Goal: Entertainment & Leisure: Consume media (video, audio)

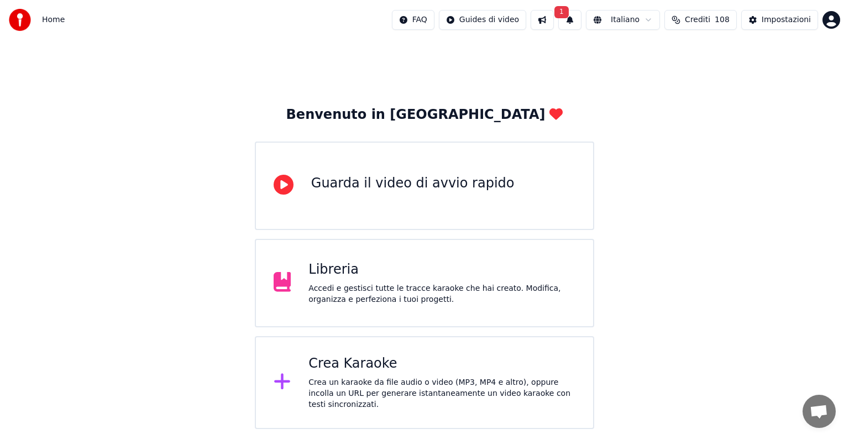
click at [582, 20] on button "1" at bounding box center [570, 20] width 23 height 20
click at [669, 56] on button "Aggiorna" at bounding box center [659, 55] width 54 height 20
click at [377, 358] on div "Crea Karaoke" at bounding box center [442, 364] width 267 height 18
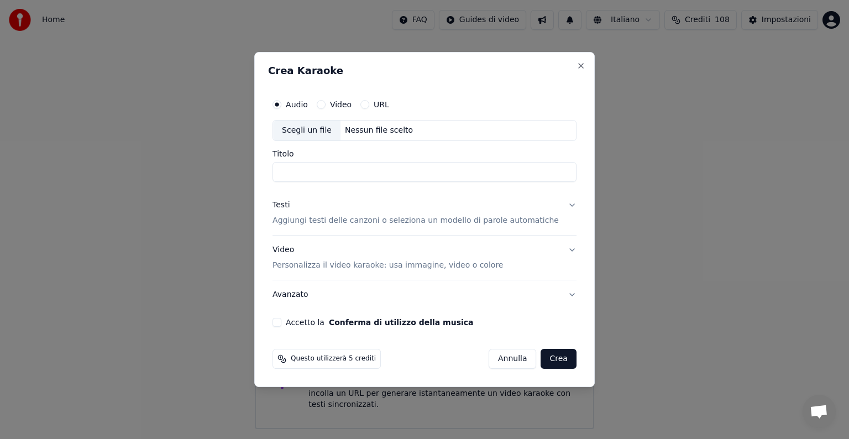
click at [383, 132] on div "Nessun file scelto" at bounding box center [379, 130] width 77 height 11
type input "**********"
click at [560, 203] on button "Testi Aggiungi testi delle canzoni o seleziona un modello di parole automatiche" at bounding box center [425, 213] width 304 height 44
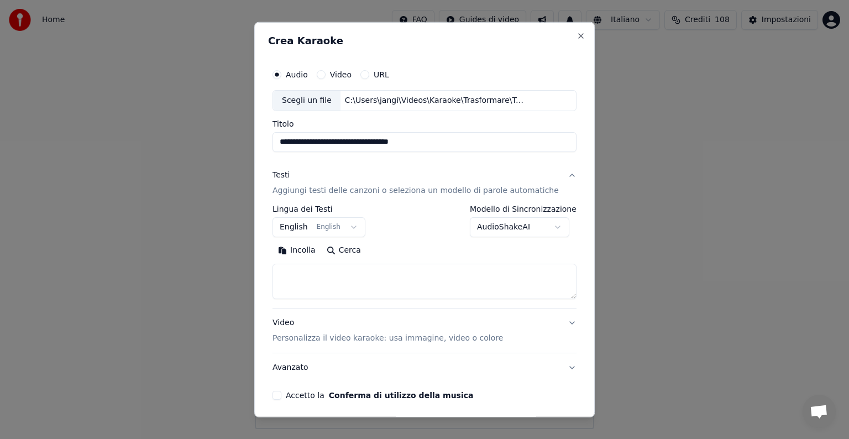
click at [355, 228] on button "English English" at bounding box center [319, 227] width 93 height 20
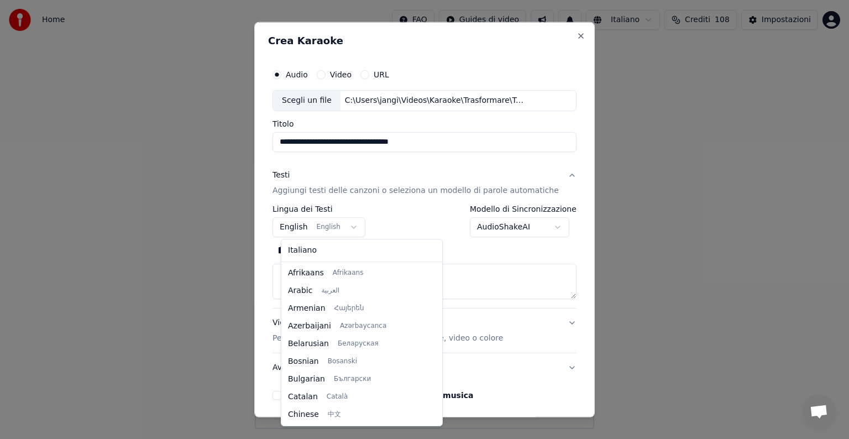
scroll to position [88, 0]
select select "**"
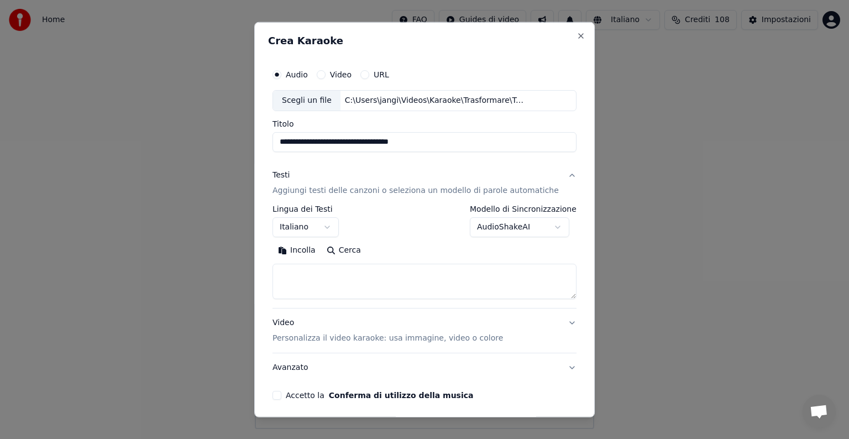
click at [338, 274] on textarea at bounding box center [425, 281] width 304 height 35
click at [310, 246] on button "Incolla" at bounding box center [297, 251] width 49 height 18
click at [553, 323] on button "Video Personalizza il video karaoke: usa immagine, video o colore" at bounding box center [425, 331] width 304 height 44
type textarea "**********"
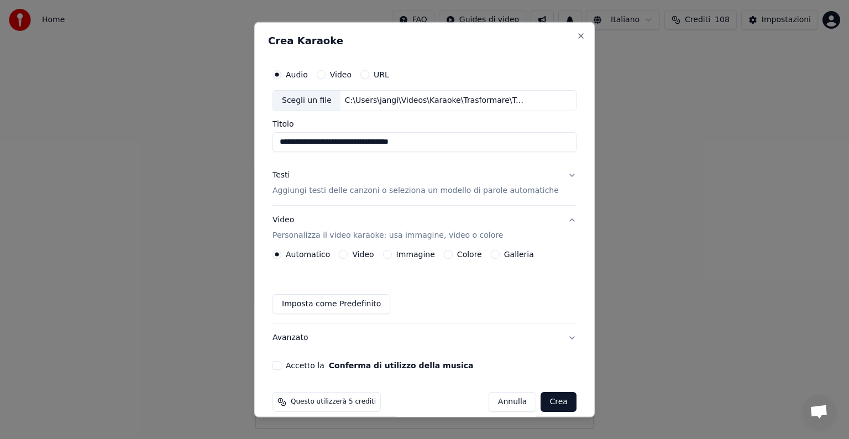
click at [392, 255] on button "Immagine" at bounding box center [387, 254] width 9 height 9
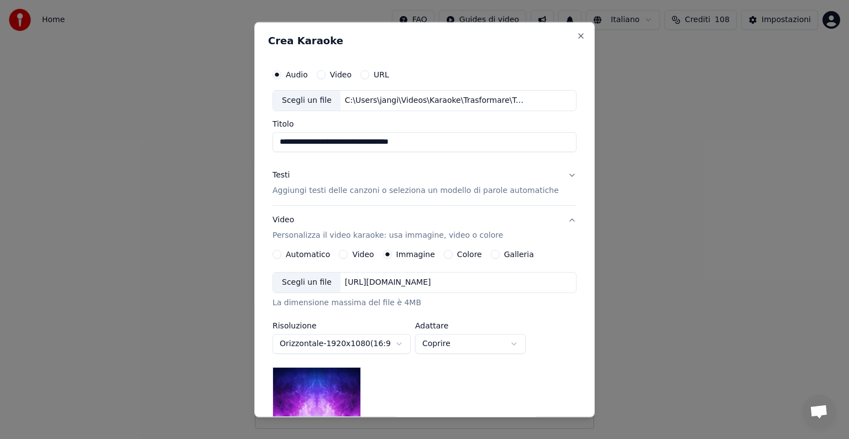
click at [399, 277] on div "[URL][DOMAIN_NAME]" at bounding box center [388, 282] width 95 height 11
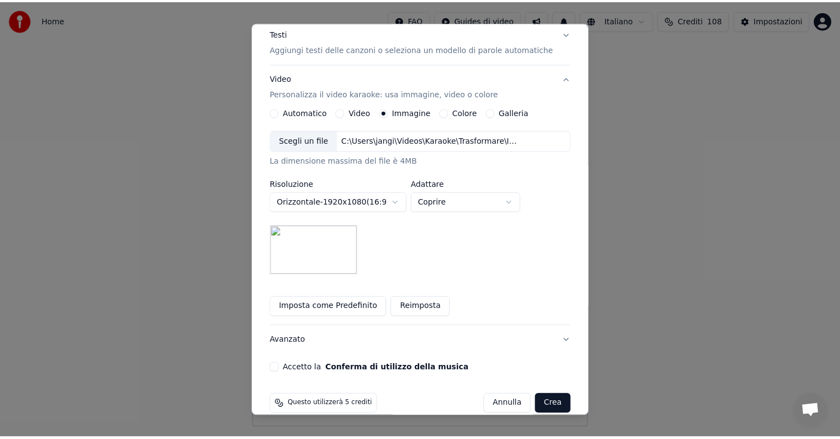
scroll to position [157, 0]
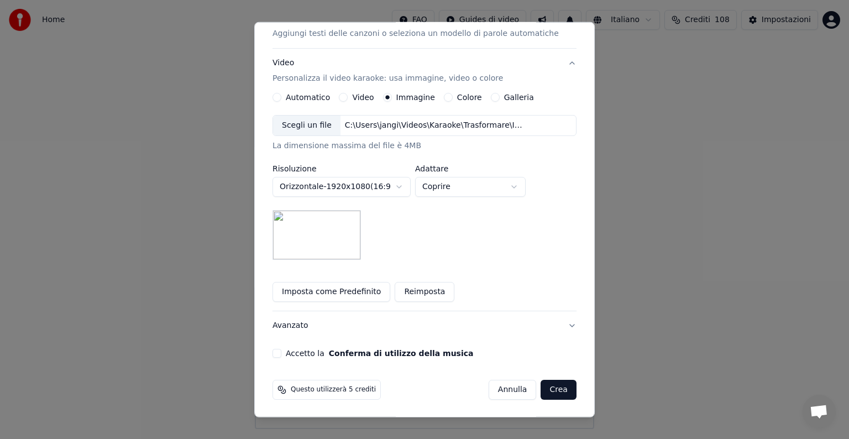
click at [281, 354] on button "Accetto la Conferma di utilizzo della musica" at bounding box center [277, 353] width 9 height 9
click at [541, 387] on button "Crea" at bounding box center [558, 390] width 35 height 20
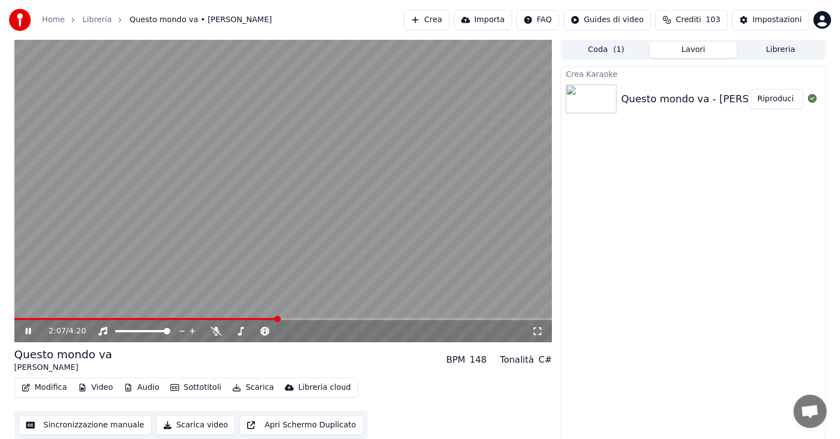
click at [29, 328] on icon at bounding box center [28, 331] width 6 height 7
click at [49, 379] on div "Modifica Video Audio Sottotitoli Scarica Libreria cloud" at bounding box center [186, 388] width 344 height 20
click at [51, 387] on button "Modifica" at bounding box center [44, 387] width 55 height 15
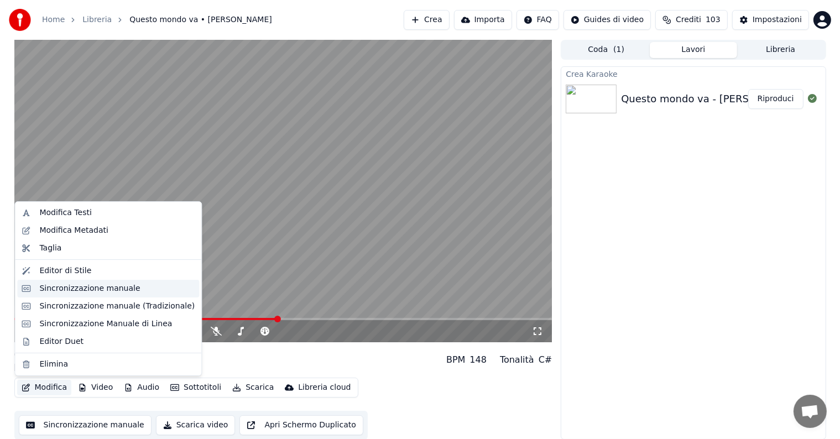
click at [88, 291] on div "Sincronizzazione manuale" at bounding box center [89, 288] width 101 height 11
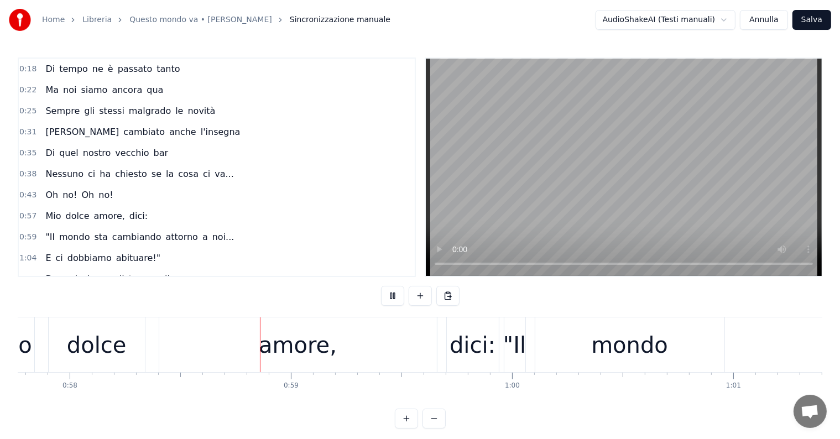
scroll to position [0, 12845]
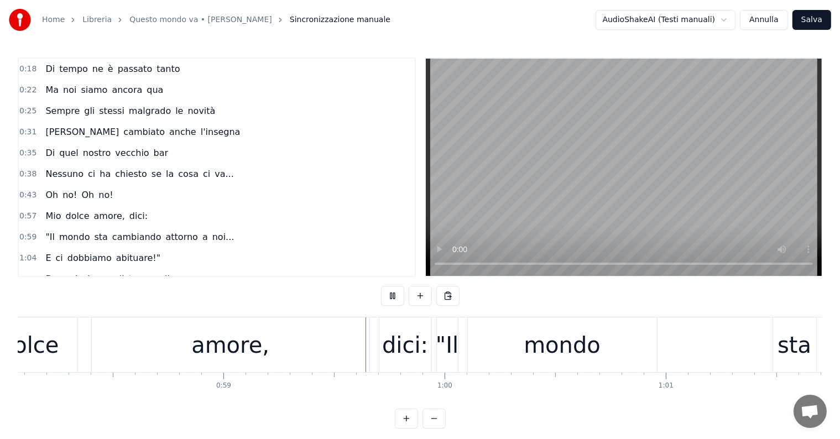
click at [200, 343] on div "amore," at bounding box center [230, 344] width 78 height 33
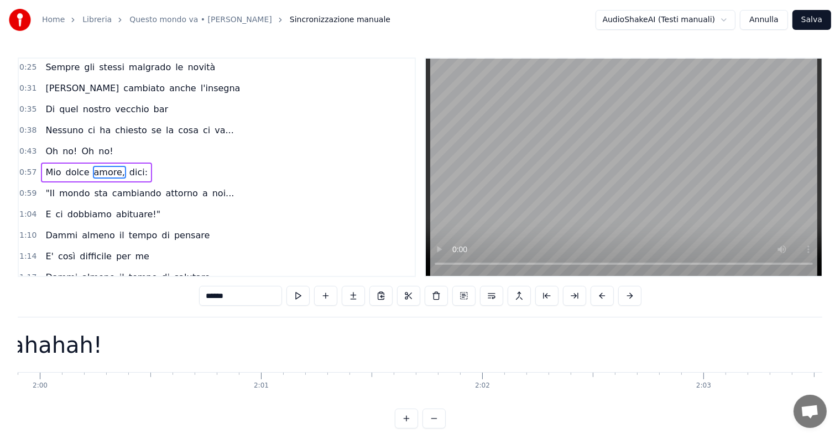
scroll to position [0, 26360]
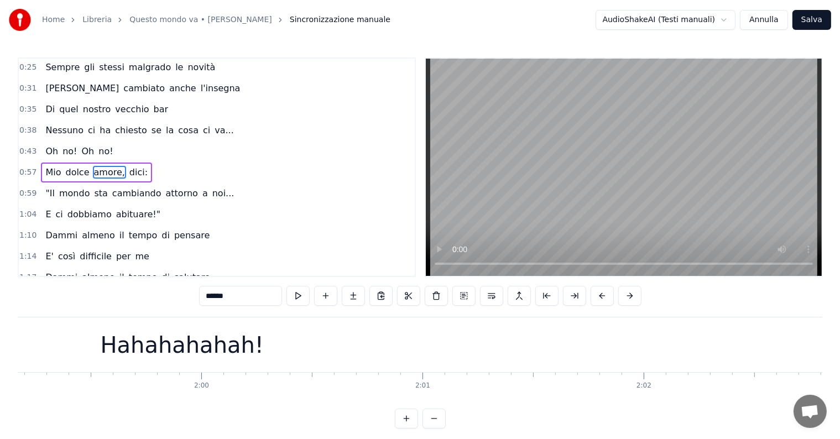
click at [366, 331] on div "Hahahahahah!" at bounding box center [181, 344] width 1879 height 55
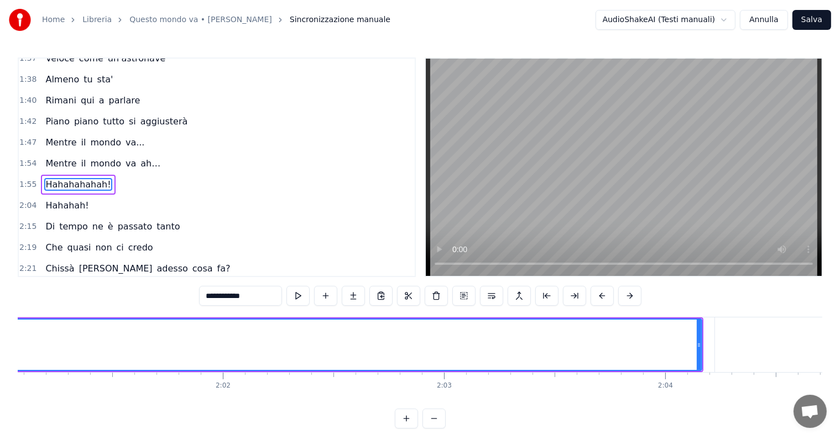
scroll to position [0, 27137]
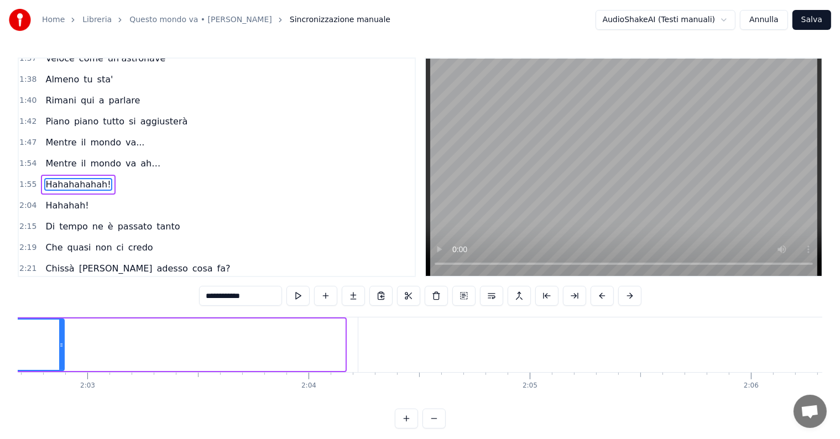
drag, startPoint x: 343, startPoint y: 338, endPoint x: 62, endPoint y: 337, distance: 280.9
click at [62, 337] on div at bounding box center [61, 345] width 4 height 50
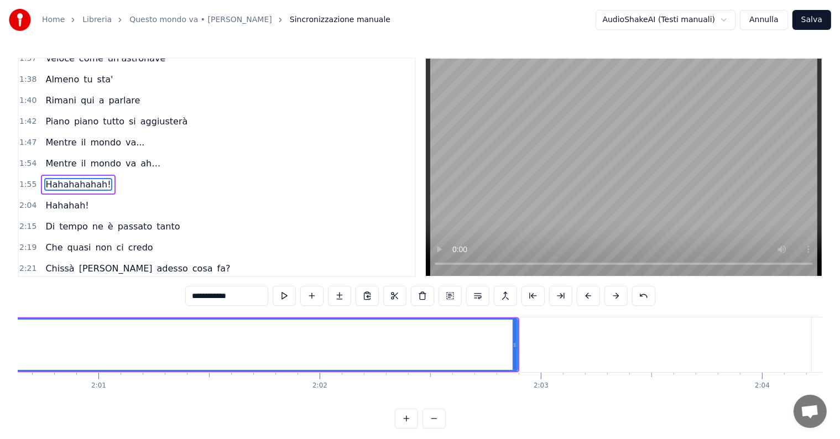
scroll to position [0, 26587]
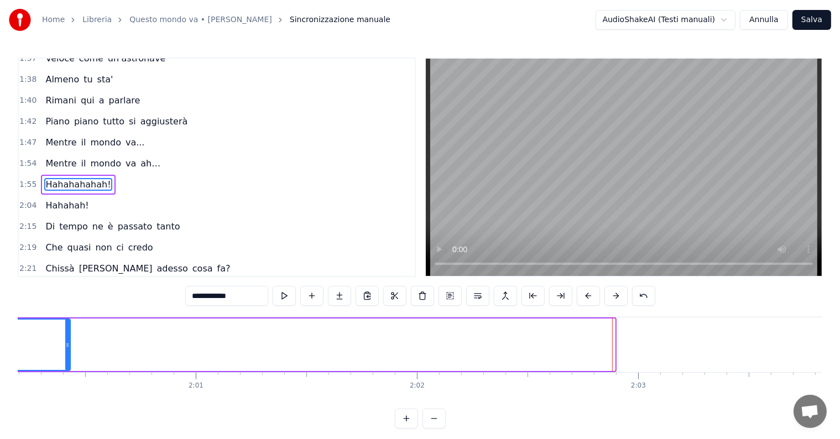
drag, startPoint x: 613, startPoint y: 332, endPoint x: 70, endPoint y: 334, distance: 543.6
click at [67, 334] on div at bounding box center [67, 345] width 4 height 50
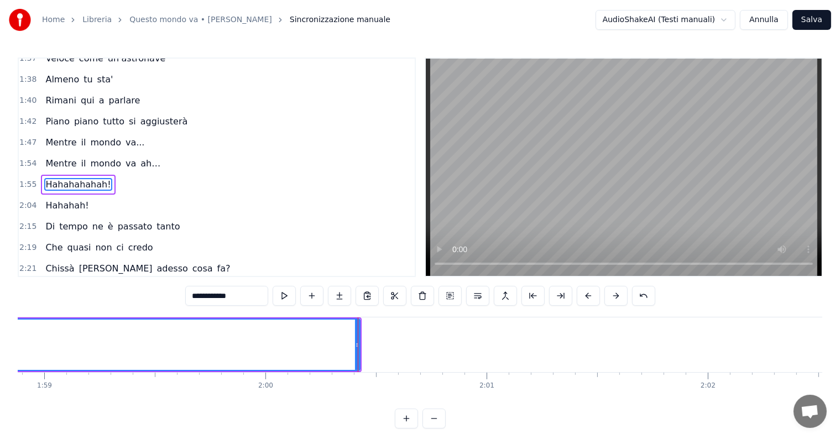
scroll to position [0, 26133]
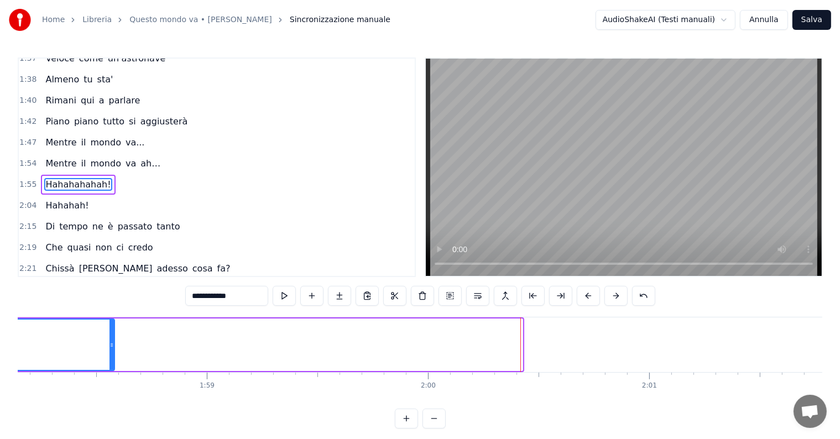
drag, startPoint x: 519, startPoint y: 332, endPoint x: 108, endPoint y: 352, distance: 410.8
click at [109, 352] on div at bounding box center [111, 345] width 4 height 50
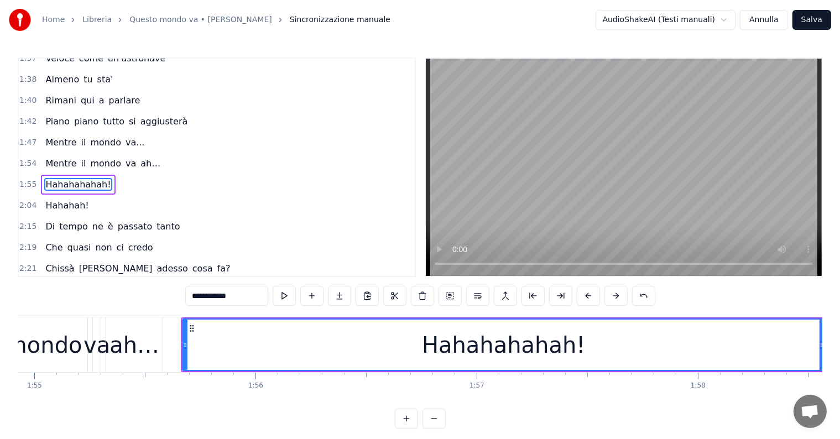
scroll to position [0, 25388]
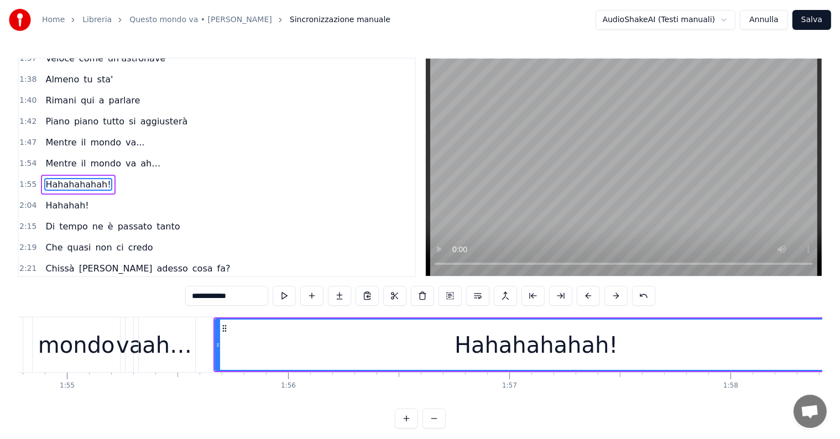
click at [73, 335] on div "mondo" at bounding box center [76, 344] width 77 height 33
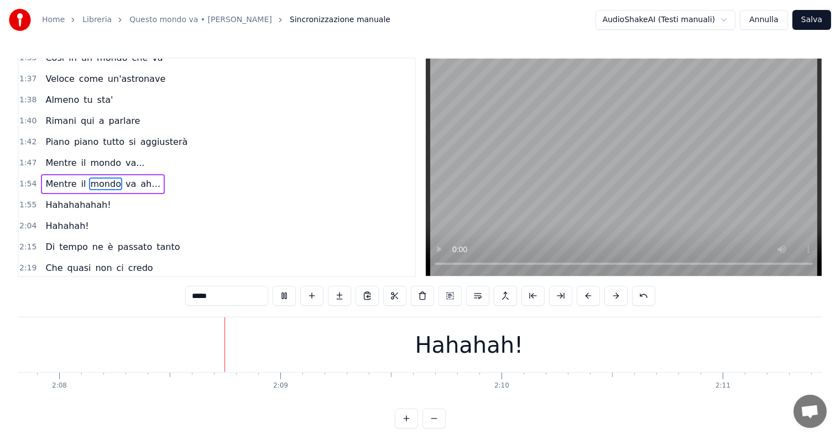
scroll to position [0, 28275]
click at [465, 337] on div "Hahahah!" at bounding box center [466, 344] width 108 height 33
type input "********"
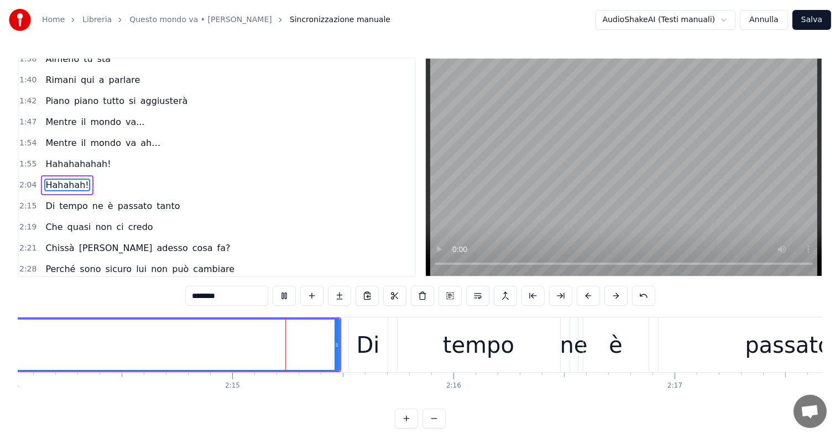
scroll to position [0, 29700]
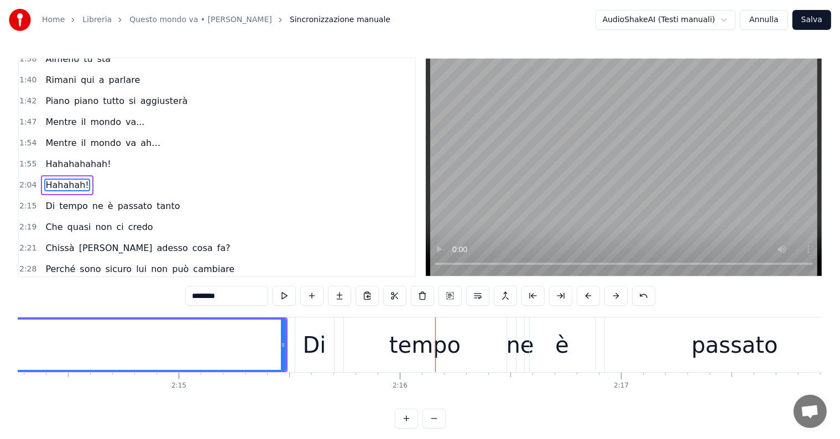
click at [51, 175] on div "Hahahah!" at bounding box center [67, 185] width 52 height 20
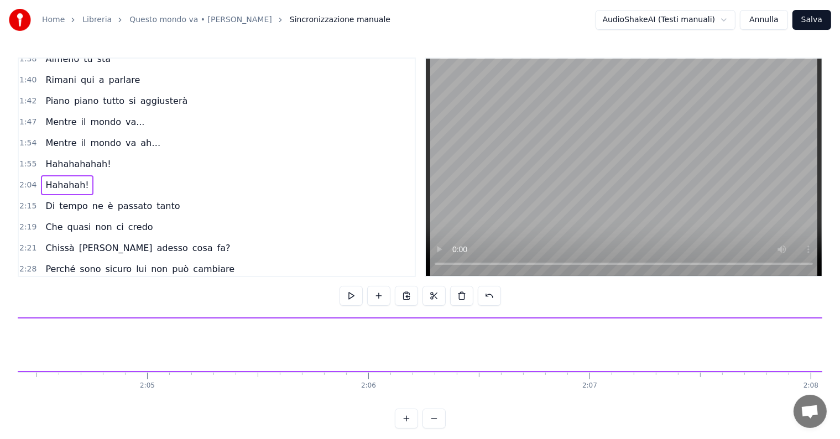
scroll to position [0, 27422]
click at [464, 296] on button at bounding box center [461, 296] width 23 height 20
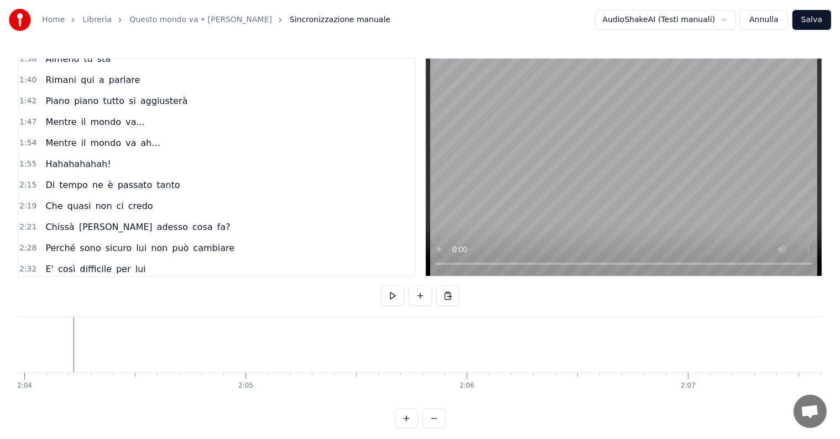
click at [45, 154] on div "Hahahahahah!" at bounding box center [78, 164] width 74 height 20
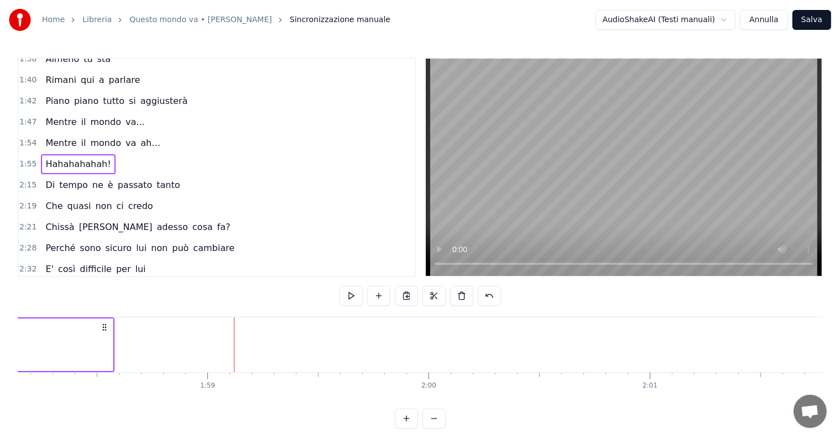
scroll to position [0, 26255]
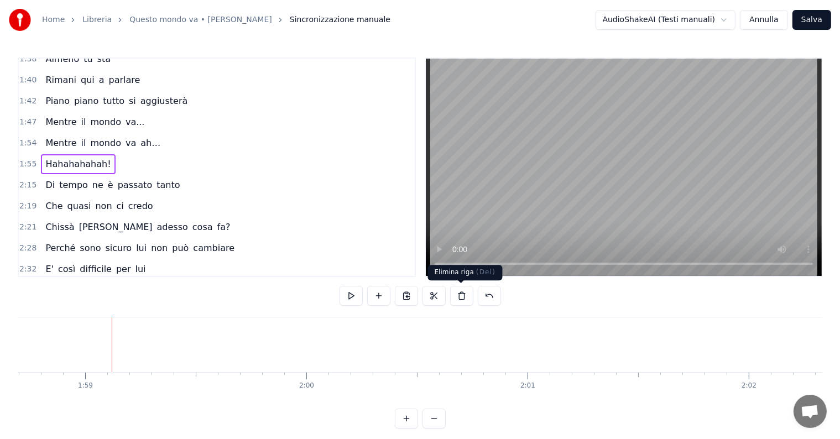
click at [463, 294] on button at bounding box center [461, 296] width 23 height 20
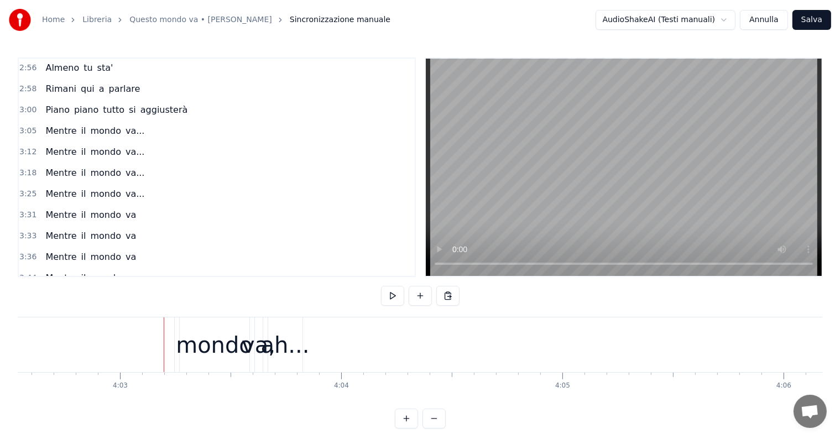
scroll to position [0, 53651]
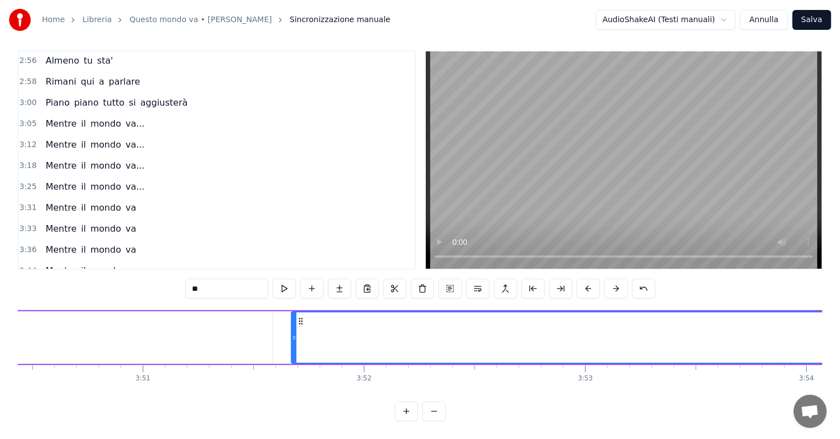
scroll to position [0, 51133]
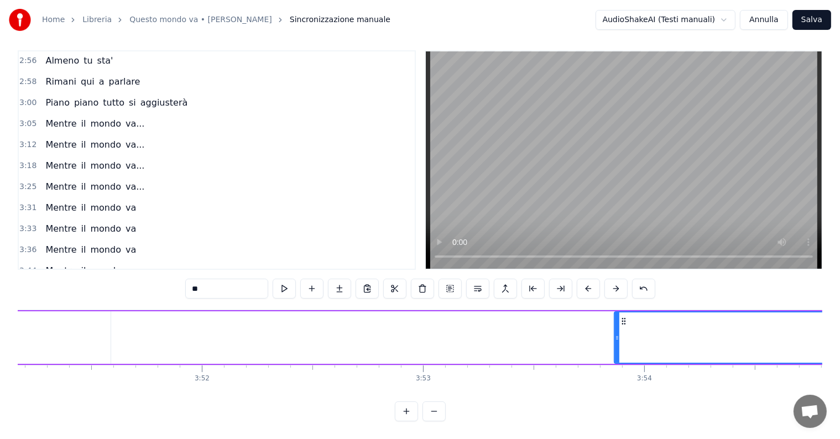
drag, startPoint x: 132, startPoint y: 320, endPoint x: 619, endPoint y: 318, distance: 487.2
click at [619, 322] on div at bounding box center [617, 337] width 4 height 50
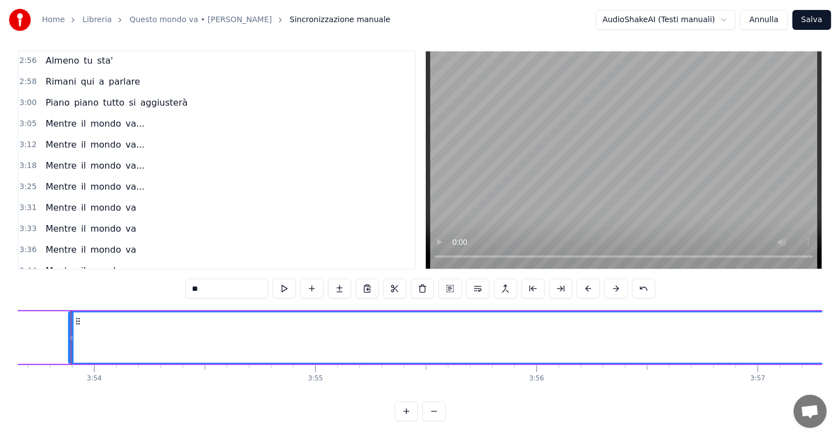
scroll to position [0, 51587]
drag, startPoint x: 168, startPoint y: 316, endPoint x: 175, endPoint y: 315, distance: 7.4
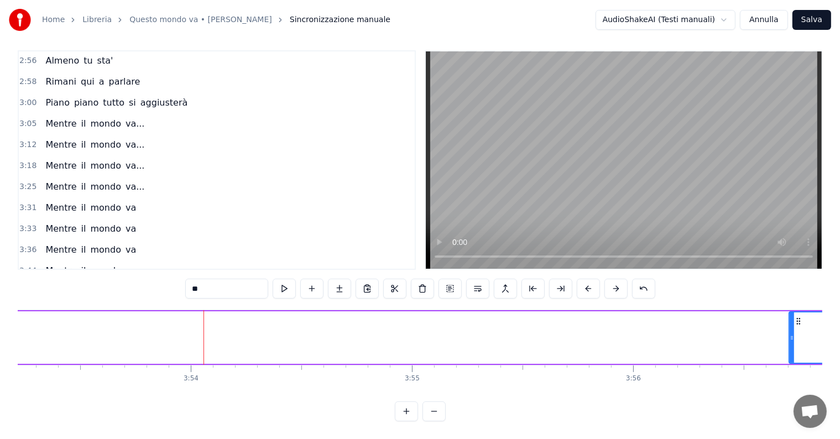
drag, startPoint x: 168, startPoint y: 321, endPoint x: 791, endPoint y: 325, distance: 623.8
click at [791, 325] on div at bounding box center [792, 337] width 4 height 50
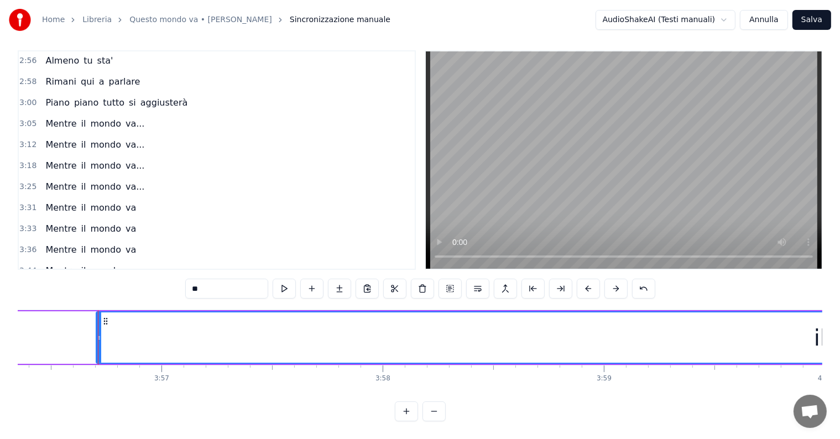
scroll to position [0, 52304]
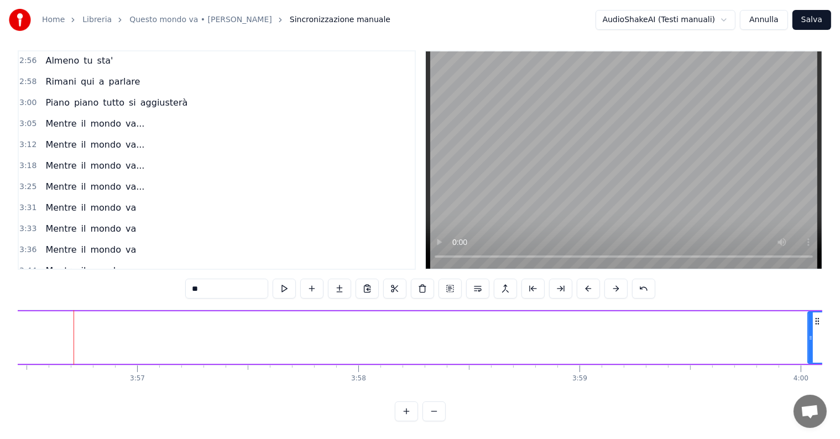
drag, startPoint x: 74, startPoint y: 316, endPoint x: 810, endPoint y: 323, distance: 736.1
click at [810, 323] on div at bounding box center [810, 337] width 4 height 50
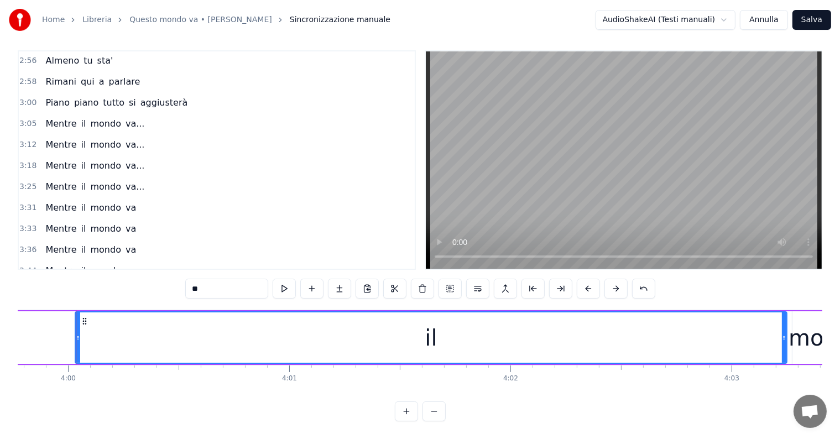
scroll to position [0, 53039]
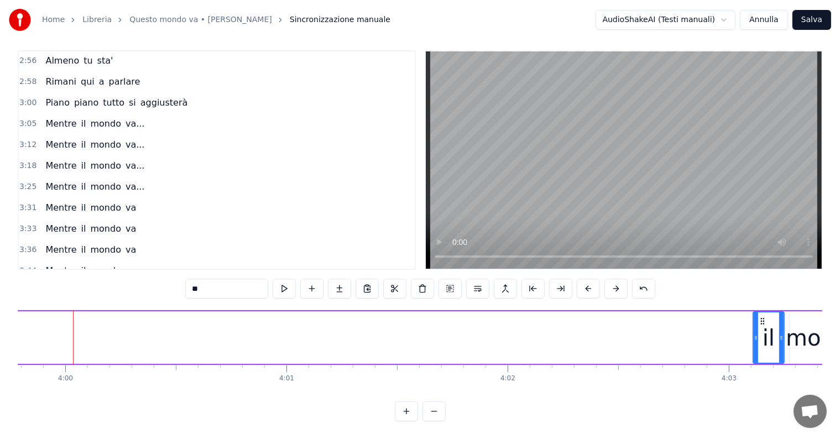
drag, startPoint x: 74, startPoint y: 311, endPoint x: 754, endPoint y: 336, distance: 681.2
click at [754, 336] on div at bounding box center [756, 337] width 4 height 50
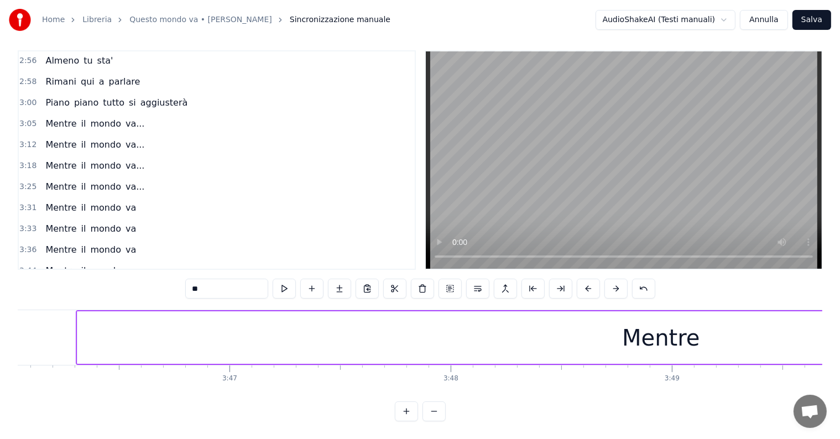
scroll to position [0, 50032]
click at [63, 321] on div "Mentre" at bounding box center [628, 337] width 1167 height 53
type input "******"
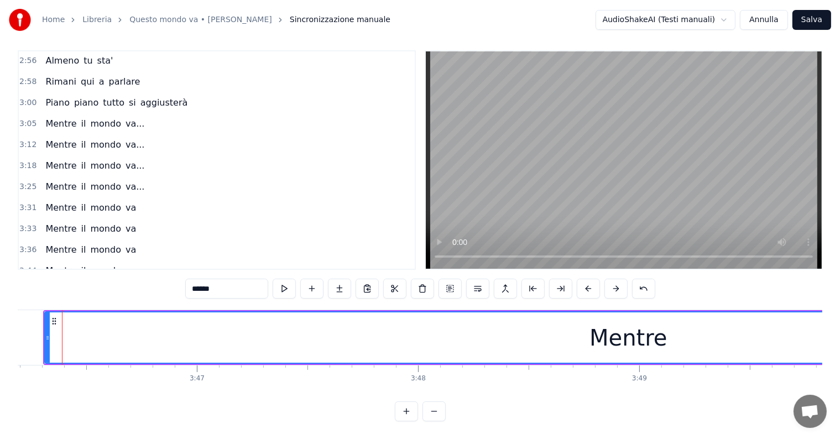
scroll to position [0, 50021]
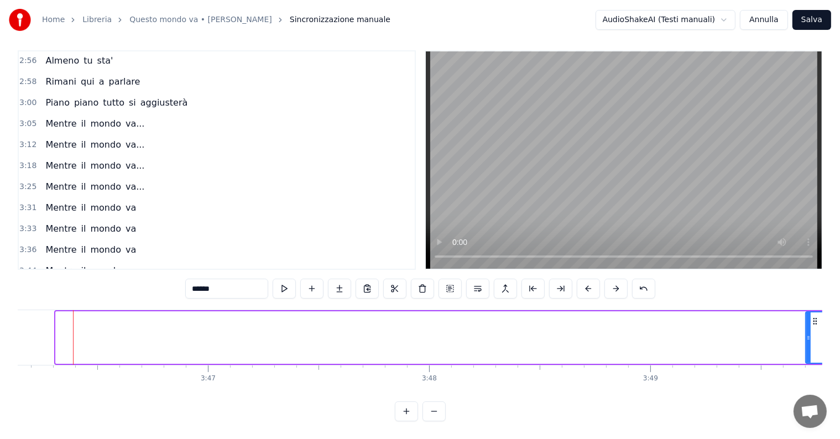
drag, startPoint x: 58, startPoint y: 321, endPoint x: 807, endPoint y: 321, distance: 749.9
click at [807, 321] on div at bounding box center [808, 337] width 4 height 50
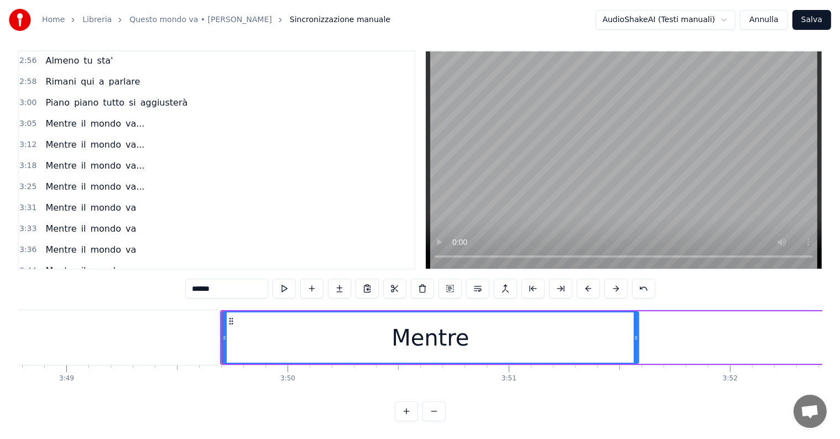
scroll to position [0, 50754]
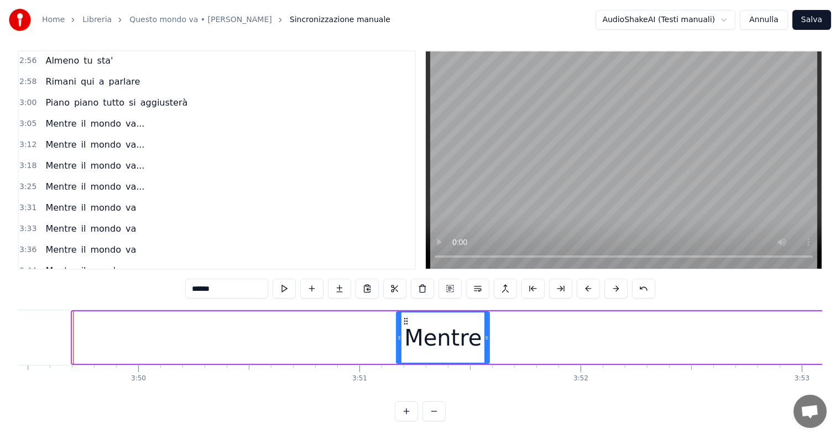
drag, startPoint x: 75, startPoint y: 326, endPoint x: 399, endPoint y: 321, distance: 324.1
click at [399, 321] on div at bounding box center [399, 337] width 4 height 50
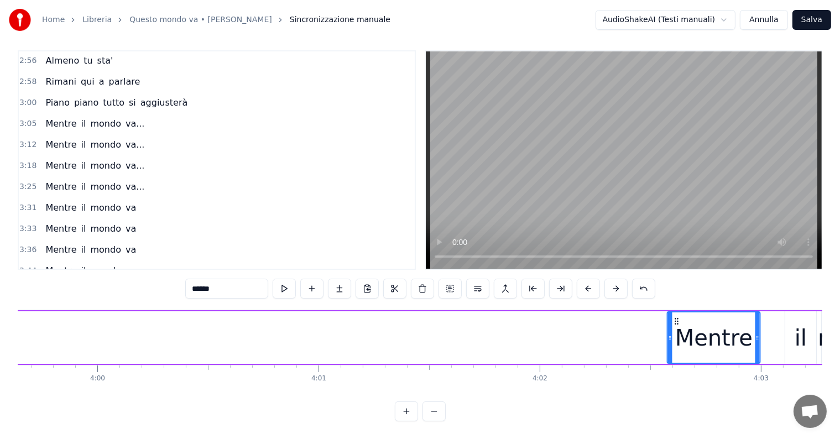
scroll to position [0, 53016]
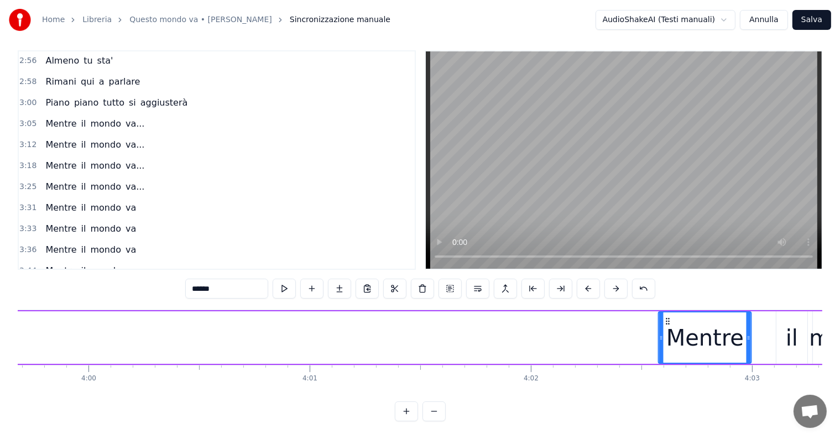
drag, startPoint x: 404, startPoint y: 309, endPoint x: 685, endPoint y: 313, distance: 280.4
click at [672, 317] on icon at bounding box center [668, 321] width 9 height 9
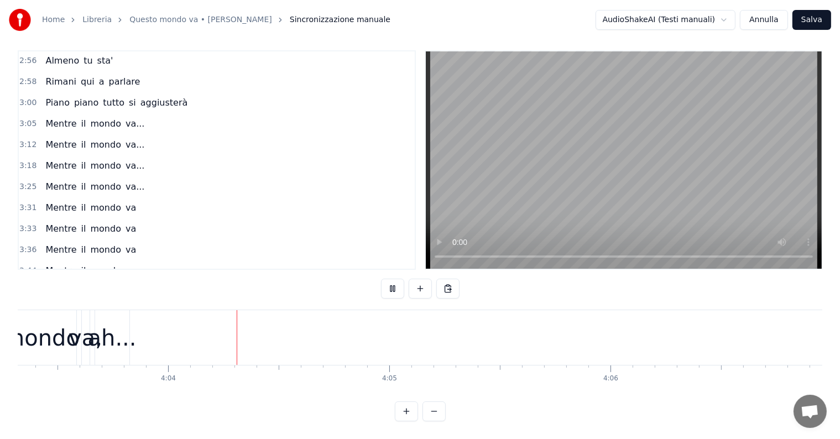
scroll to position [0, 53827]
click at [143, 282] on div "Mentre il mondo va, ah..." at bounding box center [104, 292] width 126 height 20
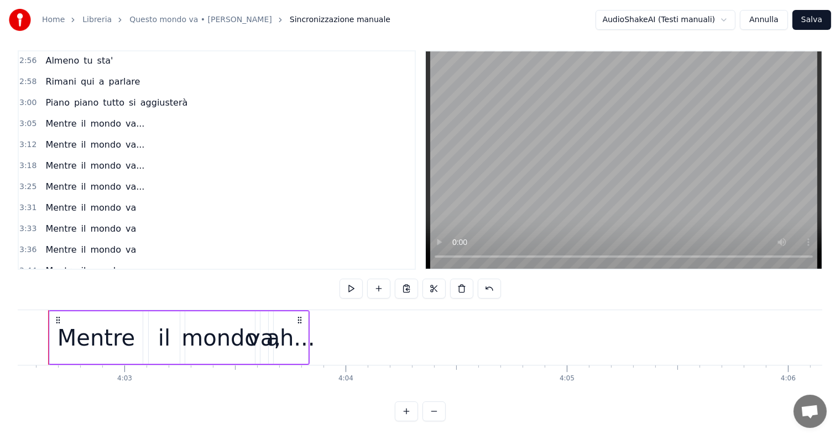
scroll to position [0, 53618]
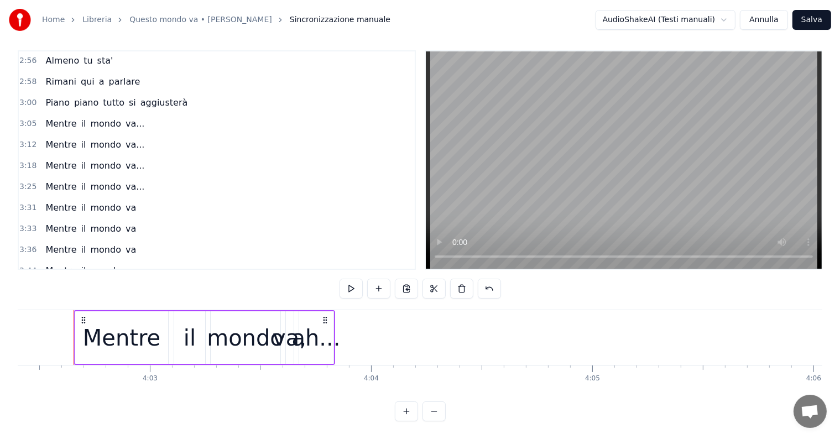
click at [142, 285] on span "ah..." at bounding box center [153, 291] width 22 height 13
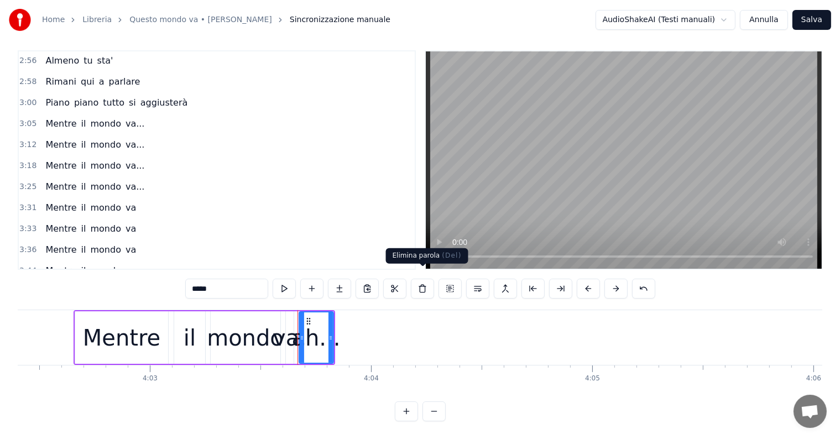
click at [425, 283] on button at bounding box center [422, 289] width 23 height 20
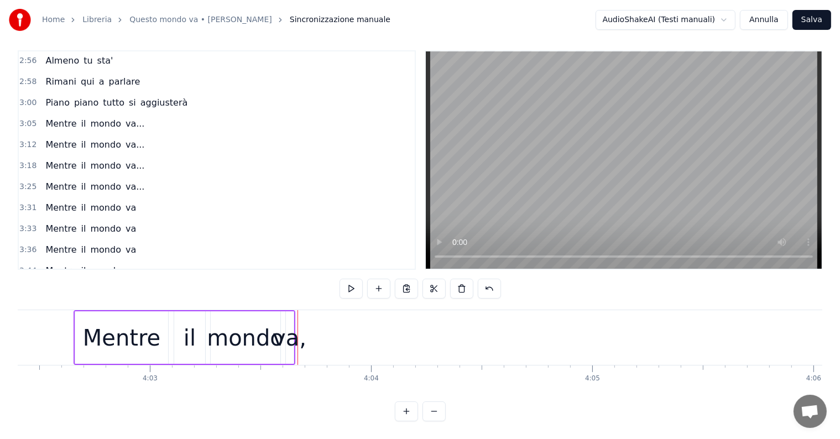
click at [124, 285] on span "va," at bounding box center [131, 291] width 15 height 13
click at [209, 283] on input "***" at bounding box center [226, 289] width 83 height 20
click at [160, 285] on div "0:18 Di tempo ne è passato tanto 0:22 Ma noi siamo ancora qua 0:25 Sempre gli s…" at bounding box center [420, 235] width 805 height 371
click at [207, 284] on input "***" at bounding box center [226, 289] width 83 height 20
type input "**"
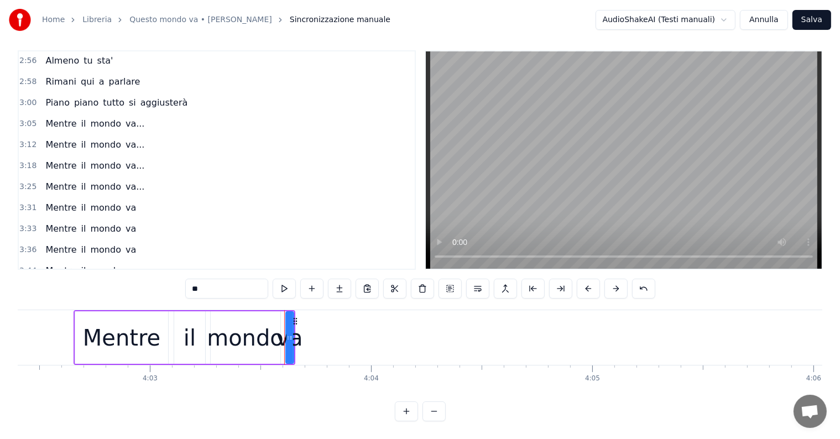
click at [135, 282] on div "0:18 Di tempo ne è passato tanto 0:22 Ma noi siamo ancora qua 0:25 Sempre gli s…" at bounding box center [420, 235] width 805 height 371
click at [60, 260] on div "3:44 Mentre il mondo va" at bounding box center [217, 270] width 396 height 21
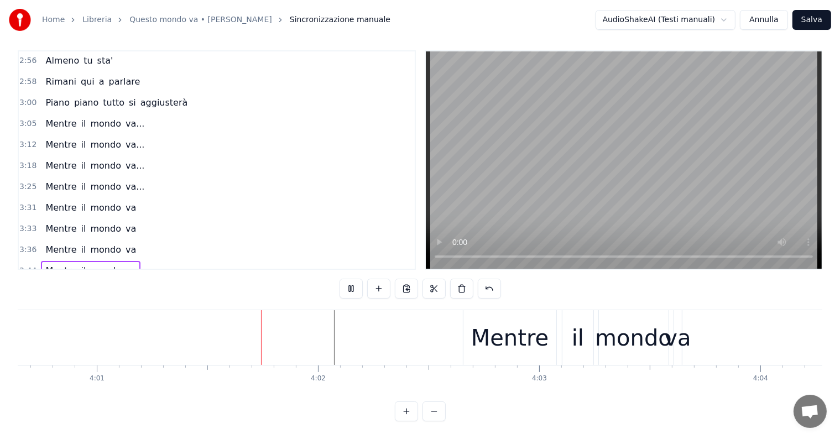
scroll to position [0, 53270]
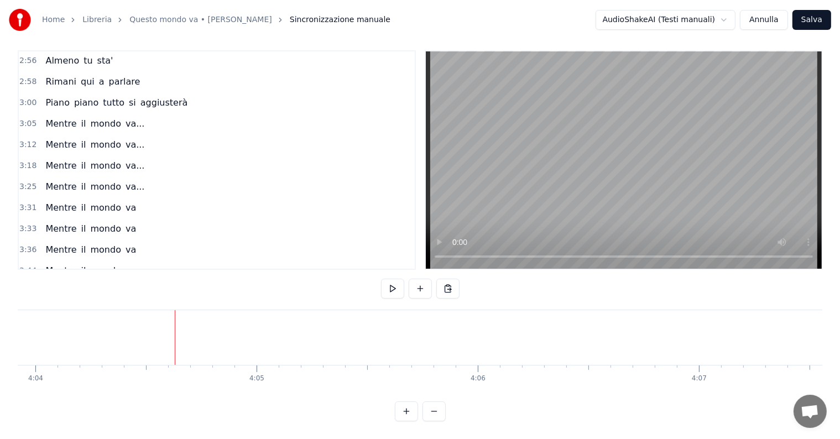
scroll to position [0, 53991]
click at [48, 114] on div "Mentre il mondo va..." at bounding box center [95, 124] width 108 height 20
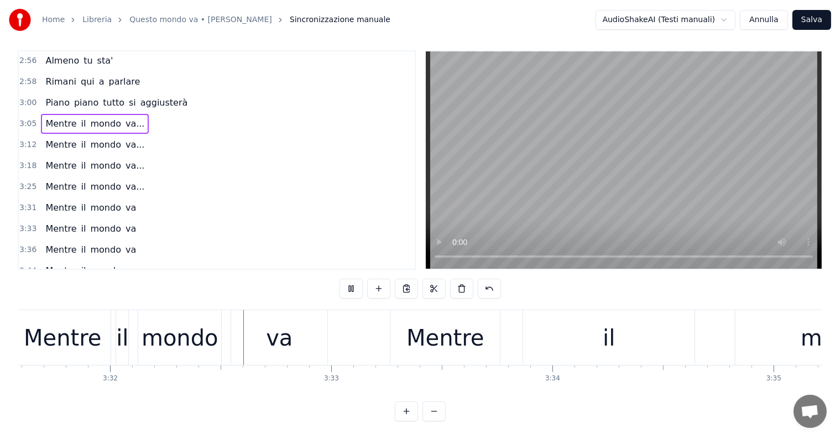
scroll to position [0, 46843]
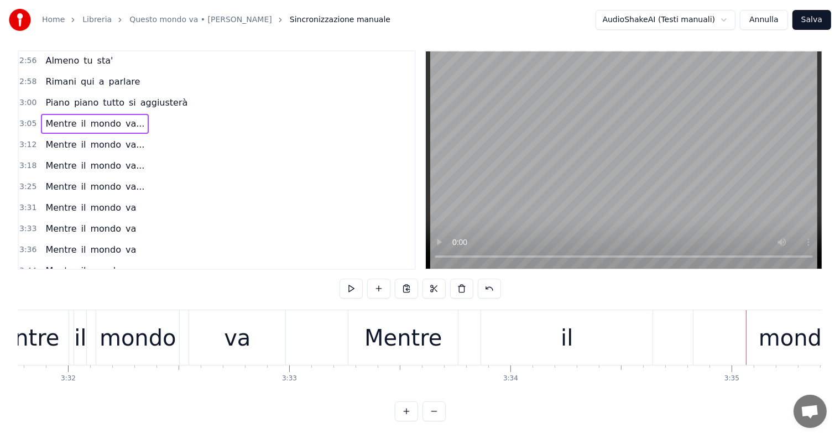
click at [549, 332] on div "il" at bounding box center [566, 337] width 171 height 55
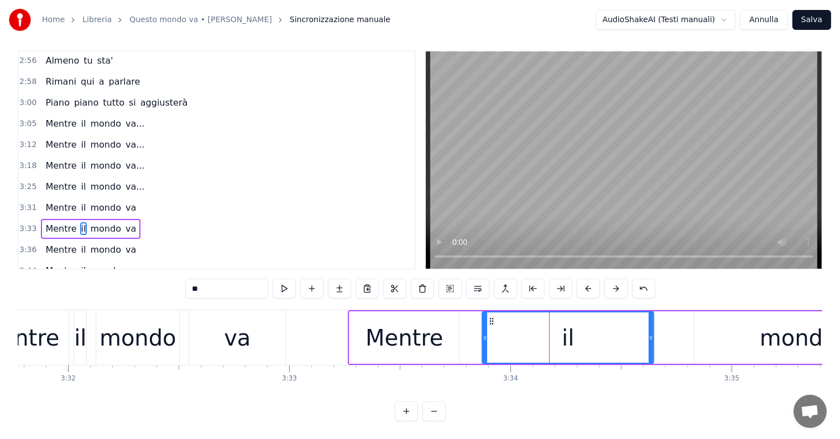
scroll to position [0, 0]
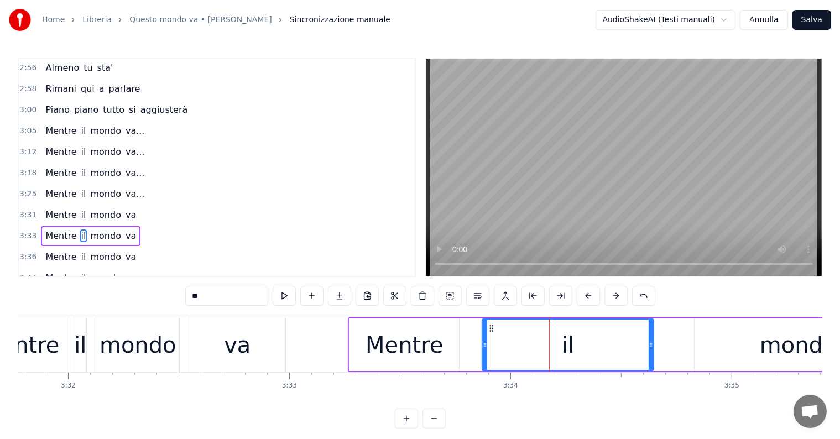
click at [74, 226] on div "Mentre il mondo va" at bounding box center [91, 236] width 100 height 20
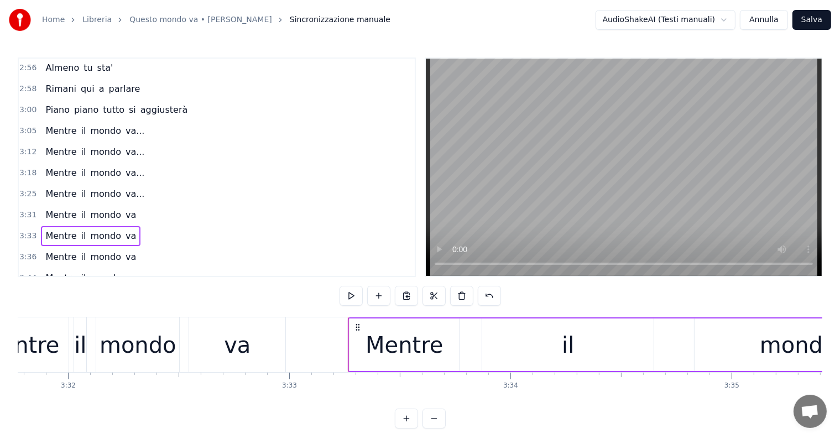
click at [560, 349] on div "il" at bounding box center [567, 345] width 171 height 53
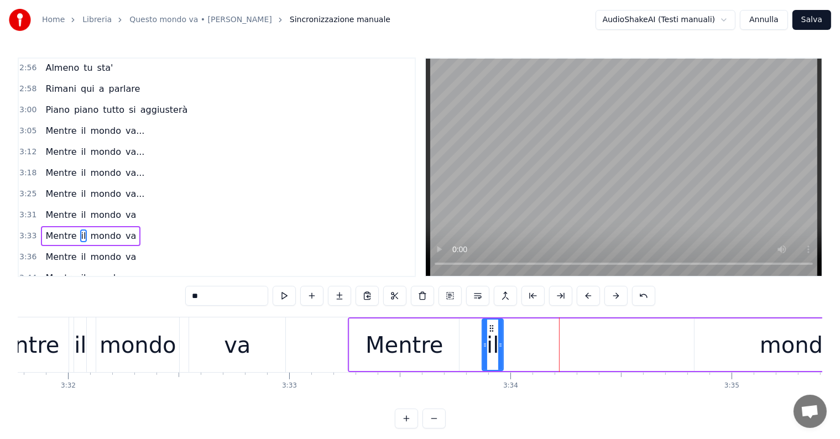
drag, startPoint x: 652, startPoint y: 341, endPoint x: 502, endPoint y: 356, distance: 151.2
click at [502, 356] on div at bounding box center [500, 345] width 4 height 50
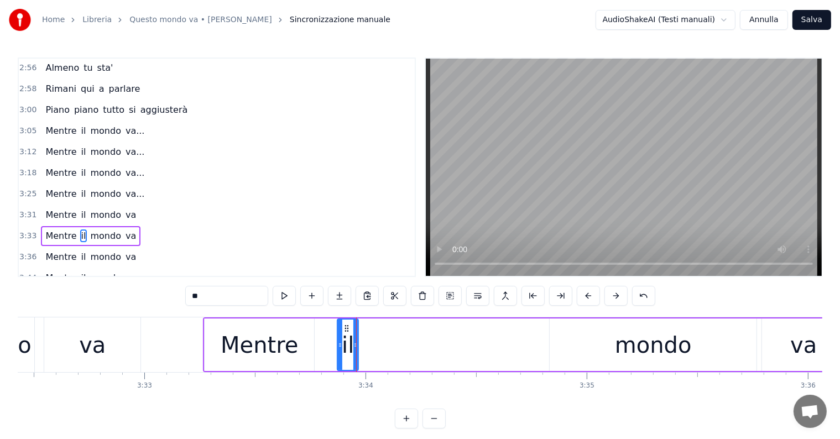
scroll to position [0, 47021]
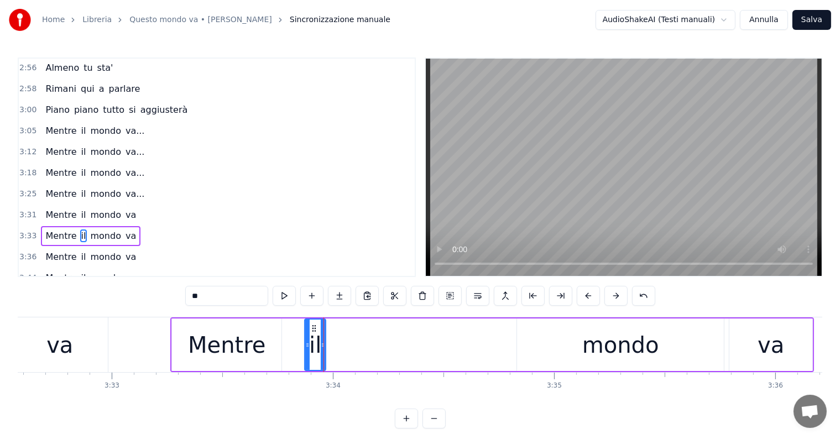
click at [641, 353] on div "mondo" at bounding box center [620, 344] width 77 height 33
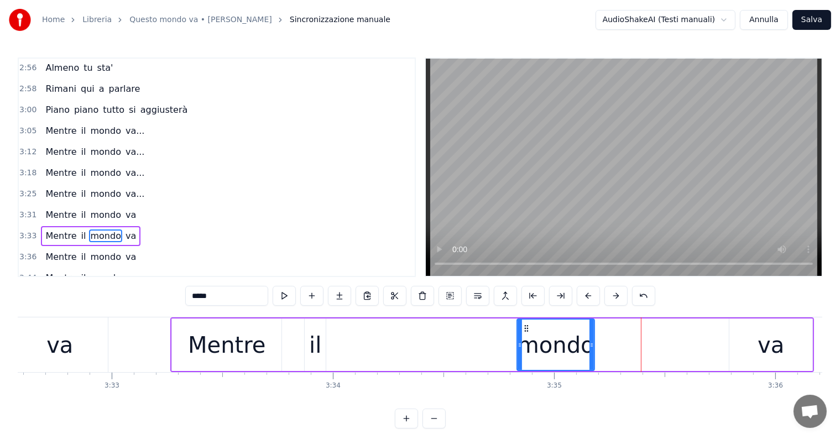
drag, startPoint x: 721, startPoint y: 338, endPoint x: 591, endPoint y: 346, distance: 129.6
click at [591, 346] on div at bounding box center [591, 345] width 4 height 50
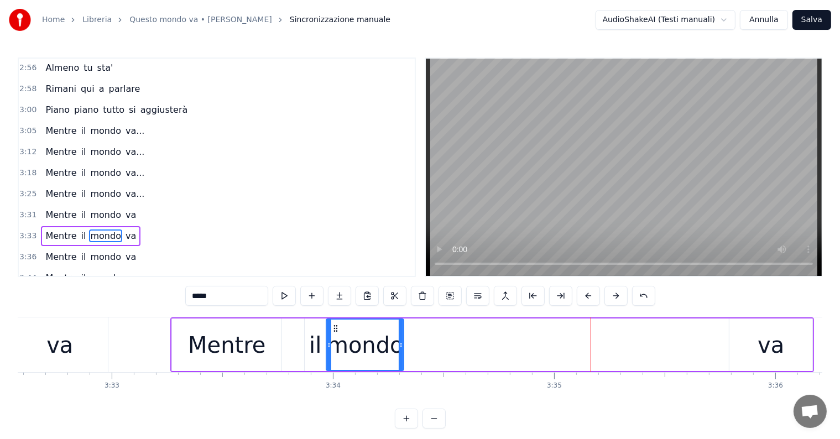
drag, startPoint x: 524, startPoint y: 327, endPoint x: 334, endPoint y: 327, distance: 190.2
click at [334, 327] on icon at bounding box center [336, 328] width 9 height 9
click at [752, 349] on div "va" at bounding box center [770, 345] width 83 height 53
type input "**"
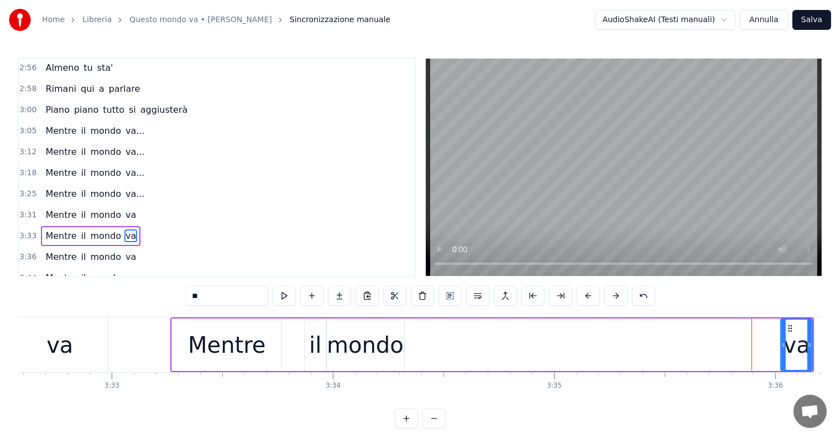
drag, startPoint x: 732, startPoint y: 342, endPoint x: 783, endPoint y: 347, distance: 51.7
click at [783, 347] on icon at bounding box center [783, 345] width 4 height 9
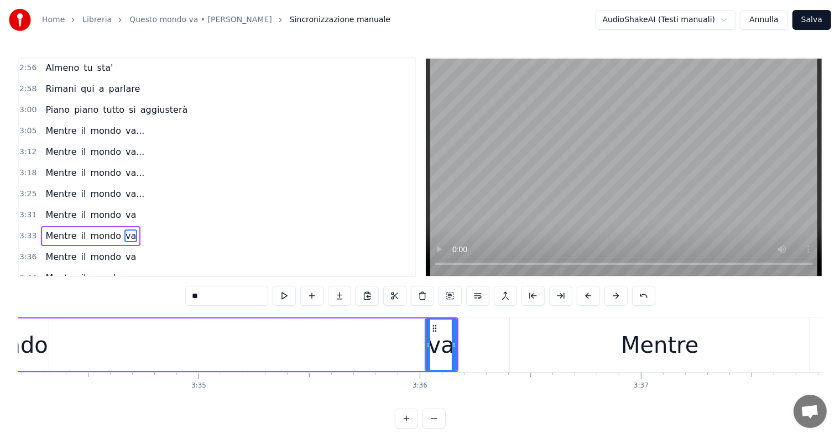
scroll to position [0, 47150]
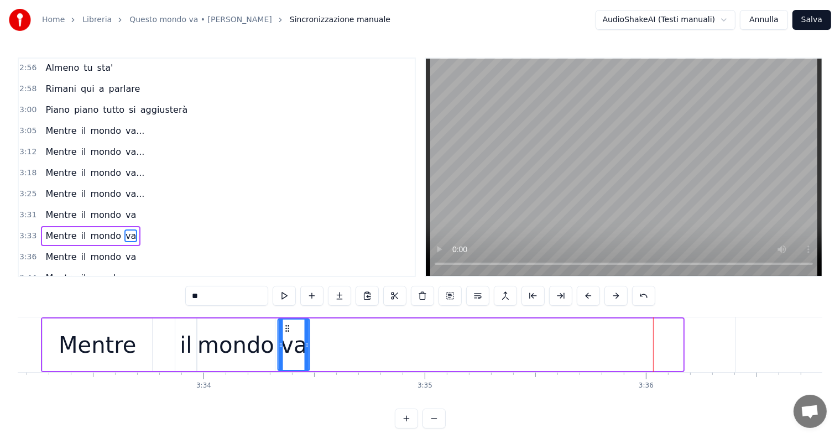
drag, startPoint x: 659, startPoint y: 327, endPoint x: 285, endPoint y: 351, distance: 374.5
click at [285, 351] on div "va" at bounding box center [294, 345] width 30 height 50
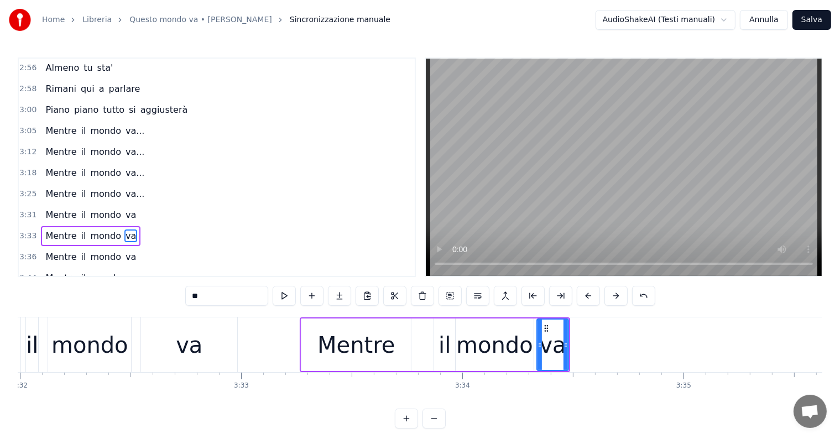
scroll to position [0, 46826]
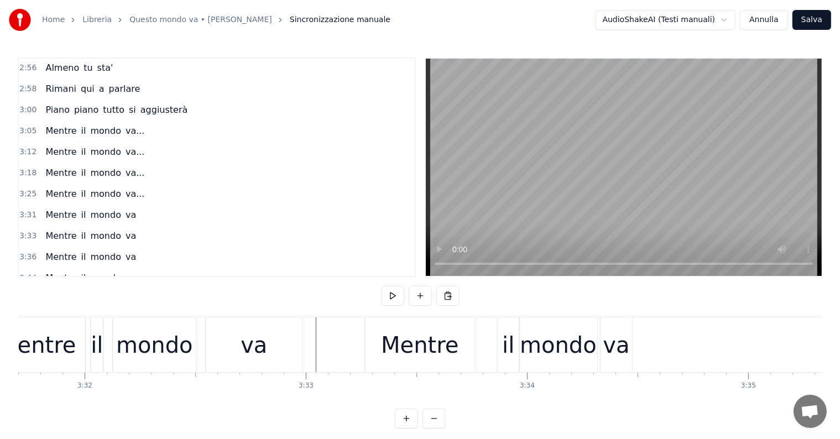
scroll to position [0, 46729]
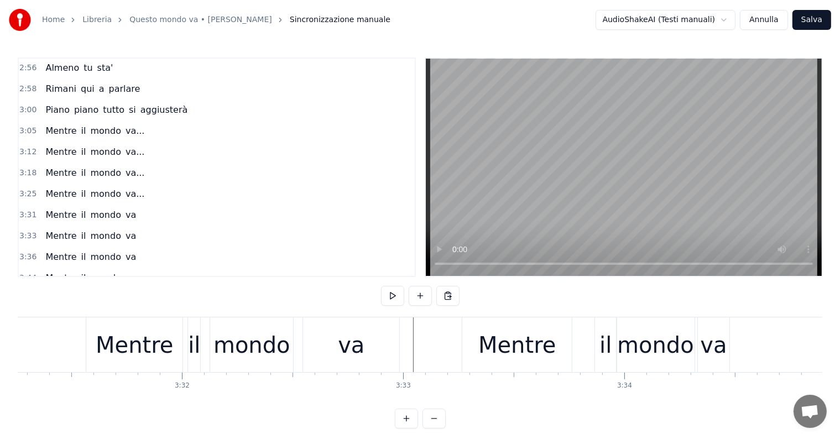
click at [556, 347] on div "Mentre" at bounding box center [516, 344] width 109 height 55
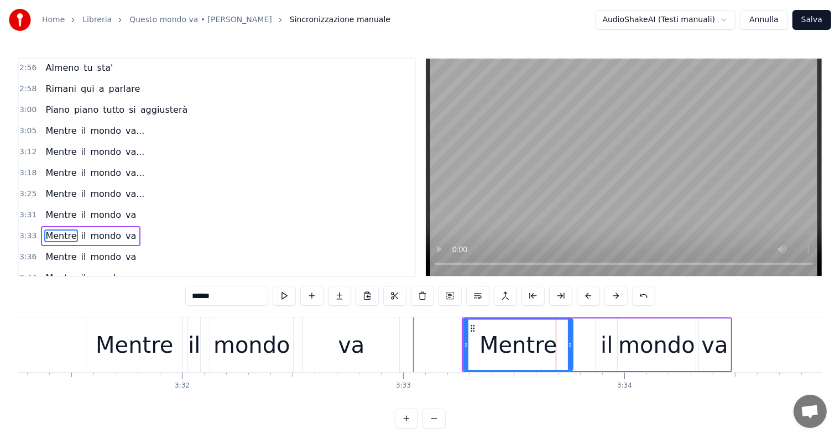
click at [87, 226] on div "Mentre il mondo va" at bounding box center [91, 236] width 100 height 20
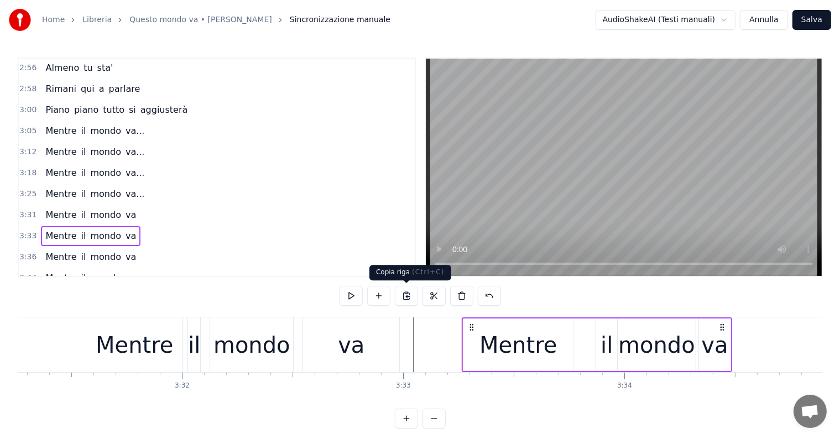
click at [411, 296] on button at bounding box center [406, 296] width 23 height 20
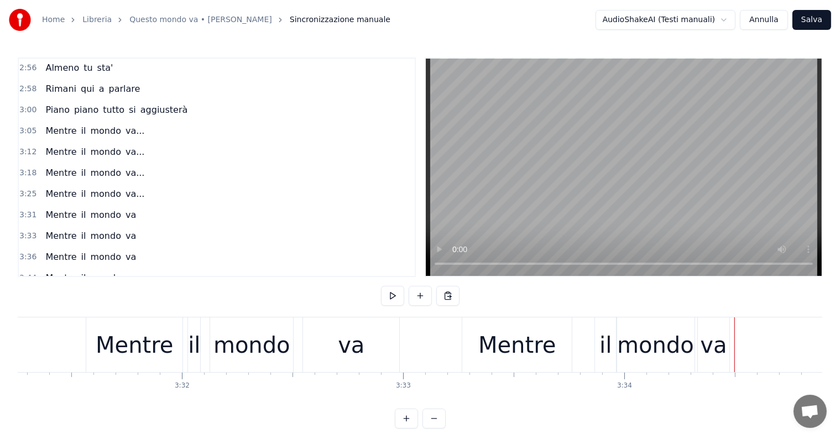
click at [447, 298] on button at bounding box center [447, 296] width 23 height 20
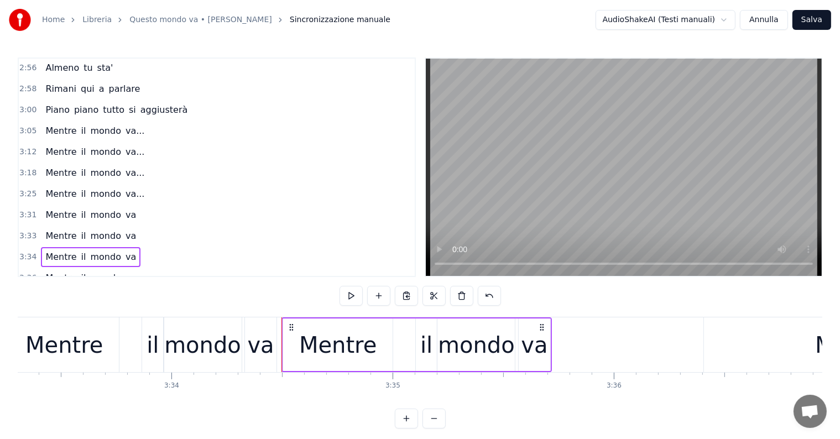
scroll to position [0, 46988]
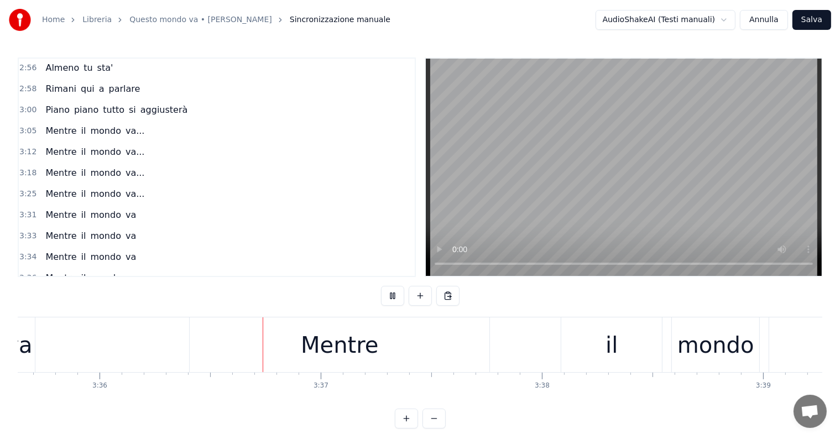
scroll to position [0, 47714]
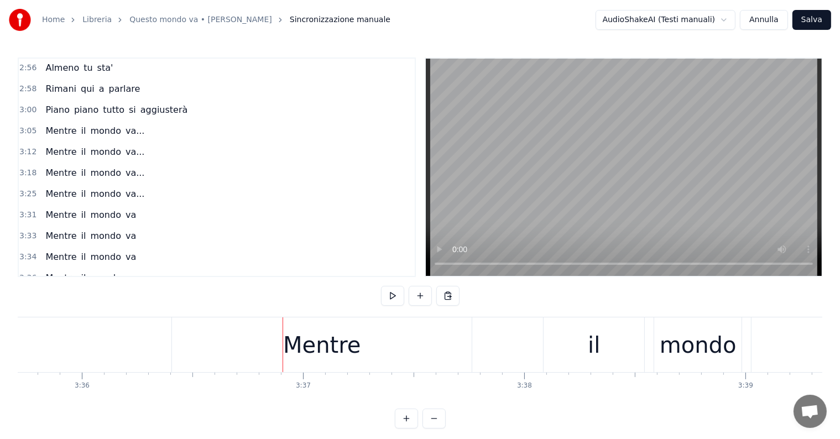
click at [304, 338] on div "Mentre" at bounding box center [321, 344] width 77 height 33
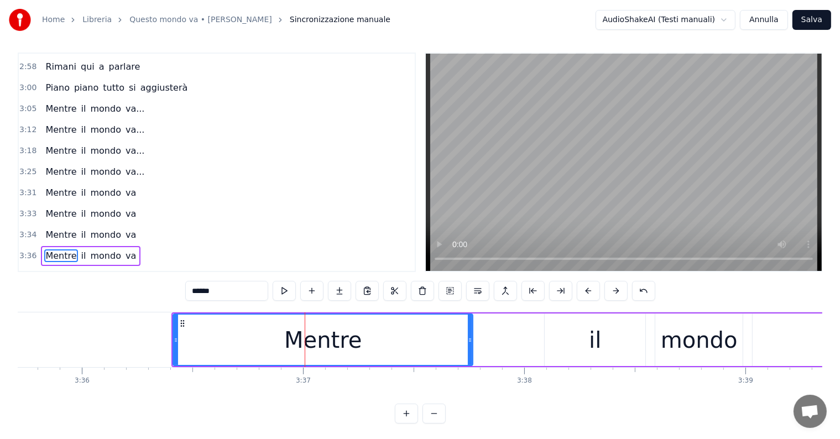
scroll to position [820, 0]
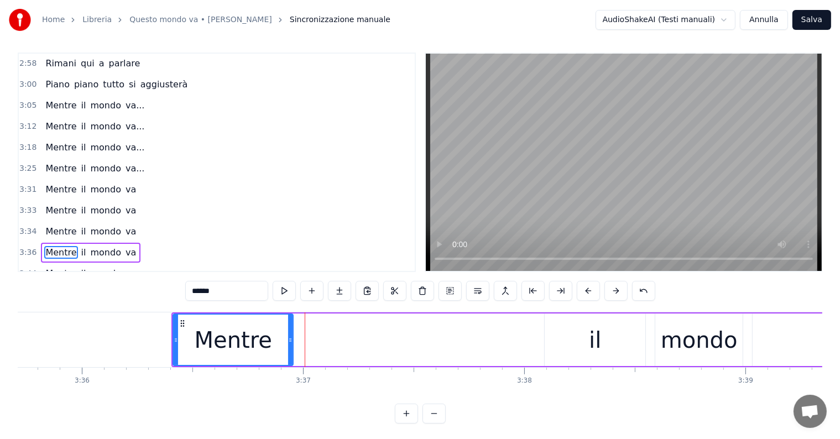
drag, startPoint x: 469, startPoint y: 332, endPoint x: 289, endPoint y: 337, distance: 179.8
click at [289, 337] on div at bounding box center [290, 340] width 4 height 50
click at [607, 336] on div "il" at bounding box center [595, 340] width 101 height 53
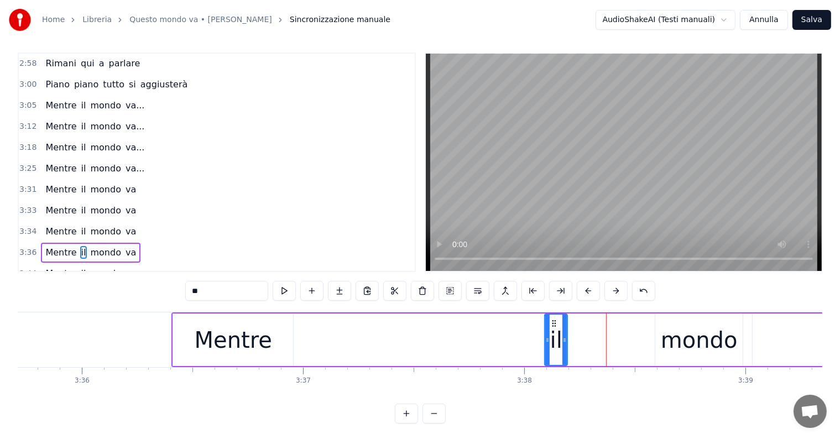
drag, startPoint x: 644, startPoint y: 338, endPoint x: 565, endPoint y: 338, distance: 78.5
click at [565, 338] on icon at bounding box center [564, 340] width 4 height 9
drag, startPoint x: 553, startPoint y: 321, endPoint x: 304, endPoint y: 335, distance: 249.2
click at [304, 335] on div "il" at bounding box center [307, 340] width 21 height 50
click at [704, 334] on div "mondo" at bounding box center [699, 339] width 77 height 33
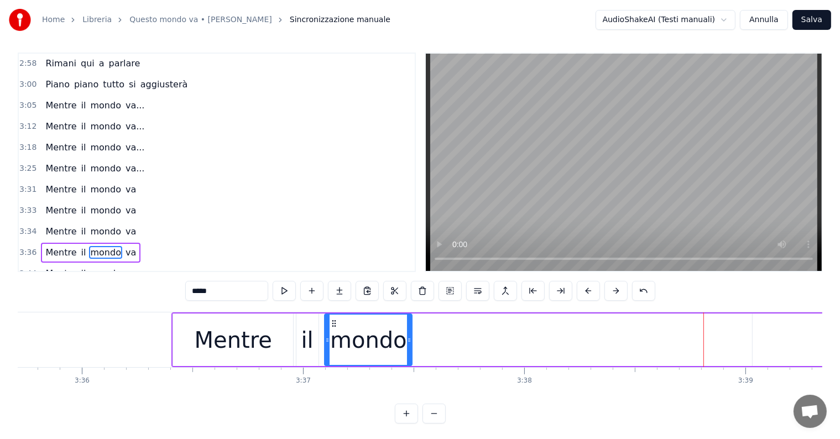
drag, startPoint x: 663, startPoint y: 321, endPoint x: 332, endPoint y: 334, distance: 331.0
click at [332, 334] on div "mondo" at bounding box center [369, 340] width 86 height 50
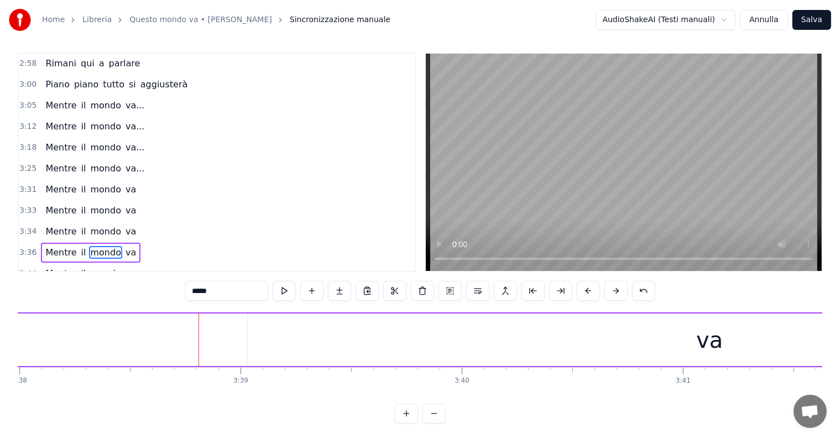
scroll to position [0, 48284]
click at [706, 352] on div "va" at bounding box center [644, 340] width 923 height 53
type input "**"
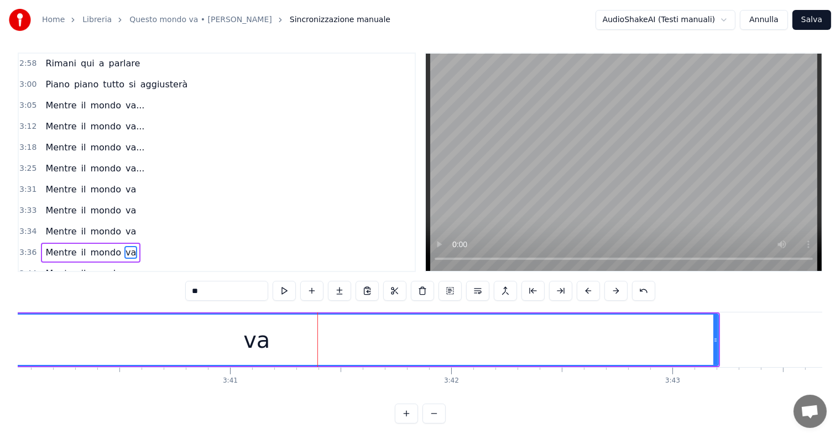
scroll to position [0, 48704]
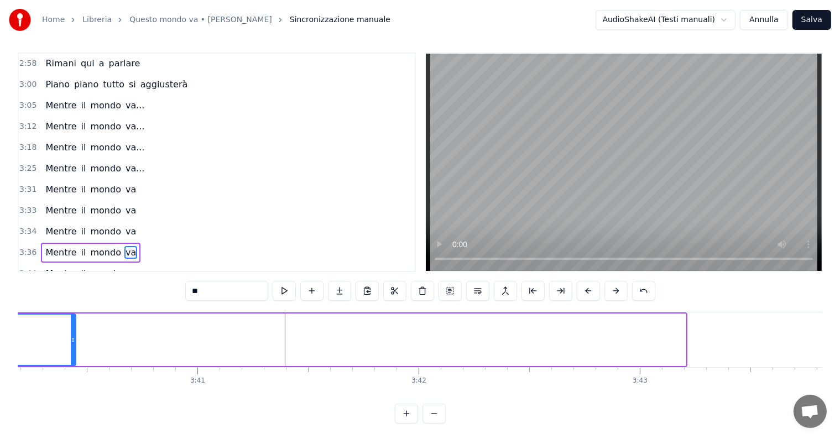
drag, startPoint x: 683, startPoint y: 330, endPoint x: 73, endPoint y: 333, distance: 610.0
click at [73, 333] on div at bounding box center [73, 340] width 4 height 50
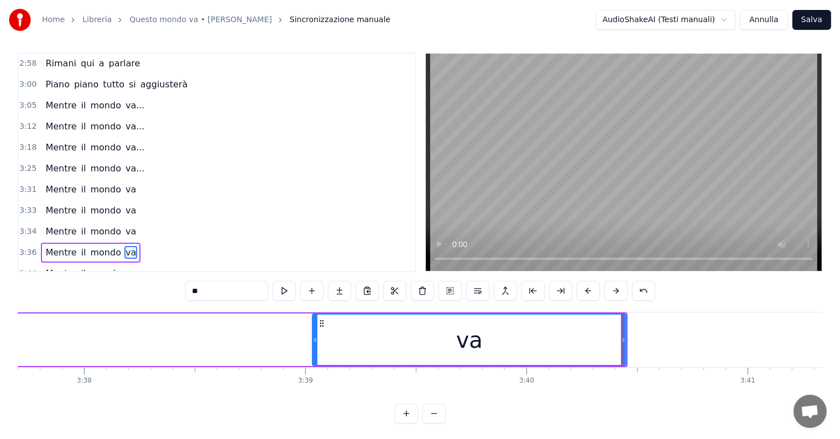
scroll to position [0, 48121]
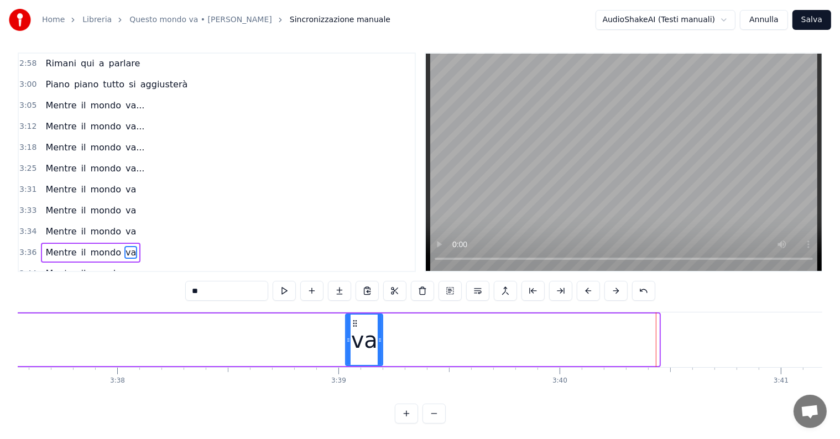
drag, startPoint x: 658, startPoint y: 334, endPoint x: 381, endPoint y: 349, distance: 276.9
click at [381, 349] on div at bounding box center [380, 340] width 4 height 50
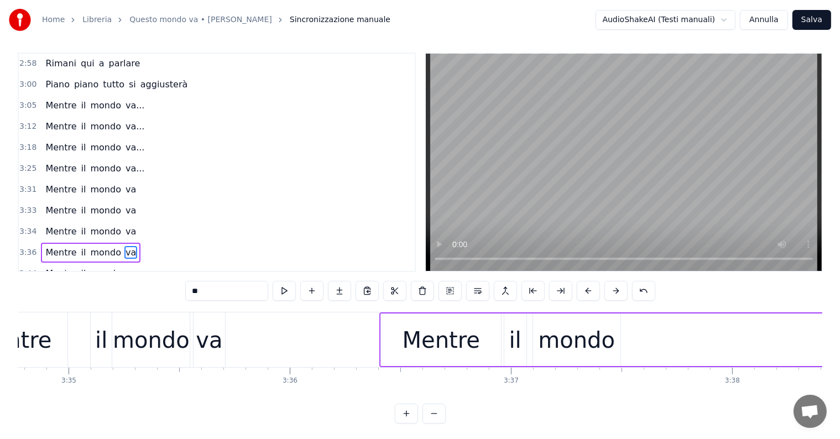
scroll to position [0, 47668]
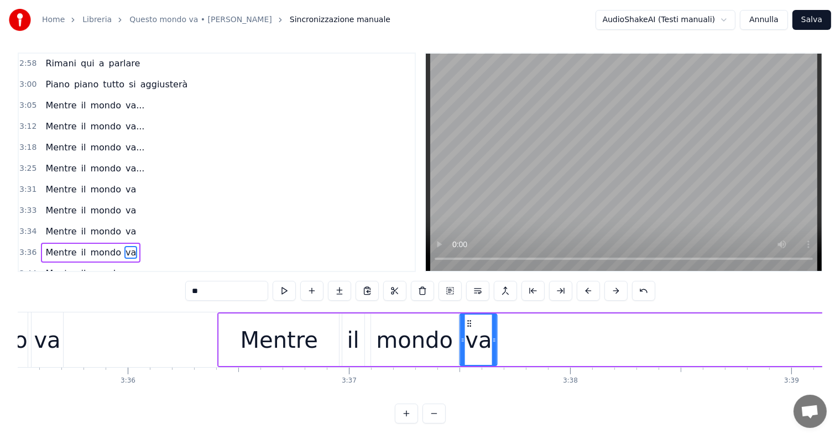
drag, startPoint x: 806, startPoint y: 322, endPoint x: 468, endPoint y: 356, distance: 340.2
click at [468, 356] on div "va" at bounding box center [479, 340] width 36 height 50
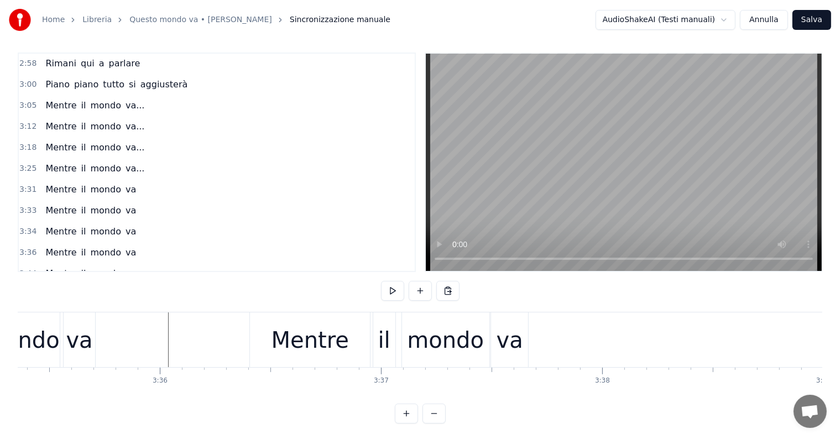
scroll to position [0, 47441]
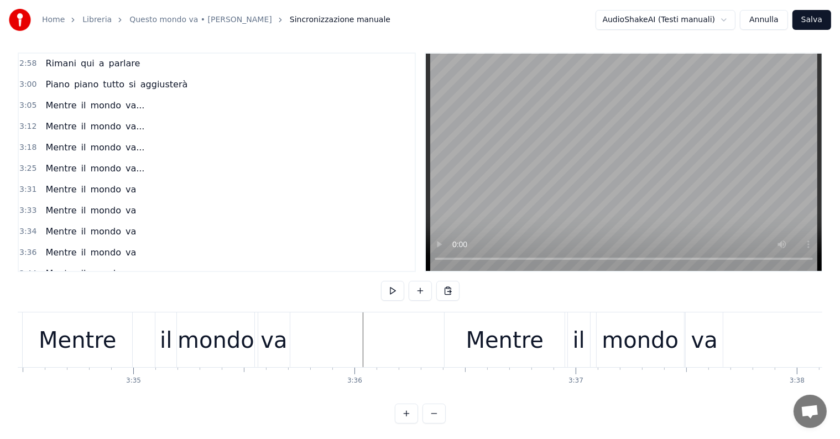
click at [525, 357] on div "Mentre" at bounding box center [505, 339] width 120 height 55
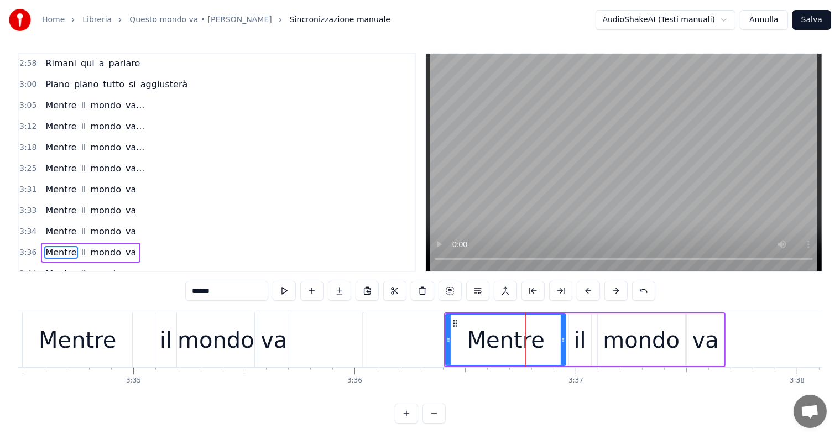
click at [75, 243] on div "Mentre il mondo va" at bounding box center [91, 253] width 100 height 20
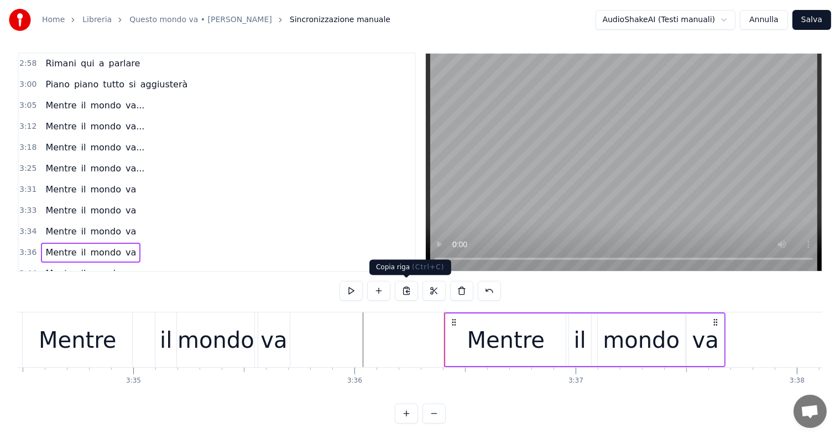
click at [402, 291] on button at bounding box center [406, 291] width 23 height 20
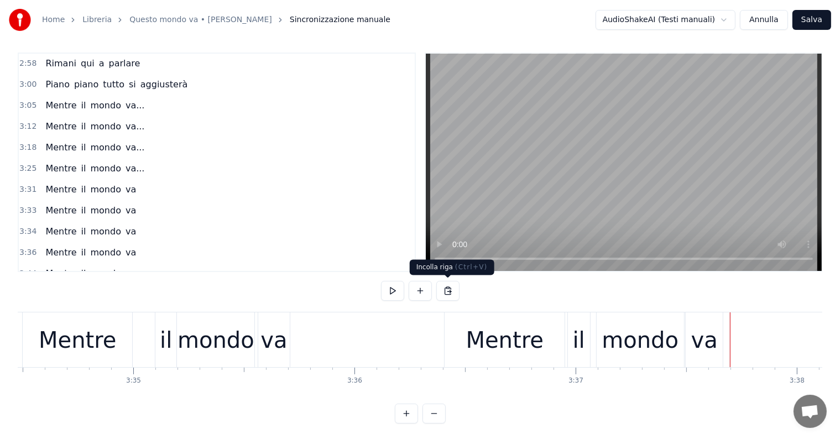
click at [446, 292] on button at bounding box center [447, 291] width 23 height 20
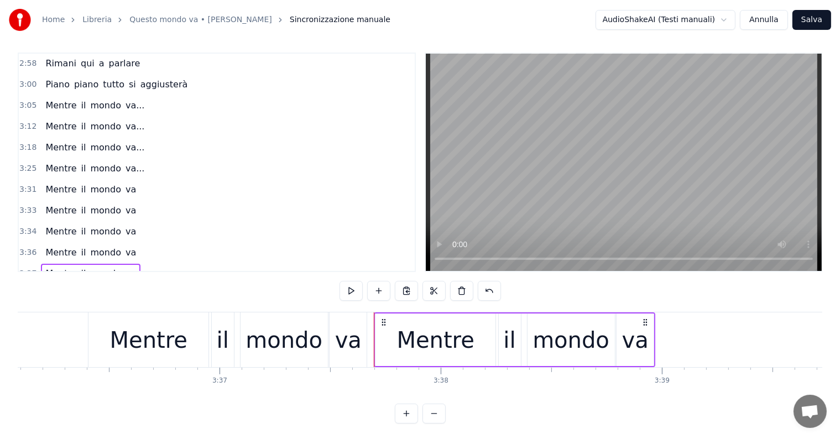
scroll to position [0, 47862]
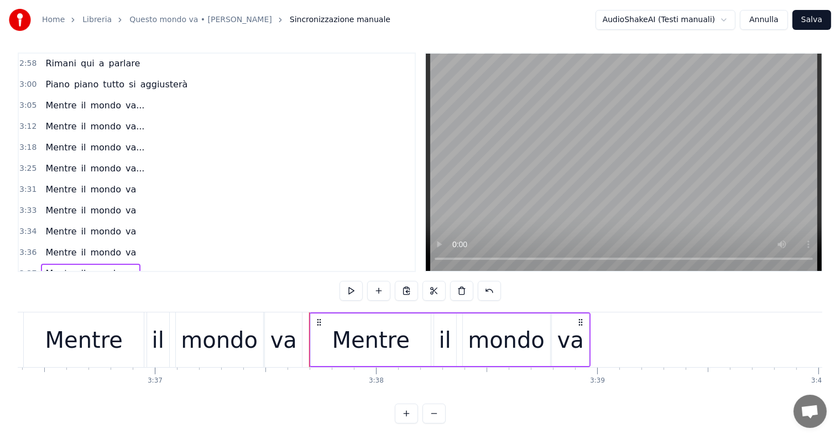
click at [55, 96] on div "Mentre il mondo va..." at bounding box center [95, 106] width 108 height 20
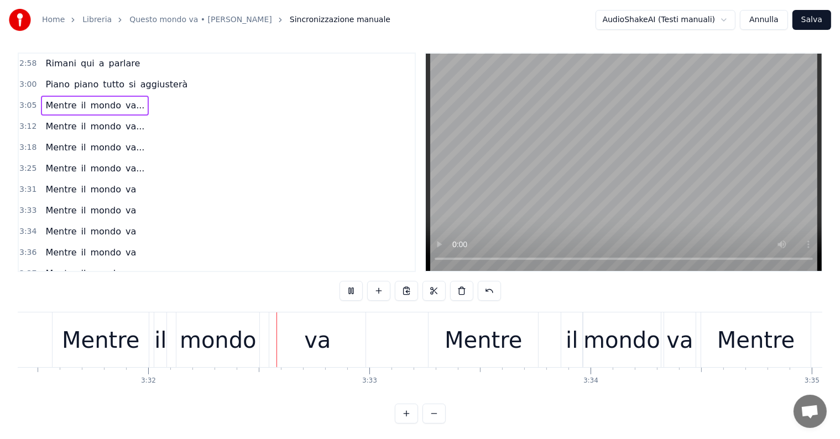
scroll to position [0, 46800]
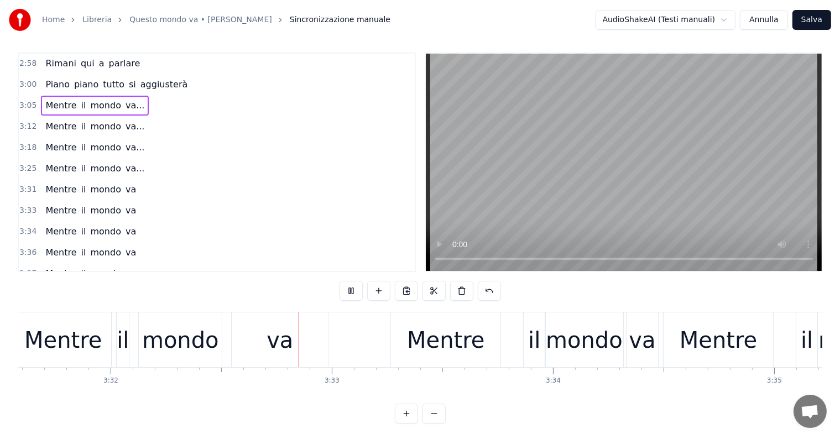
click at [175, 338] on div "mondo" at bounding box center [180, 339] width 77 height 33
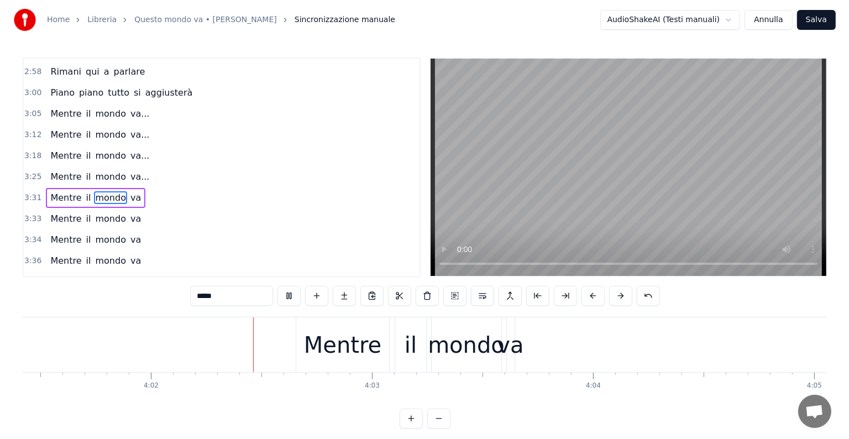
scroll to position [0, 53401]
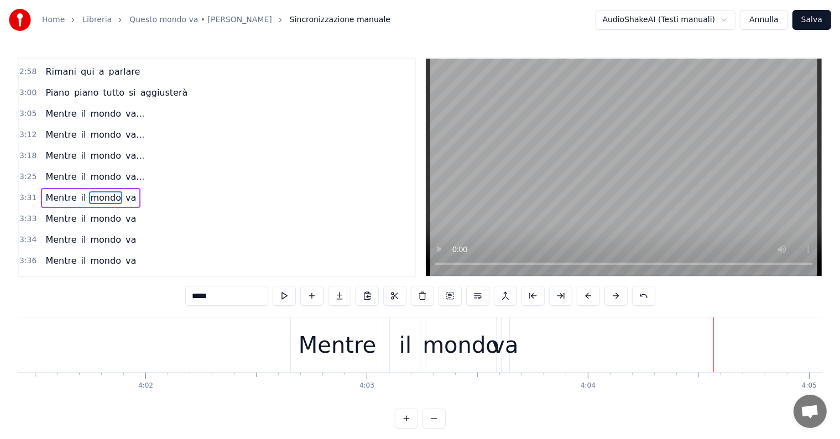
click at [818, 19] on button "Salva" at bounding box center [811, 20] width 39 height 20
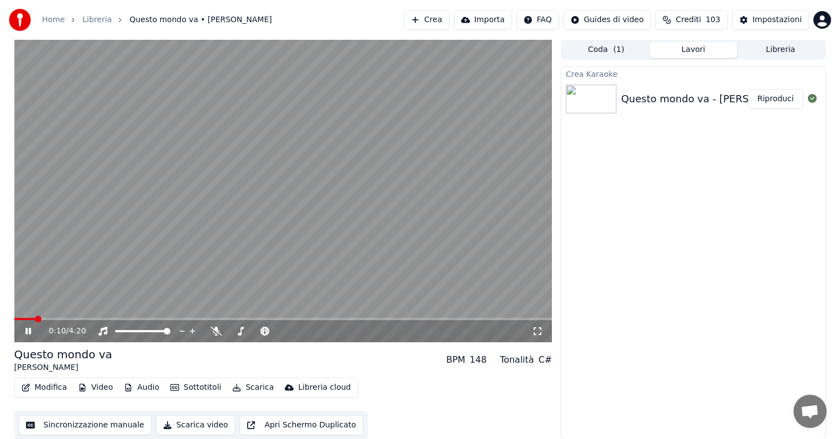
click at [28, 328] on icon at bounding box center [36, 331] width 26 height 9
click at [766, 98] on button "Riproduci" at bounding box center [775, 99] width 55 height 20
click at [29, 330] on icon at bounding box center [28, 331] width 6 height 7
click at [143, 385] on button "Audio" at bounding box center [141, 387] width 44 height 15
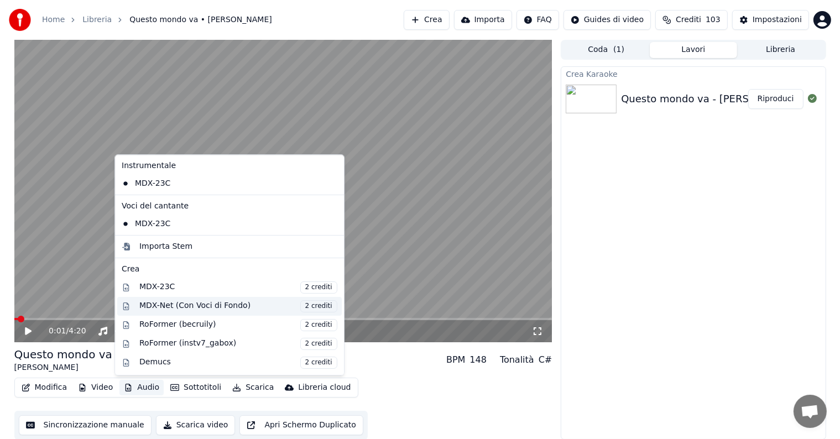
click at [178, 305] on div "MDX-Net (Con Voci di Fondo) 2 crediti" at bounding box center [238, 306] width 198 height 12
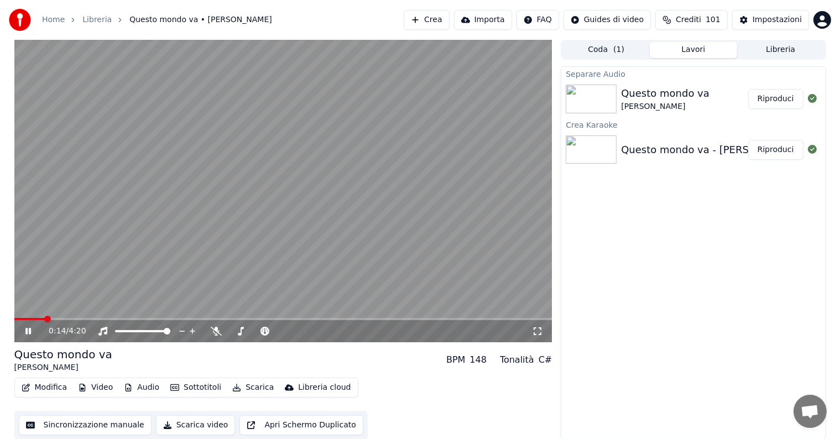
click at [25, 331] on icon at bounding box center [28, 331] width 6 height 7
click at [787, 101] on button "Riproduci" at bounding box center [775, 99] width 55 height 20
click at [29, 328] on icon at bounding box center [36, 331] width 26 height 9
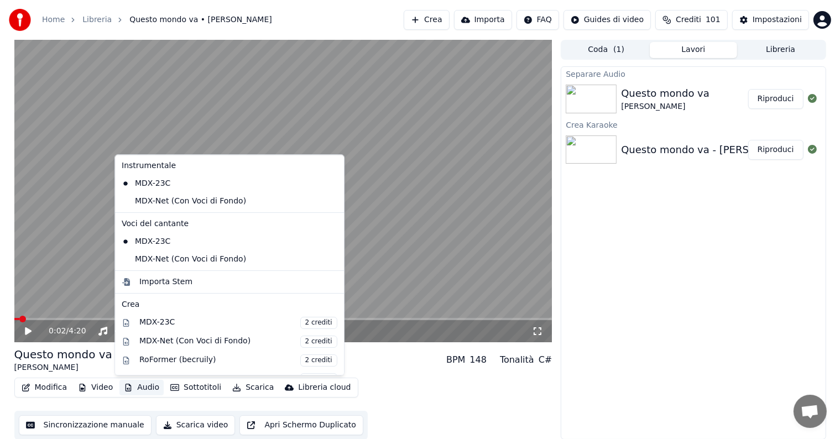
click at [139, 384] on button "Audio" at bounding box center [141, 387] width 44 height 15
click at [175, 199] on div "MDX-Net (Con Voci di Fondo)" at bounding box center [221, 201] width 208 height 18
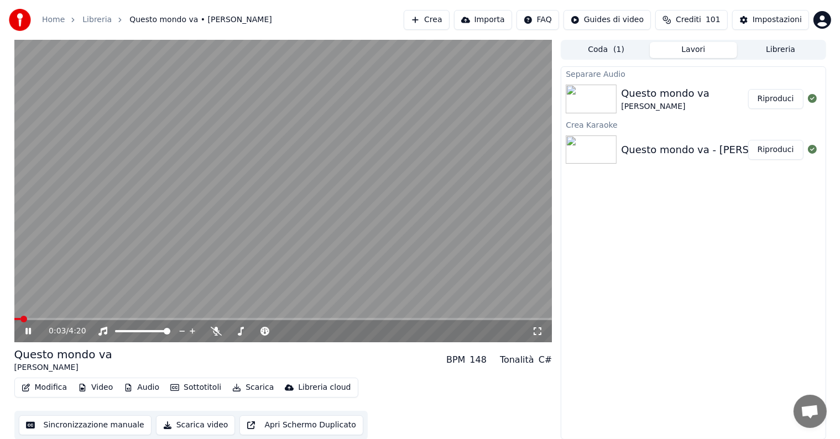
click at [30, 332] on icon at bounding box center [28, 331] width 6 height 7
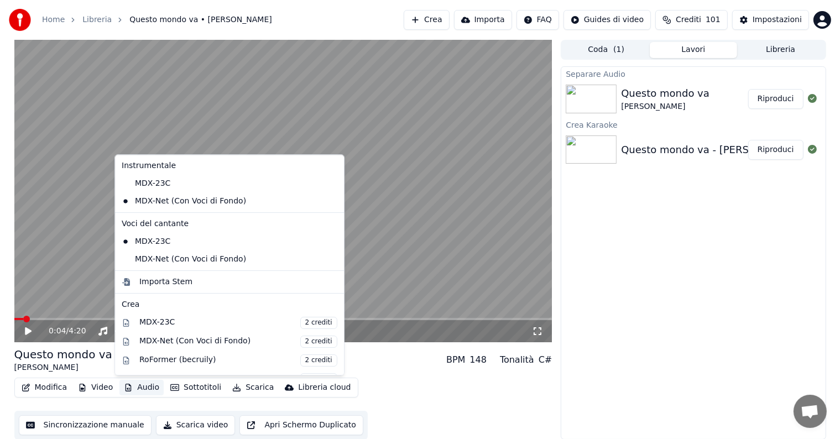
click at [148, 385] on button "Audio" at bounding box center [141, 387] width 44 height 15
click at [165, 262] on div "MDX-Net (Con Voci di Fondo)" at bounding box center [221, 260] width 208 height 18
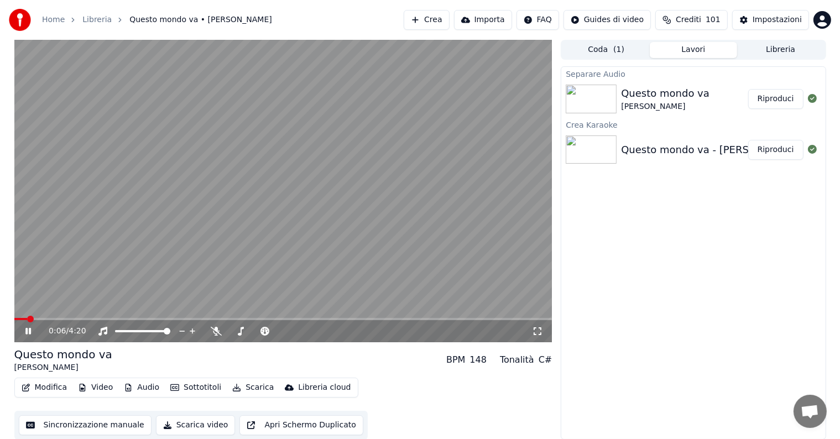
click at [27, 331] on icon at bounding box center [28, 331] width 6 height 7
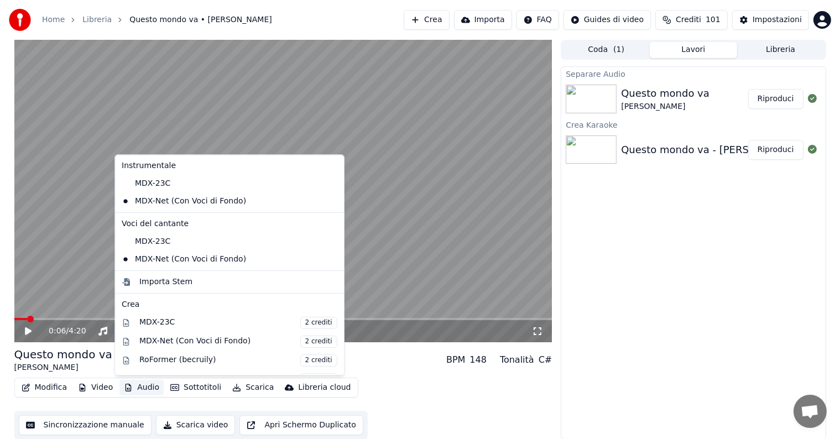
click at [140, 385] on button "Audio" at bounding box center [141, 387] width 44 height 15
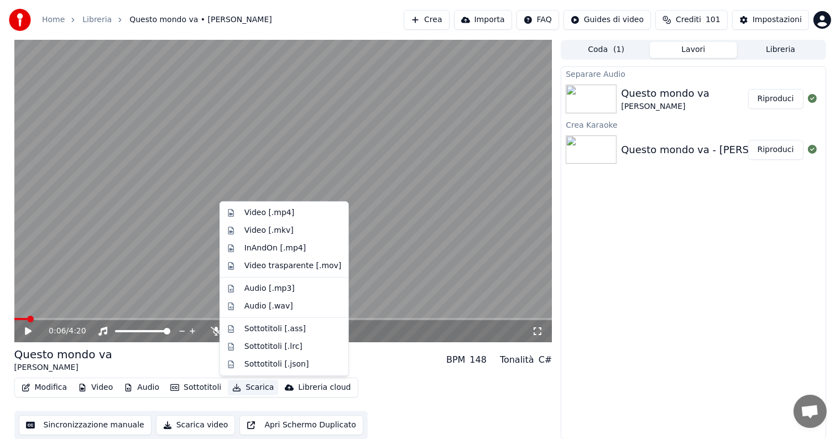
click at [242, 384] on button "Scarica" at bounding box center [253, 387] width 50 height 15
click at [267, 208] on div "Video [.mp4]" at bounding box center [269, 212] width 50 height 11
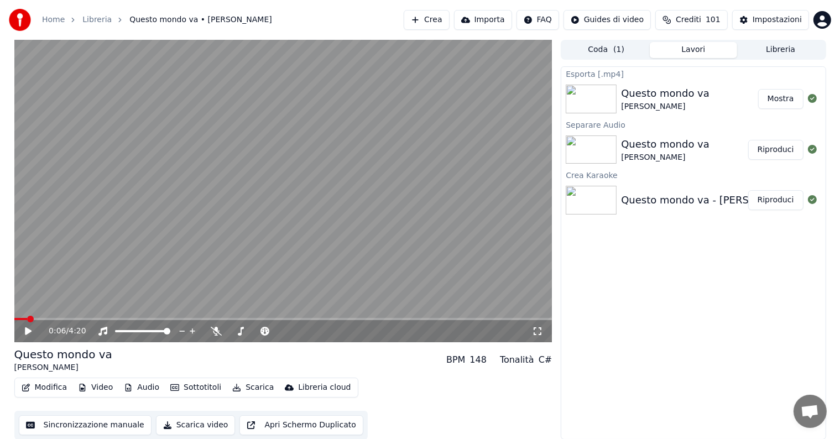
click at [782, 99] on button "Mostra" at bounding box center [780, 99] width 45 height 20
click at [449, 23] on button "Crea" at bounding box center [426, 20] width 45 height 20
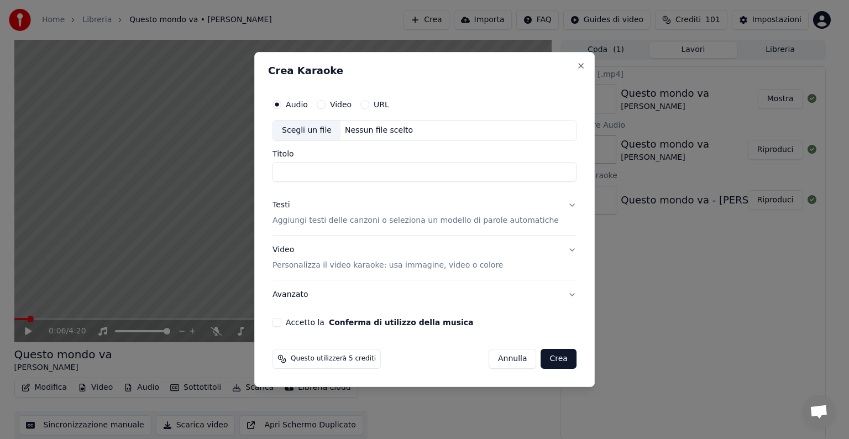
click at [389, 130] on div "Nessun file scelto" at bounding box center [379, 130] width 77 height 11
type input "**********"
click at [558, 203] on button "Testi Aggiungi testi delle canzoni o seleziona un modello di parole automatiche" at bounding box center [425, 213] width 304 height 44
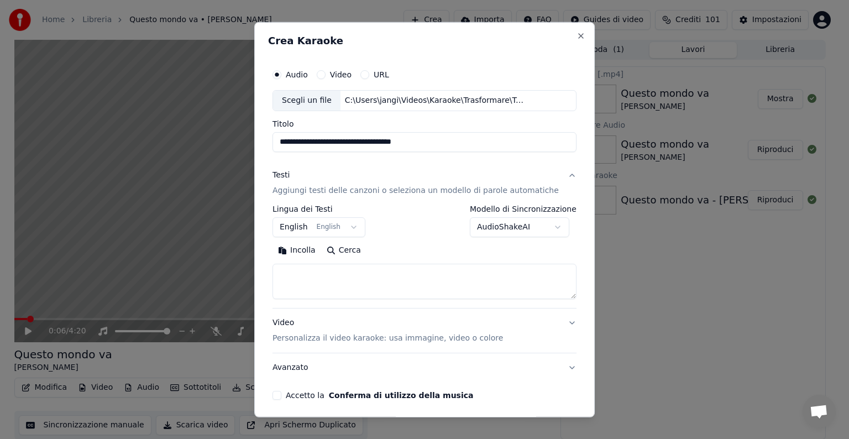
click at [357, 230] on body "**********" at bounding box center [420, 219] width 840 height 439
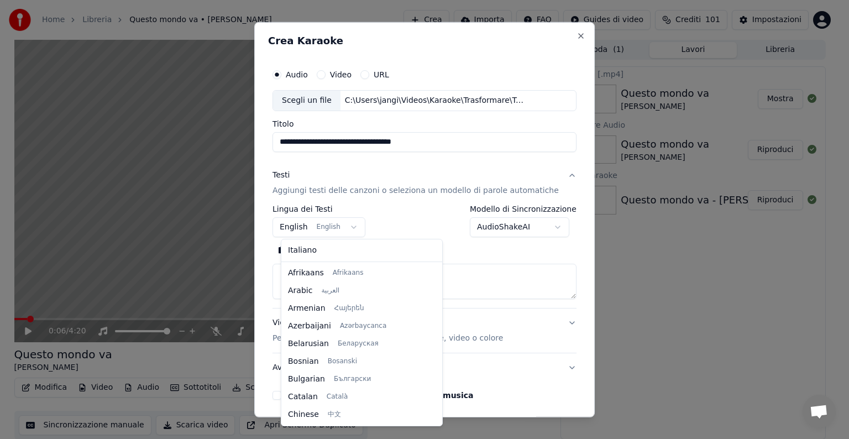
scroll to position [88, 0]
select select "**"
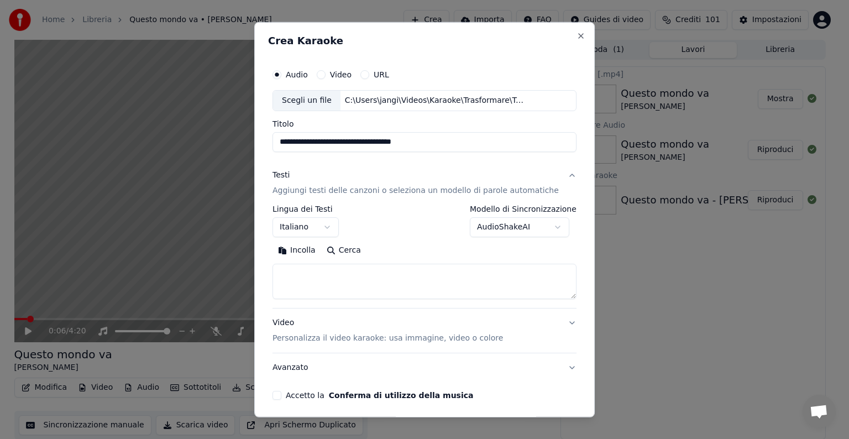
click at [306, 288] on textarea at bounding box center [425, 281] width 304 height 35
click at [305, 252] on button "Incolla" at bounding box center [297, 251] width 49 height 18
click at [552, 321] on button "Video Personalizza il video karaoke: usa immagine, video o colore" at bounding box center [425, 331] width 304 height 44
type textarea "**********"
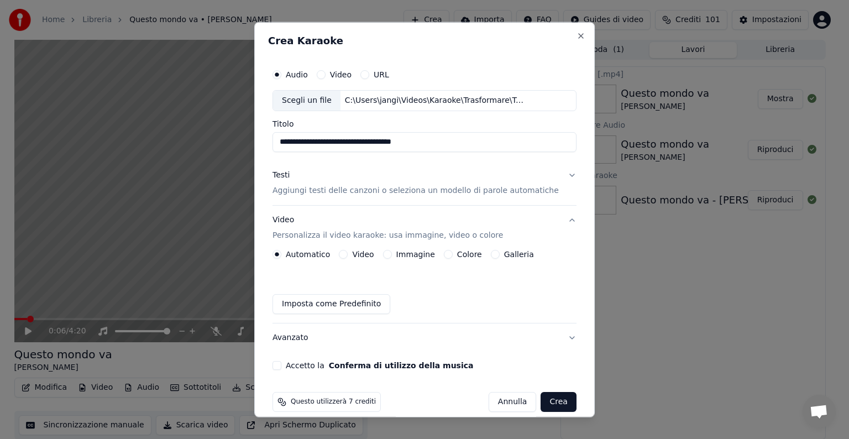
click at [392, 254] on button "Immagine" at bounding box center [387, 254] width 9 height 9
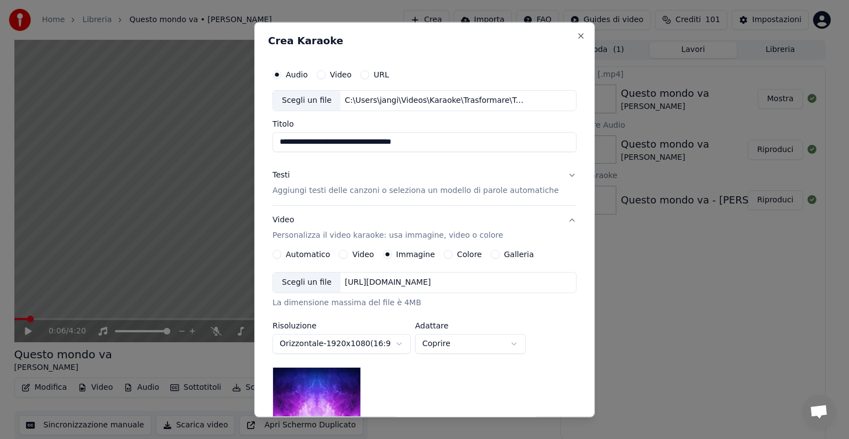
click at [407, 284] on div "[URL][DOMAIN_NAME]" at bounding box center [388, 282] width 95 height 11
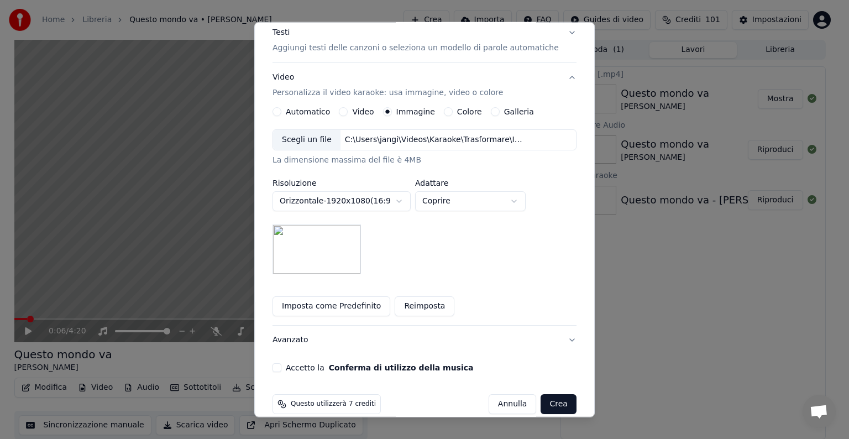
scroll to position [157, 0]
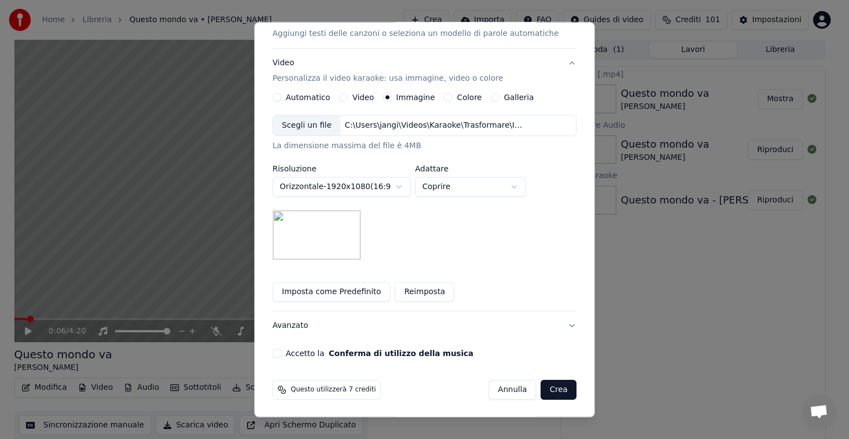
click at [281, 352] on button "Accetto la Conferma di utilizzo della musica" at bounding box center [277, 353] width 9 height 9
click at [521, 188] on body "**********" at bounding box center [420, 219] width 840 height 439
click at [525, 186] on body "**********" at bounding box center [420, 219] width 840 height 439
click at [524, 184] on body "**********" at bounding box center [420, 219] width 840 height 439
click at [525, 187] on body "**********" at bounding box center [420, 219] width 840 height 439
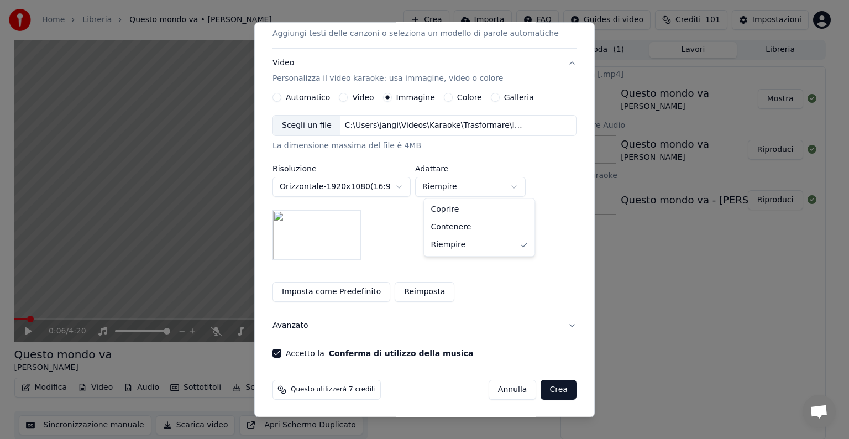
select select "*****"
click at [541, 386] on button "Crea" at bounding box center [558, 390] width 35 height 20
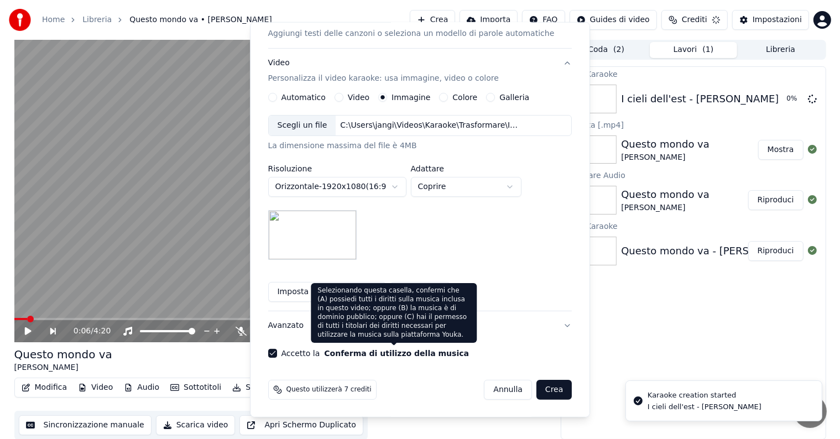
scroll to position [12, 0]
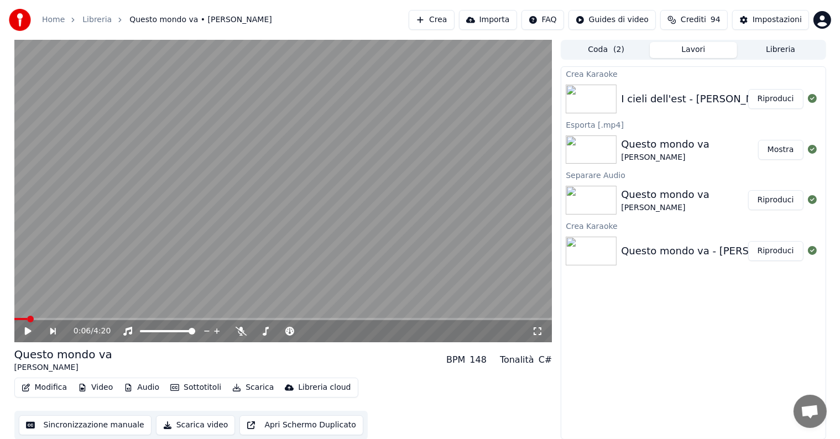
click at [790, 101] on button "Riproduci" at bounding box center [775, 99] width 55 height 20
click at [28, 327] on icon at bounding box center [36, 331] width 26 height 9
click at [59, 389] on button "Modifica" at bounding box center [44, 387] width 55 height 15
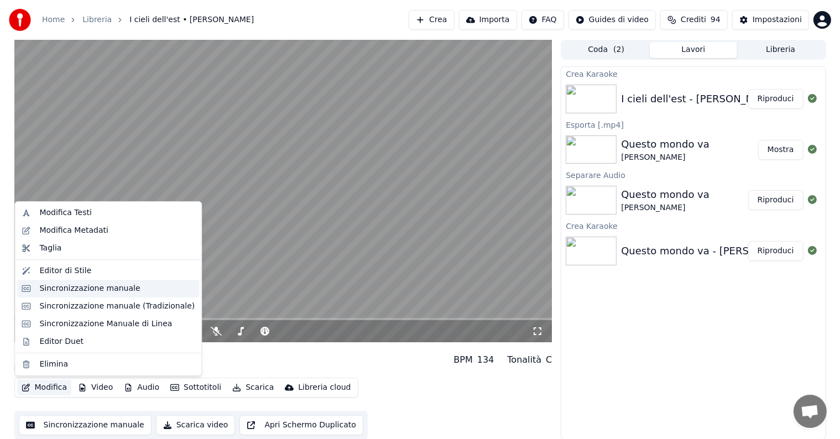
click at [73, 289] on div "Sincronizzazione manuale" at bounding box center [89, 288] width 101 height 11
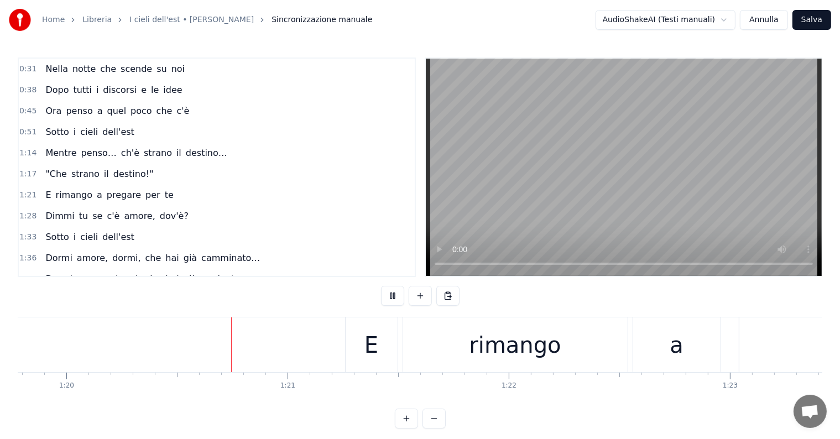
scroll to position [0, 17728]
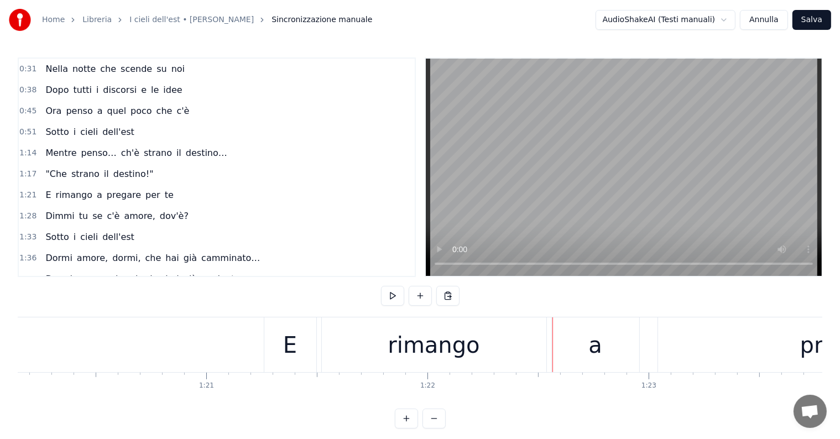
click at [53, 143] on div "Mentre penso… ch'è strano il destino…" at bounding box center [136, 153] width 190 height 20
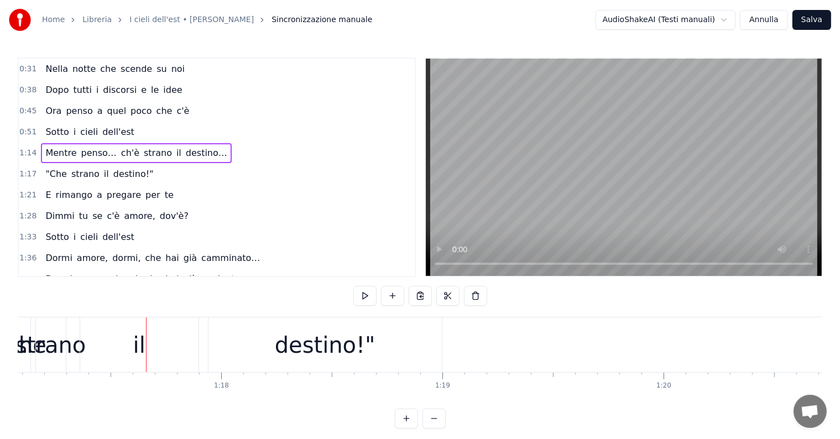
scroll to position [0, 17122]
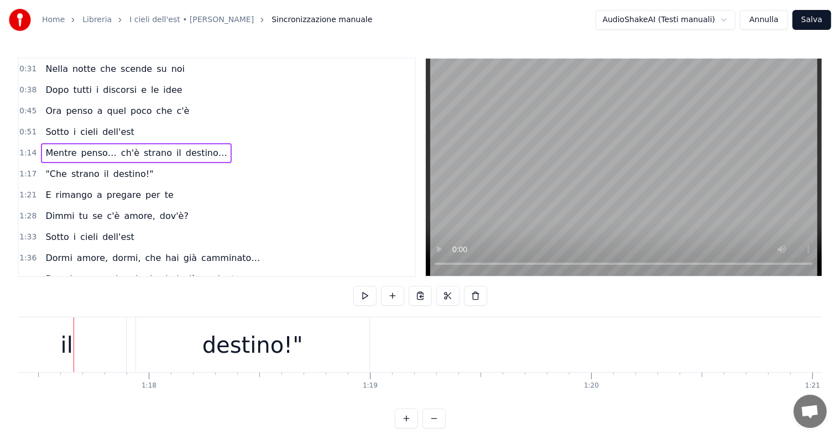
click at [121, 179] on div ""Che strano il destino!"" at bounding box center [99, 174] width 117 height 20
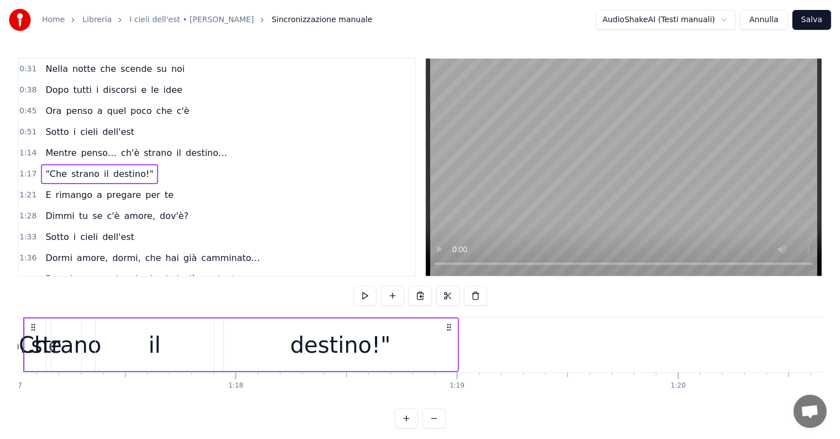
scroll to position [0, 16985]
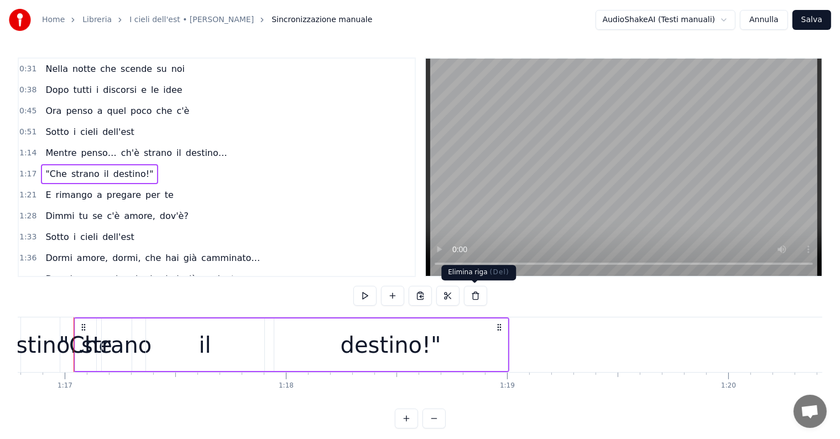
click at [479, 290] on button at bounding box center [475, 296] width 23 height 20
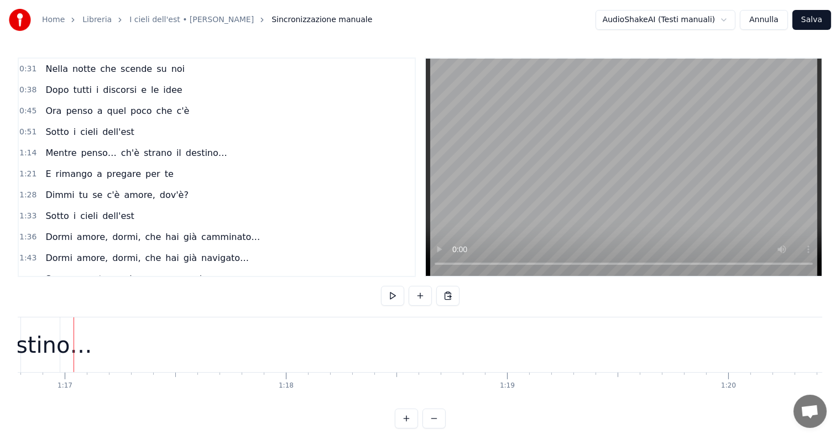
click at [49, 158] on div "Mentre penso… ch'è strano il destino…" at bounding box center [136, 153] width 190 height 20
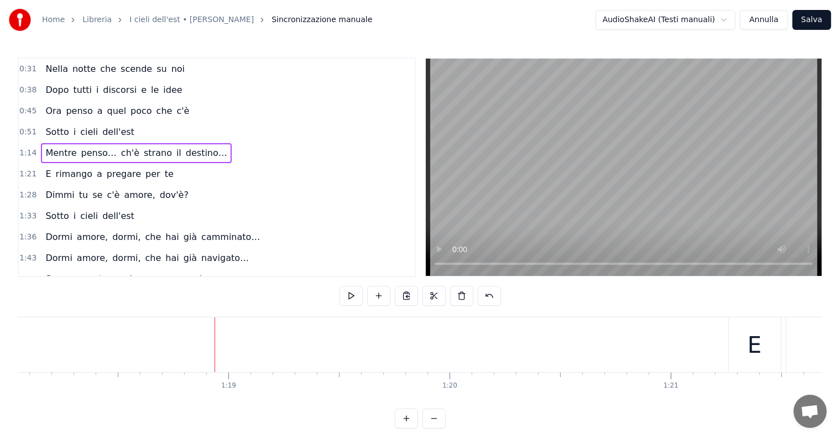
scroll to position [0, 17267]
click at [59, 143] on div "Mentre penso… ch'è strano il destino…" at bounding box center [136, 153] width 190 height 20
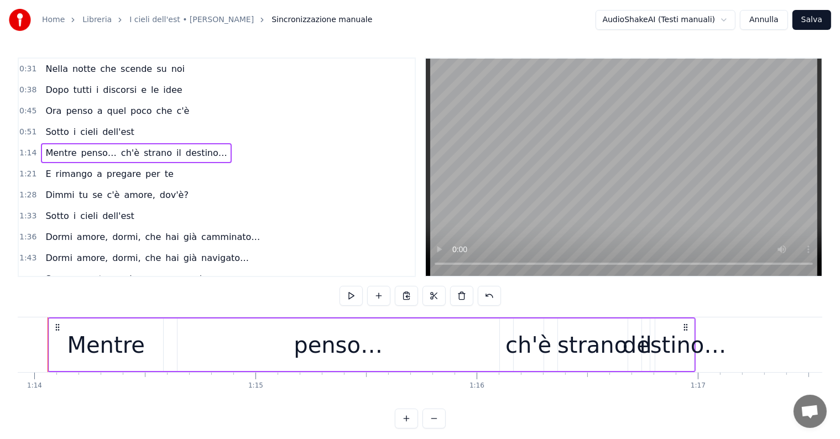
scroll to position [0, 16326]
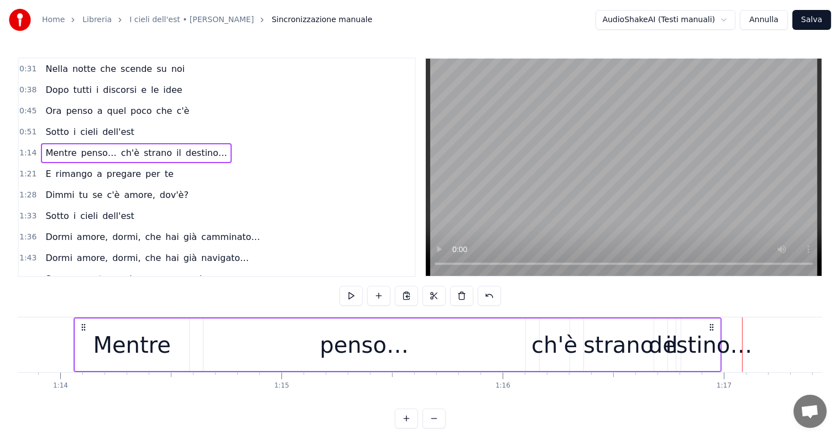
click at [150, 154] on span "strano" at bounding box center [158, 153] width 30 height 13
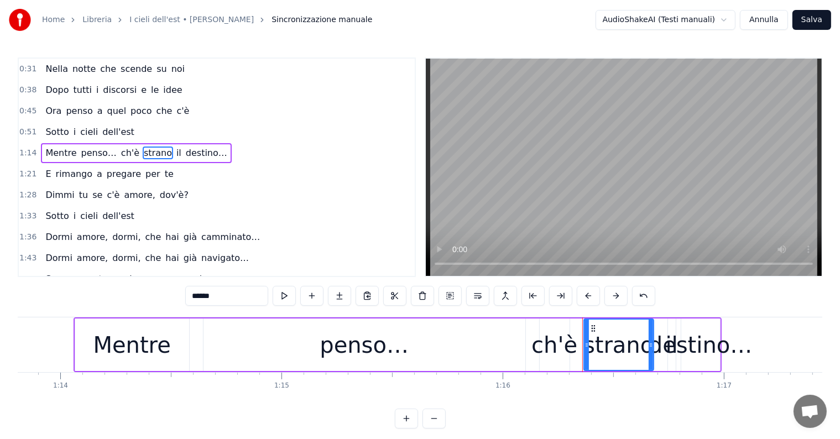
click at [175, 150] on span "il" at bounding box center [178, 153] width 7 height 13
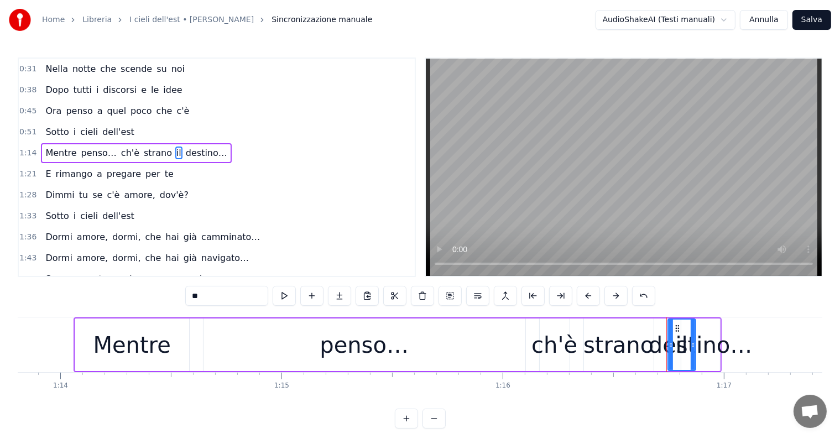
drag, startPoint x: 672, startPoint y: 345, endPoint x: 692, endPoint y: 344, distance: 19.9
click at [692, 344] on icon at bounding box center [693, 345] width 4 height 9
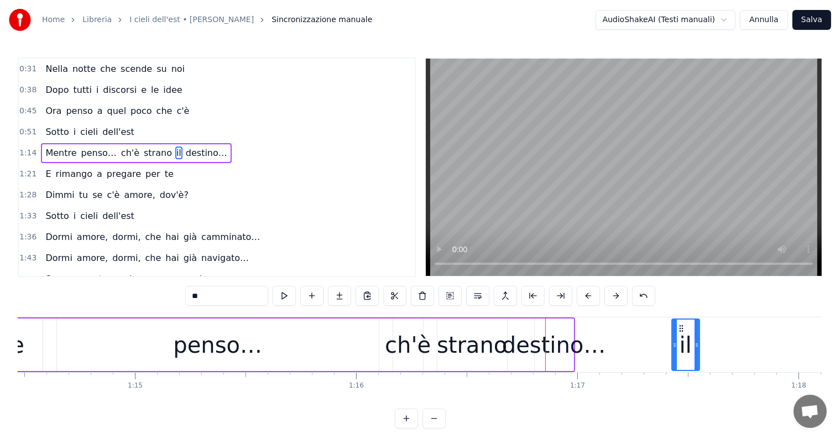
scroll to position [0, 16477]
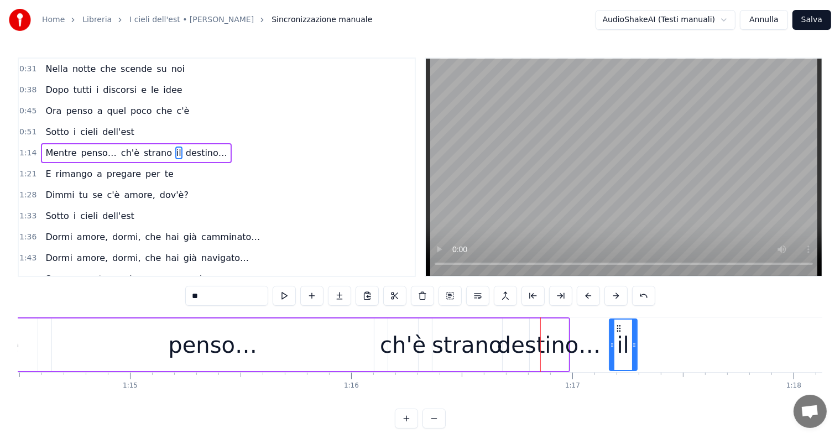
drag, startPoint x: 675, startPoint y: 325, endPoint x: 616, endPoint y: 337, distance: 60.0
click at [175, 150] on span "destino…" at bounding box center [197, 153] width 44 height 13
type input "********"
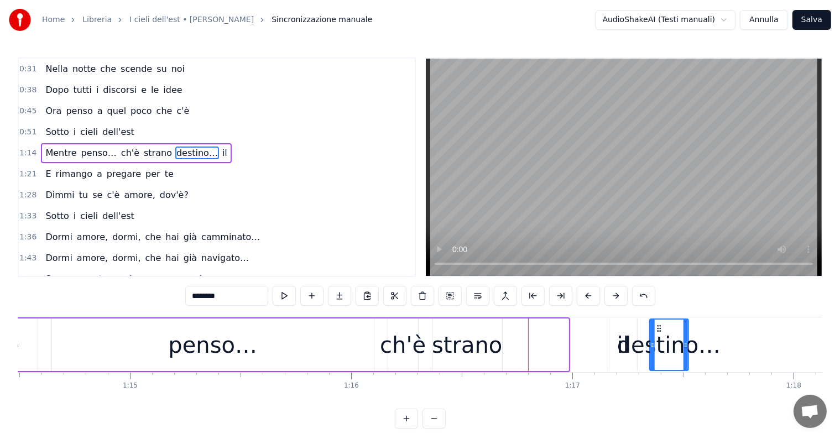
drag, startPoint x: 538, startPoint y: 326, endPoint x: 658, endPoint y: 333, distance: 120.2
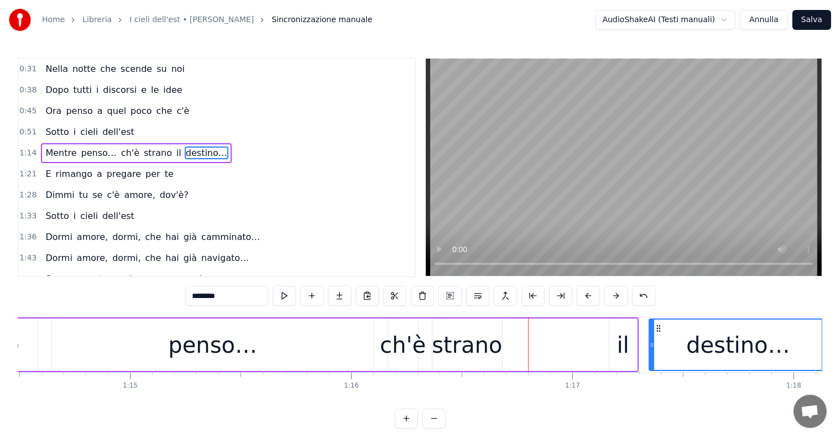
drag, startPoint x: 686, startPoint y: 340, endPoint x: 825, endPoint y: 347, distance: 139.0
click at [825, 347] on div "Home Libreria I cieli dell'est • [PERSON_NAME] Sincronizzazione manuale AudioSh…" at bounding box center [420, 214] width 840 height 429
click at [72, 143] on div "Mentre penso… ch'è strano il destino…" at bounding box center [136, 153] width 190 height 20
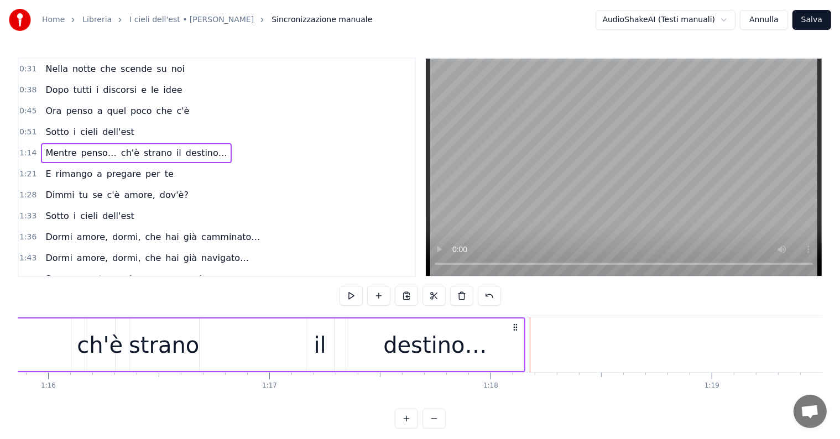
scroll to position [0, 16645]
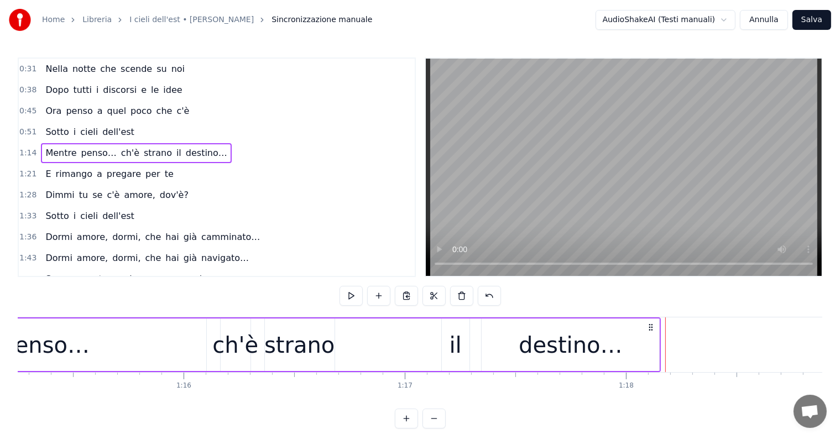
click at [317, 353] on div "strano" at bounding box center [299, 344] width 70 height 33
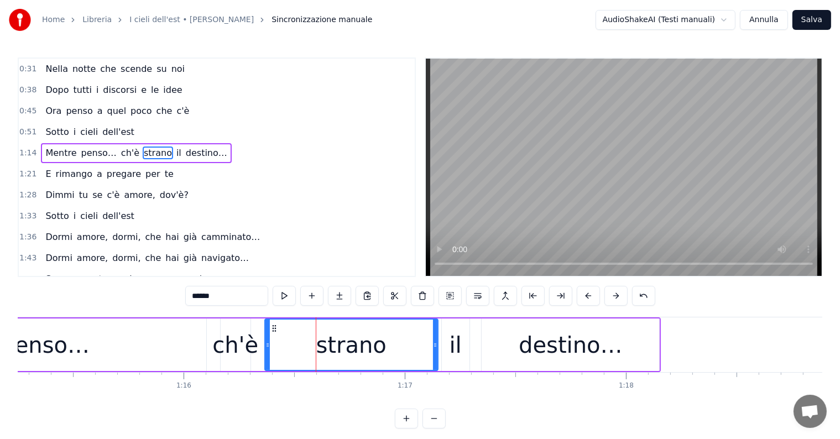
drag, startPoint x: 332, startPoint y: 345, endPoint x: 435, endPoint y: 338, distance: 103.6
click at [435, 338] on div at bounding box center [435, 345] width 4 height 50
click at [541, 349] on div "destino…" at bounding box center [570, 344] width 103 height 33
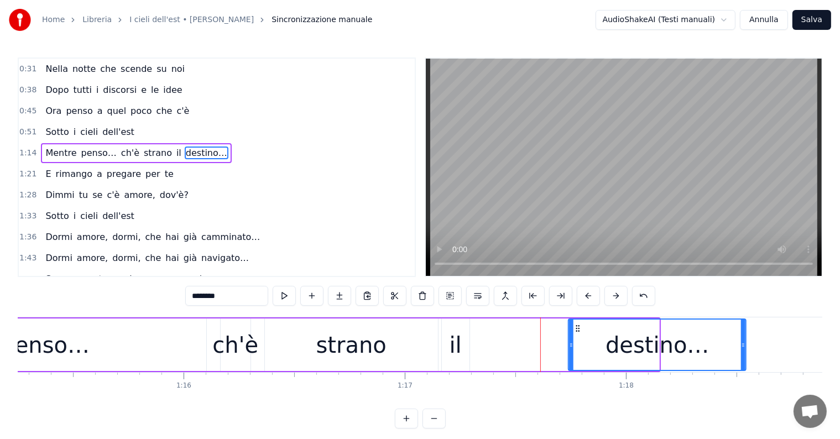
drag, startPoint x: 489, startPoint y: 324, endPoint x: 576, endPoint y: 325, distance: 86.8
click at [576, 325] on icon at bounding box center [577, 328] width 9 height 9
click at [460, 358] on div "il" at bounding box center [456, 344] width 12 height 33
type input "**"
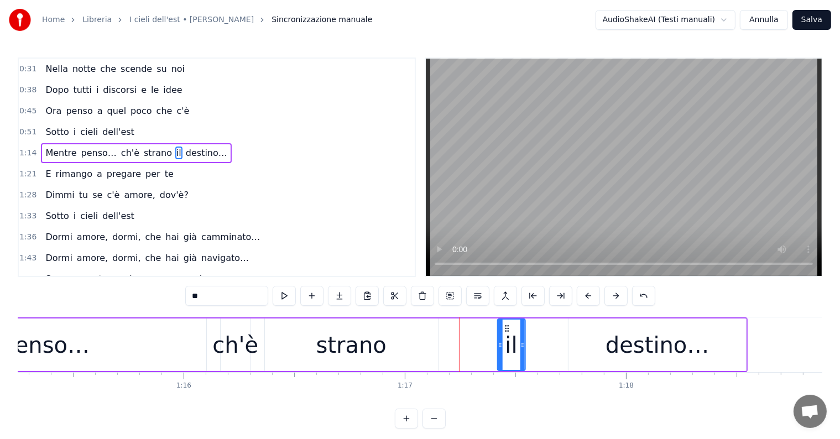
drag, startPoint x: 450, startPoint y: 323, endPoint x: 505, endPoint y: 325, distance: 55.9
click at [505, 325] on icon at bounding box center [506, 328] width 9 height 9
click at [50, 143] on div "1:14 Mentre penso… ch'è strano il destino…" at bounding box center [217, 153] width 396 height 21
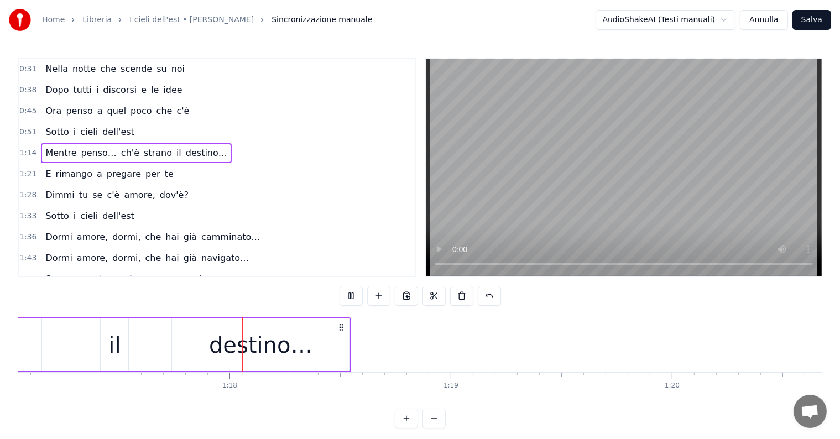
scroll to position [0, 17046]
click at [266, 347] on div "destino…" at bounding box center [255, 344] width 103 height 33
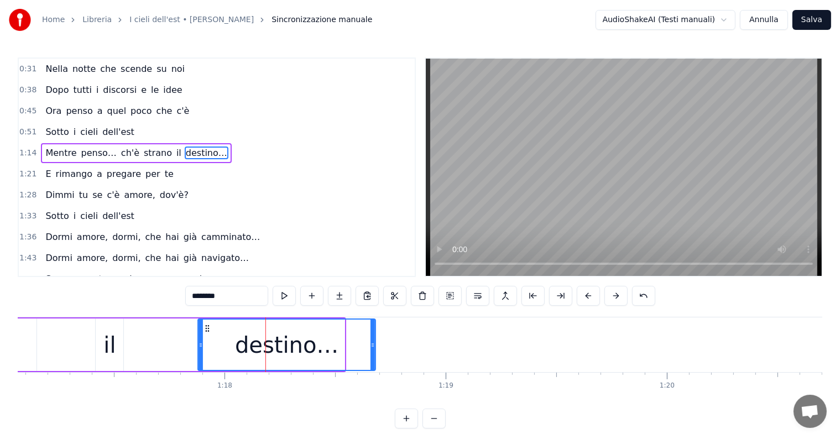
drag, startPoint x: 174, startPoint y: 326, endPoint x: 205, endPoint y: 331, distance: 31.5
click at [205, 331] on icon at bounding box center [207, 328] width 9 height 9
click at [114, 352] on div "il" at bounding box center [109, 344] width 12 height 33
type input "**"
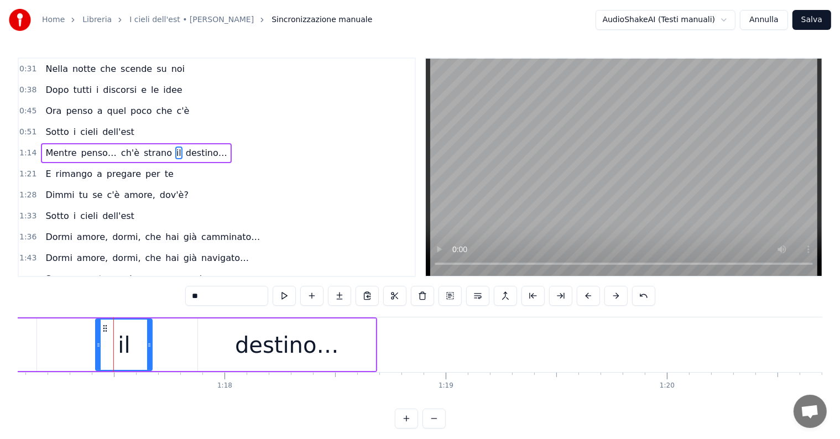
drag, startPoint x: 122, startPoint y: 341, endPoint x: 156, endPoint y: 343, distance: 34.4
click at [152, 343] on icon at bounding box center [149, 345] width 4 height 9
click at [45, 143] on div "Mentre penso… ch'è strano il destino…" at bounding box center [136, 153] width 190 height 20
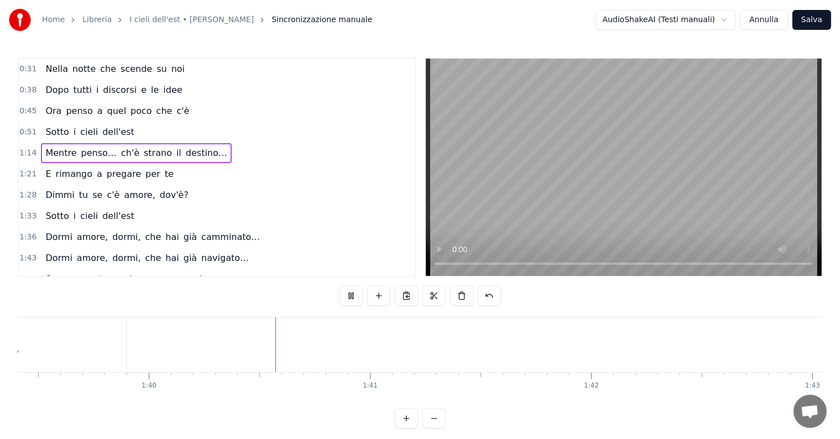
scroll to position [0, 22084]
click at [81, 219] on div "Sotto i cieli dell'est" at bounding box center [89, 216] width 97 height 20
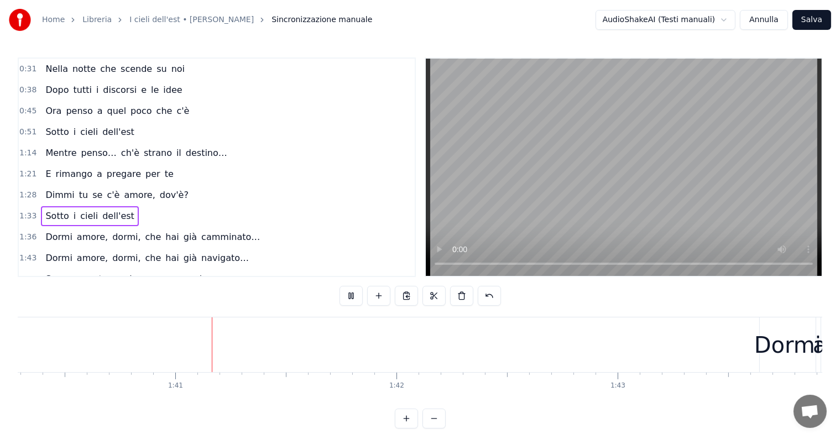
scroll to position [0, 22191]
click at [43, 179] on div "E rimango a pregare per te" at bounding box center [109, 174] width 137 height 20
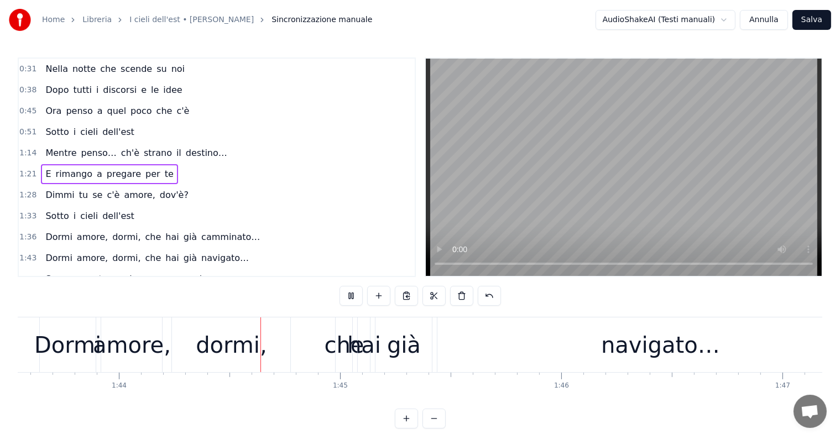
scroll to position [0, 22906]
click at [46, 159] on div "1:14 Mentre penso… ch'è strano il destino…" at bounding box center [217, 153] width 396 height 21
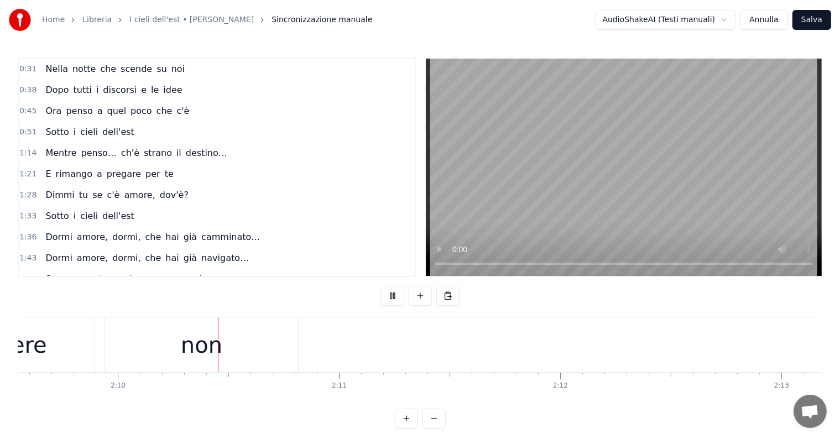
scroll to position [0, 28687]
click at [172, 347] on div "non" at bounding box center [169, 344] width 41 height 33
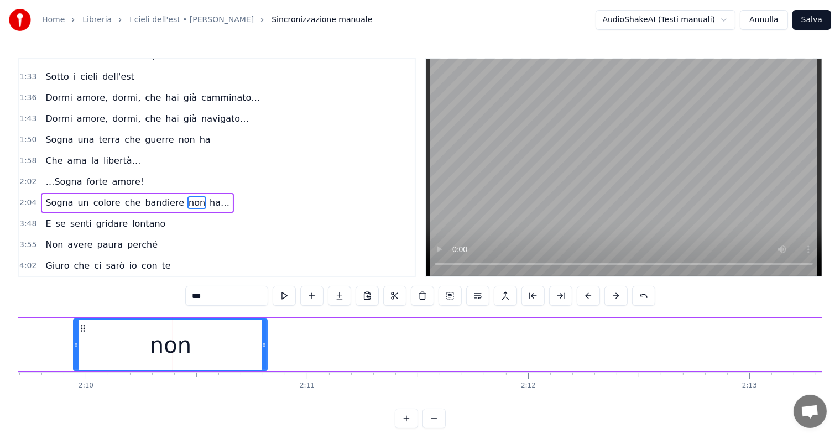
scroll to position [166, 0]
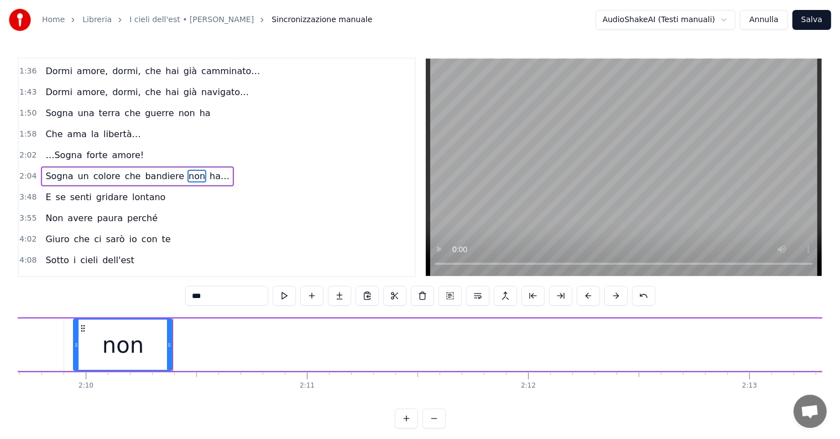
drag, startPoint x: 264, startPoint y: 343, endPoint x: 169, endPoint y: 343, distance: 95.1
click at [169, 343] on icon at bounding box center [169, 345] width 4 height 9
click at [208, 170] on span "ha…" at bounding box center [219, 176] width 22 height 13
type input "***"
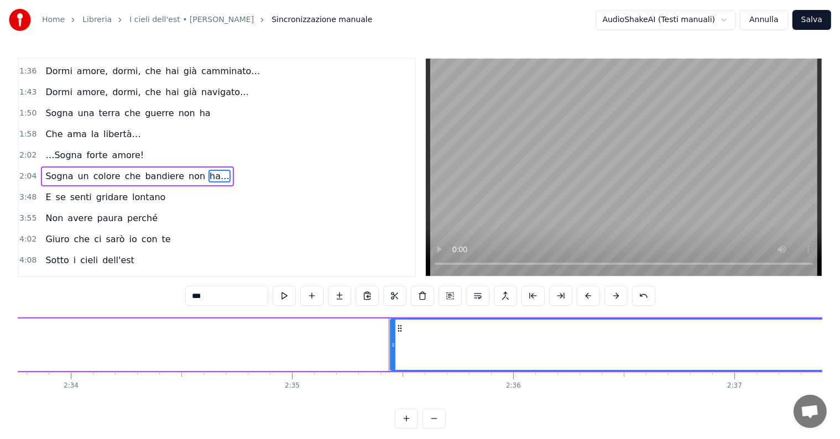
scroll to position [0, 34327]
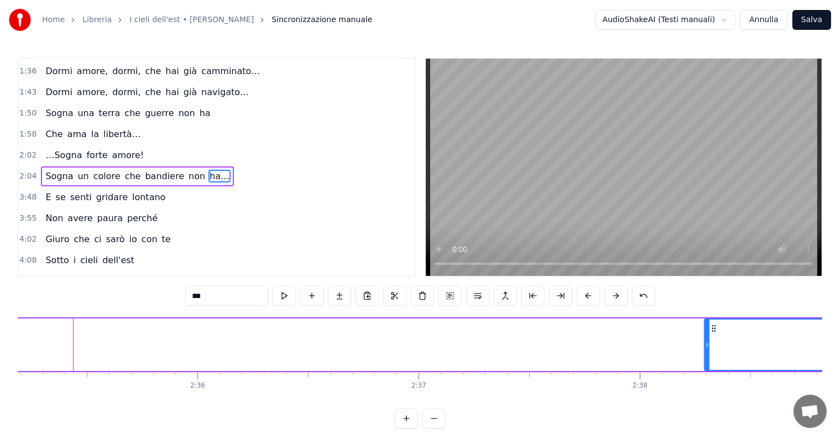
drag, startPoint x: 76, startPoint y: 338, endPoint x: 708, endPoint y: 363, distance: 633.1
click at [708, 363] on div at bounding box center [707, 345] width 4 height 50
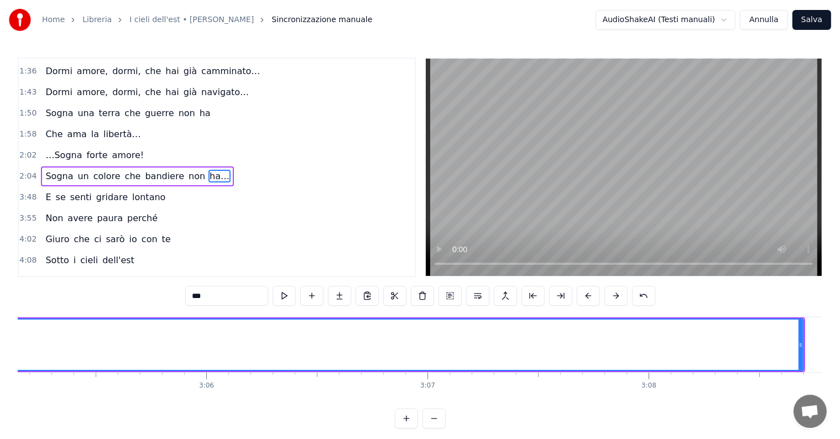
scroll to position [0, 41271]
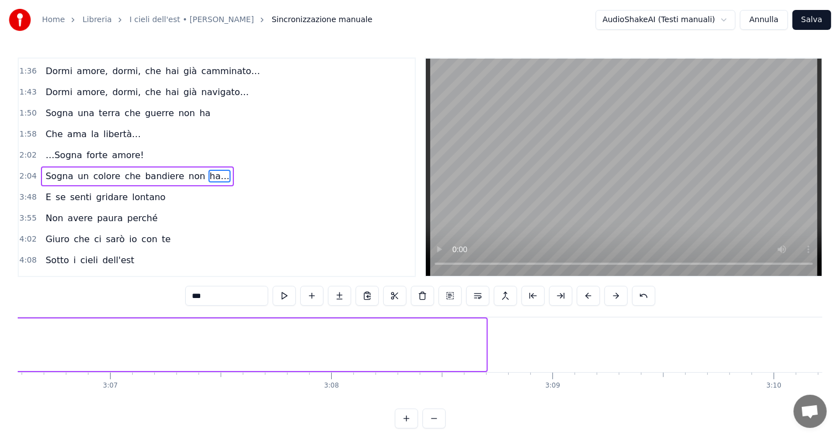
drag, startPoint x: 483, startPoint y: 332, endPoint x: 8, endPoint y: 330, distance: 475.0
click at [8, 330] on div "Home Libreria I cieli dell'est • [PERSON_NAME] Sincronizzazione manuale AudioSh…" at bounding box center [420, 214] width 840 height 429
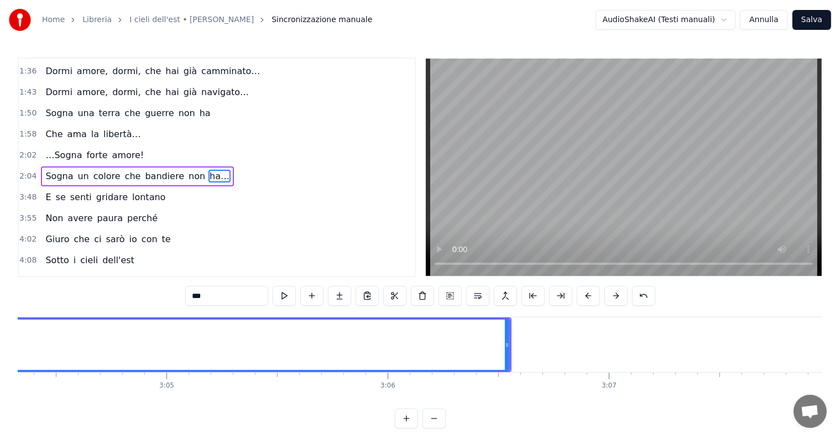
scroll to position [0, 40682]
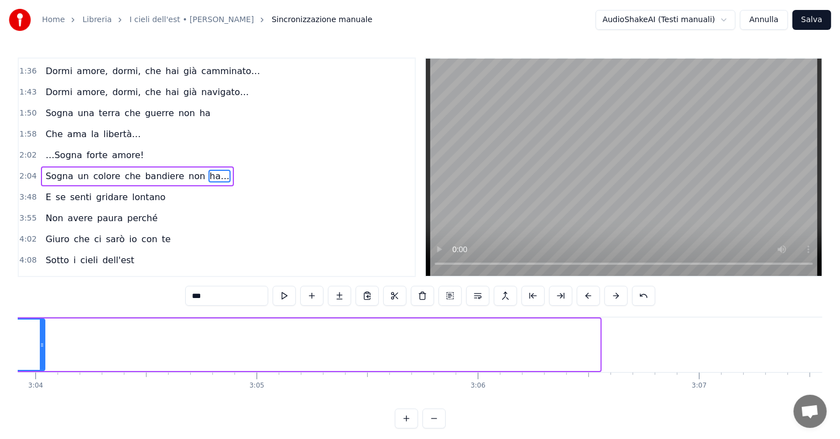
drag, startPoint x: 597, startPoint y: 333, endPoint x: 41, endPoint y: 337, distance: 555.2
click at [41, 337] on div at bounding box center [42, 345] width 4 height 50
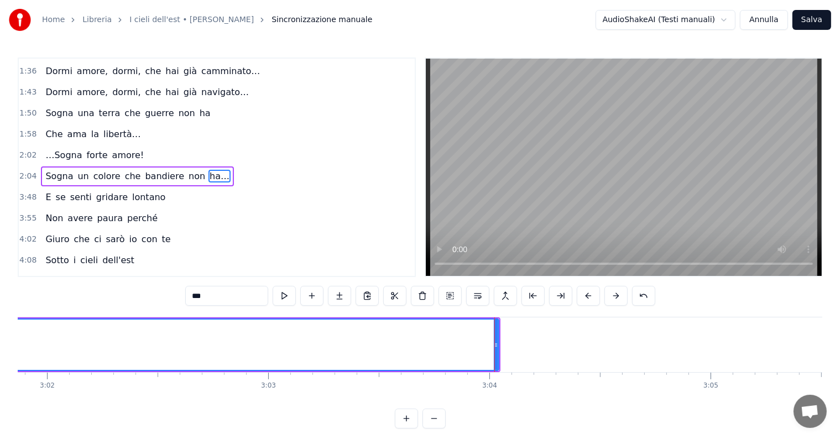
scroll to position [0, 40092]
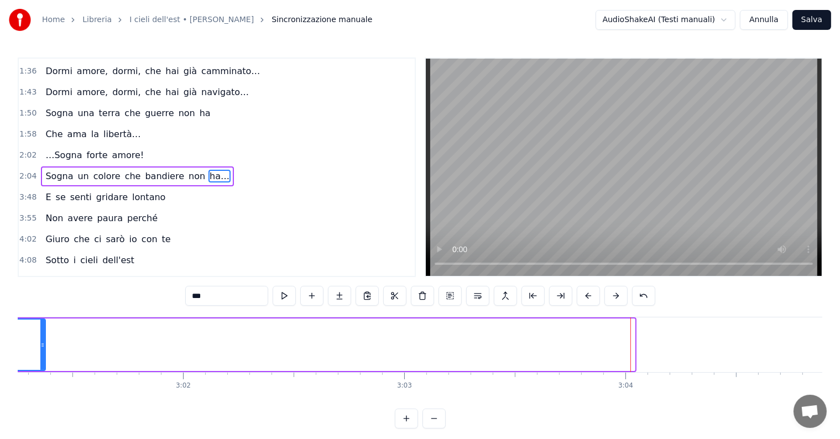
drag, startPoint x: 633, startPoint y: 336, endPoint x: 42, endPoint y: 349, distance: 591.3
click at [42, 349] on div at bounding box center [42, 345] width 4 height 50
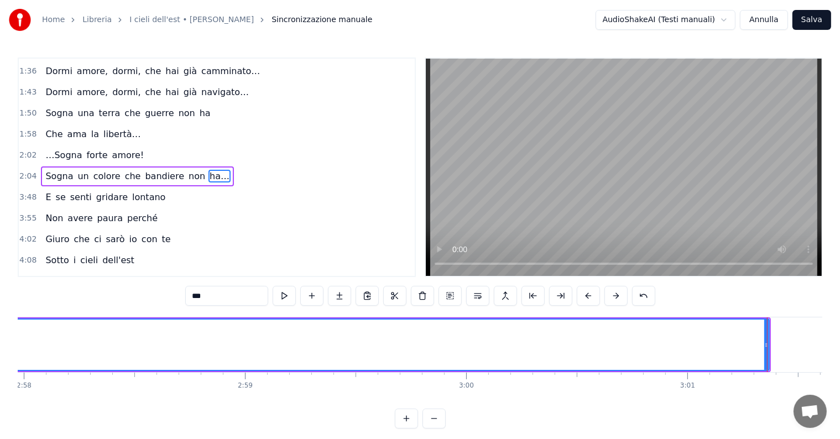
scroll to position [0, 39503]
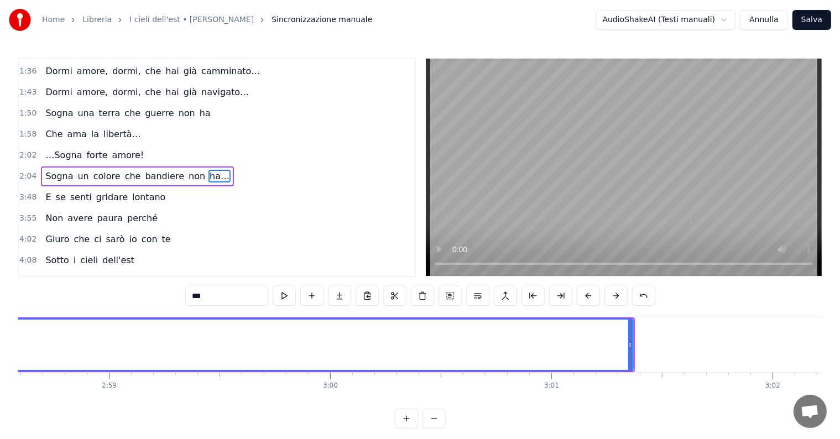
click at [631, 331] on div at bounding box center [631, 344] width 1 height 55
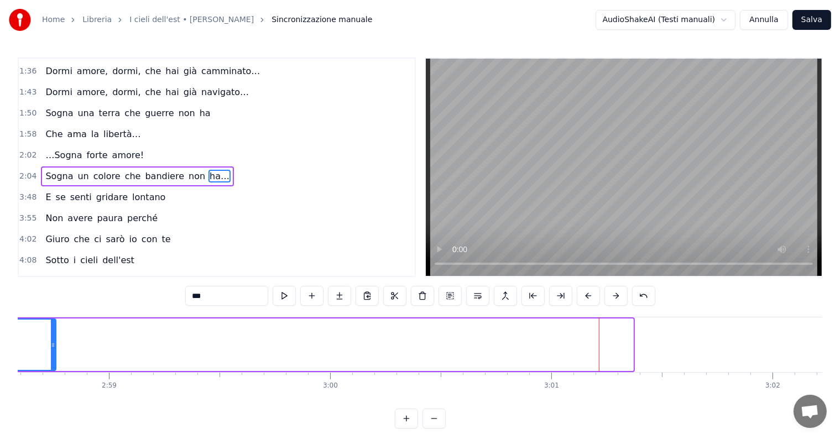
drag, startPoint x: 630, startPoint y: 336, endPoint x: 53, endPoint y: 344, distance: 577.4
click at [53, 344] on div at bounding box center [53, 345] width 4 height 50
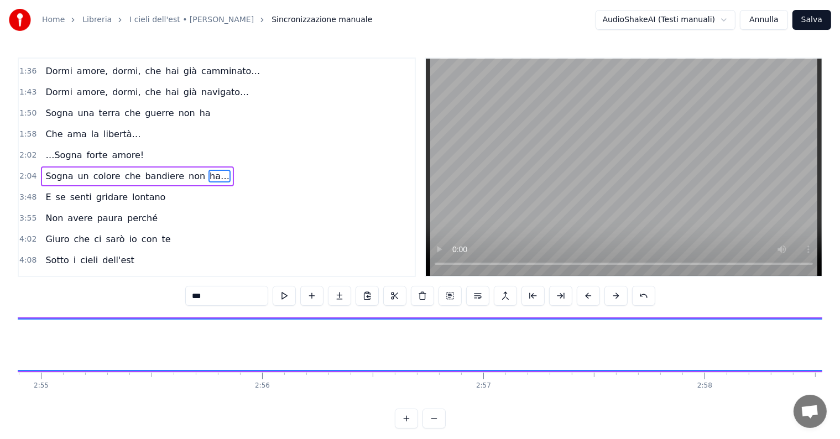
scroll to position [0, 38822]
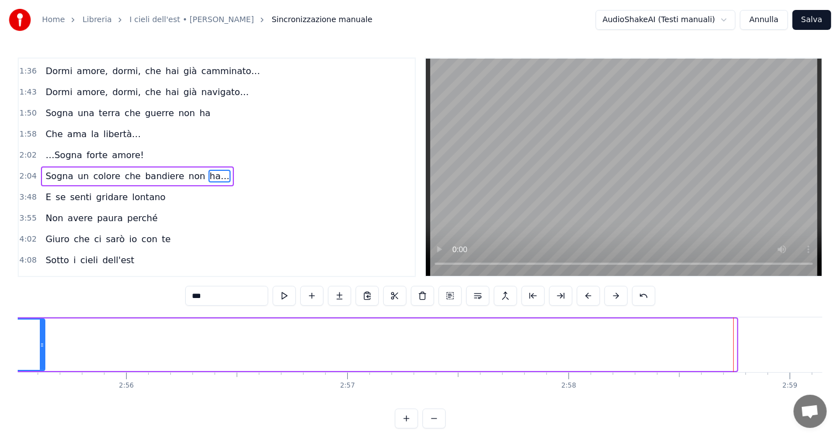
drag, startPoint x: 734, startPoint y: 330, endPoint x: 42, endPoint y: 356, distance: 692.3
click at [42, 356] on div at bounding box center [42, 345] width 4 height 50
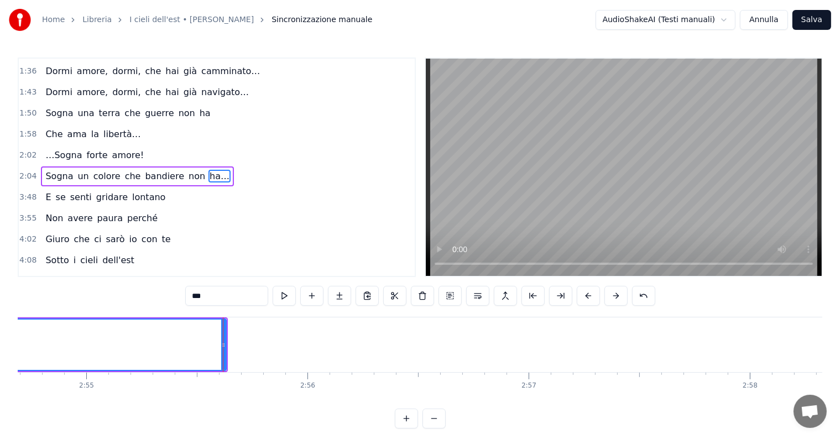
scroll to position [0, 38414]
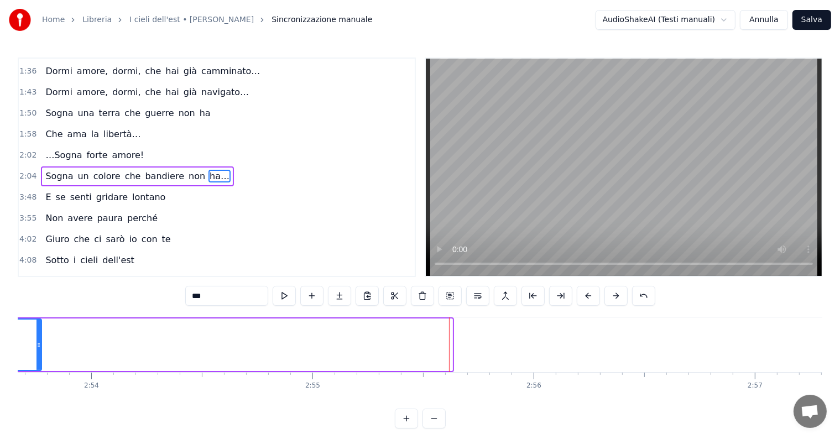
drag, startPoint x: 450, startPoint y: 332, endPoint x: 39, endPoint y: 340, distance: 410.9
click at [39, 340] on div at bounding box center [38, 345] width 4 height 50
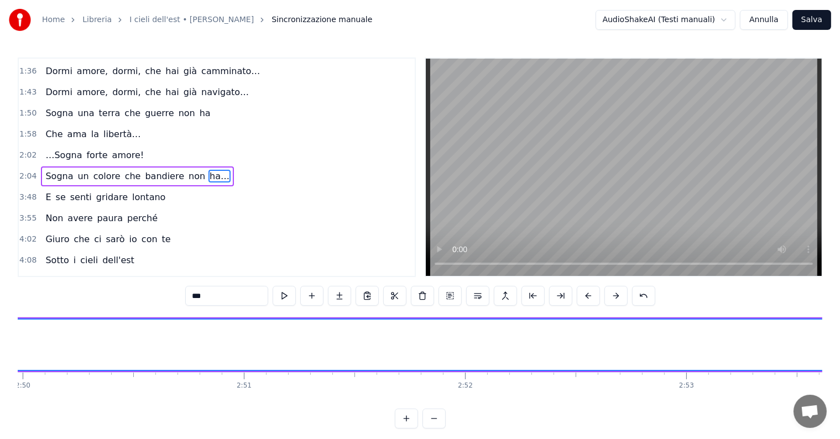
scroll to position [0, 37870]
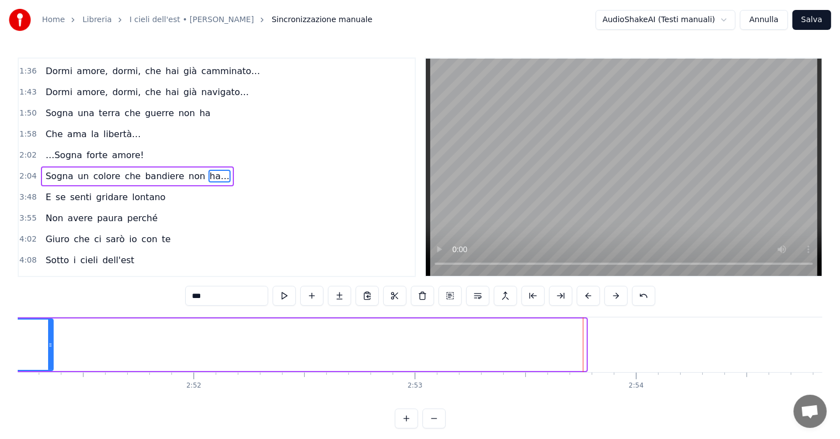
drag, startPoint x: 584, startPoint y: 332, endPoint x: 51, endPoint y: 340, distance: 533.1
click at [51, 340] on div at bounding box center [50, 345] width 4 height 50
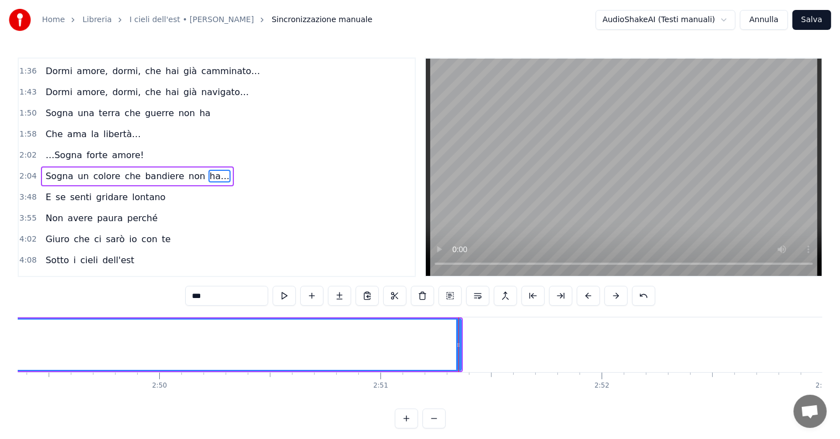
scroll to position [0, 37280]
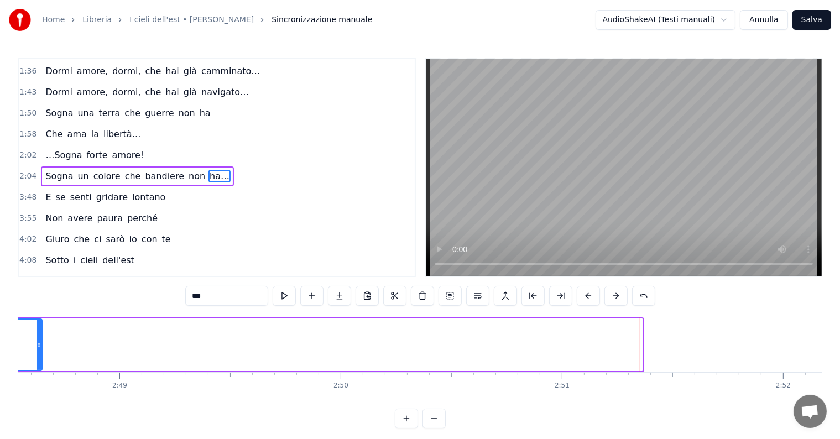
drag, startPoint x: 638, startPoint y: 332, endPoint x: 35, endPoint y: 331, distance: 602.8
click at [37, 331] on div at bounding box center [39, 345] width 4 height 50
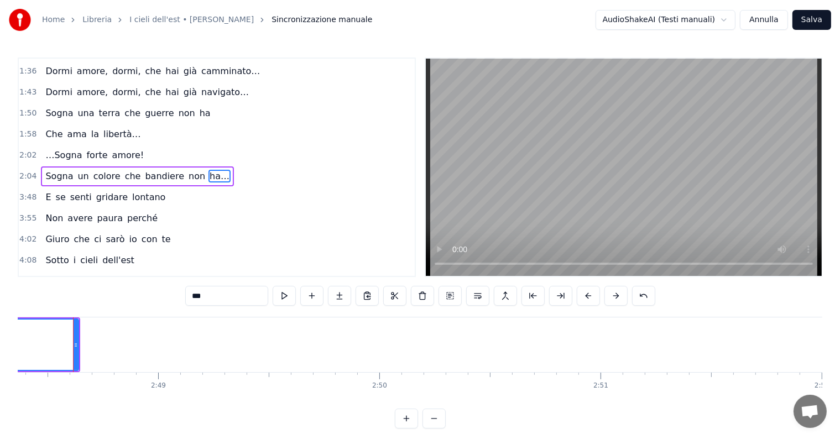
scroll to position [0, 37946]
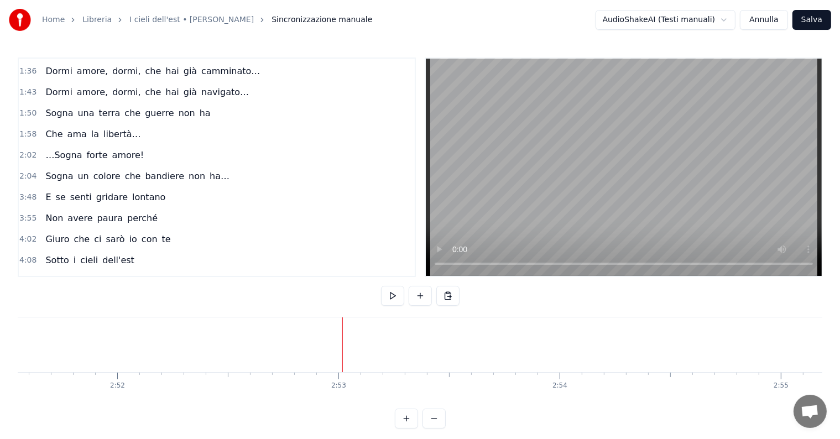
click at [208, 170] on span "ha…" at bounding box center [219, 176] width 22 height 13
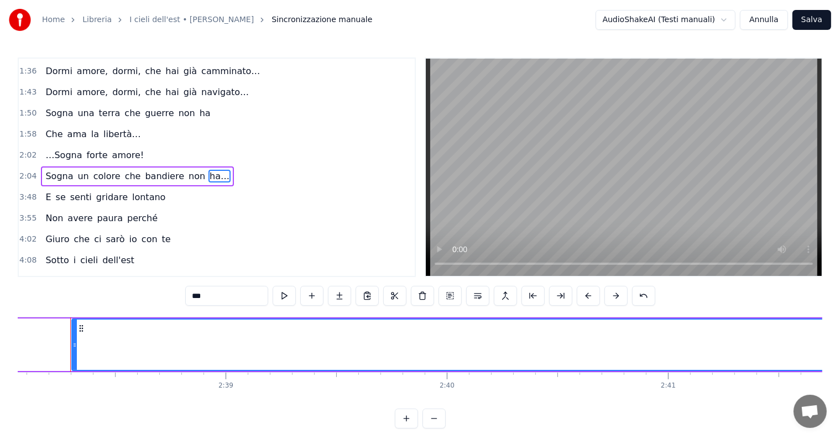
scroll to position [0, 34959]
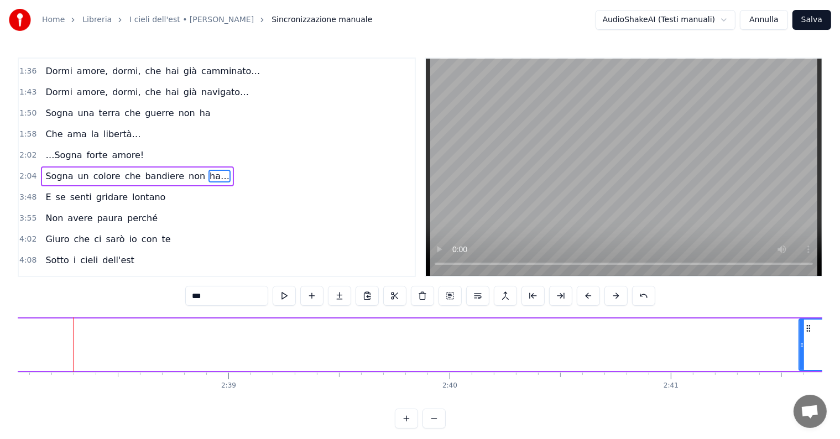
drag, startPoint x: 76, startPoint y: 342, endPoint x: 800, endPoint y: 335, distance: 724.4
click at [800, 335] on div at bounding box center [802, 345] width 4 height 50
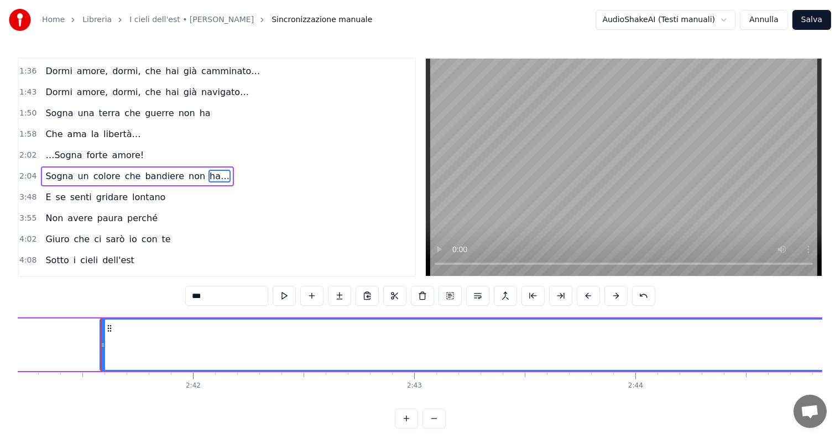
scroll to position [0, 35685]
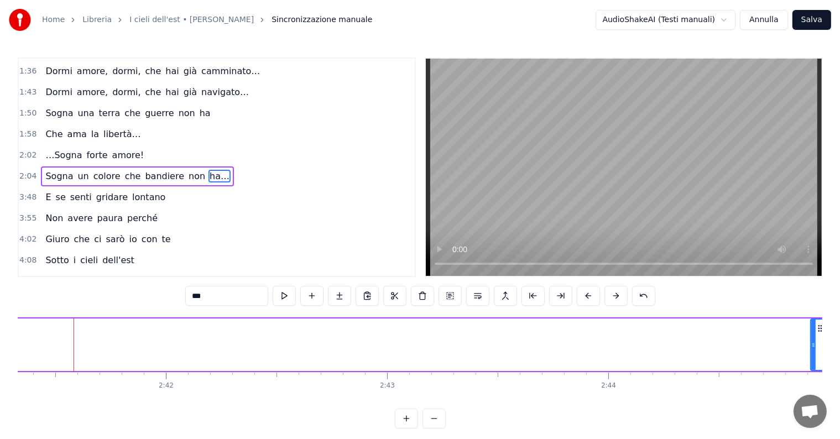
drag, startPoint x: 74, startPoint y: 332, endPoint x: 812, endPoint y: 334, distance: 737.7
click at [812, 334] on div at bounding box center [813, 345] width 4 height 50
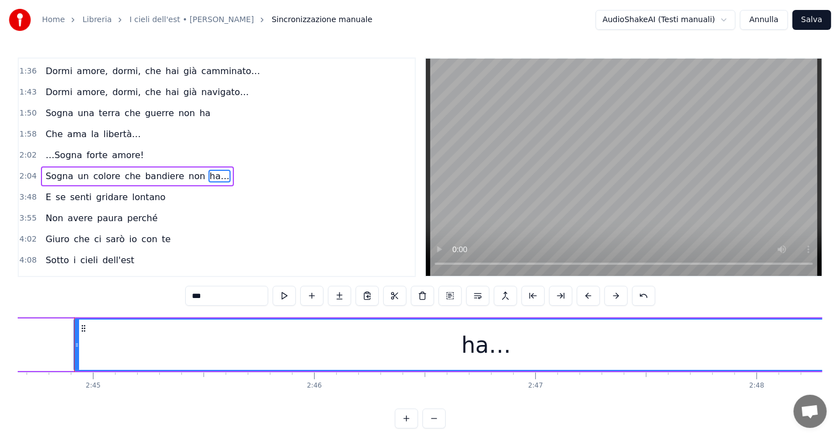
scroll to position [0, 36423]
click at [73, 330] on div at bounding box center [73, 344] width 1 height 55
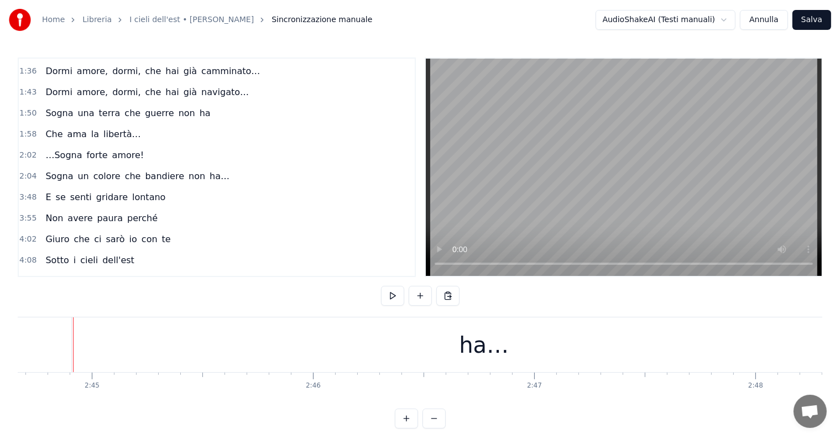
click at [88, 330] on div "ha…" at bounding box center [484, 344] width 824 height 55
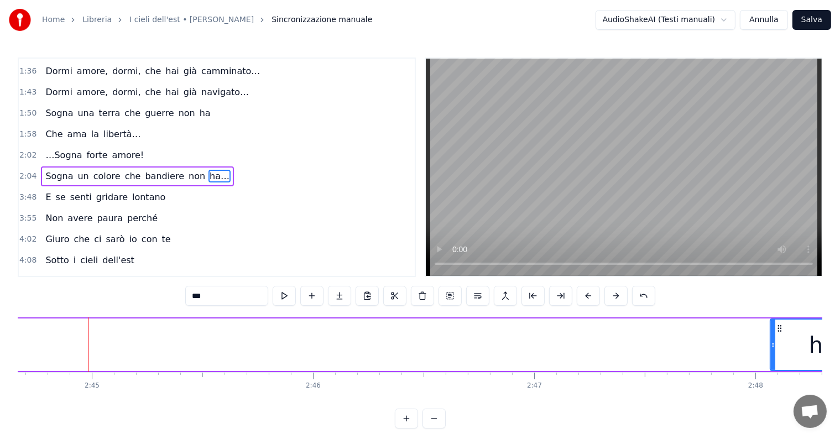
drag, startPoint x: 75, startPoint y: 328, endPoint x: 773, endPoint y: 327, distance: 697.9
click at [773, 327] on div at bounding box center [773, 345] width 4 height 50
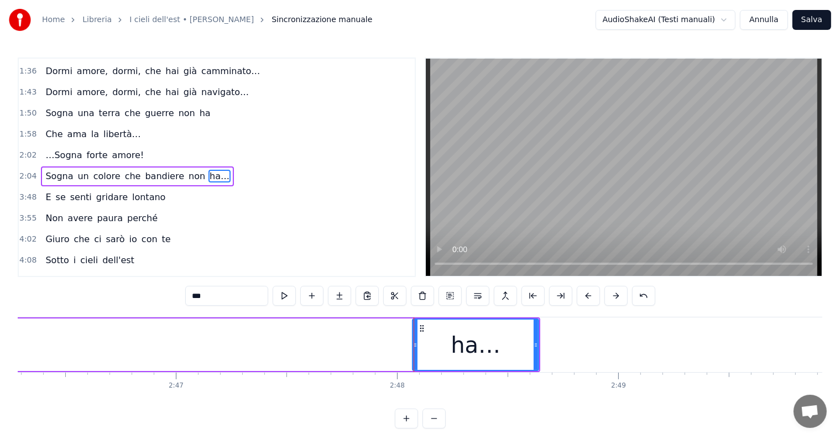
scroll to position [0, 36736]
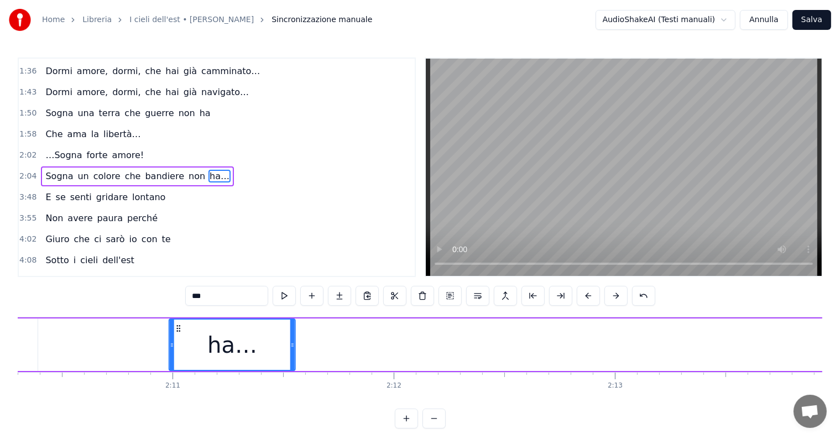
drag, startPoint x: 465, startPoint y: 330, endPoint x: 138, endPoint y: 336, distance: 326.3
click at [170, 336] on div "ha…" at bounding box center [232, 345] width 125 height 50
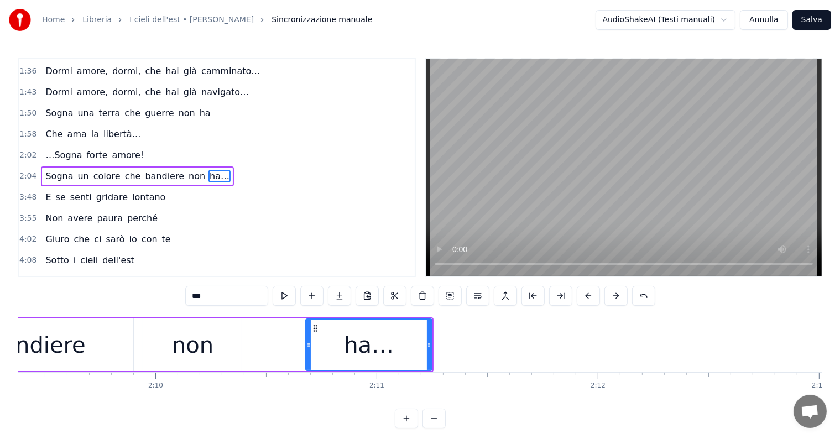
scroll to position [0, 28436]
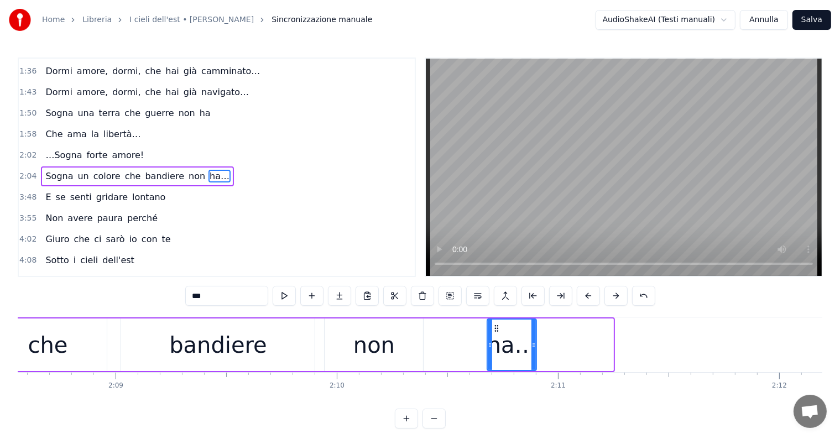
drag, startPoint x: 612, startPoint y: 336, endPoint x: 535, endPoint y: 343, distance: 77.2
click at [535, 343] on div at bounding box center [533, 345] width 4 height 50
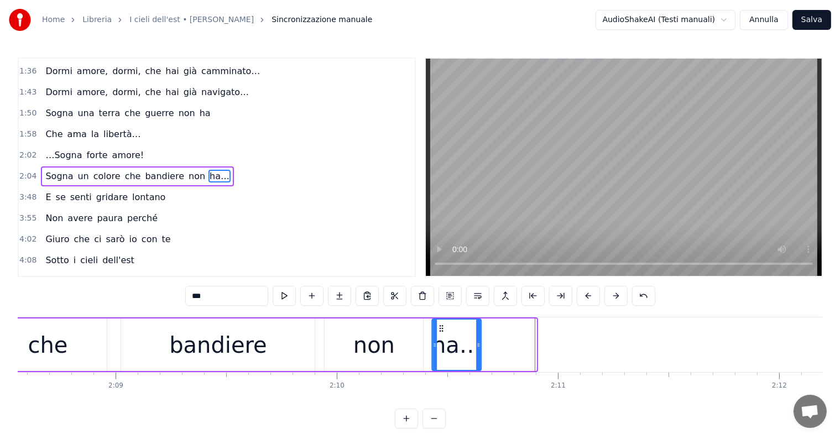
drag, startPoint x: 495, startPoint y: 327, endPoint x: 440, endPoint y: 331, distance: 55.4
click at [440, 331] on icon at bounding box center [441, 328] width 9 height 9
click at [62, 166] on div "Sogna un colore che bandiere non ha…" at bounding box center [137, 176] width 193 height 20
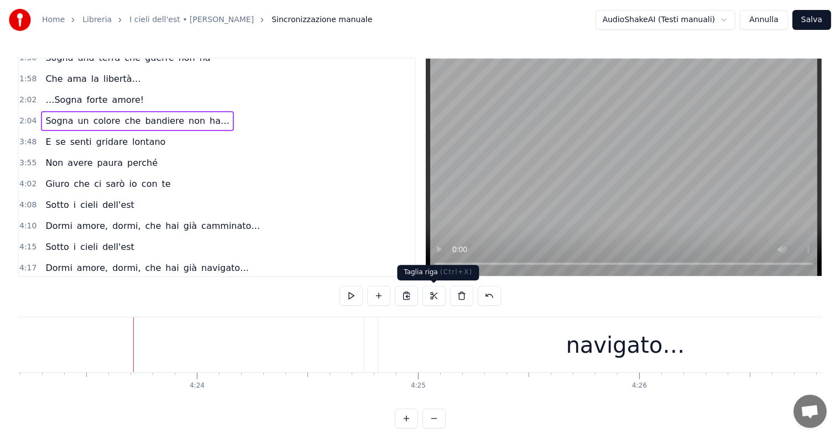
scroll to position [0, 58216]
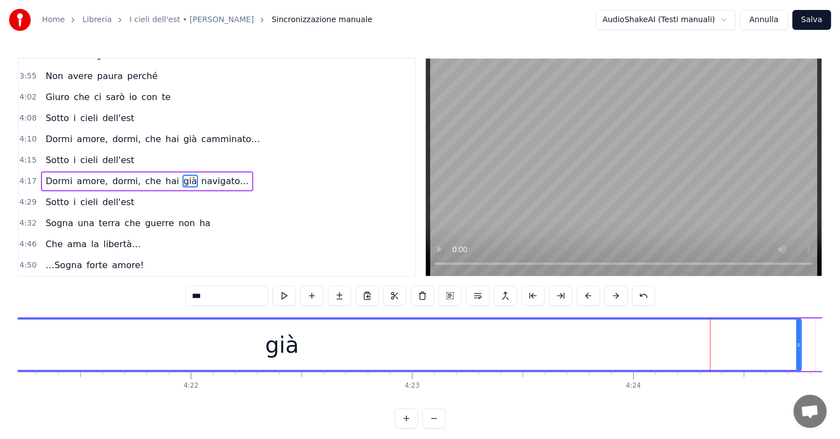
scroll to position [0, 57915]
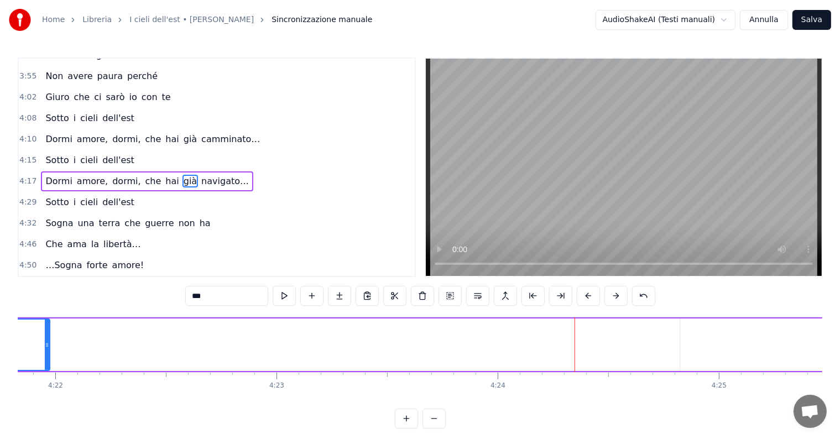
drag, startPoint x: 664, startPoint y: 327, endPoint x: 48, endPoint y: 324, distance: 616.0
click at [48, 324] on div at bounding box center [47, 345] width 4 height 50
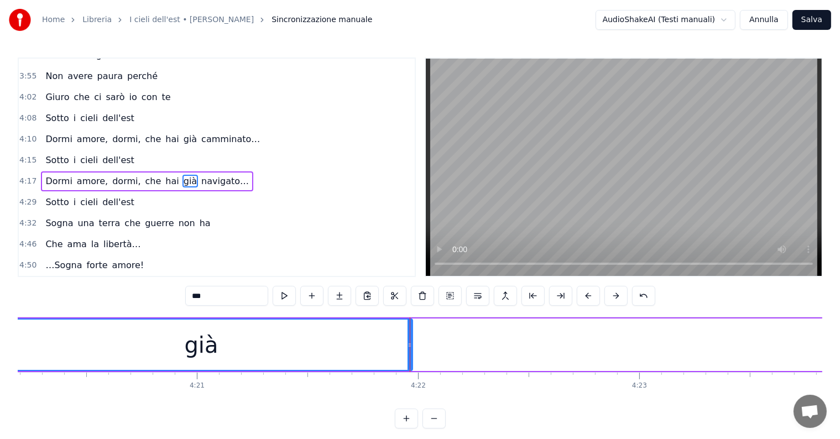
scroll to position [0, 57371]
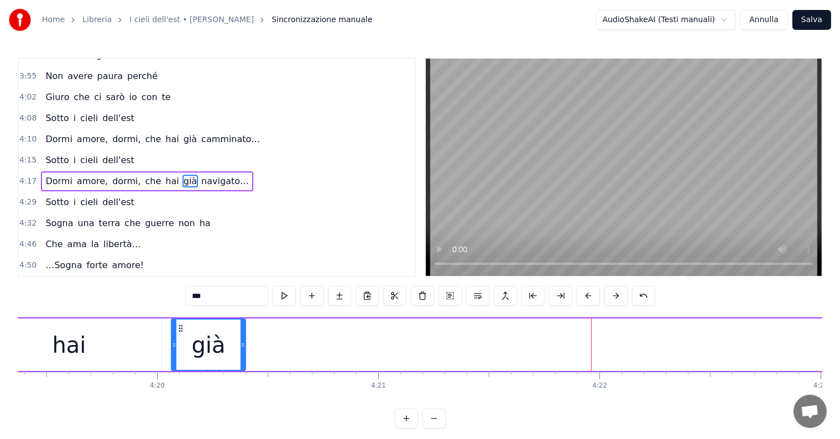
drag, startPoint x: 593, startPoint y: 335, endPoint x: 244, endPoint y: 334, distance: 348.4
click at [244, 334] on div "già" at bounding box center [208, 345] width 75 height 53
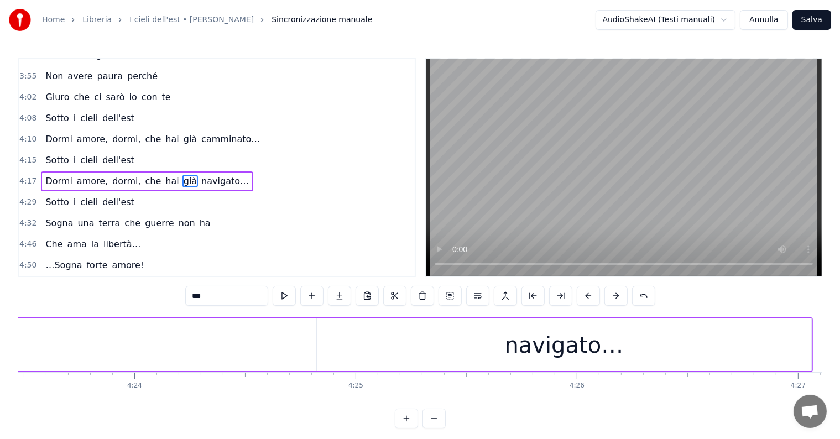
scroll to position [0, 58415]
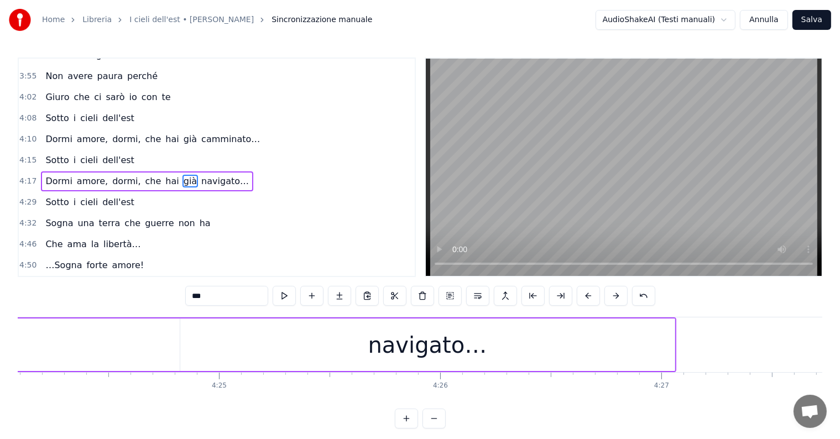
click at [538, 356] on div "navigato…" at bounding box center [427, 345] width 494 height 53
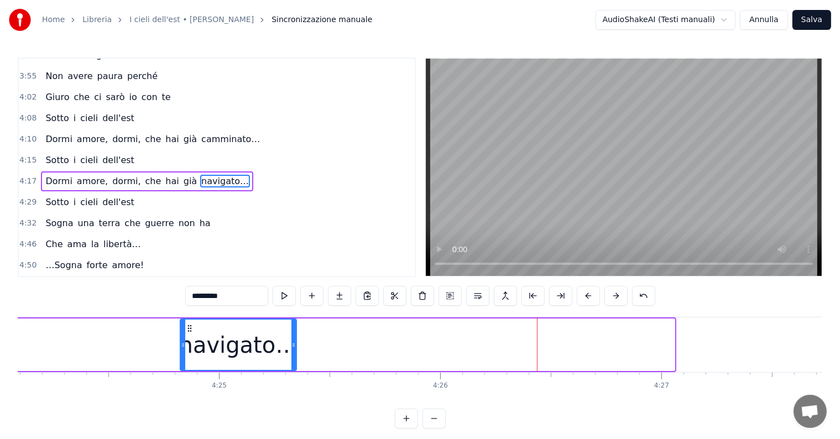
drag, startPoint x: 671, startPoint y: 338, endPoint x: 293, endPoint y: 329, distance: 378.4
click at [293, 329] on div at bounding box center [293, 345] width 4 height 50
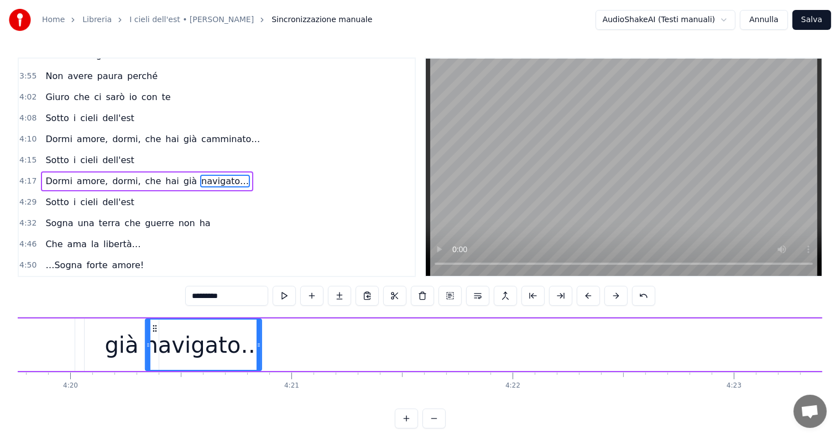
scroll to position [0, 57451]
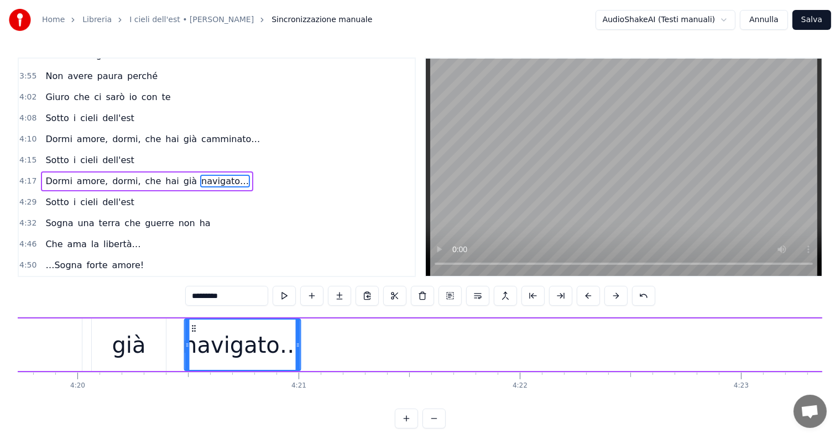
drag, startPoint x: 553, startPoint y: 330, endPoint x: 194, endPoint y: 354, distance: 360.3
click at [194, 354] on div "navigato…" at bounding box center [242, 345] width 115 height 50
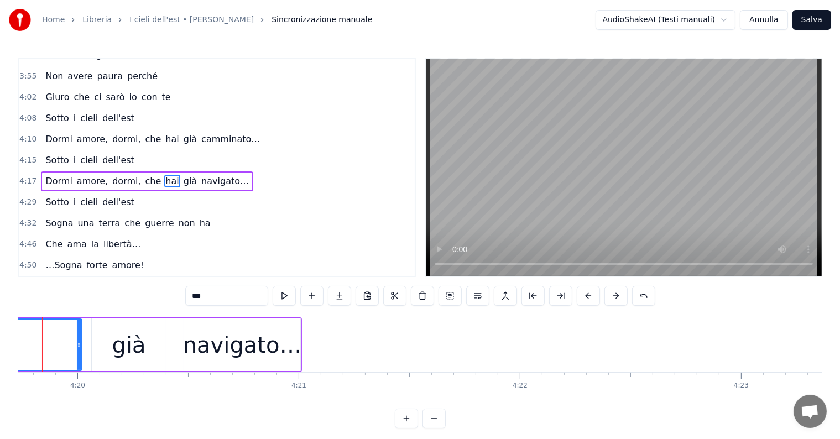
scroll to position [0, 57420]
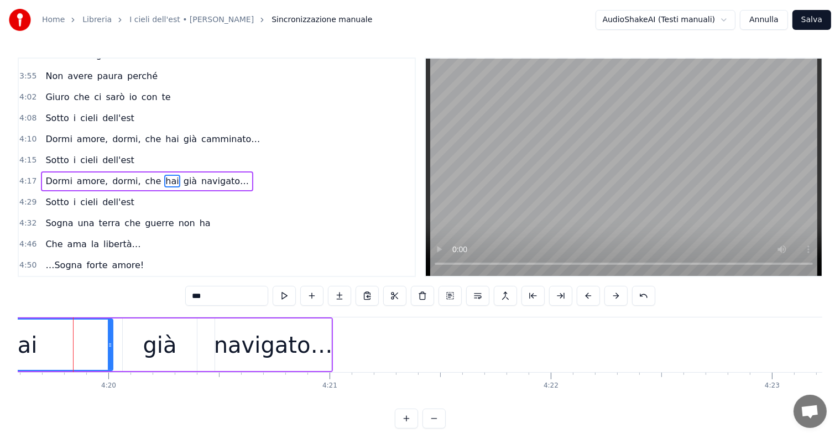
click at [50, 154] on span "Sotto" at bounding box center [56, 160] width 25 height 13
type input "*****"
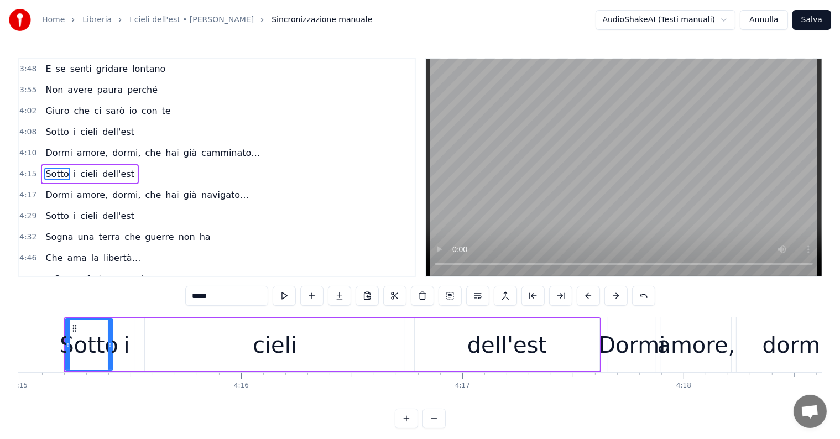
scroll to position [0, 56393]
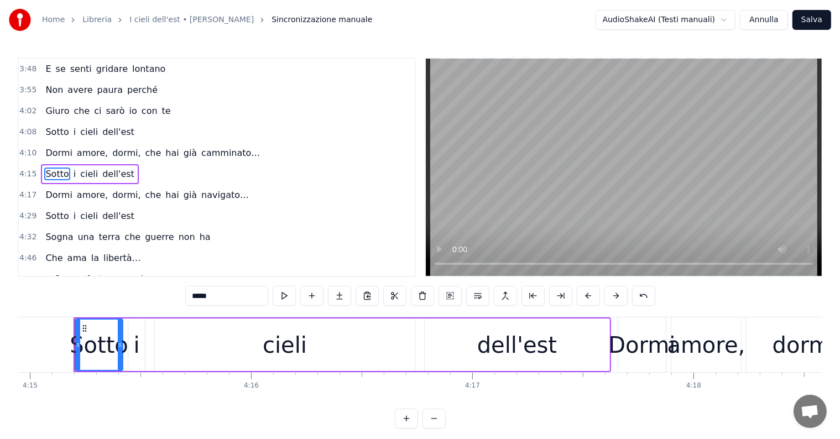
click at [49, 170] on div "Sotto i cieli dell'est" at bounding box center [89, 174] width 97 height 20
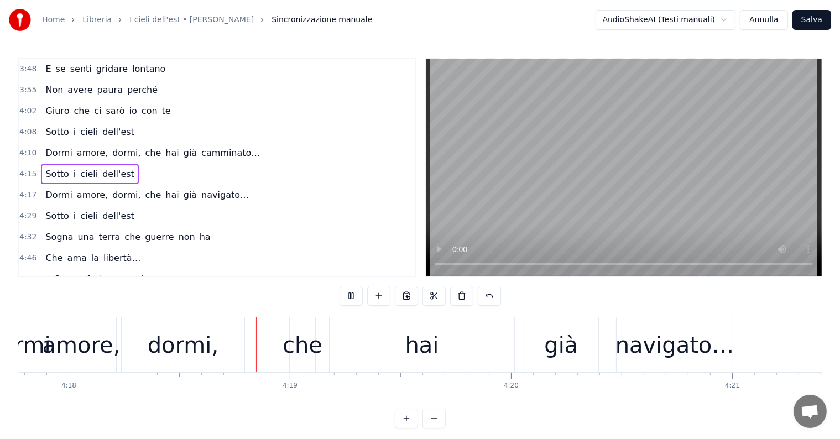
scroll to position [0, 57119]
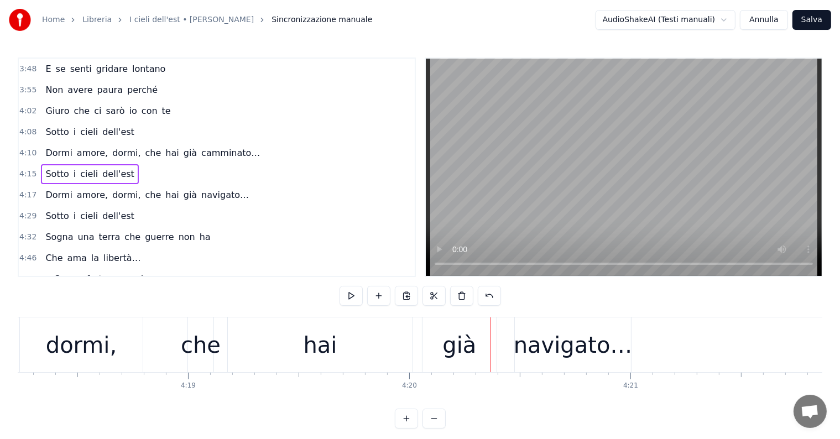
click at [268, 347] on div "hai" at bounding box center [320, 344] width 185 height 55
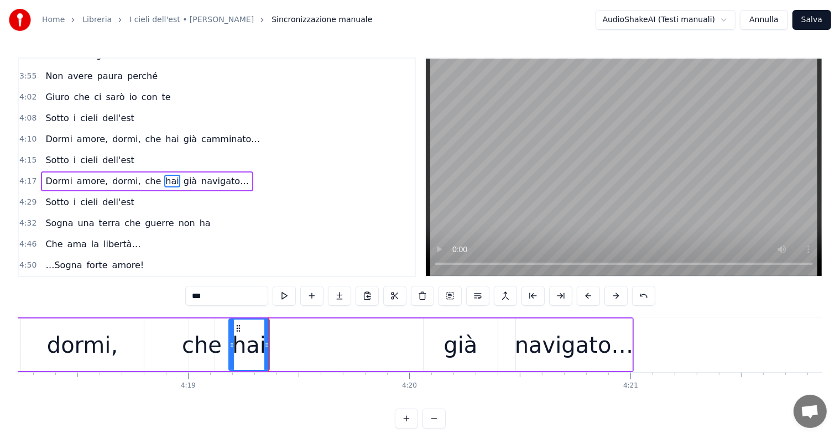
drag, startPoint x: 411, startPoint y: 341, endPoint x: 267, endPoint y: 341, distance: 144.3
click at [267, 341] on icon at bounding box center [266, 345] width 4 height 9
click at [477, 354] on div "già" at bounding box center [461, 345] width 74 height 53
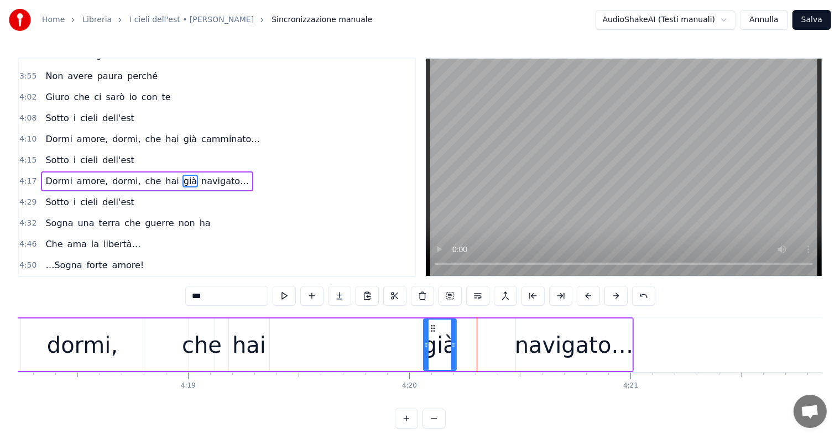
drag, startPoint x: 493, startPoint y: 338, endPoint x: 452, endPoint y: 338, distance: 41.5
click at [452, 338] on div at bounding box center [453, 345] width 4 height 50
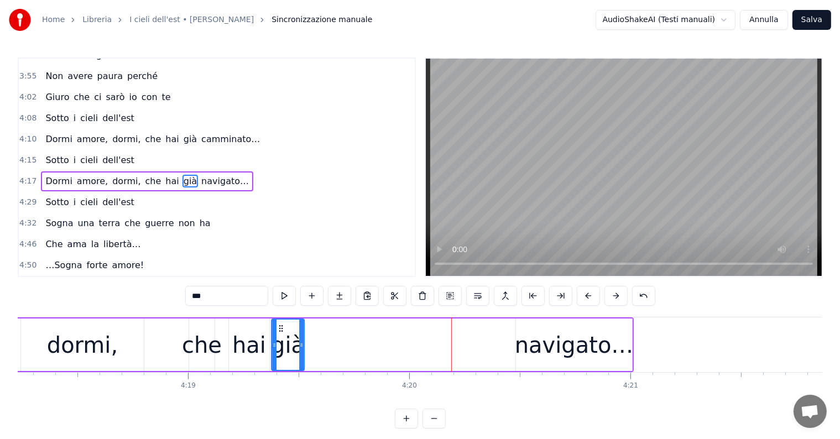
drag, startPoint x: 432, startPoint y: 327, endPoint x: 280, endPoint y: 328, distance: 152.1
click at [280, 328] on icon at bounding box center [280, 328] width 9 height 9
click at [523, 349] on div "navigato…" at bounding box center [574, 344] width 119 height 33
type input "*********"
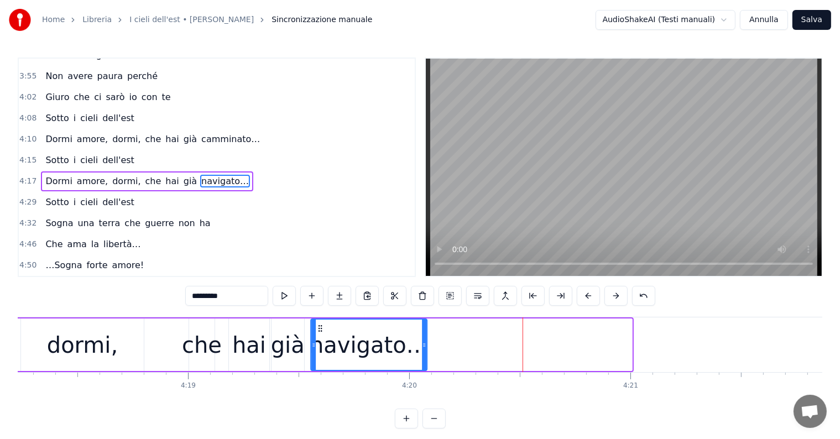
drag, startPoint x: 524, startPoint y: 325, endPoint x: 319, endPoint y: 325, distance: 205.7
click at [319, 325] on icon at bounding box center [320, 328] width 9 height 9
click at [46, 171] on div "Dormi amore, dormi, che hai già navigato…" at bounding box center [147, 181] width 212 height 20
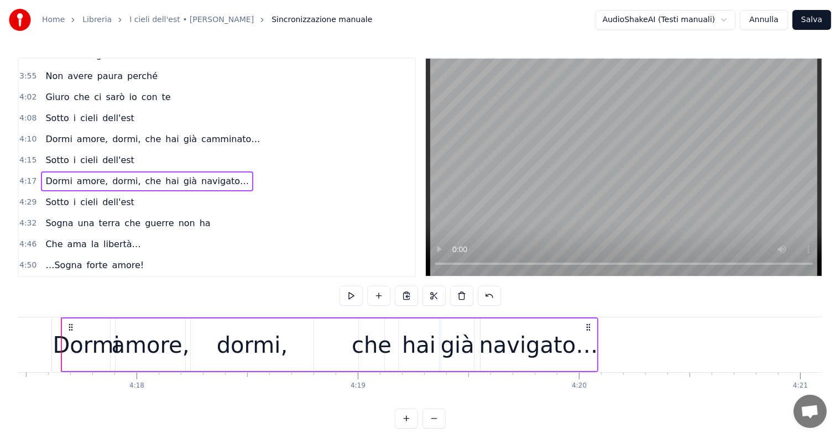
scroll to position [0, 56937]
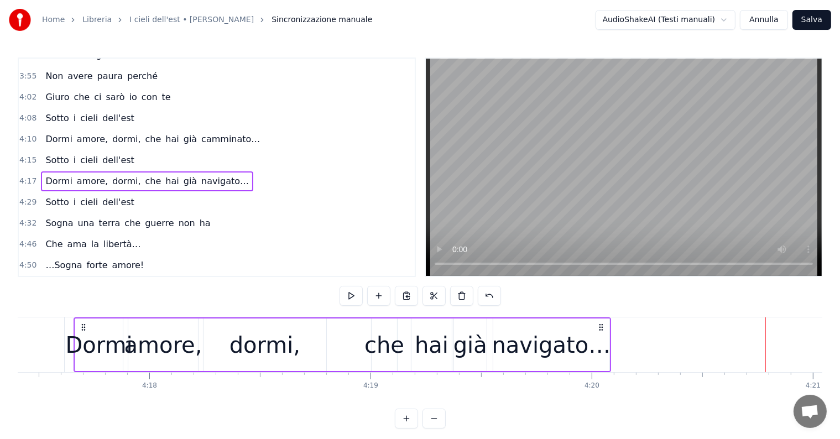
click at [549, 349] on div "navigato…" at bounding box center [551, 344] width 119 height 33
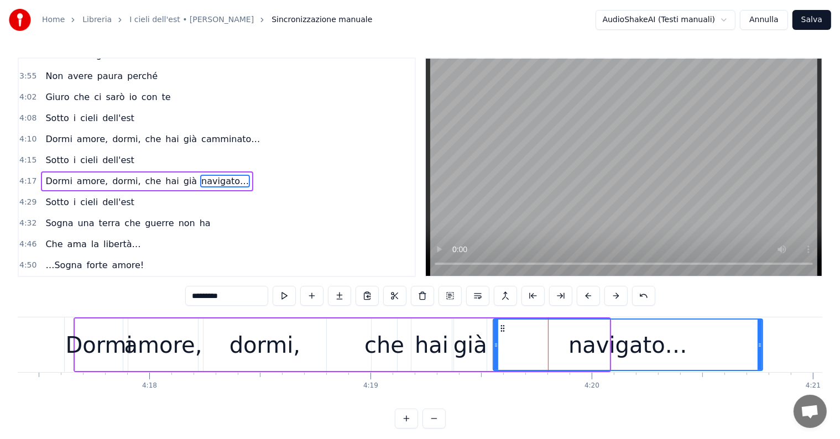
drag, startPoint x: 606, startPoint y: 342, endPoint x: 759, endPoint y: 336, distance: 153.3
click at [759, 336] on div at bounding box center [760, 345] width 4 height 50
click at [88, 319] on div "Dormi" at bounding box center [99, 345] width 48 height 53
type input "*****"
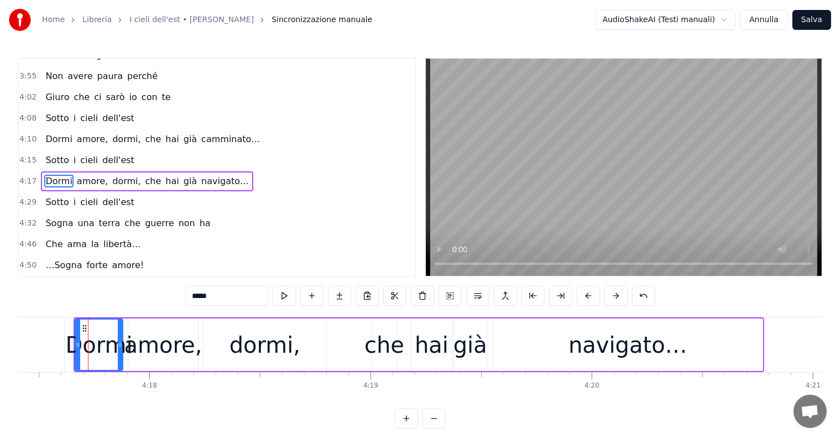
click at [71, 171] on div "Dormi amore, dormi, che hai già navigato…" at bounding box center [147, 181] width 212 height 20
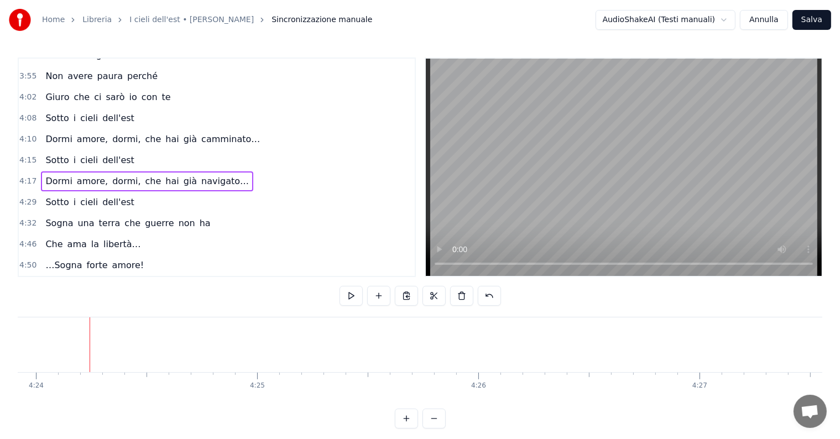
scroll to position [0, 58393]
click at [67, 195] on div "Sotto i cieli dell'est" at bounding box center [89, 202] width 97 height 20
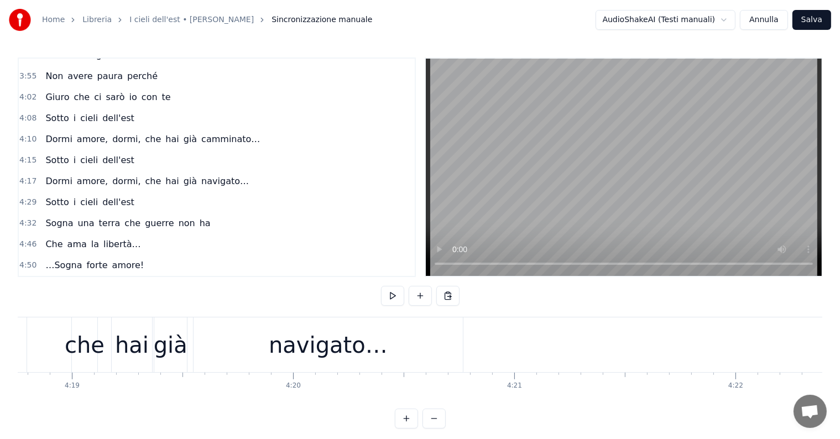
scroll to position [0, 57099]
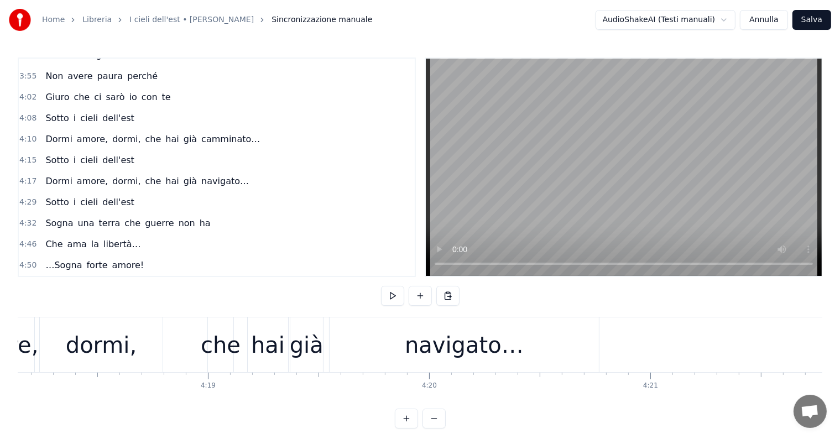
click at [71, 175] on div "Dormi amore, dormi, che hai già navigato…" at bounding box center [147, 181] width 212 height 20
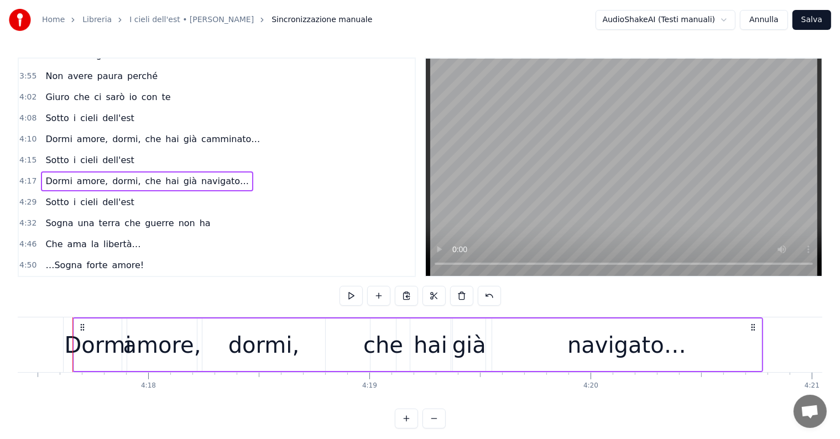
scroll to position [0, 56937]
click at [69, 156] on div "Sotto i cieli dell'est" at bounding box center [89, 160] width 97 height 20
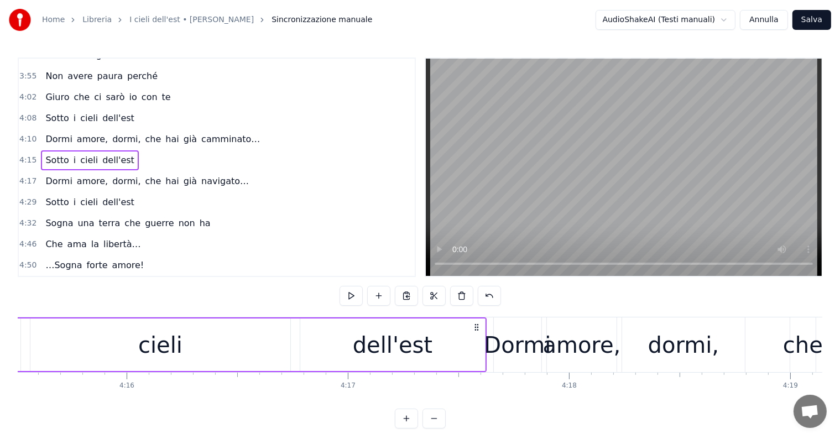
scroll to position [0, 56393]
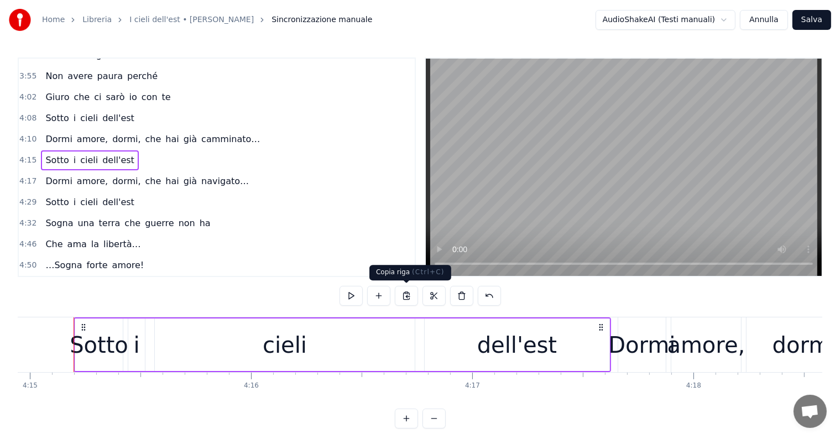
click at [412, 295] on button at bounding box center [406, 296] width 23 height 20
click at [221, 171] on div "Dormi amore, dormi, che hai già navigato…" at bounding box center [147, 181] width 212 height 20
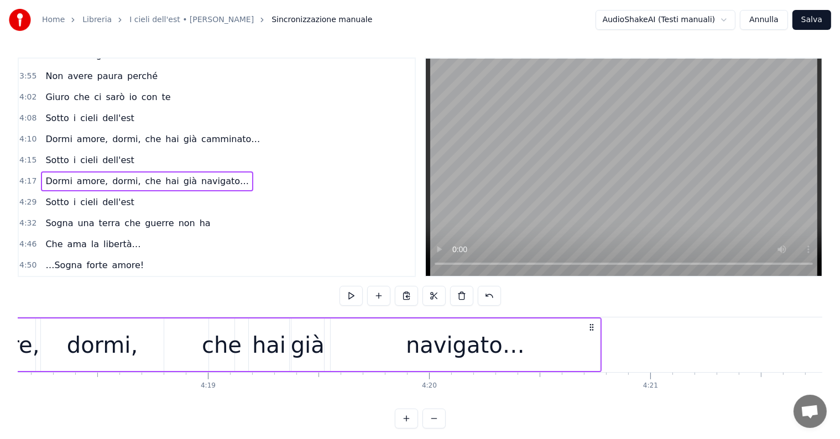
scroll to position [0, 57236]
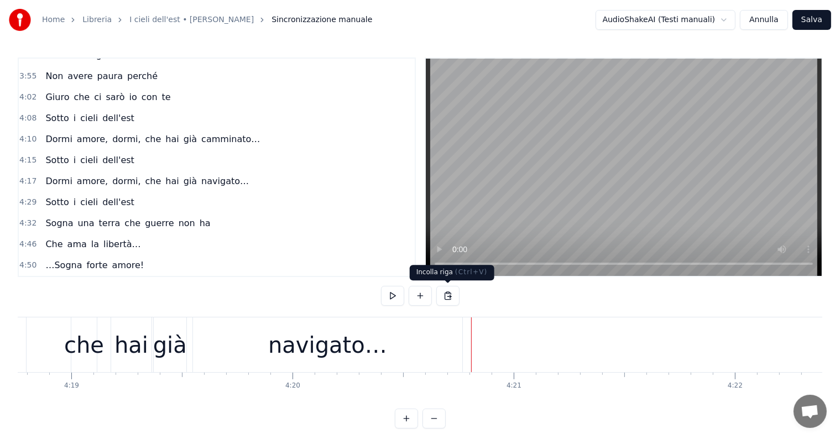
click at [451, 294] on button at bounding box center [447, 296] width 23 height 20
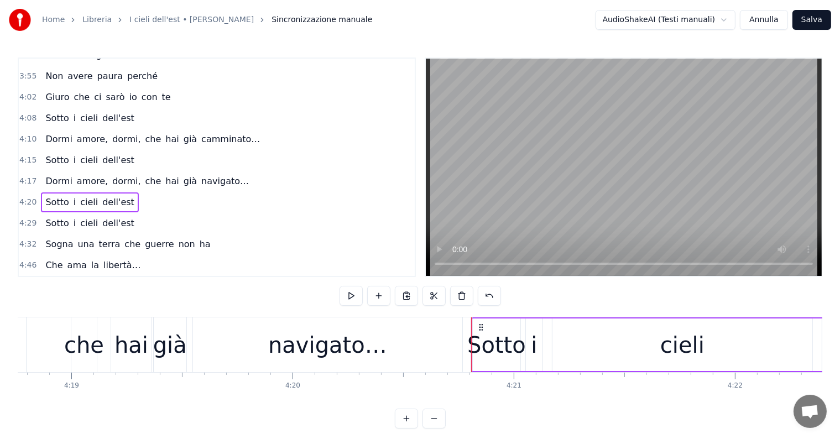
click at [77, 345] on div "che" at bounding box center [84, 344] width 40 height 33
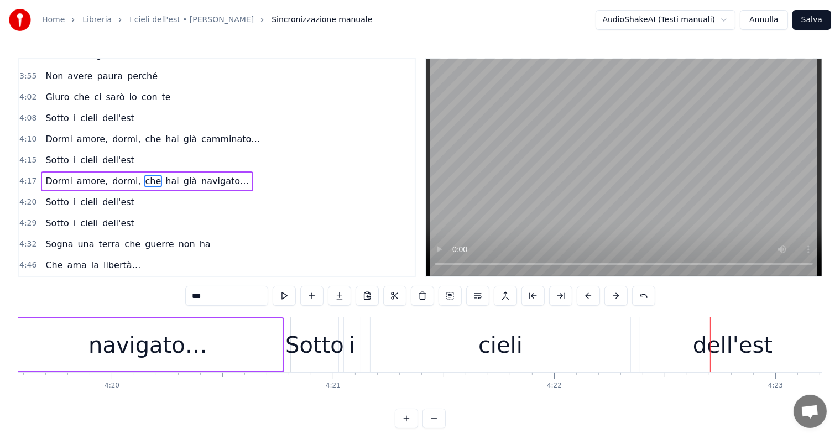
scroll to position [0, 57508]
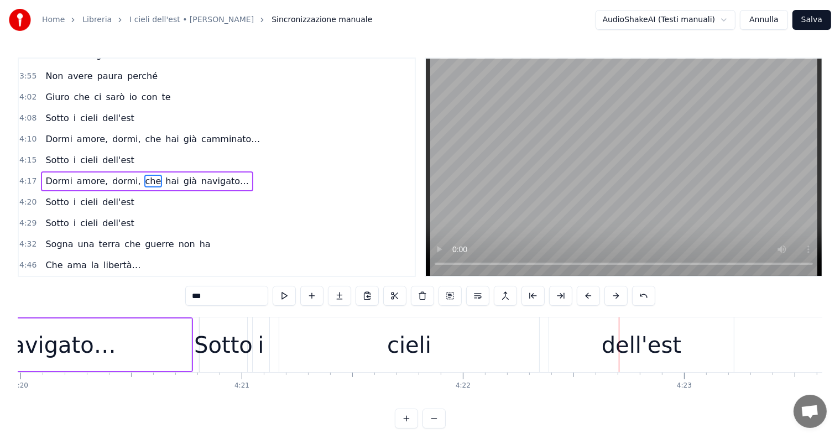
click at [62, 195] on div "Sotto i cieli dell'est" at bounding box center [89, 202] width 97 height 20
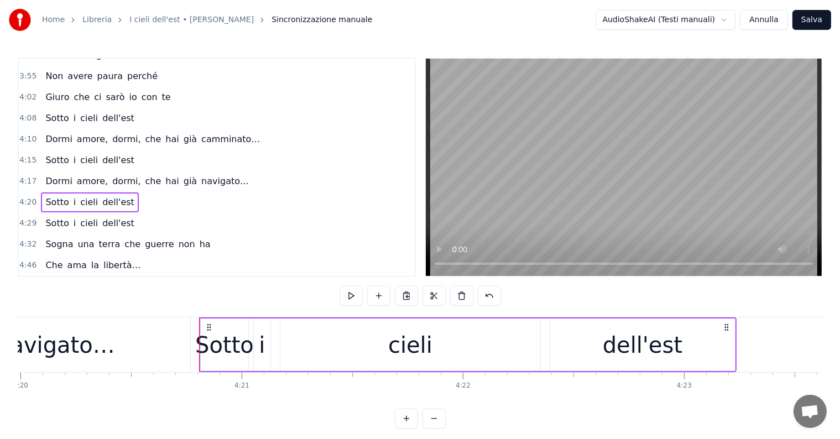
drag, startPoint x: 215, startPoint y: 327, endPoint x: 412, endPoint y: 332, distance: 197.5
click at [412, 332] on div "Sotto i cieli dell'est" at bounding box center [468, 344] width 538 height 55
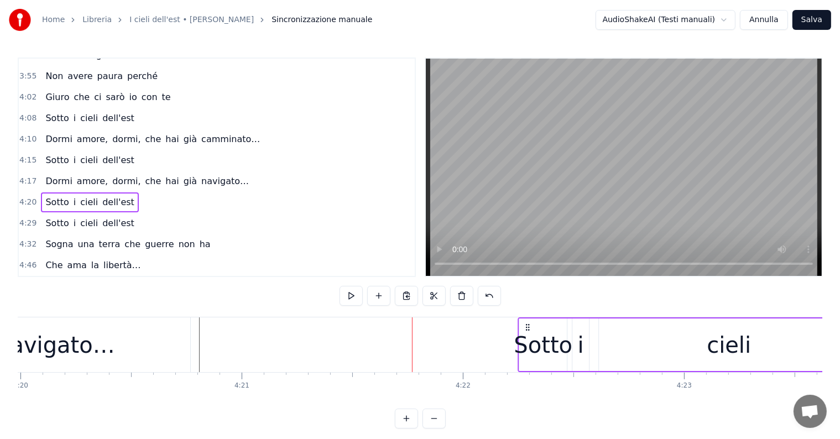
drag, startPoint x: 207, startPoint y: 323, endPoint x: 525, endPoint y: 336, distance: 318.8
click at [525, 336] on div "Sotto i cieli dell'est" at bounding box center [787, 344] width 538 height 55
click at [82, 326] on div "navigato…" at bounding box center [55, 344] width 269 height 55
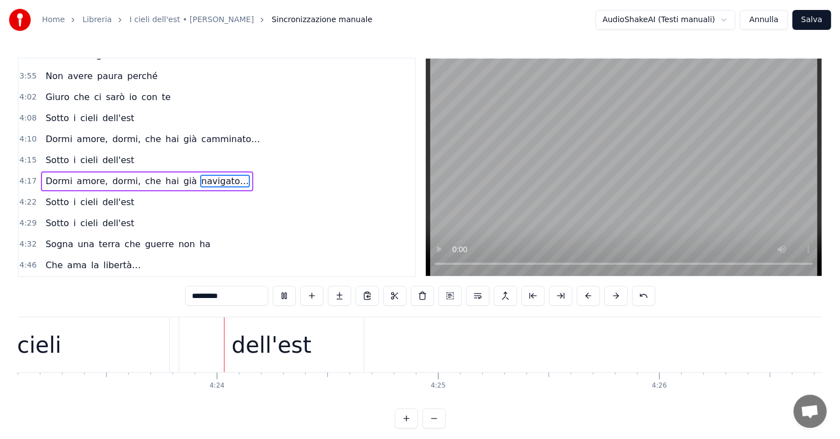
scroll to position [0, 58209]
click at [189, 156] on div "4:15 Sotto i cieli dell'est" at bounding box center [217, 160] width 396 height 21
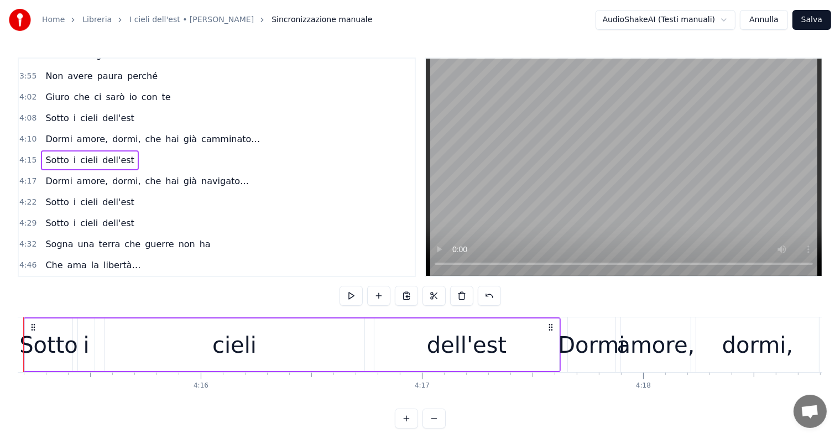
scroll to position [0, 56393]
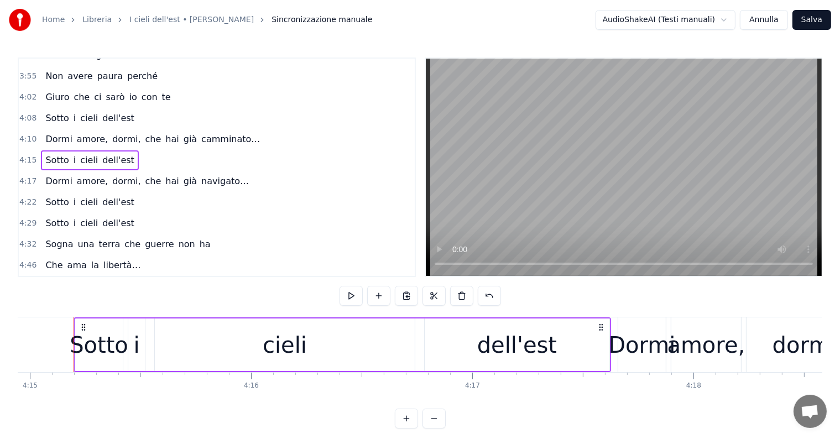
click at [178, 171] on div "Dormi amore, dormi, che hai già navigato…" at bounding box center [147, 181] width 212 height 20
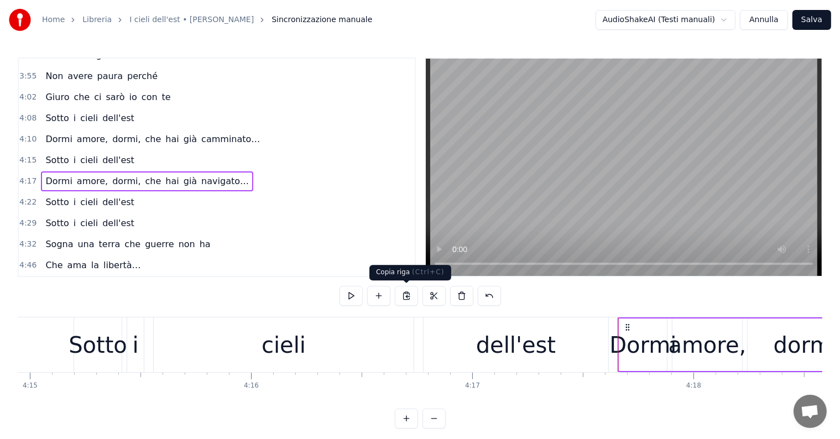
click at [412, 296] on button at bounding box center [406, 296] width 23 height 20
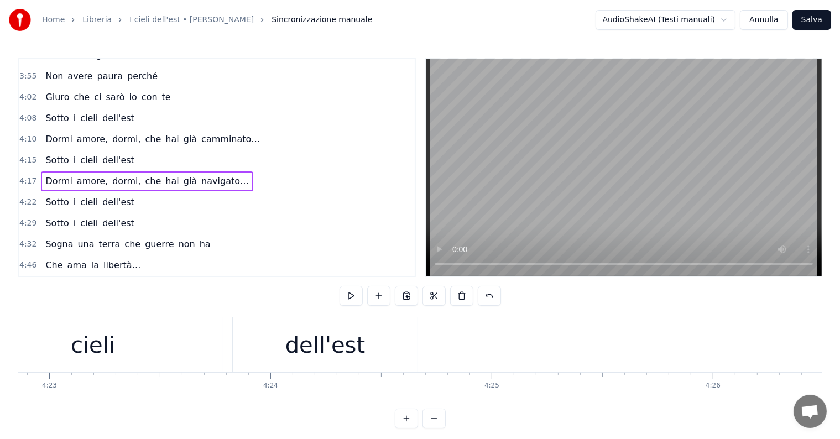
scroll to position [0, 58188]
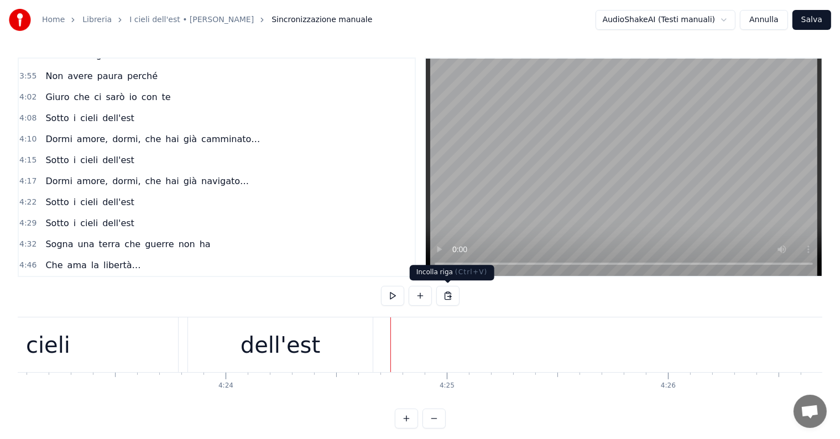
click at [445, 299] on button at bounding box center [447, 296] width 23 height 20
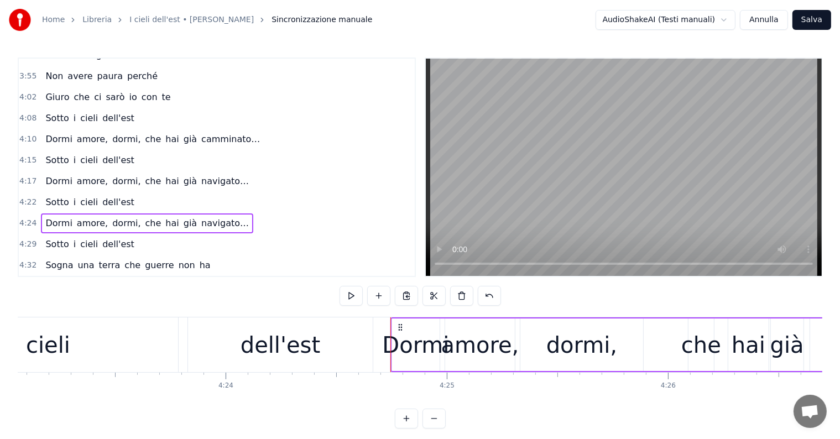
click at [84, 195] on div "Sotto i cieli dell'est" at bounding box center [89, 202] width 97 height 20
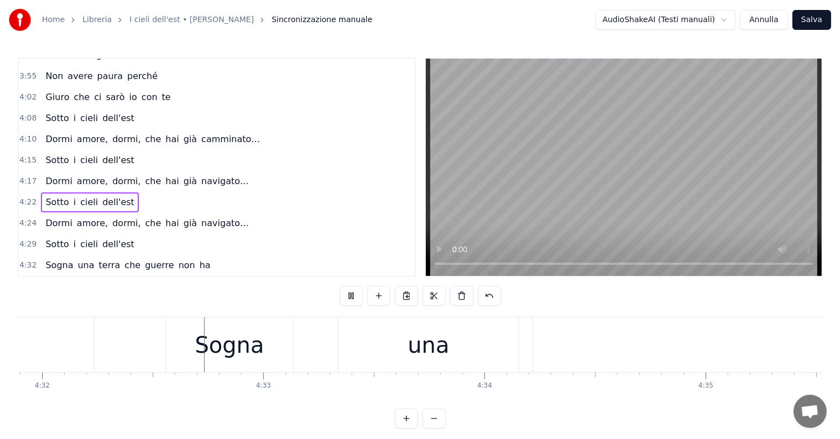
scroll to position [0, 60147]
click at [256, 318] on div "Sogna" at bounding box center [222, 344] width 127 height 55
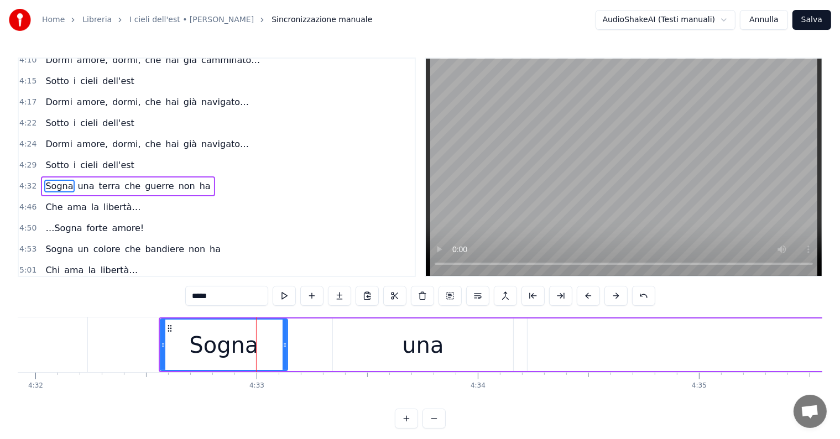
scroll to position [389, 0]
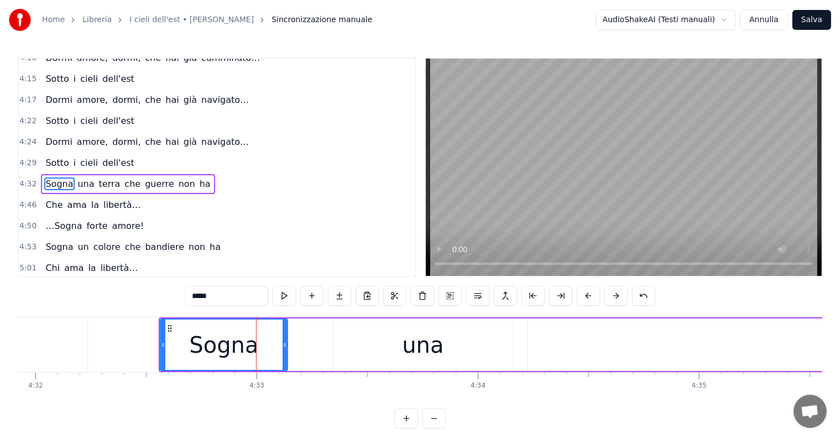
click at [418, 353] on div "una" at bounding box center [422, 344] width 41 height 33
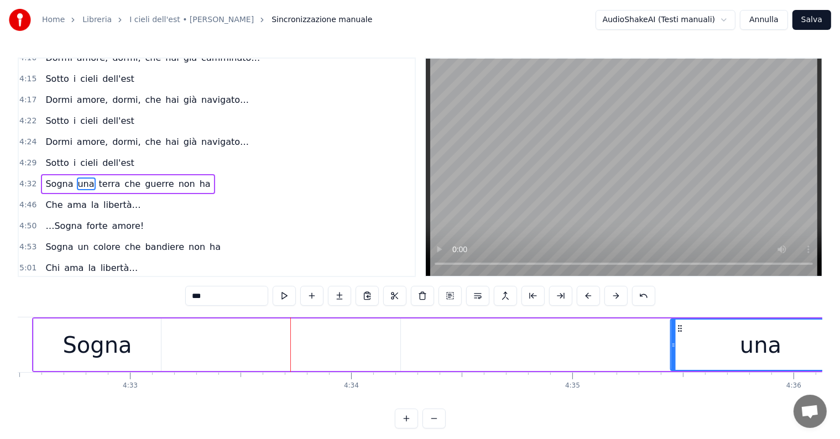
scroll to position [0, 60276]
drag, startPoint x: 341, startPoint y: 327, endPoint x: 653, endPoint y: 333, distance: 311.9
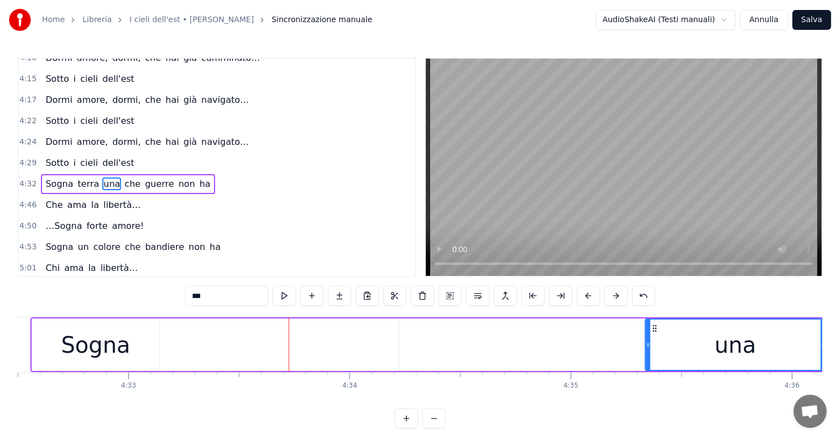
click at [84, 347] on div "Sogna" at bounding box center [95, 344] width 69 height 33
type input "*****"
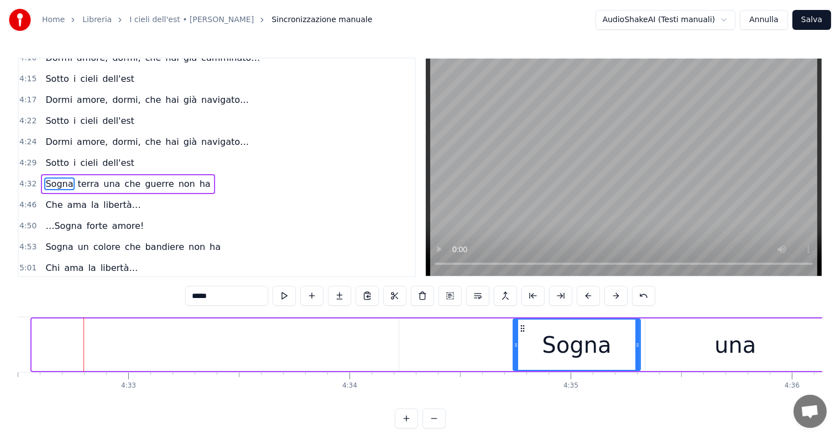
drag, startPoint x: 38, startPoint y: 326, endPoint x: 520, endPoint y: 325, distance: 481.7
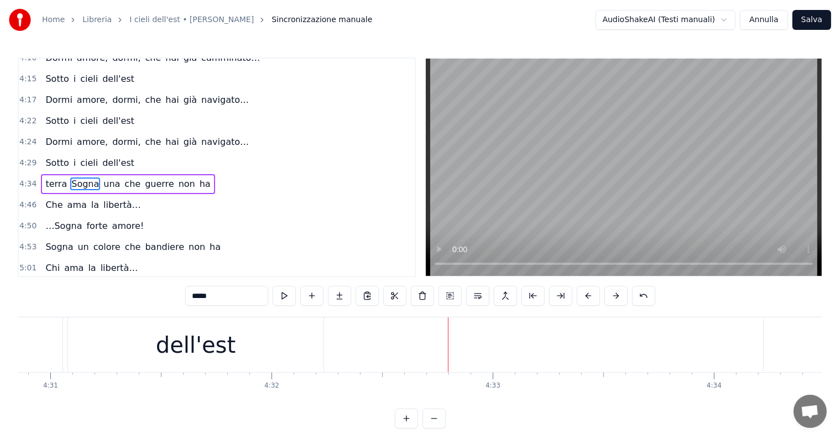
scroll to position [0, 59730]
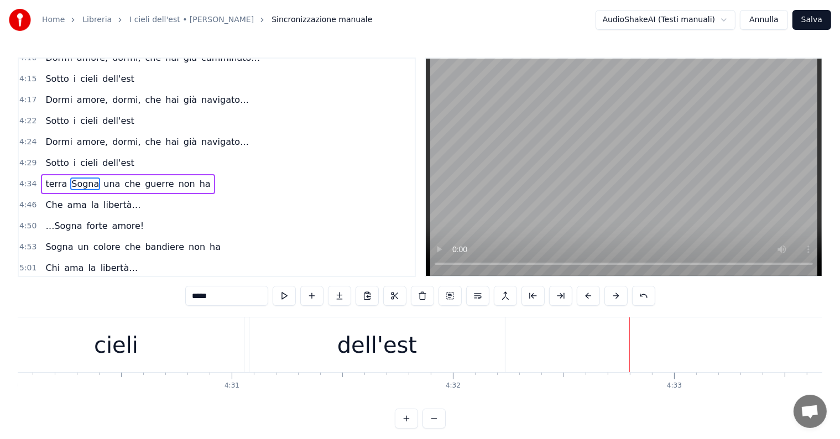
click at [79, 134] on div "Dormi amore, dormi, che hai già navigato…" at bounding box center [147, 142] width 212 height 20
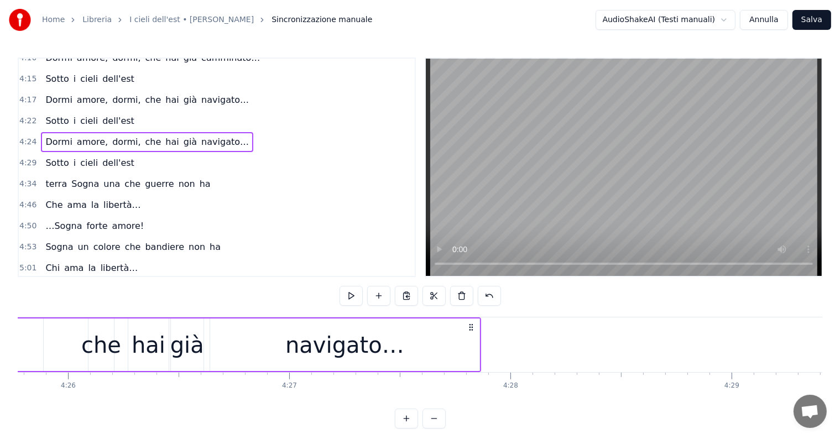
scroll to position [0, 58504]
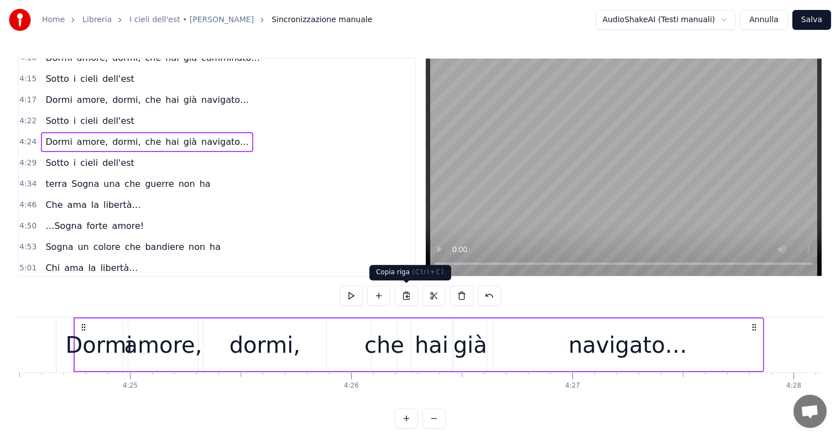
click at [408, 300] on button at bounding box center [406, 296] width 23 height 20
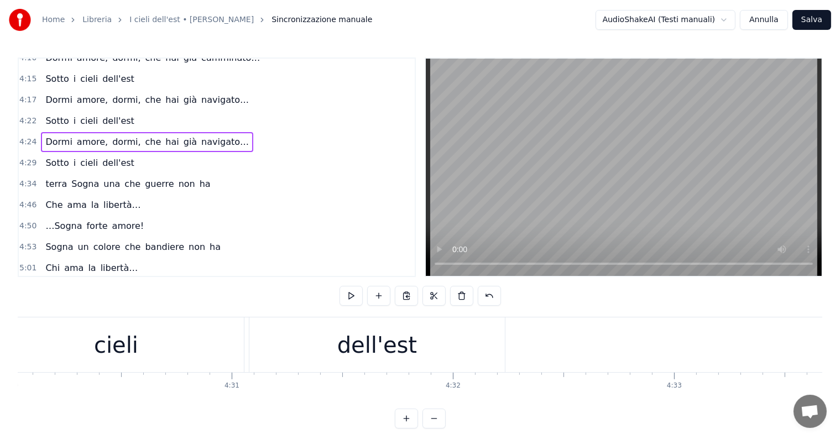
scroll to position [0, 59776]
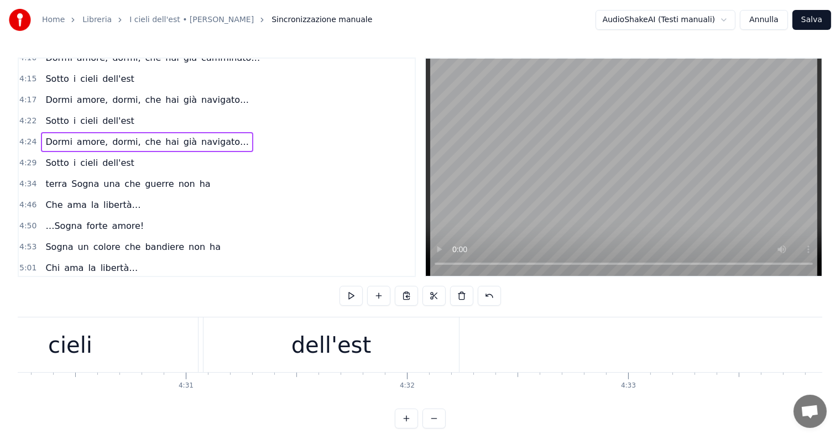
click at [368, 340] on div "dell'est" at bounding box center [330, 344] width 255 height 55
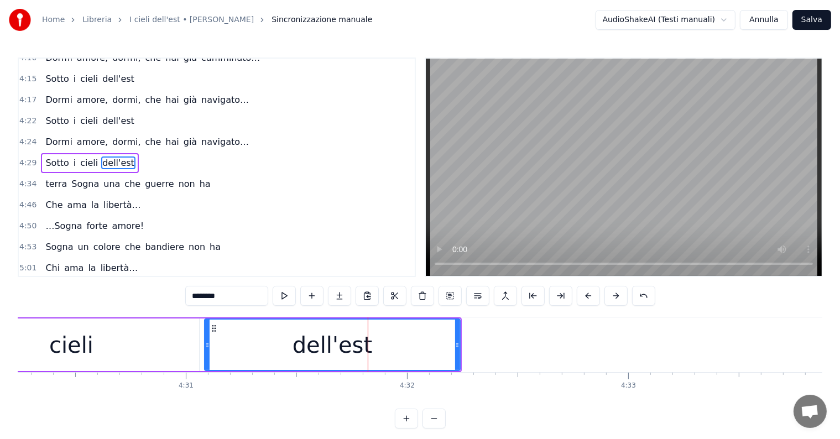
scroll to position [369, 0]
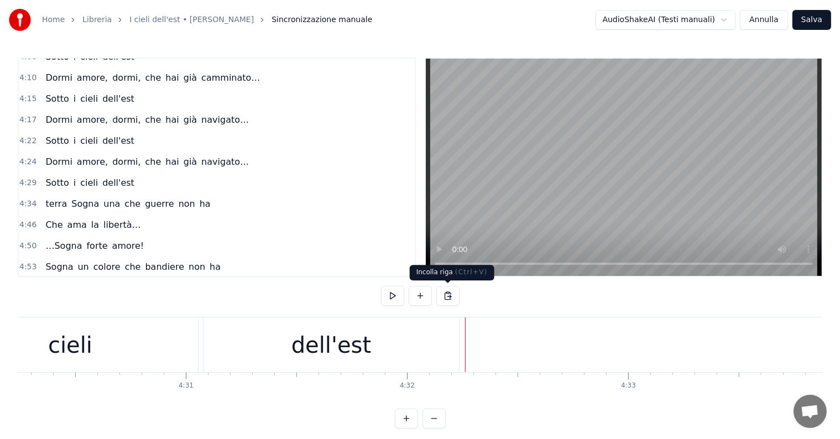
click at [445, 294] on button at bounding box center [447, 296] width 23 height 20
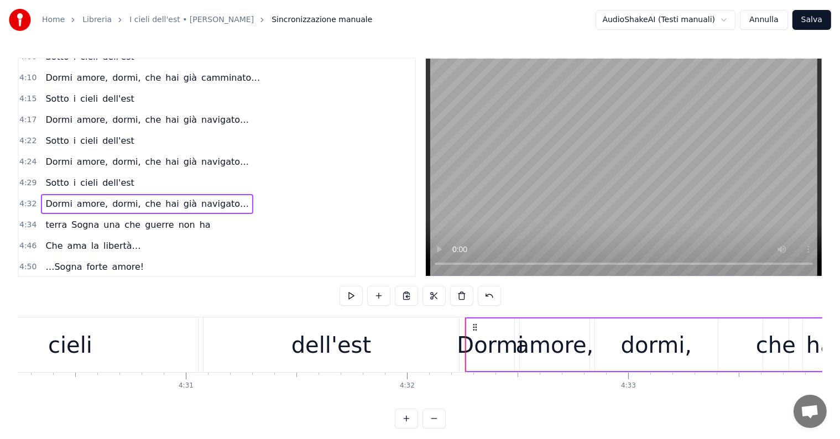
click at [106, 337] on div "cieli" at bounding box center [69, 344] width 255 height 55
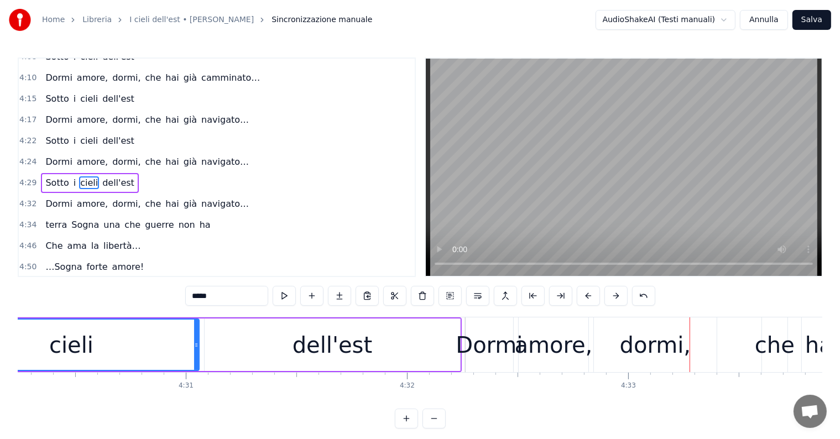
click at [429, 343] on div "dell'est" at bounding box center [332, 345] width 255 height 53
type input "********"
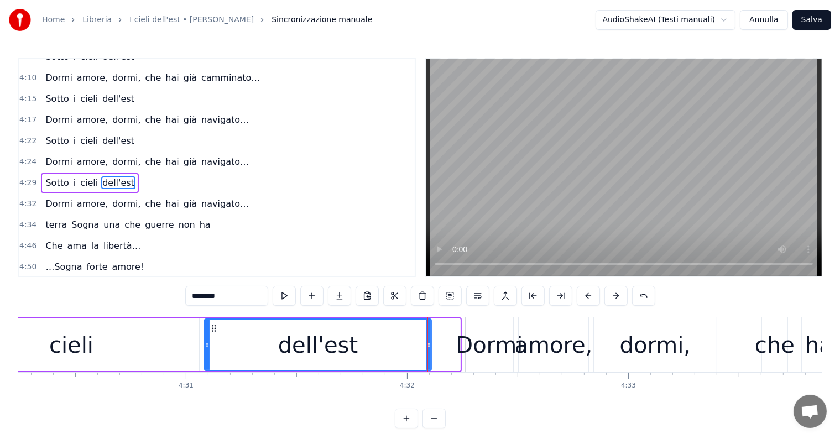
drag, startPoint x: 456, startPoint y: 337, endPoint x: 427, endPoint y: 334, distance: 28.9
click at [427, 334] on div at bounding box center [428, 345] width 4 height 50
click at [53, 195] on div "Dormi amore, dormi, che hai già navigato…" at bounding box center [147, 204] width 212 height 20
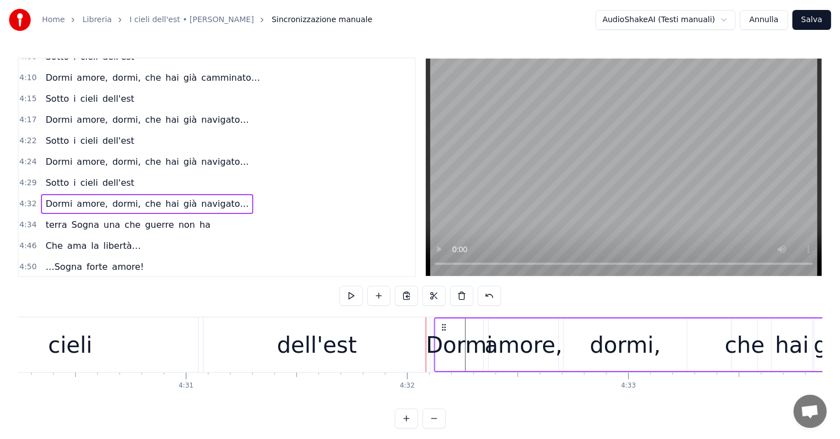
drag, startPoint x: 474, startPoint y: 325, endPoint x: 443, endPoint y: 325, distance: 31.0
click at [443, 325] on icon at bounding box center [444, 327] width 9 height 9
click at [113, 342] on div "cieli" at bounding box center [69, 344] width 255 height 55
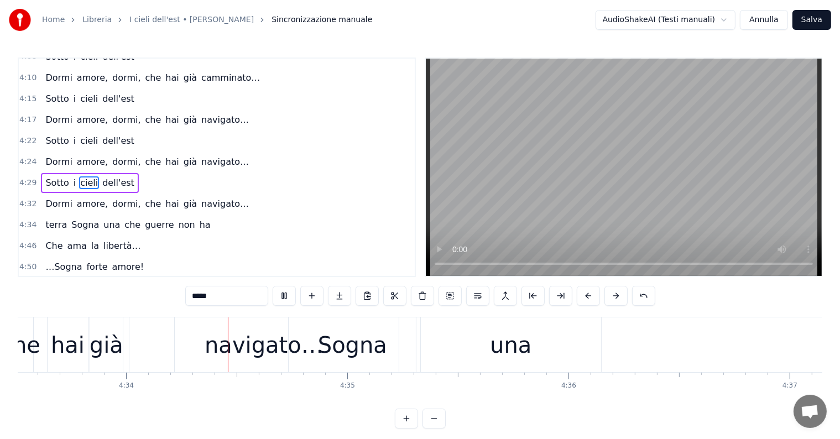
scroll to position [0, 60538]
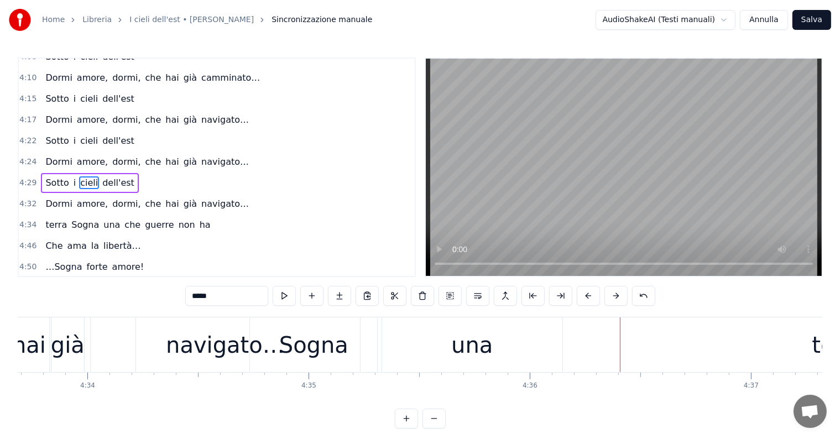
click at [77, 215] on div "terra Sogna una che guerre non ha" at bounding box center [128, 225] width 174 height 20
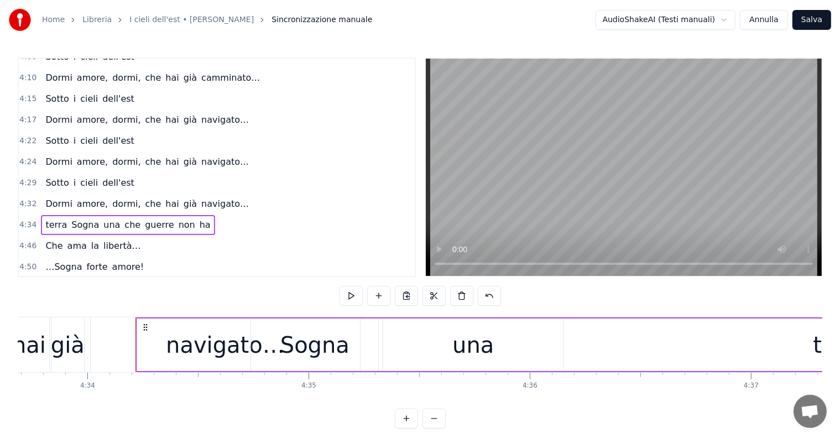
click at [143, 346] on div "terra" at bounding box center [840, 345] width 1406 height 53
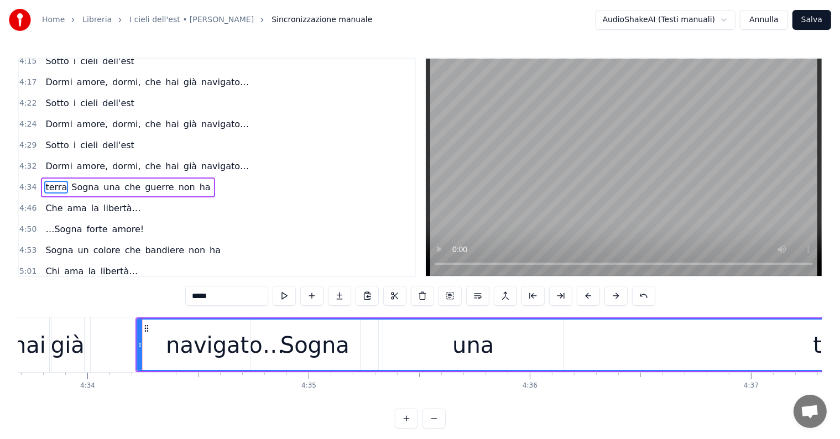
scroll to position [410, 0]
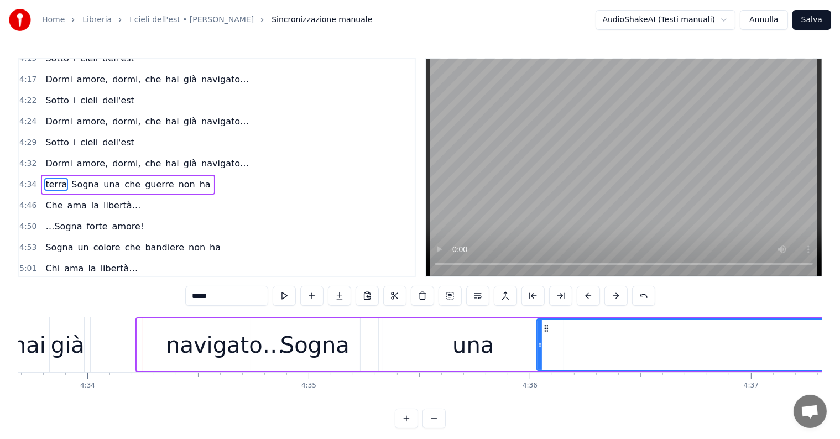
drag, startPoint x: 138, startPoint y: 343, endPoint x: 538, endPoint y: 329, distance: 400.0
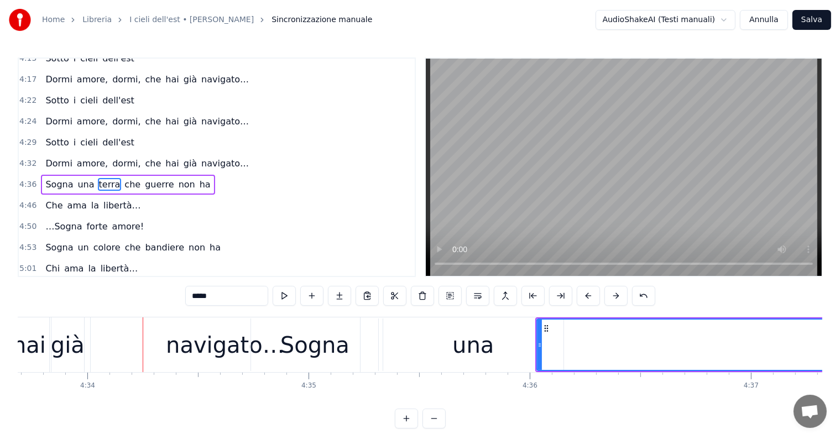
click at [480, 352] on div "una" at bounding box center [472, 344] width 41 height 33
type input "***"
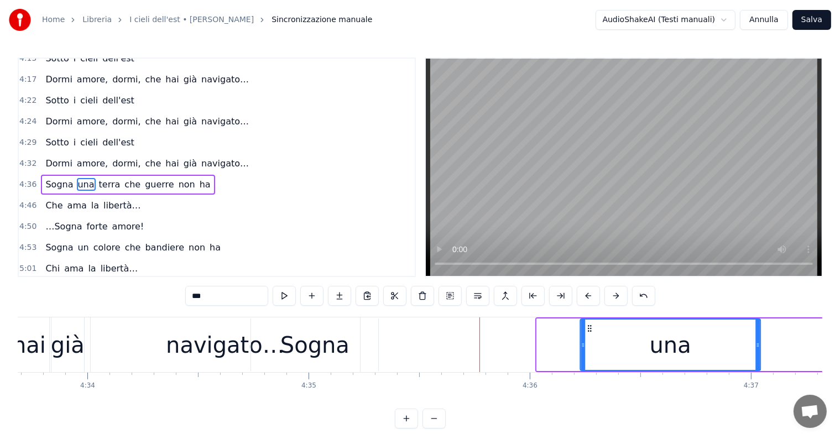
drag, startPoint x: 390, startPoint y: 328, endPoint x: 588, endPoint y: 331, distance: 197.4
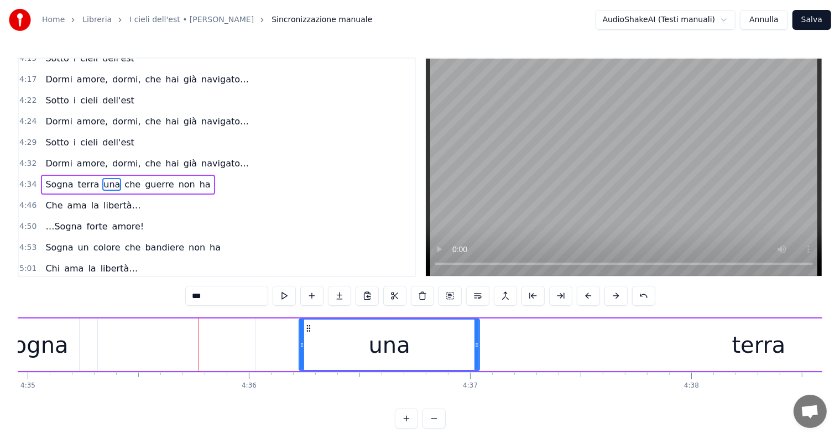
scroll to position [0, 61136]
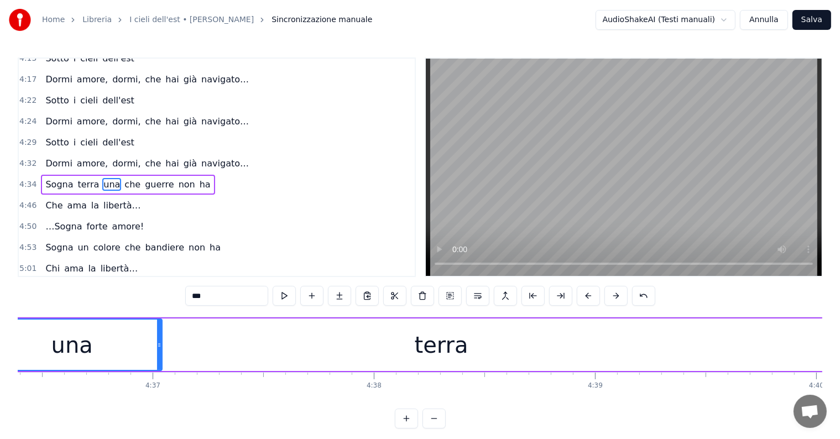
click at [53, 154] on div "Dormi amore, dormi, che hai già navigato…" at bounding box center [147, 164] width 212 height 20
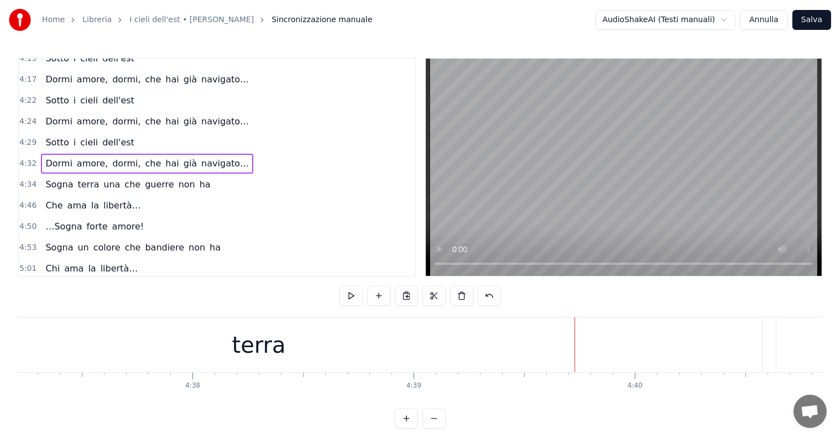
scroll to position [0, 61272]
click at [71, 175] on div "Sogna terra una che guerre non ha" at bounding box center [128, 185] width 174 height 20
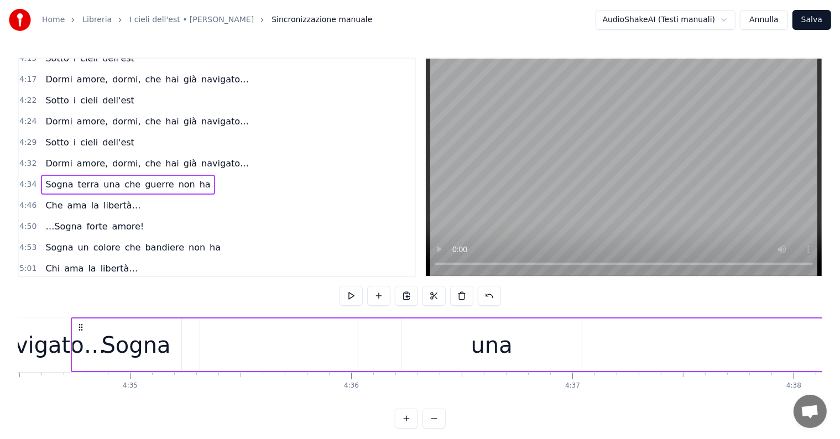
scroll to position [0, 60714]
click at [53, 178] on span "Sogna" at bounding box center [59, 184] width 30 height 13
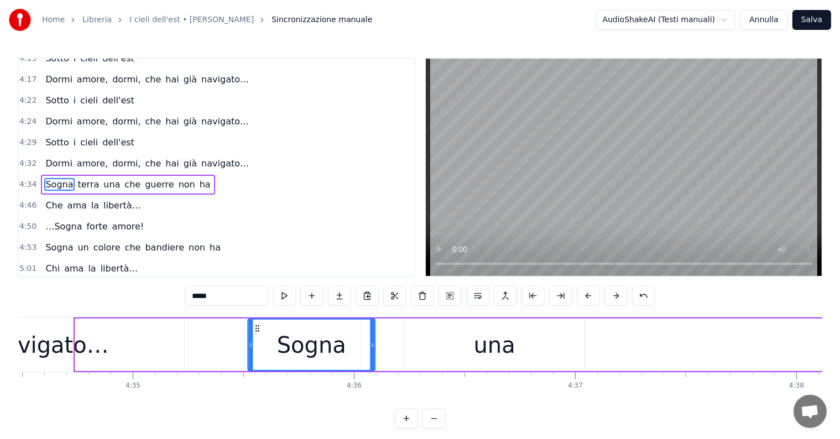
drag, startPoint x: 84, startPoint y: 326, endPoint x: 257, endPoint y: 331, distance: 173.2
click at [257, 331] on icon at bounding box center [257, 328] width 9 height 9
click at [469, 351] on div "una" at bounding box center [494, 345] width 180 height 53
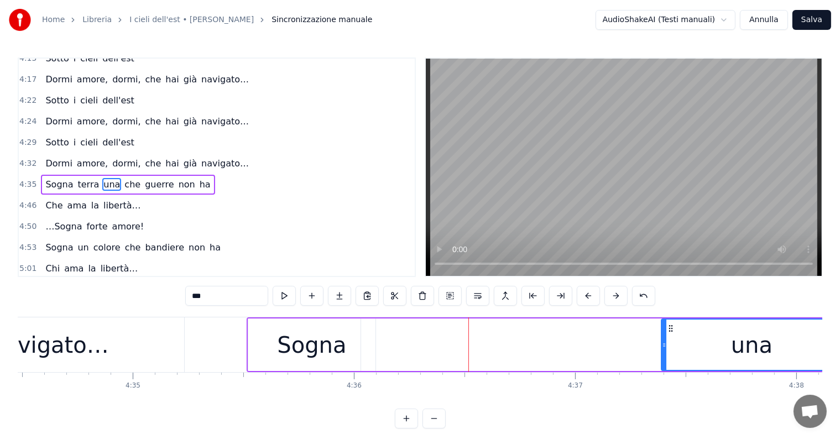
drag, startPoint x: 411, startPoint y: 325, endPoint x: 669, endPoint y: 338, distance: 258.0
click at [669, 338] on div "una" at bounding box center [751, 345] width 179 height 50
click at [295, 350] on div "Sogna" at bounding box center [311, 344] width 69 height 33
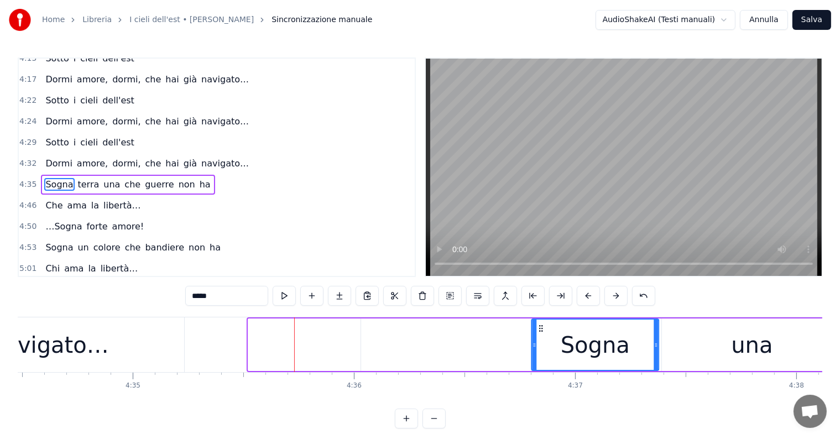
drag, startPoint x: 257, startPoint y: 325, endPoint x: 538, endPoint y: 331, distance: 281.0
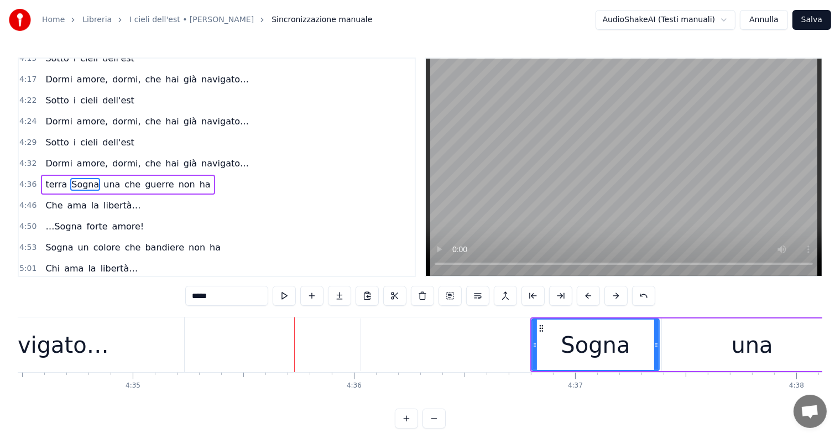
scroll to position [0, 60999]
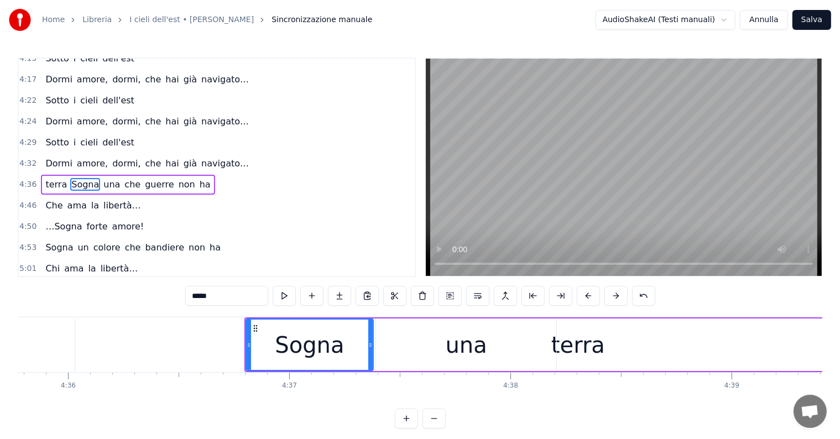
click at [594, 354] on div "terra" at bounding box center [578, 344] width 54 height 33
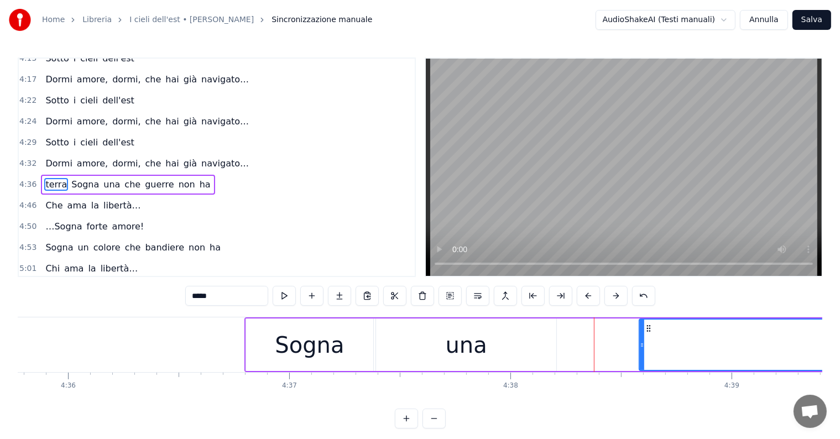
drag, startPoint x: 76, startPoint y: 341, endPoint x: 640, endPoint y: 353, distance: 564.2
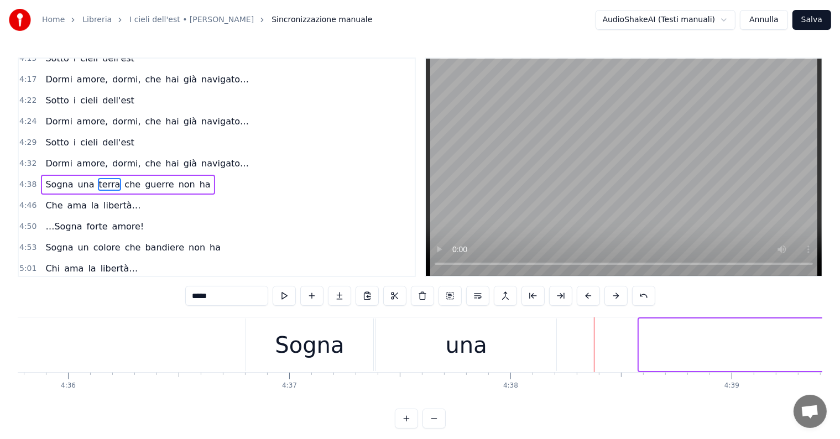
drag, startPoint x: 642, startPoint y: 339, endPoint x: 843, endPoint y: 338, distance: 201.3
click at [840, 338] on html "Home Libreria I cieli dell'est • [PERSON_NAME] Sincronizzazione manuale AudioSh…" at bounding box center [420, 223] width 840 height 446
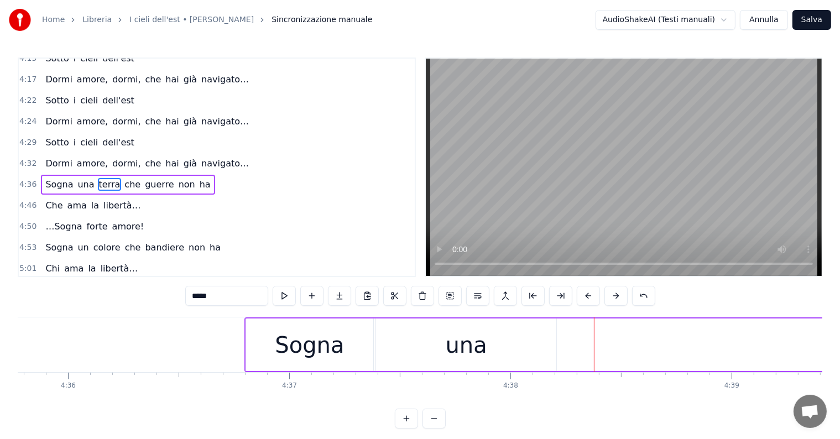
scroll to position [0, 61453]
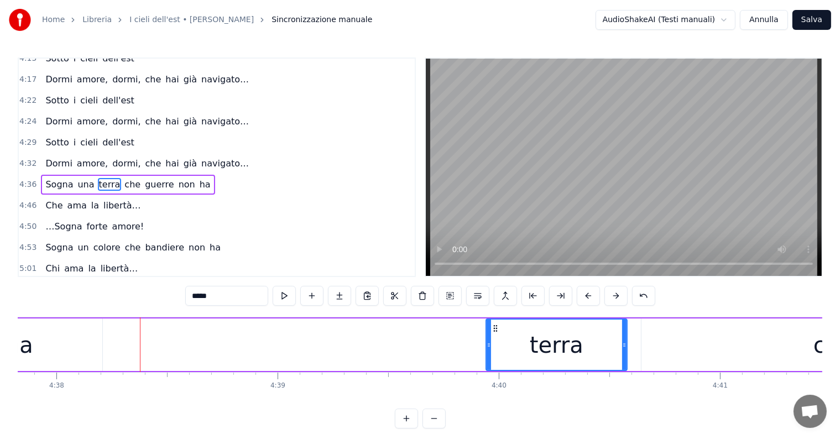
drag, startPoint x: 387, startPoint y: 340, endPoint x: 486, endPoint y: 346, distance: 99.7
click at [487, 346] on icon at bounding box center [489, 345] width 4 height 9
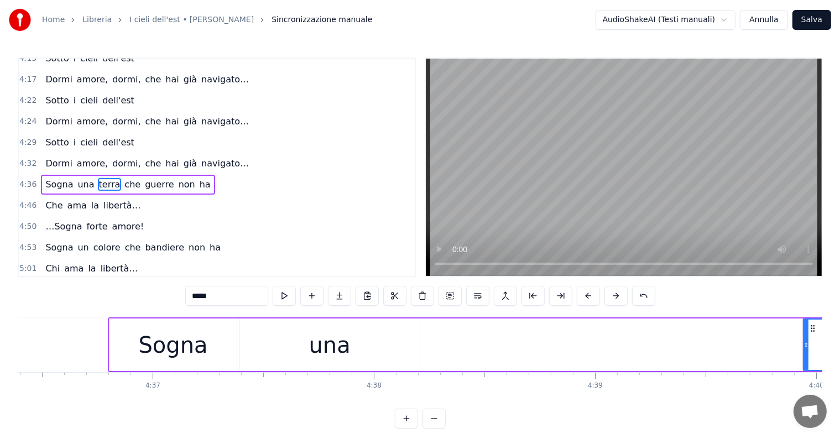
scroll to position [0, 61045]
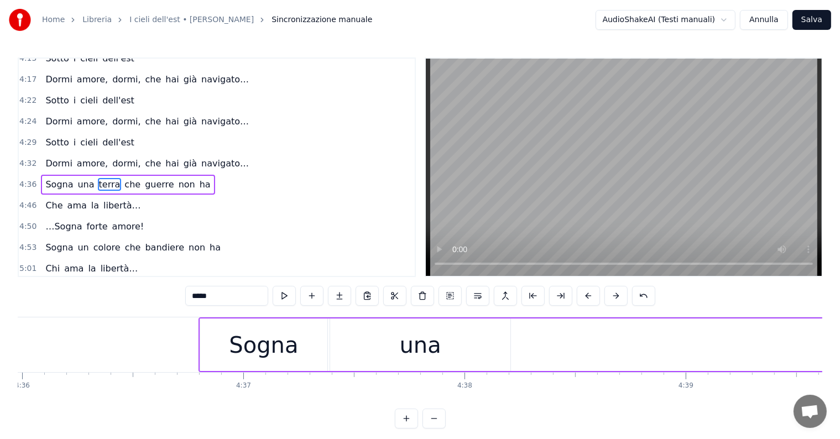
click at [487, 357] on div "una" at bounding box center [420, 345] width 180 height 53
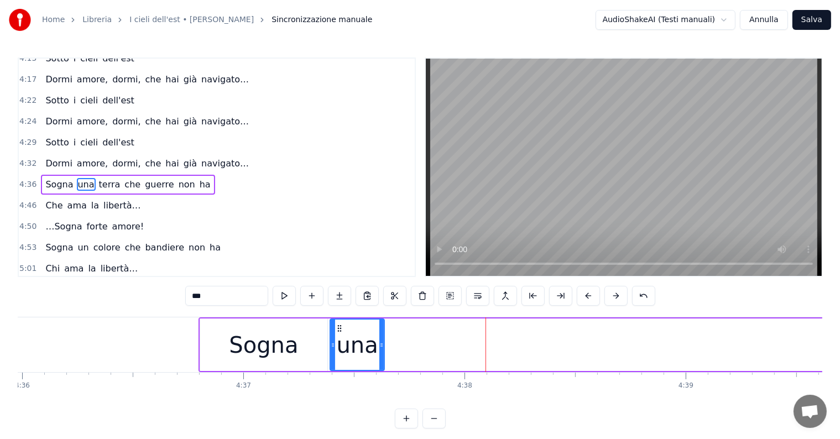
drag, startPoint x: 507, startPoint y: 343, endPoint x: 378, endPoint y: 341, distance: 128.9
click at [380, 343] on icon at bounding box center [381, 345] width 4 height 9
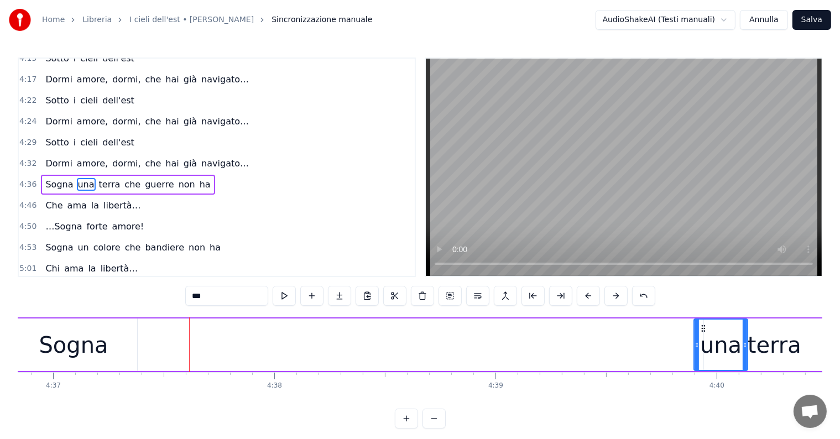
scroll to position [0, 61260]
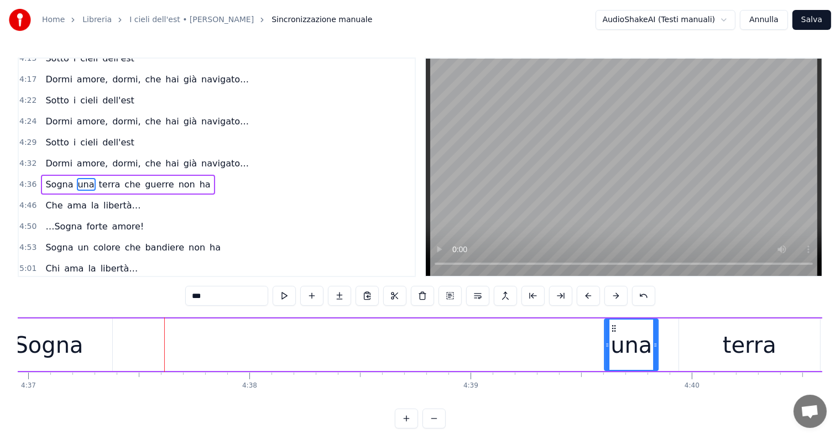
drag, startPoint x: 337, startPoint y: 325, endPoint x: 611, endPoint y: 343, distance: 274.3
click at [611, 343] on div "una" at bounding box center [631, 345] width 53 height 50
click at [65, 349] on div "Sogna" at bounding box center [48, 344] width 69 height 33
type input "*****"
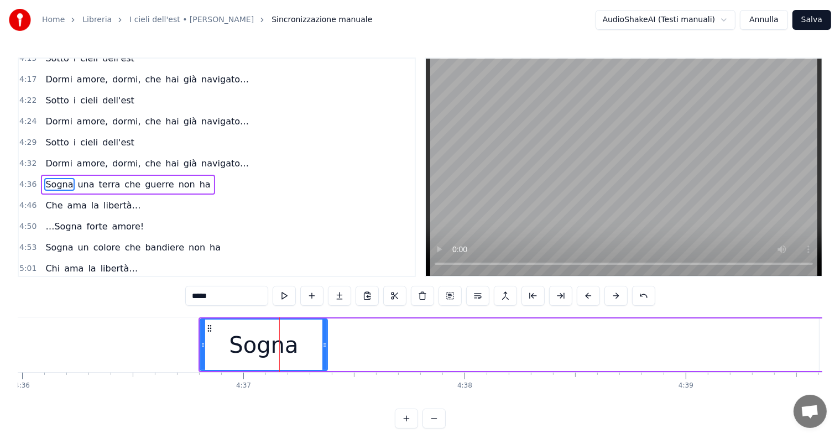
scroll to position [0, 60864]
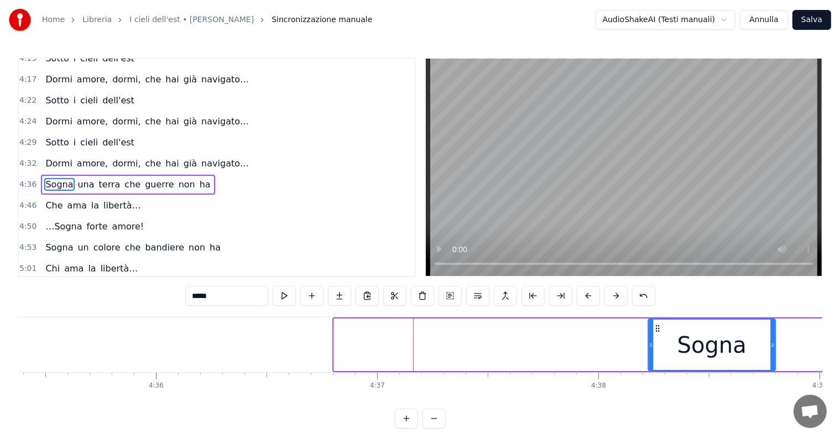
drag, startPoint x: 389, startPoint y: 325, endPoint x: 691, endPoint y: 336, distance: 302.1
click at [691, 336] on div "Sogna" at bounding box center [712, 345] width 126 height 50
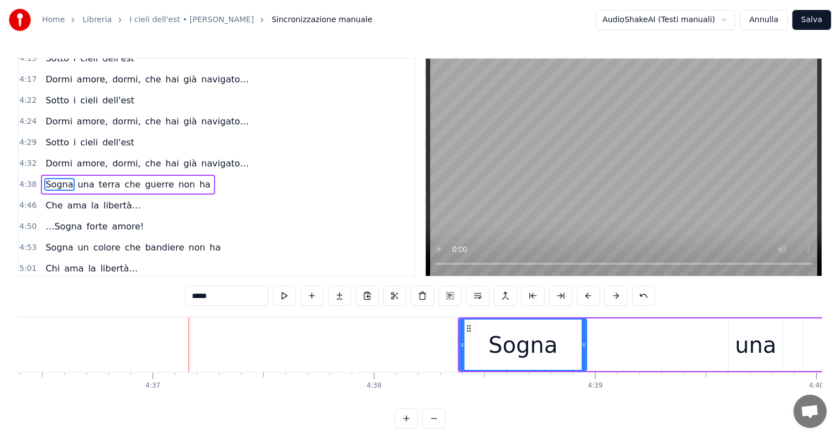
scroll to position [0, 61317]
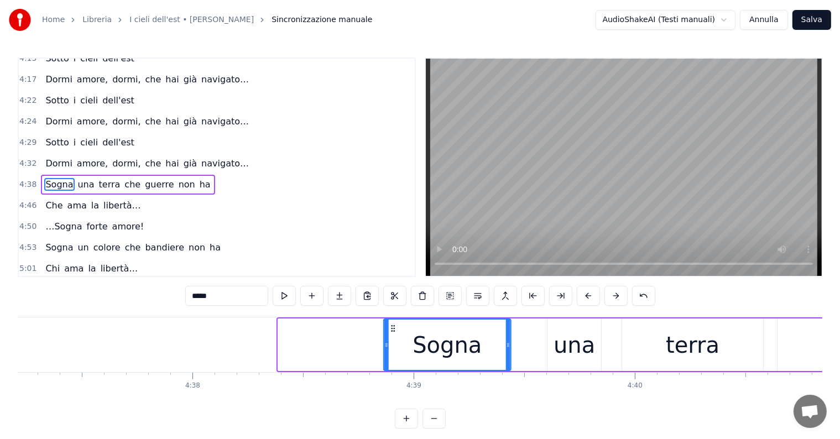
drag, startPoint x: 288, startPoint y: 326, endPoint x: 393, endPoint y: 328, distance: 105.6
click at [393, 328] on icon at bounding box center [392, 328] width 9 height 9
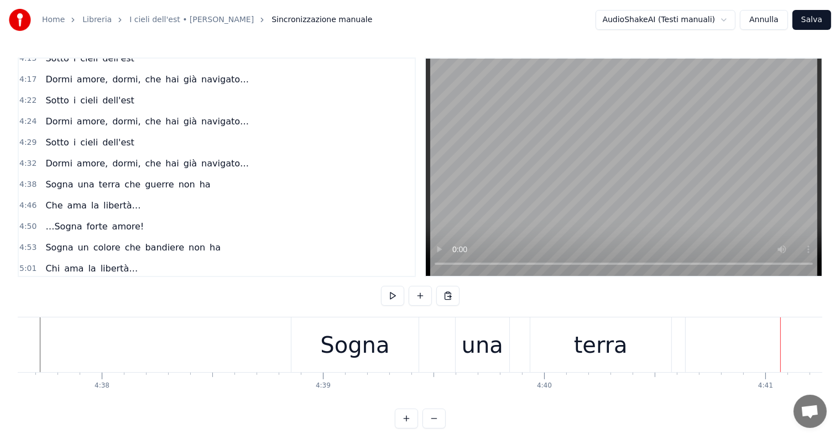
scroll to position [0, 61362]
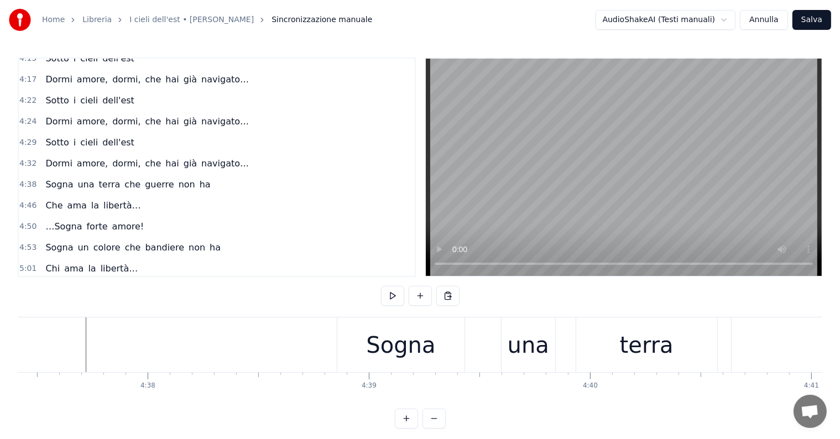
click at [624, 354] on div "terra" at bounding box center [647, 344] width 54 height 33
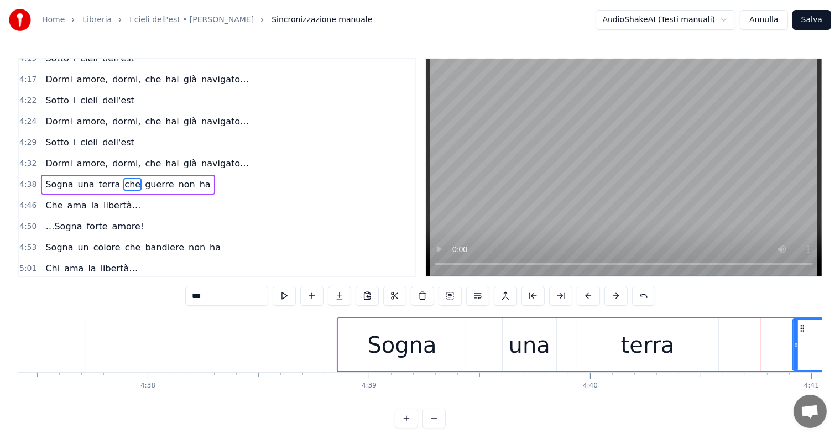
drag, startPoint x: 734, startPoint y: 345, endPoint x: 796, endPoint y: 347, distance: 62.0
click at [795, 347] on icon at bounding box center [796, 345] width 4 height 9
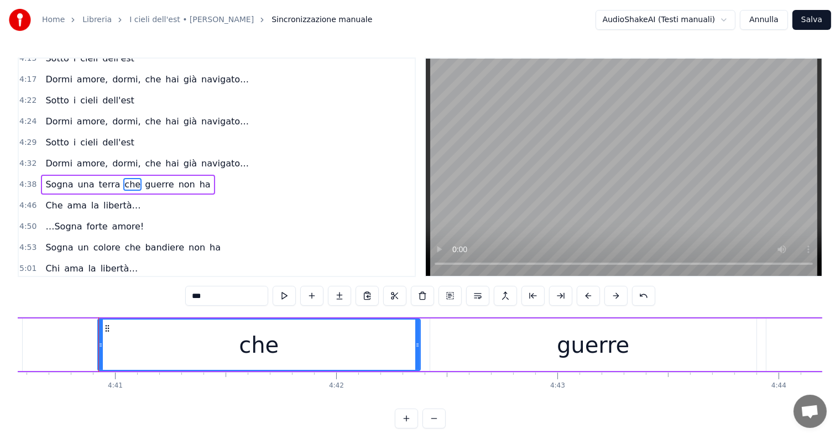
scroll to position [0, 62083]
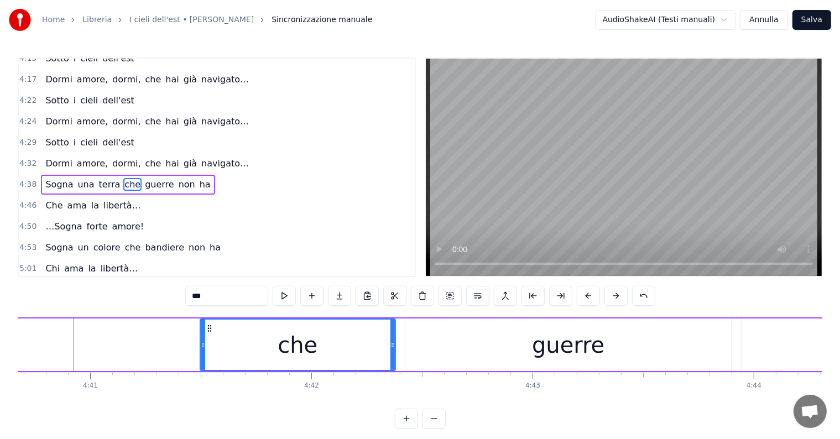
drag, startPoint x: 75, startPoint y: 344, endPoint x: 206, endPoint y: 339, distance: 131.7
click at [205, 339] on div at bounding box center [203, 345] width 4 height 50
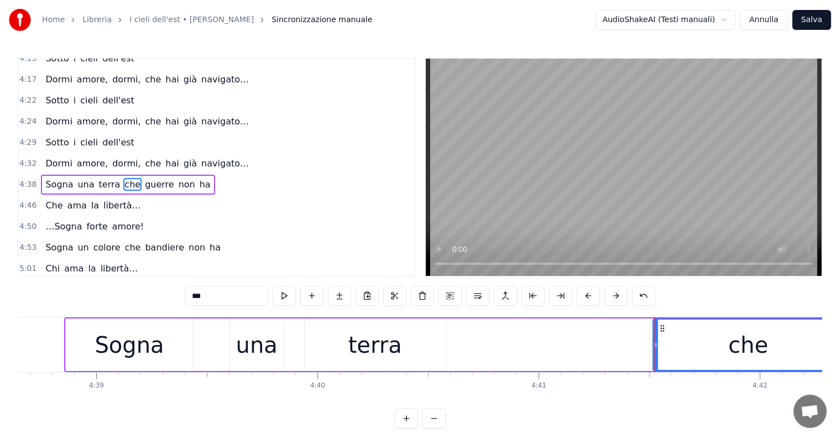
scroll to position [0, 61544]
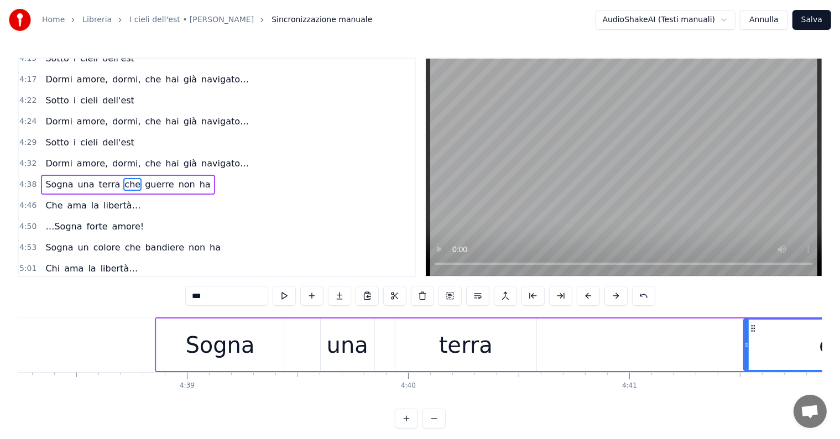
click at [493, 354] on div "terra" at bounding box center [465, 345] width 141 height 53
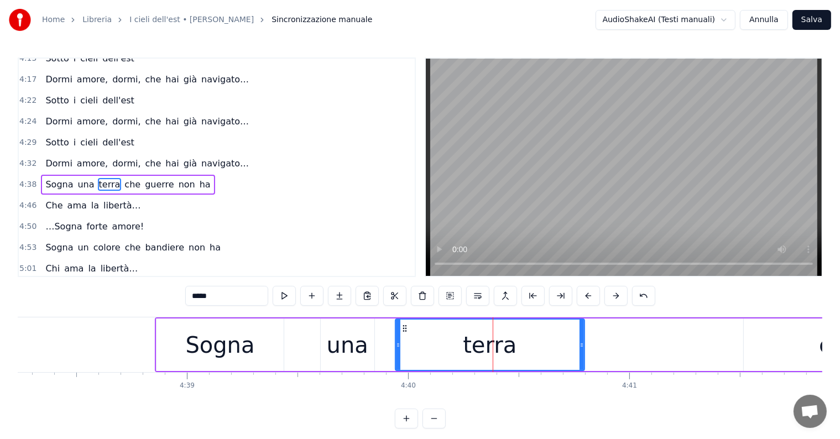
drag, startPoint x: 533, startPoint y: 343, endPoint x: 557, endPoint y: 346, distance: 24.5
click at [580, 346] on icon at bounding box center [582, 345] width 4 height 9
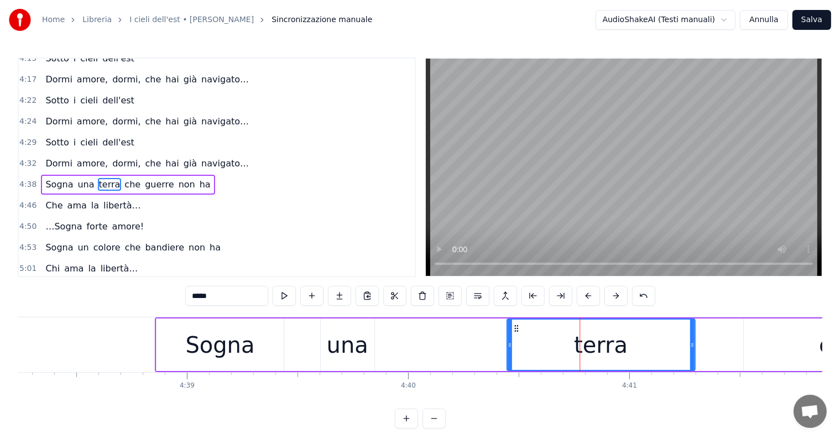
drag, startPoint x: 403, startPoint y: 325, endPoint x: 514, endPoint y: 333, distance: 112.1
click at [514, 333] on div "terra" at bounding box center [600, 345] width 187 height 50
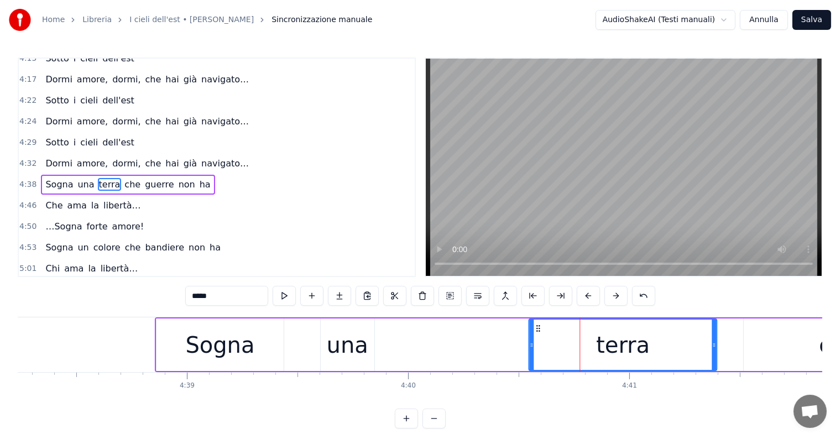
drag, startPoint x: 515, startPoint y: 330, endPoint x: 537, endPoint y: 332, distance: 22.2
click at [537, 332] on icon at bounding box center [538, 328] width 9 height 9
click at [328, 352] on div "una" at bounding box center [348, 345] width 54 height 53
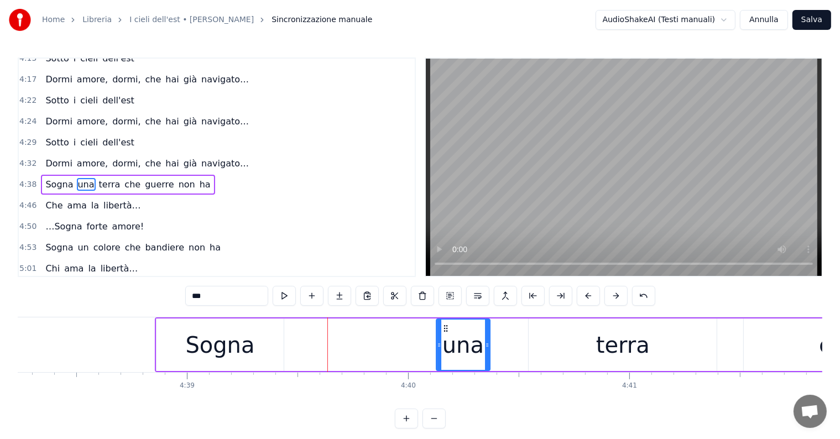
drag, startPoint x: 330, startPoint y: 327, endPoint x: 446, endPoint y: 326, distance: 115.6
click at [446, 326] on icon at bounding box center [445, 328] width 9 height 9
click at [264, 339] on div "Sogna" at bounding box center [219, 345] width 127 height 53
type input "*****"
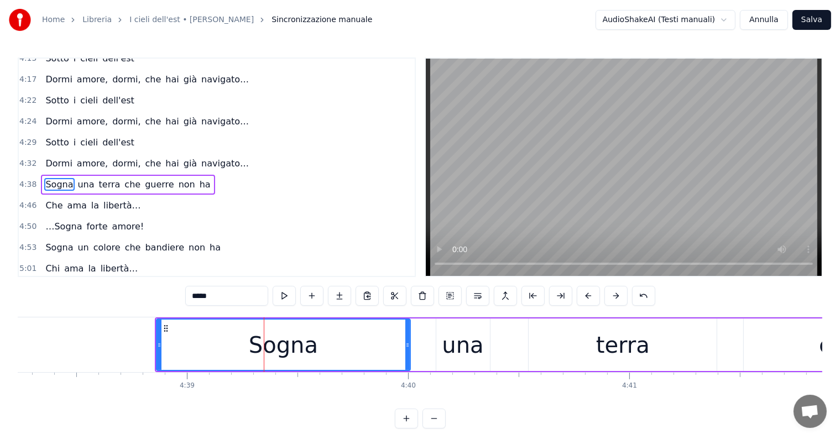
drag, startPoint x: 280, startPoint y: 345, endPoint x: 406, endPoint y: 345, distance: 126.6
click at [407, 345] on circle at bounding box center [407, 345] width 1 height 1
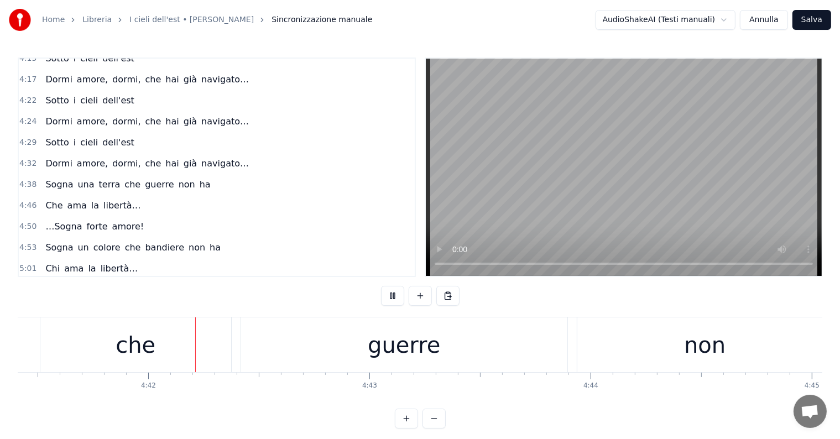
scroll to position [0, 62266]
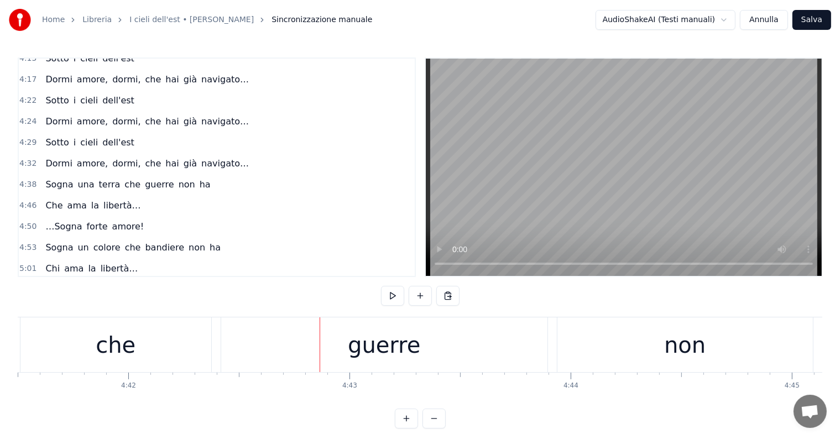
click at [356, 338] on div "guerre" at bounding box center [384, 344] width 72 height 33
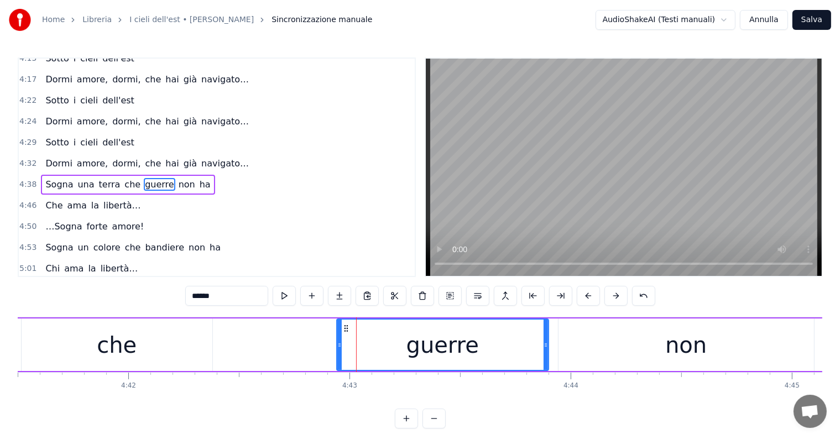
drag, startPoint x: 223, startPoint y: 343, endPoint x: 338, endPoint y: 343, distance: 114.5
click at [338, 343] on icon at bounding box center [339, 345] width 4 height 9
click at [128, 349] on div "che" at bounding box center [117, 344] width 40 height 33
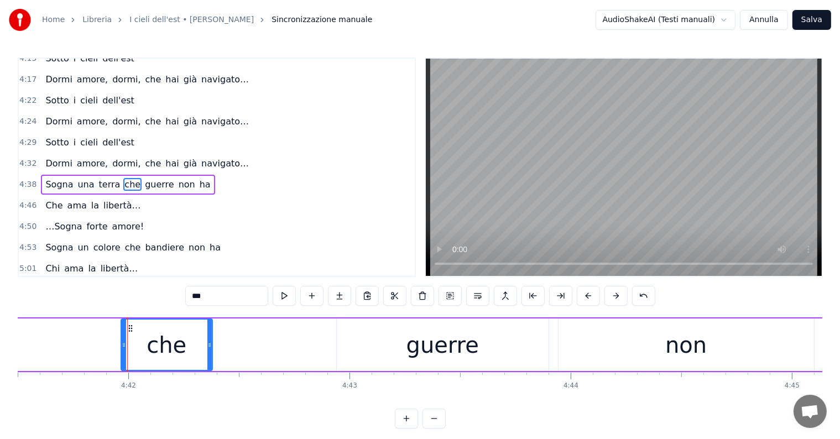
drag, startPoint x: 22, startPoint y: 345, endPoint x: 122, endPoint y: 343, distance: 99.6
click at [122, 343] on icon at bounding box center [124, 345] width 4 height 9
click at [365, 347] on div "guerre" at bounding box center [443, 345] width 212 height 53
type input "******"
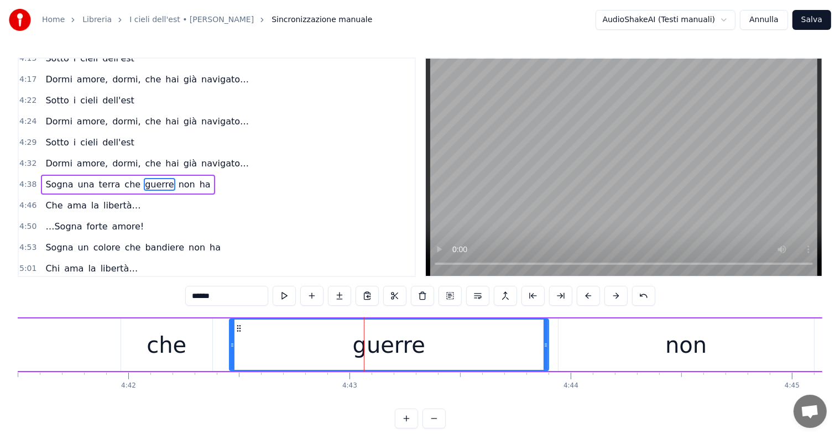
drag, startPoint x: 337, startPoint y: 342, endPoint x: 230, endPoint y: 348, distance: 107.5
click at [230, 348] on icon at bounding box center [232, 345] width 4 height 9
click at [46, 175] on div "Sogna una terra che guerre non ha" at bounding box center [128, 185] width 174 height 20
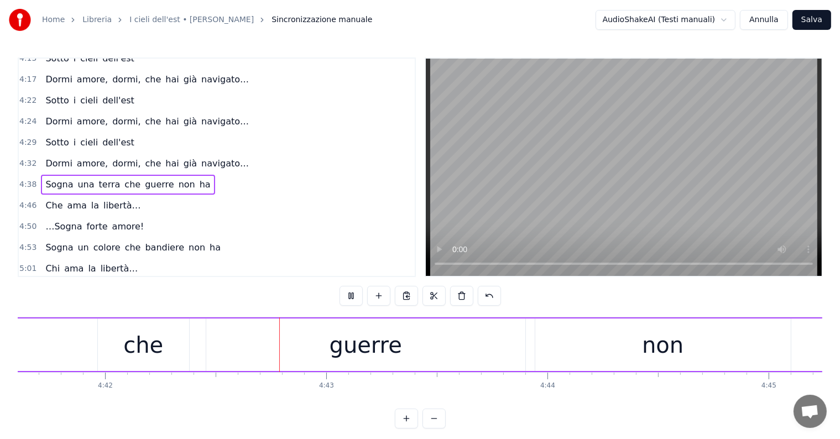
scroll to position [0, 62359]
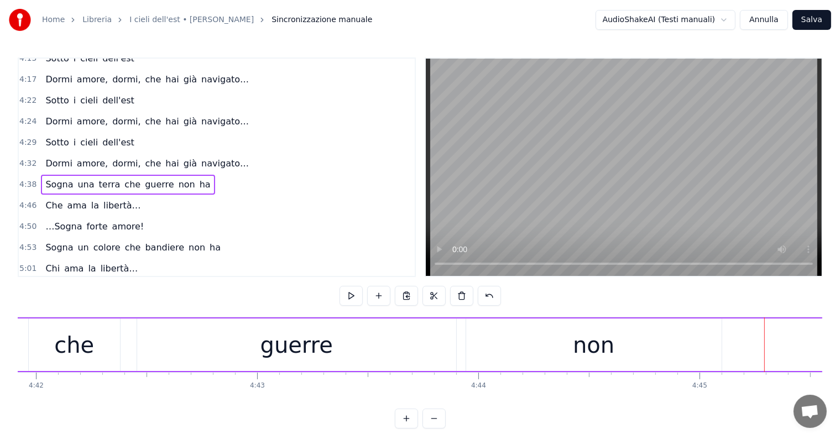
click at [610, 358] on div "non" at bounding box center [593, 344] width 41 height 33
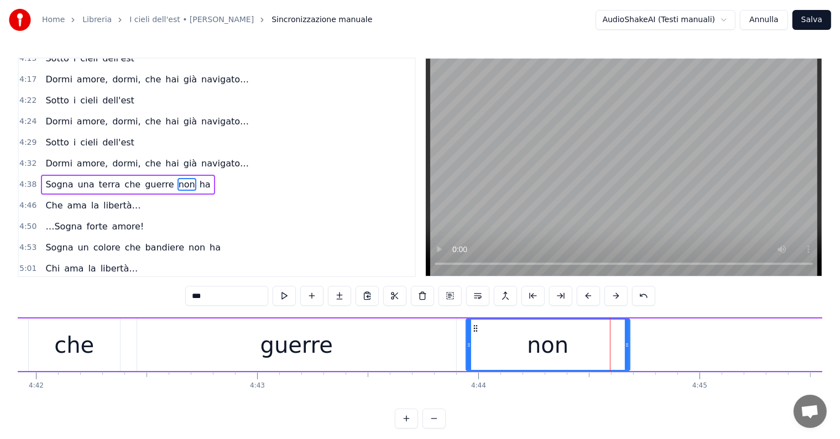
drag, startPoint x: 718, startPoint y: 340, endPoint x: 627, endPoint y: 340, distance: 91.8
click at [627, 341] on icon at bounding box center [627, 345] width 4 height 9
click at [630, 341] on icon at bounding box center [629, 345] width 4 height 9
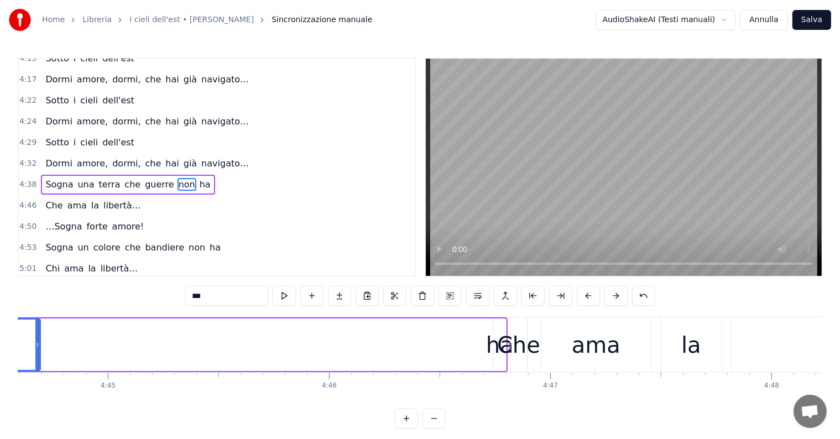
scroll to position [0, 63041]
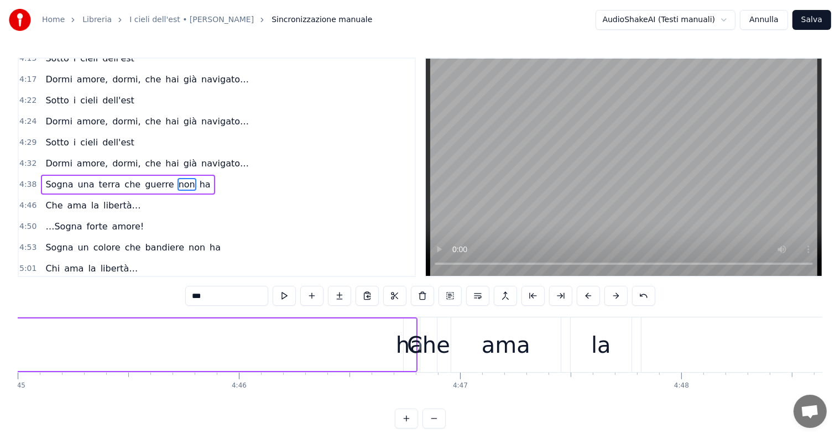
click at [405, 360] on div "ha" at bounding box center [410, 344] width 28 height 33
drag, startPoint x: 403, startPoint y: 325, endPoint x: 357, endPoint y: 325, distance: 45.9
click at [358, 325] on div at bounding box center [360, 345] width 4 height 50
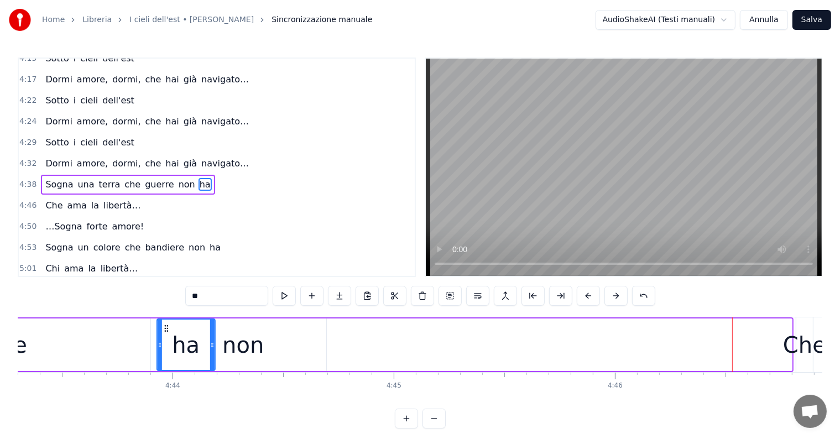
scroll to position [0, 62661]
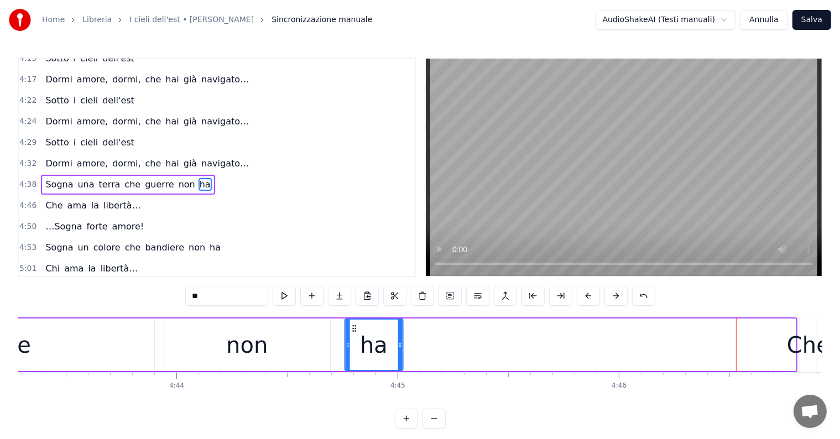
drag, startPoint x: 367, startPoint y: 327, endPoint x: 354, endPoint y: 325, distance: 13.4
click at [354, 325] on icon at bounding box center [353, 328] width 9 height 9
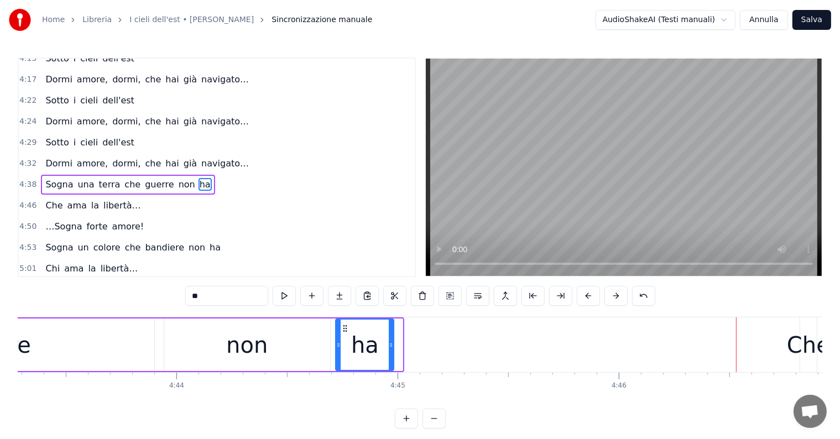
drag, startPoint x: 351, startPoint y: 325, endPoint x: 341, endPoint y: 327, distance: 9.7
click at [341, 327] on icon at bounding box center [345, 328] width 9 height 9
click at [53, 175] on div "Sogna una terra che guerre non ha" at bounding box center [128, 185] width 174 height 20
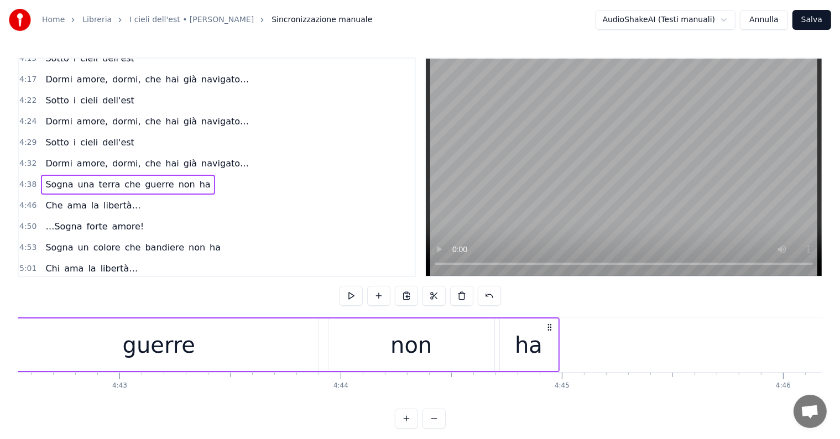
scroll to position [0, 62315]
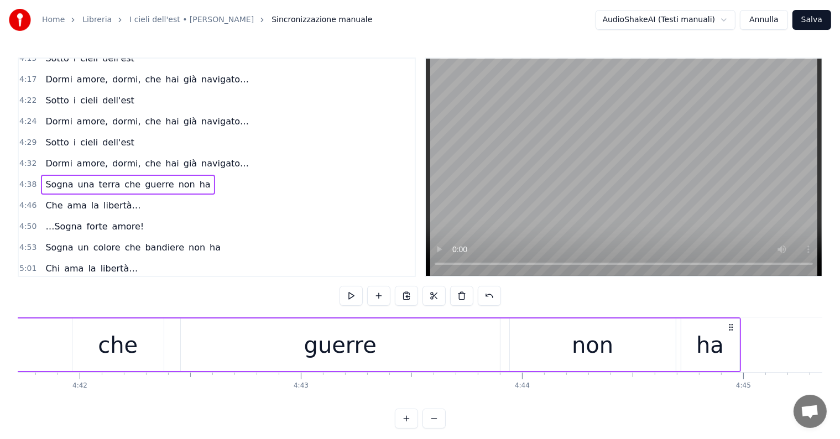
click at [471, 351] on div "guerre" at bounding box center [340, 345] width 319 height 53
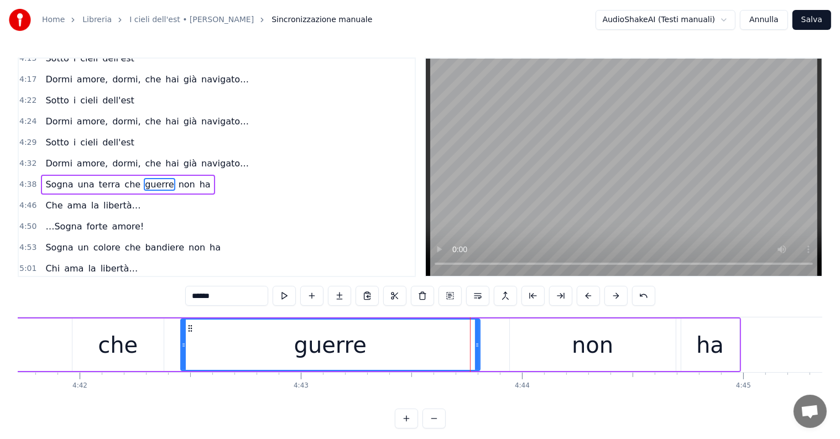
drag, startPoint x: 498, startPoint y: 343, endPoint x: 478, endPoint y: 347, distance: 20.4
click at [478, 347] on icon at bounding box center [477, 345] width 4 height 9
click at [533, 347] on div "non" at bounding box center [593, 345] width 166 height 53
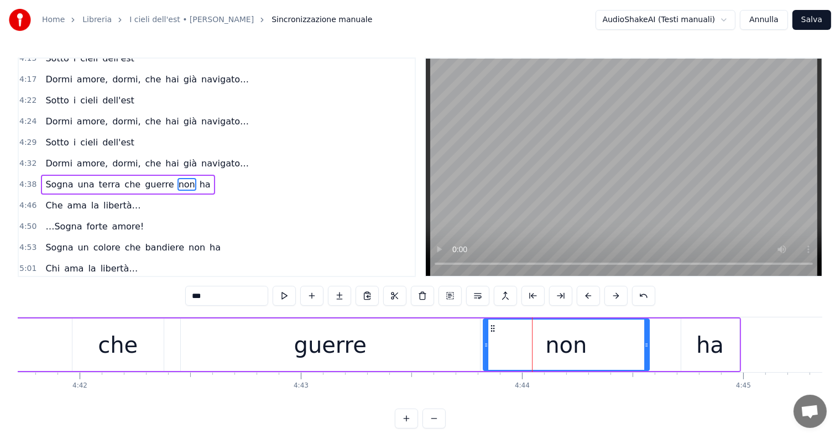
drag, startPoint x: 517, startPoint y: 326, endPoint x: 490, endPoint y: 327, distance: 27.1
click at [490, 327] on icon at bounding box center [492, 328] width 9 height 9
drag, startPoint x: 646, startPoint y: 343, endPoint x: 632, endPoint y: 346, distance: 14.6
click at [632, 346] on icon at bounding box center [634, 345] width 4 height 9
click at [691, 349] on div "ha" at bounding box center [710, 345] width 58 height 53
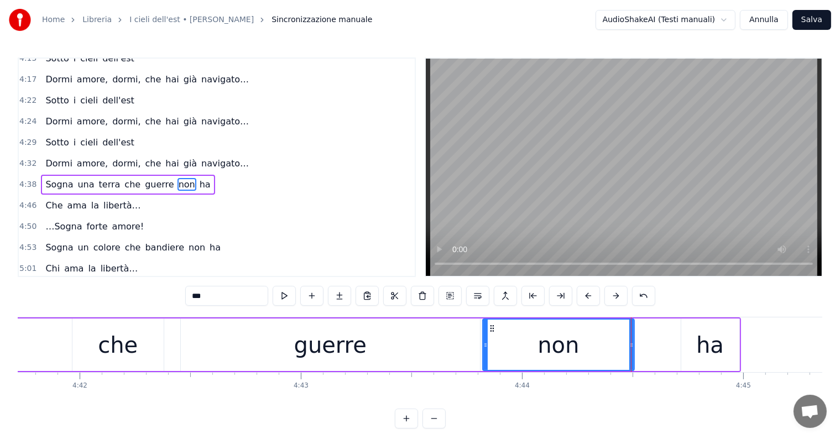
type input "**"
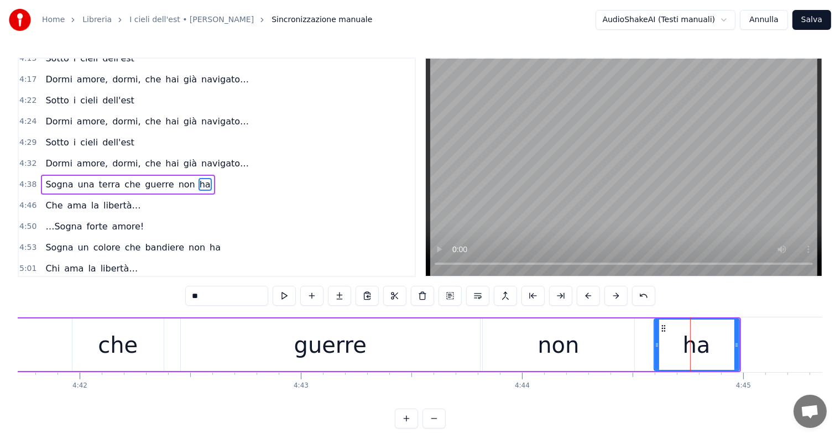
drag, startPoint x: 683, startPoint y: 341, endPoint x: 655, endPoint y: 341, distance: 28.8
click at [655, 341] on icon at bounding box center [657, 345] width 4 height 9
click at [72, 175] on div "Sogna una terra che guerre non ha" at bounding box center [128, 185] width 174 height 20
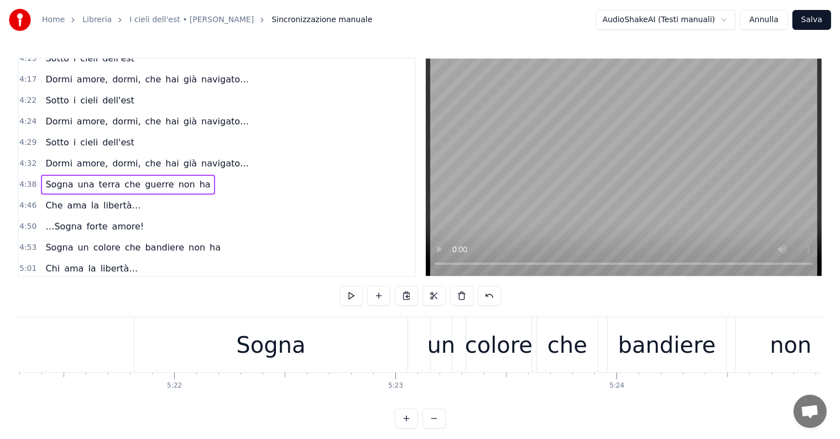
scroll to position [0, 71023]
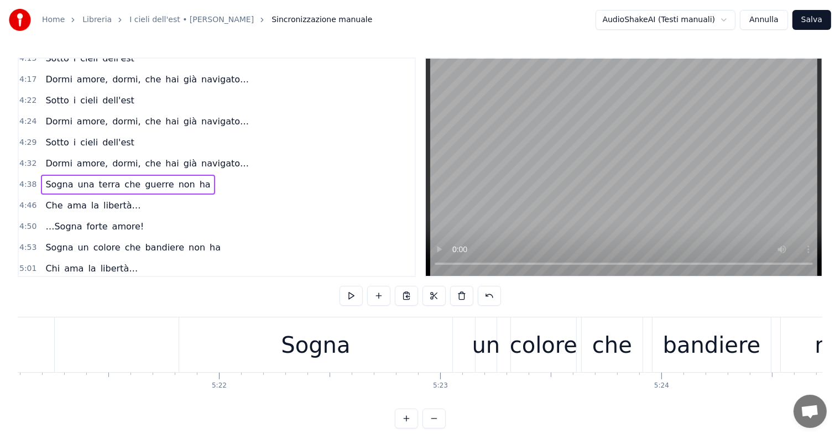
click at [285, 341] on div "Sogna" at bounding box center [315, 344] width 69 height 33
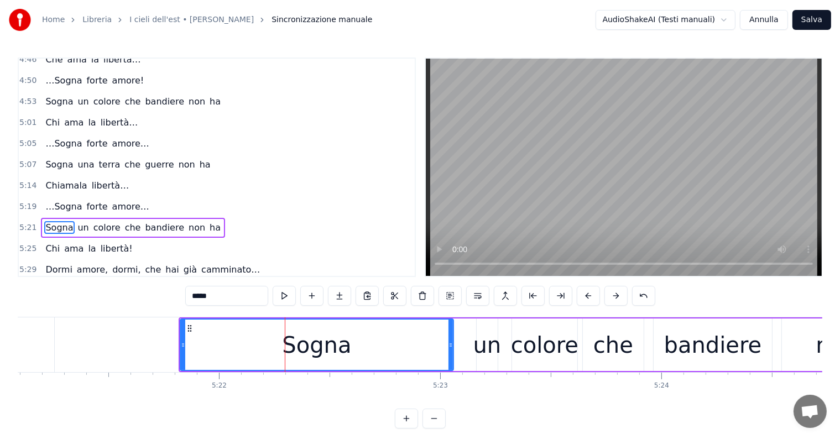
scroll to position [593, 0]
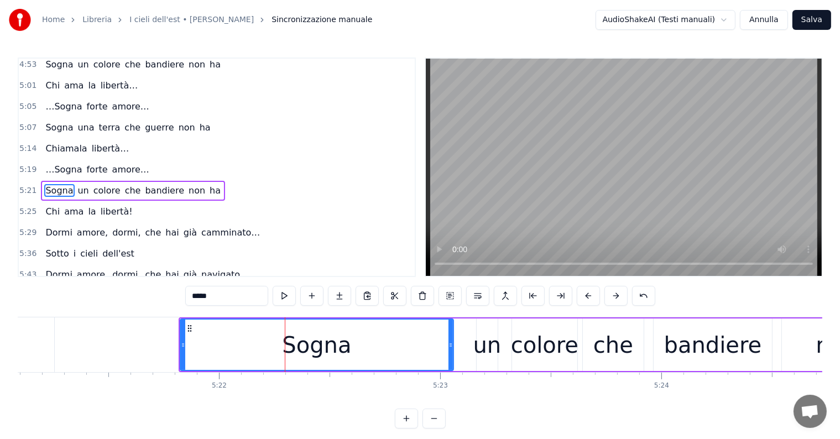
click at [61, 181] on div "Sogna un colore che bandiere non ha" at bounding box center [133, 191] width 184 height 20
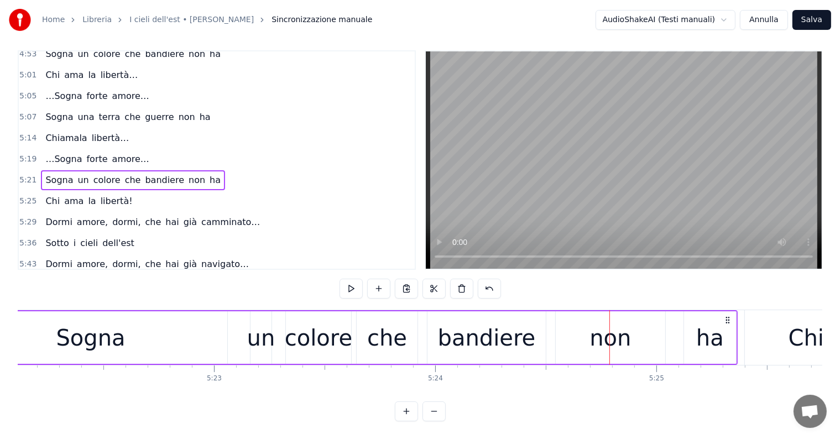
scroll to position [0, 71023]
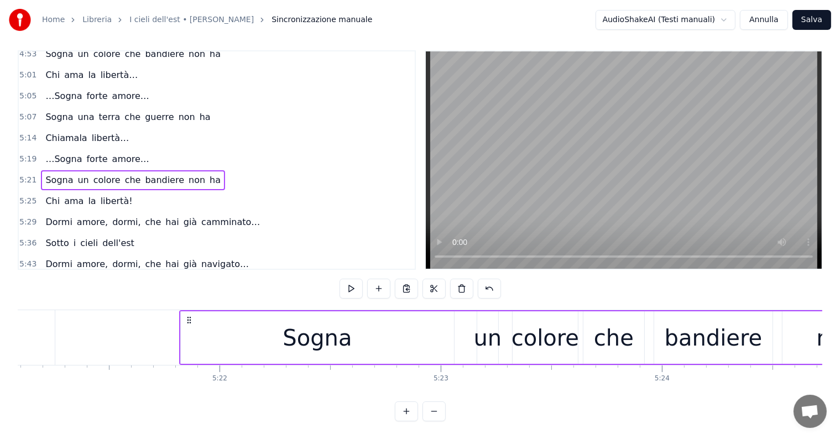
click at [387, 323] on div "Sogna" at bounding box center [317, 337] width 273 height 53
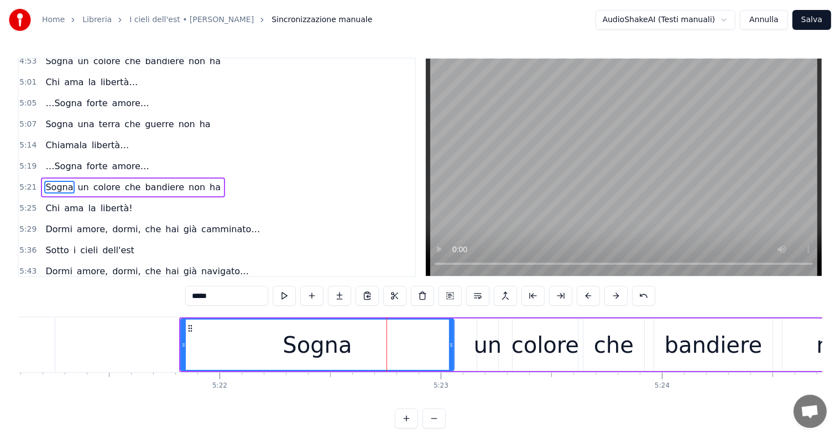
scroll to position [593, 0]
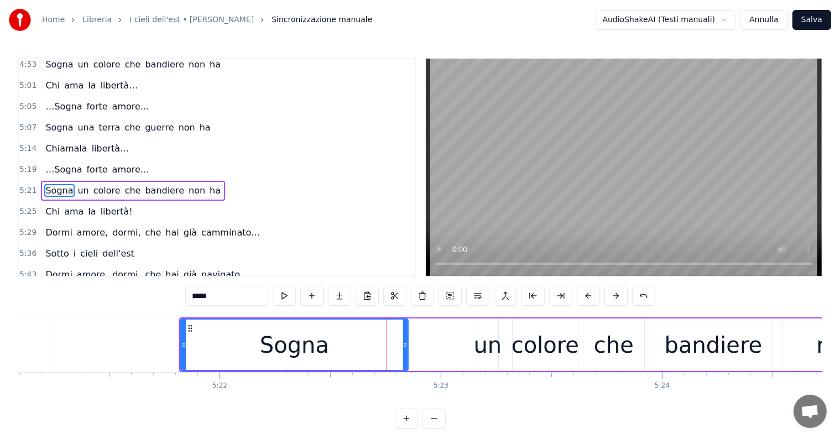
drag, startPoint x: 452, startPoint y: 337, endPoint x: 382, endPoint y: 337, distance: 70.8
click at [403, 337] on div at bounding box center [405, 345] width 4 height 50
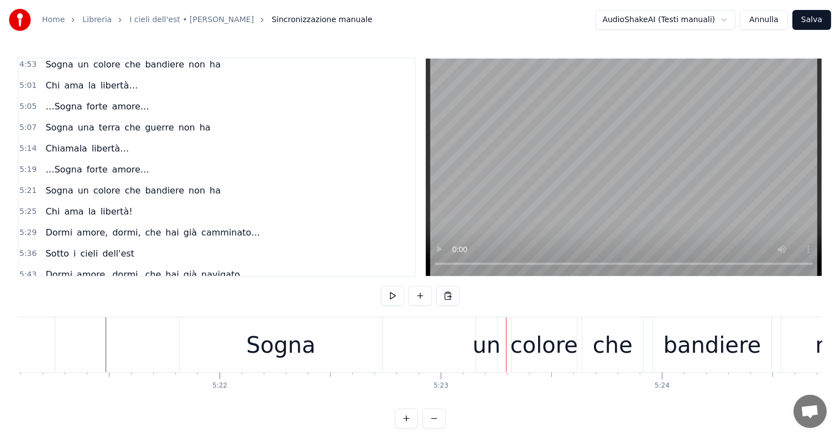
click at [314, 339] on div "Sogna" at bounding box center [281, 344] width 202 height 55
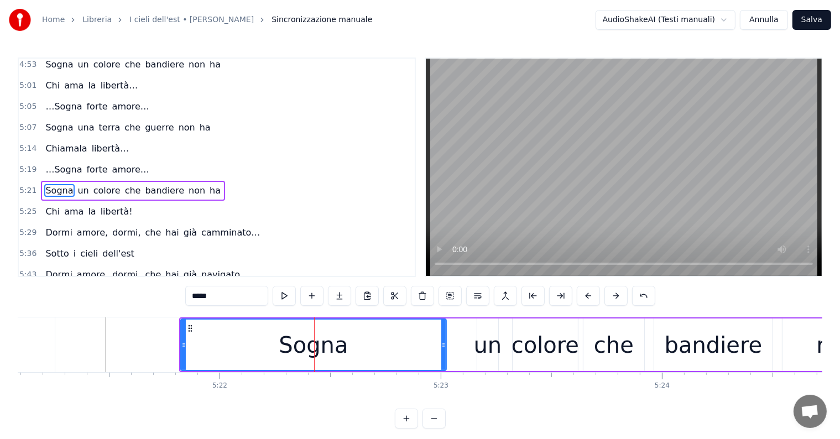
drag, startPoint x: 380, startPoint y: 343, endPoint x: 445, endPoint y: 340, distance: 64.8
click at [445, 341] on icon at bounding box center [443, 345] width 4 height 9
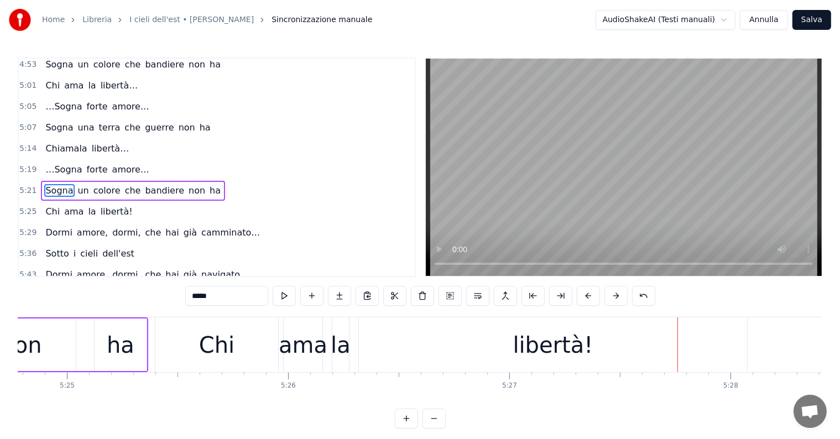
scroll to position [0, 71568]
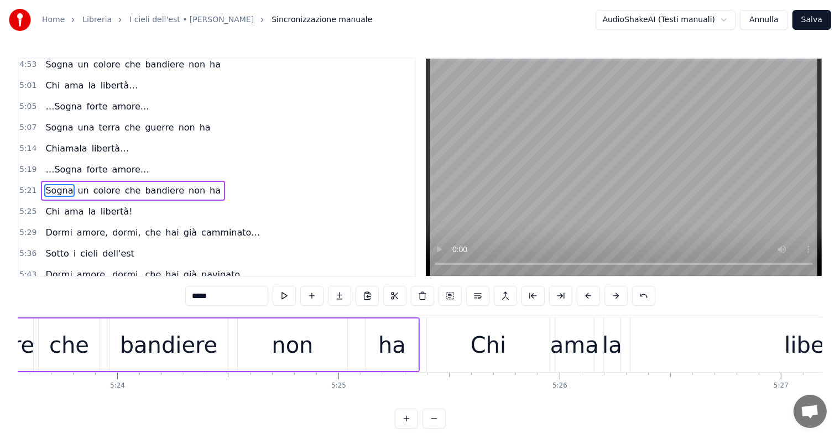
click at [677, 348] on div "libertà!" at bounding box center [824, 344] width 388 height 55
type input "********"
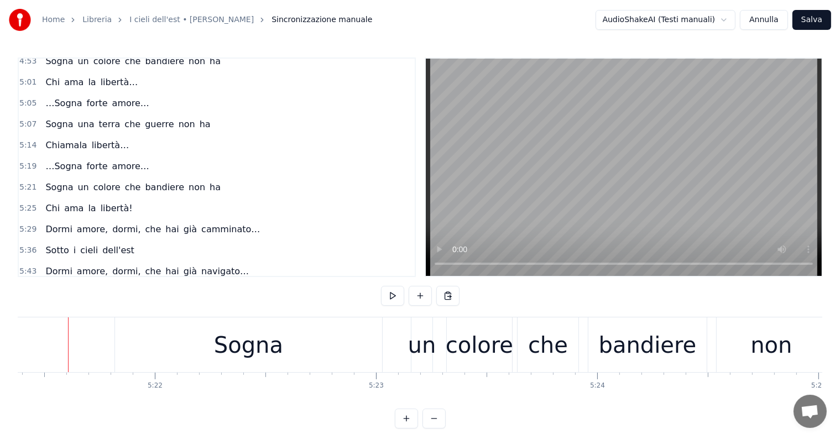
scroll to position [0, 71083]
click at [423, 349] on div "un" at bounding box center [427, 344] width 28 height 33
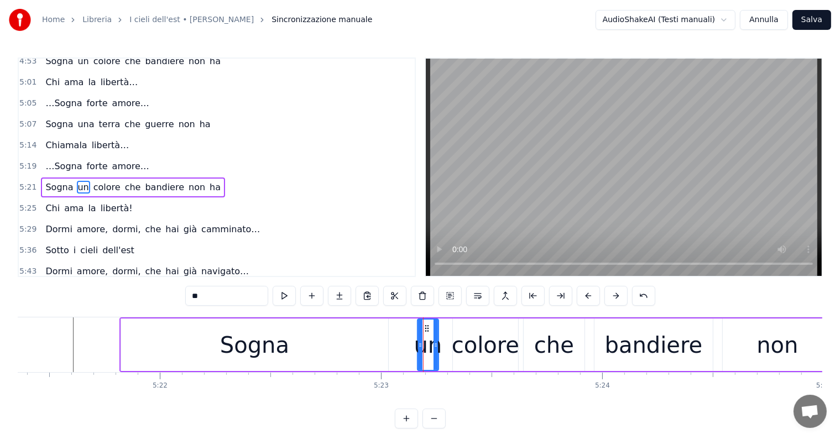
scroll to position [593, 0]
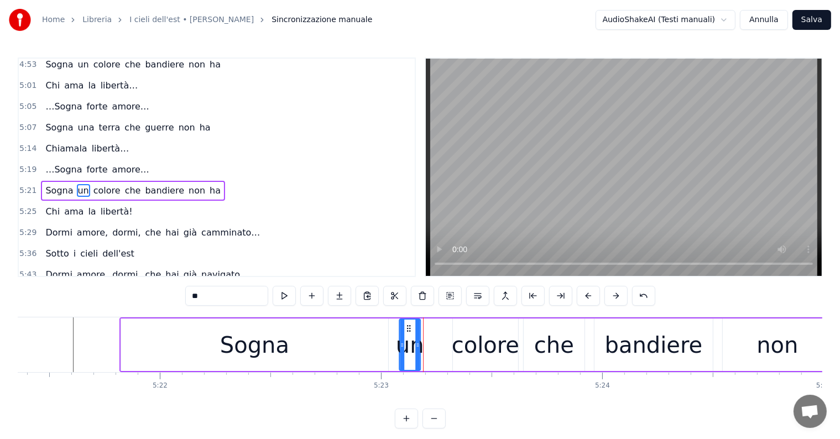
drag, startPoint x: 425, startPoint y: 327, endPoint x: 407, endPoint y: 325, distance: 18.4
click at [407, 325] on icon at bounding box center [408, 328] width 9 height 9
click at [476, 345] on div "colore" at bounding box center [485, 344] width 67 height 33
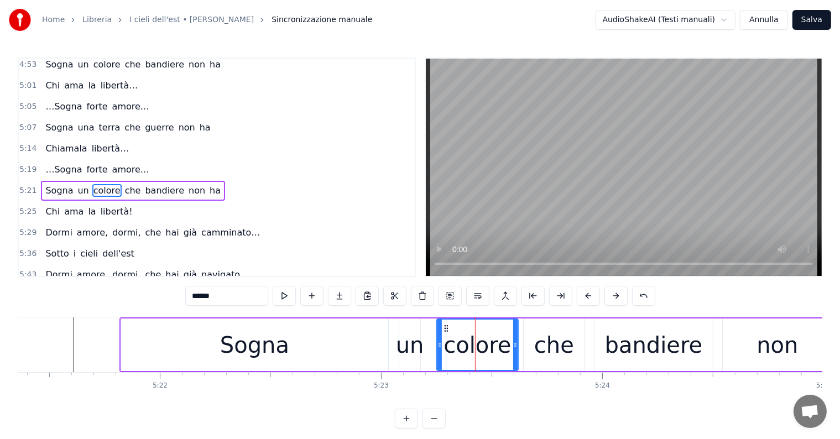
drag, startPoint x: 453, startPoint y: 336, endPoint x: 437, endPoint y: 336, distance: 16.0
click at [437, 336] on div at bounding box center [439, 345] width 4 height 50
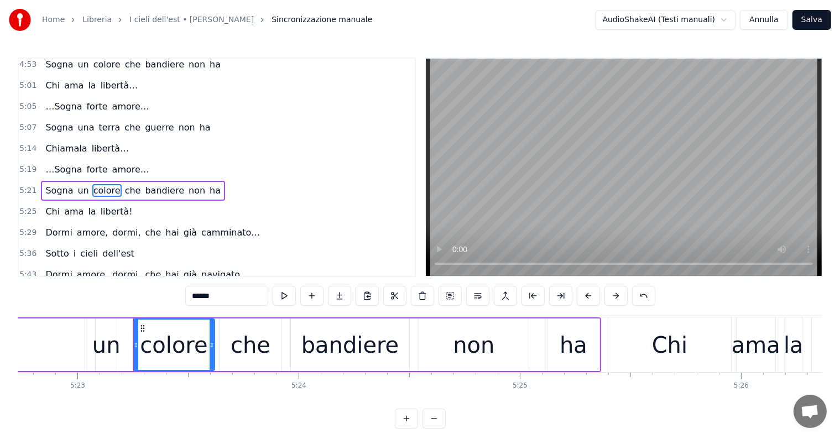
scroll to position [0, 71340]
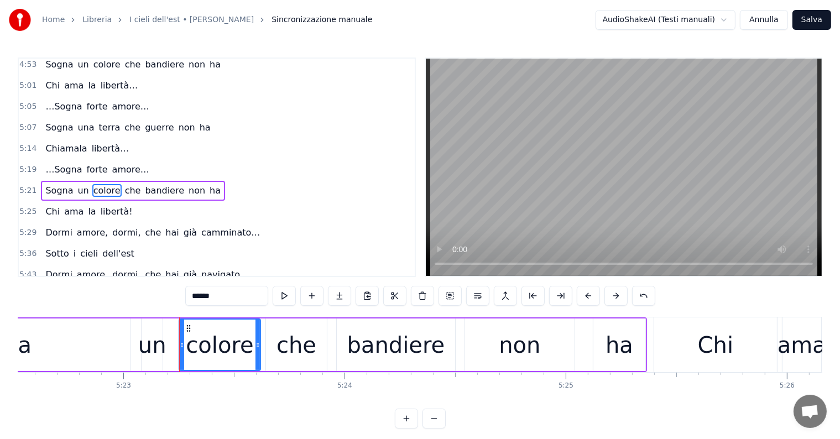
click at [632, 356] on div "ha" at bounding box center [619, 345] width 52 height 53
type input "**"
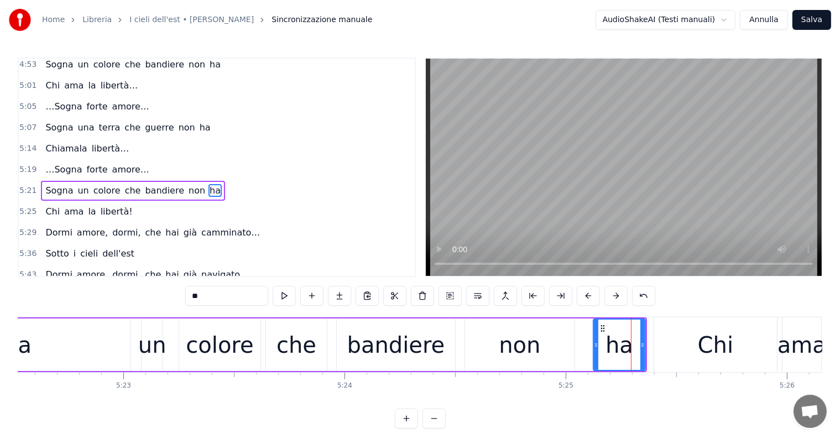
click at [55, 202] on div "Chi ama la libertà!" at bounding box center [89, 212] width 96 height 20
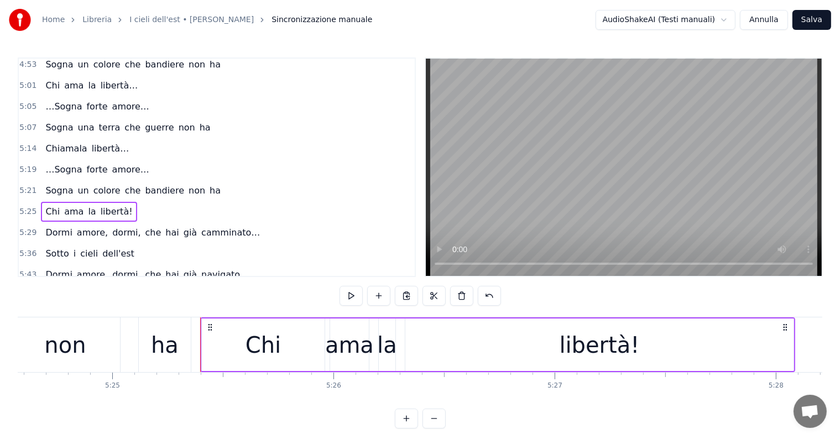
scroll to position [0, 71930]
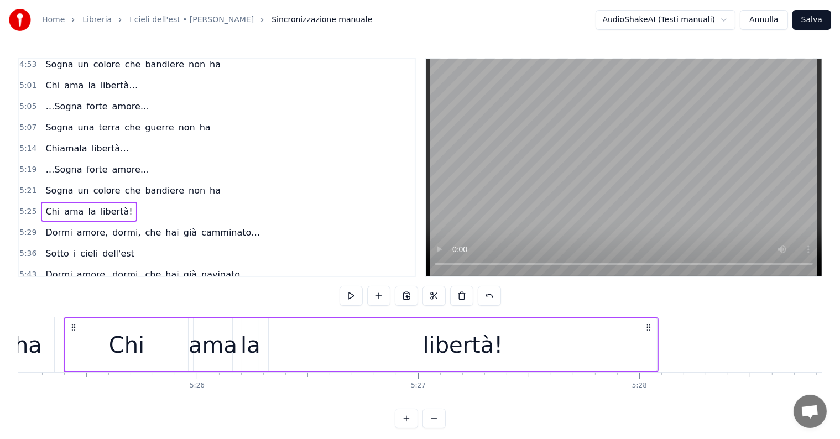
click at [588, 347] on div "libertà!" at bounding box center [463, 345] width 388 height 53
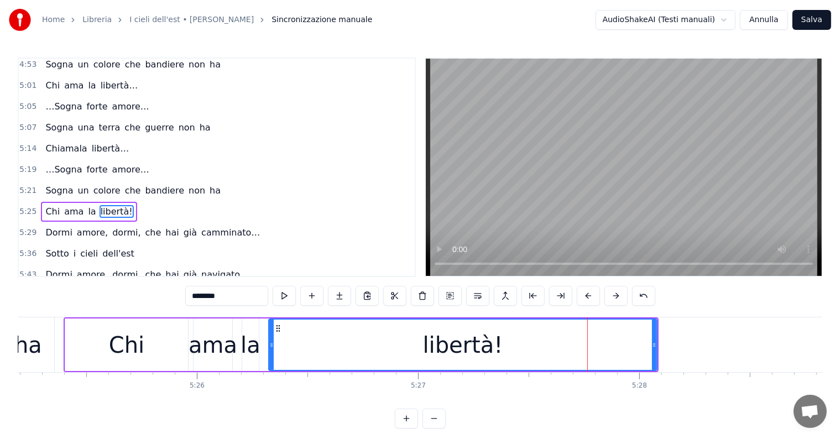
scroll to position [596, 0]
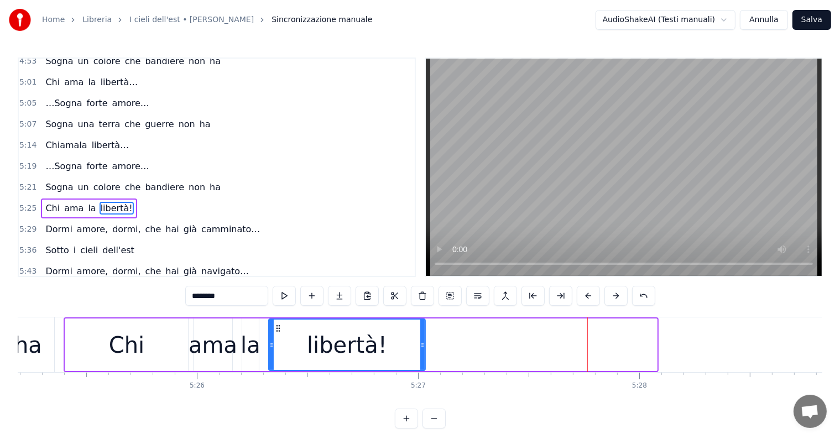
drag, startPoint x: 653, startPoint y: 338, endPoint x: 421, endPoint y: 344, distance: 231.8
click at [421, 344] on div at bounding box center [422, 345] width 4 height 50
click at [92, 336] on div "Chi" at bounding box center [126, 345] width 123 height 53
type input "***"
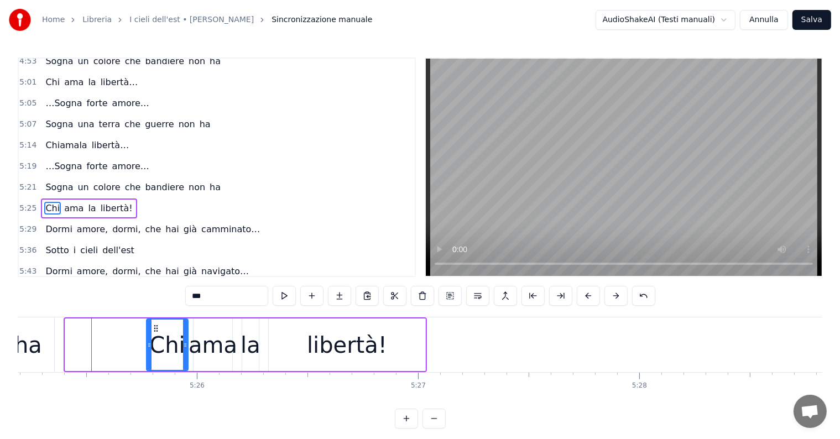
drag, startPoint x: 66, startPoint y: 346, endPoint x: 147, endPoint y: 347, distance: 81.3
click at [147, 347] on icon at bounding box center [149, 345] width 4 height 9
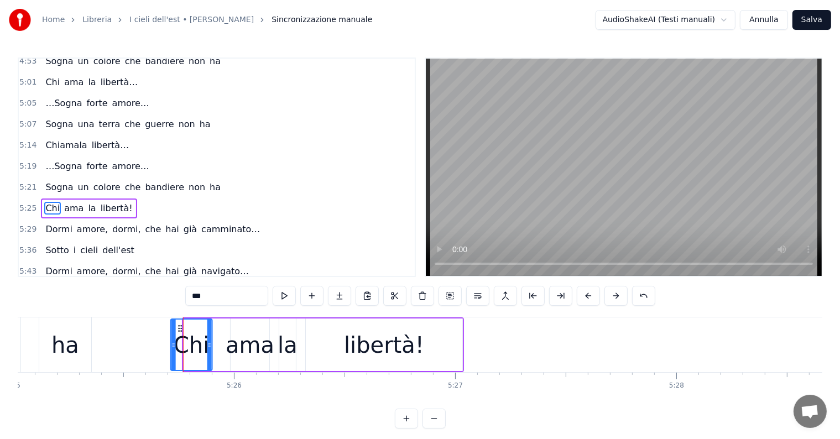
scroll to position [0, 71891]
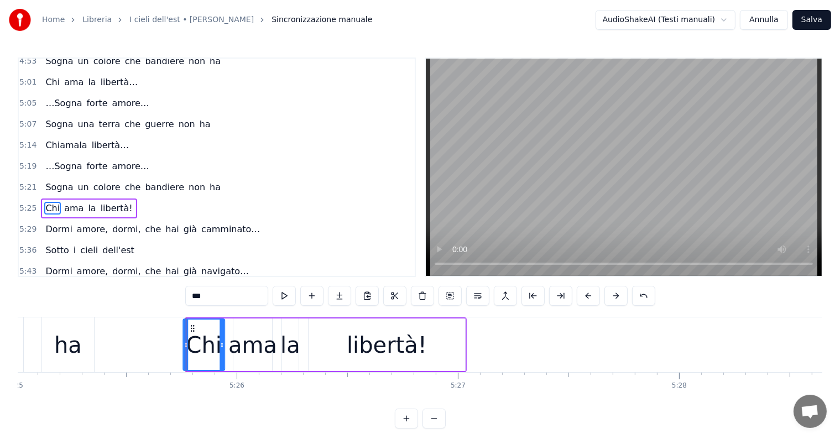
drag, startPoint x: 153, startPoint y: 327, endPoint x: 190, endPoint y: 326, distance: 37.1
click at [190, 326] on icon at bounding box center [192, 328] width 9 height 9
click at [192, 331] on icon at bounding box center [193, 328] width 9 height 9
click at [64, 199] on div "Chi ama la libertà!" at bounding box center [89, 209] width 96 height 20
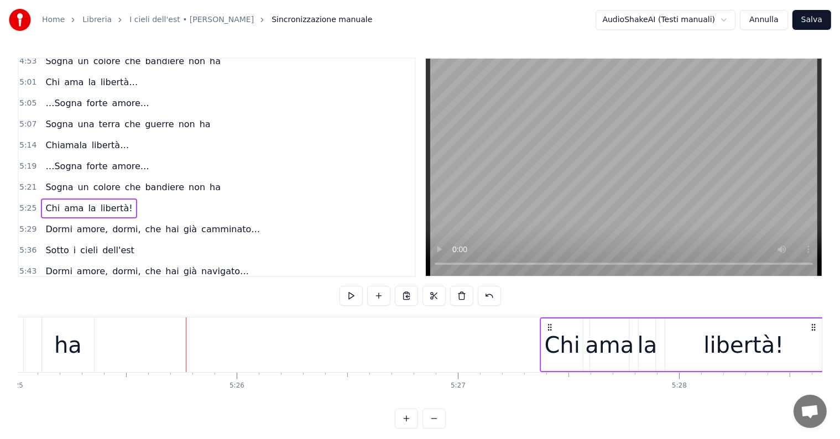
drag, startPoint x: 190, startPoint y: 325, endPoint x: 548, endPoint y: 325, distance: 357.8
click at [548, 325] on icon at bounding box center [549, 327] width 9 height 9
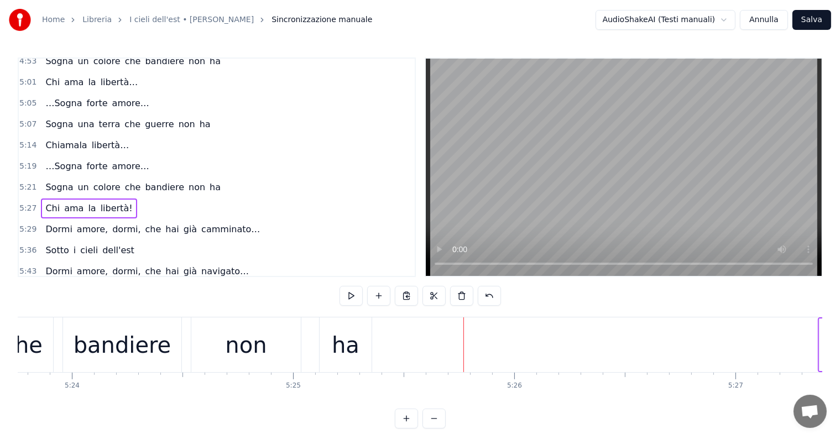
scroll to position [0, 71522]
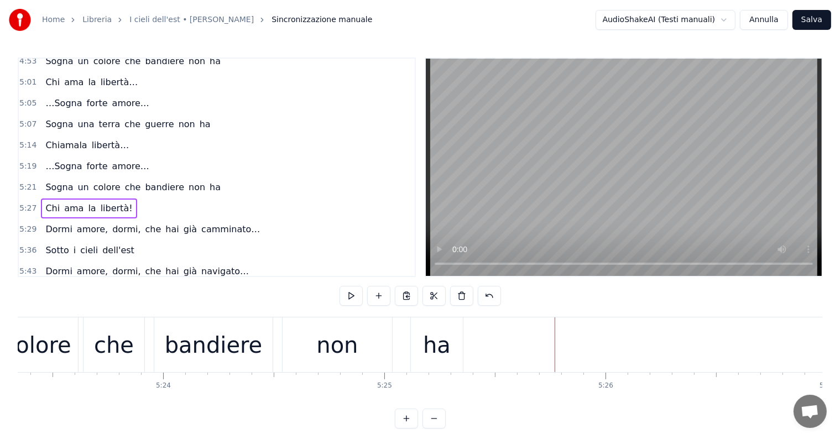
click at [457, 349] on div "ha" at bounding box center [437, 344] width 52 height 55
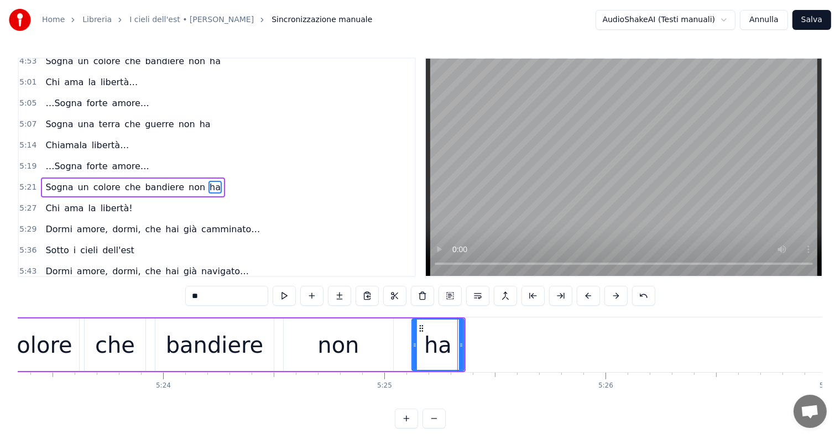
scroll to position [593, 0]
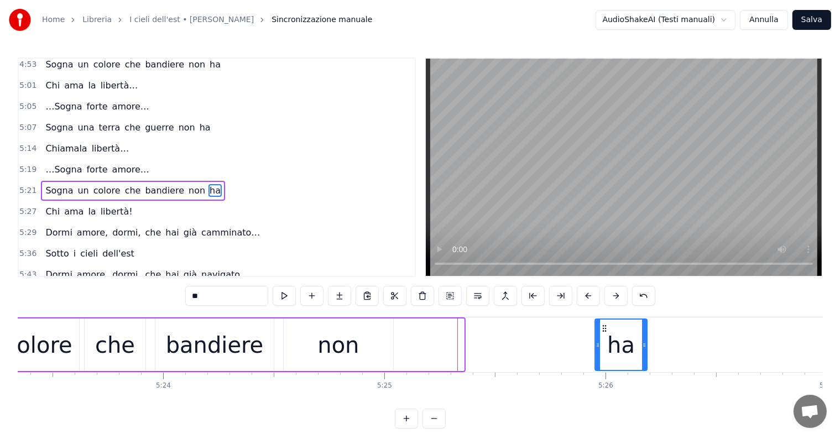
drag, startPoint x: 419, startPoint y: 323, endPoint x: 602, endPoint y: 325, distance: 183.0
click at [602, 325] on icon at bounding box center [604, 328] width 9 height 9
click at [327, 347] on div "non" at bounding box center [337, 344] width 41 height 33
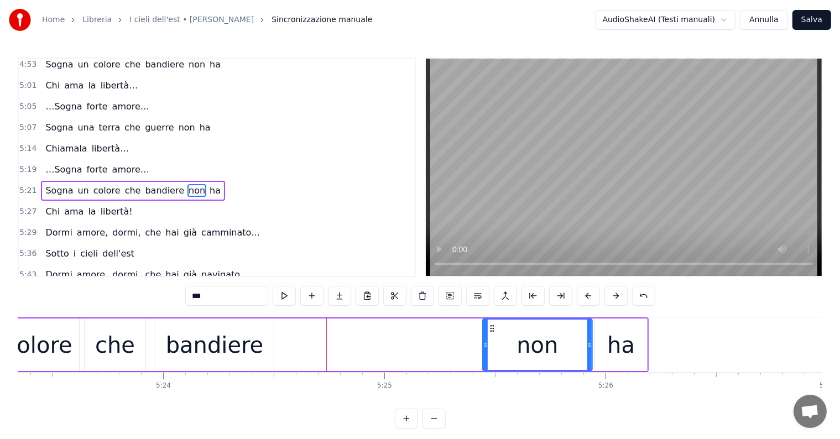
drag, startPoint x: 292, startPoint y: 326, endPoint x: 491, endPoint y: 328, distance: 199.1
click at [491, 328] on icon at bounding box center [492, 328] width 9 height 9
click at [181, 347] on div "bandiere" at bounding box center [215, 344] width 98 height 33
type input "********"
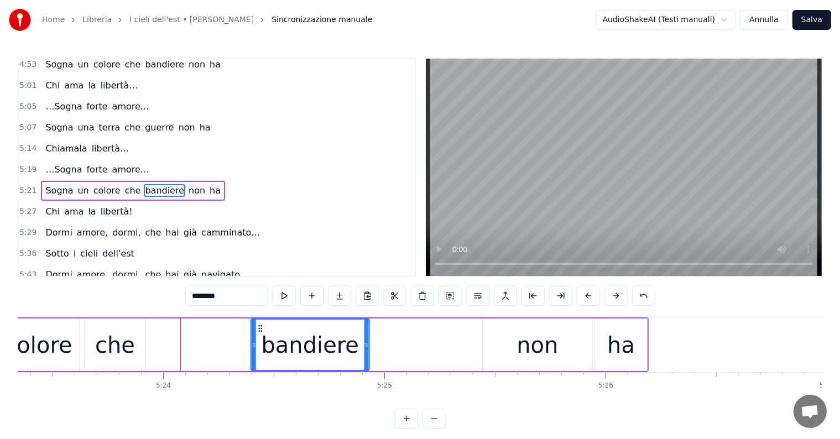
drag, startPoint x: 161, startPoint y: 324, endPoint x: 258, endPoint y: 324, distance: 96.8
click at [258, 324] on icon at bounding box center [260, 328] width 9 height 9
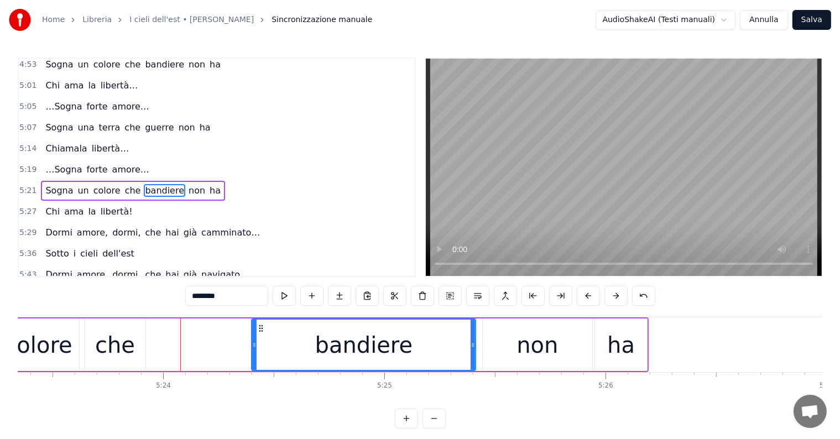
drag, startPoint x: 366, startPoint y: 345, endPoint x: 471, endPoint y: 343, distance: 105.6
click at [471, 343] on icon at bounding box center [473, 345] width 4 height 9
click at [58, 181] on div "Sogna un colore che bandiere non ha" at bounding box center [133, 191] width 184 height 20
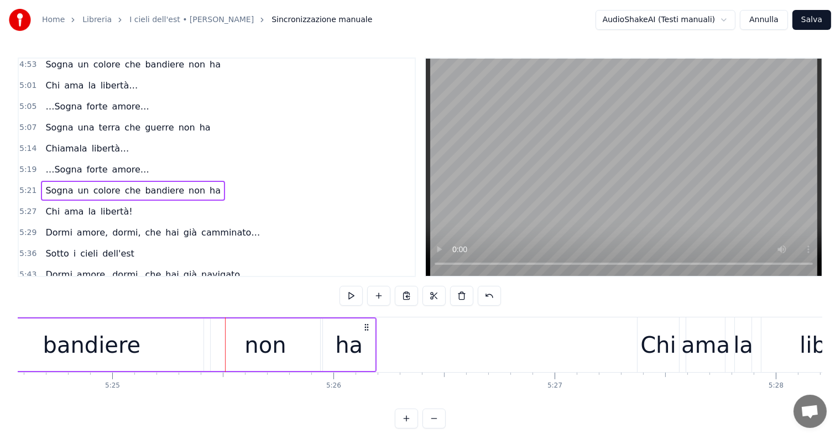
scroll to position [0, 71522]
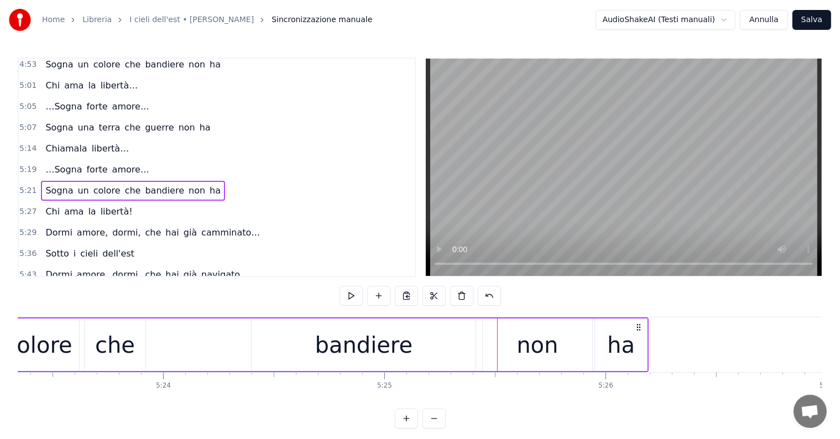
click at [630, 342] on div "ha" at bounding box center [621, 344] width 28 height 33
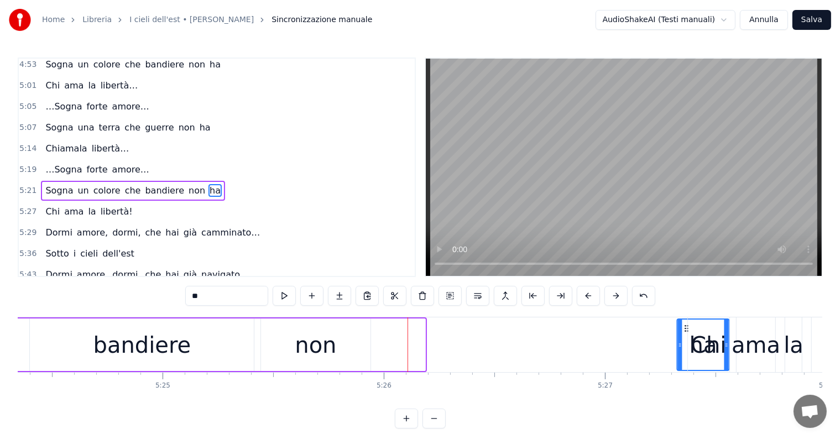
scroll to position [0, 71745]
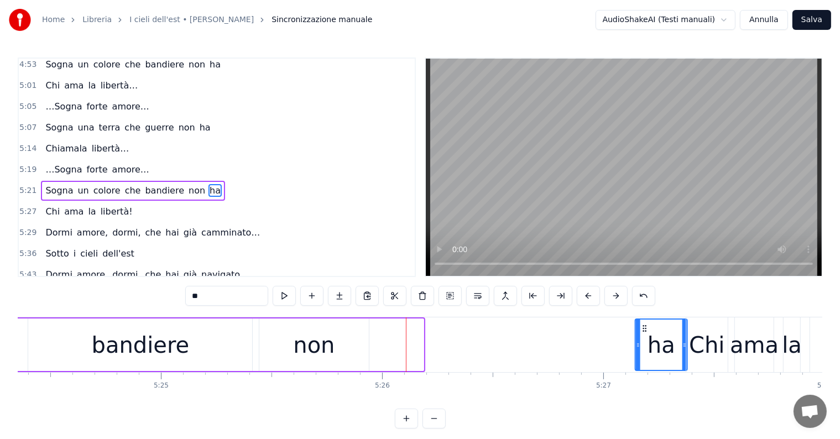
drag, startPoint x: 601, startPoint y: 327, endPoint x: 641, endPoint y: 329, distance: 40.4
click at [641, 329] on icon at bounding box center [644, 328] width 9 height 9
click at [323, 359] on div "non" at bounding box center [313, 344] width 41 height 33
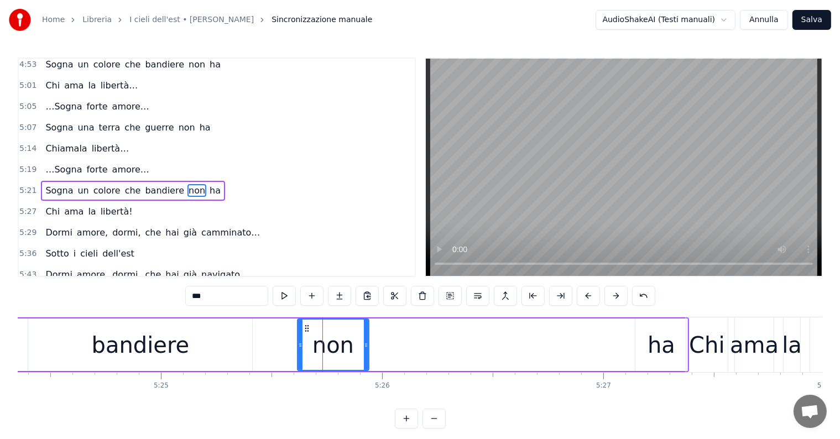
drag, startPoint x: 260, startPoint y: 340, endPoint x: 305, endPoint y: 342, distance: 44.3
click at [302, 342] on icon at bounding box center [300, 345] width 4 height 9
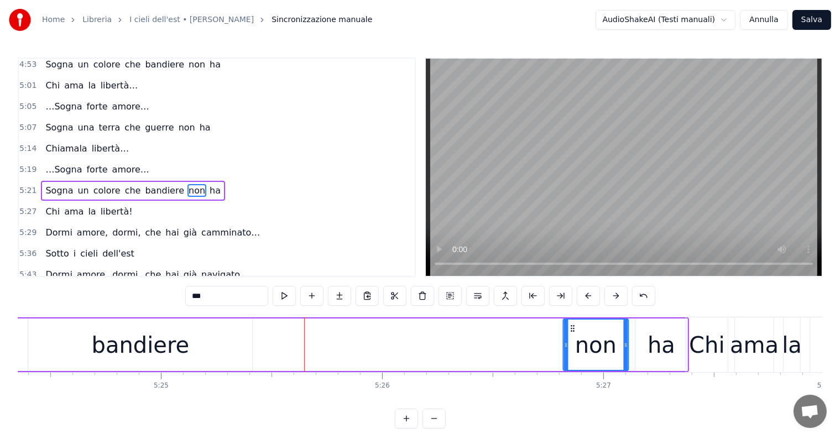
drag, startPoint x: 312, startPoint y: 327, endPoint x: 573, endPoint y: 323, distance: 261.0
click at [573, 324] on icon at bounding box center [572, 328] width 9 height 9
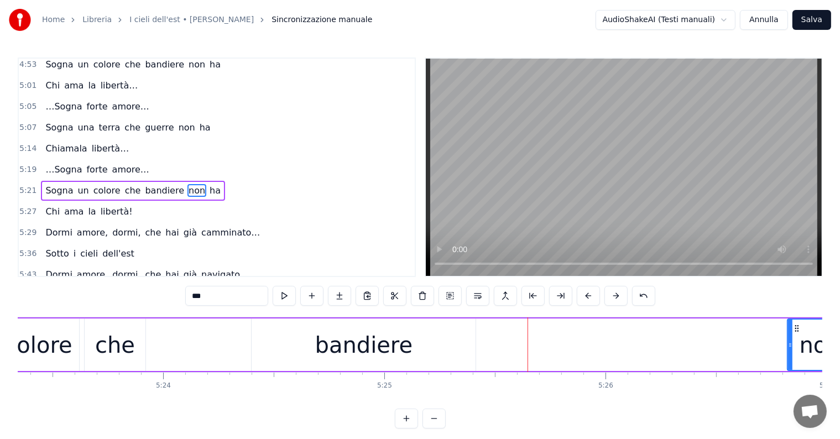
scroll to position [0, 71431]
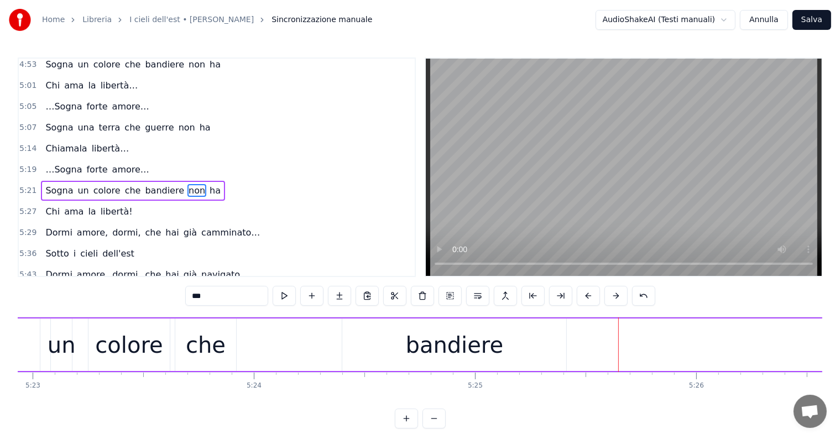
click at [559, 357] on div "bandiere" at bounding box center [454, 345] width 224 height 53
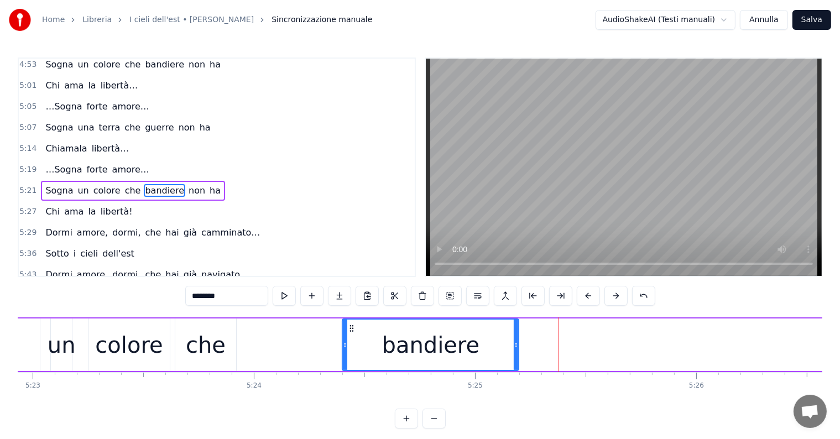
drag, startPoint x: 562, startPoint y: 343, endPoint x: 514, endPoint y: 343, distance: 47.6
click at [514, 343] on icon at bounding box center [516, 345] width 4 height 9
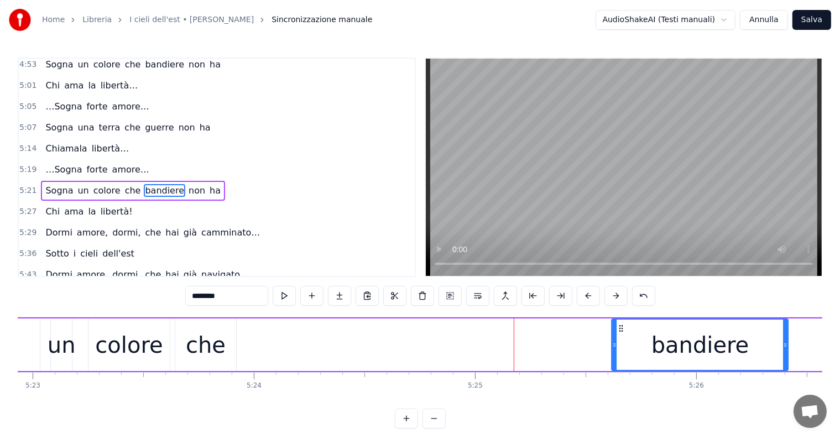
drag, startPoint x: 349, startPoint y: 329, endPoint x: 622, endPoint y: 333, distance: 272.1
click at [622, 333] on div "bandiere" at bounding box center [700, 345] width 175 height 50
click at [211, 356] on div "che" at bounding box center [206, 344] width 40 height 33
type input "***"
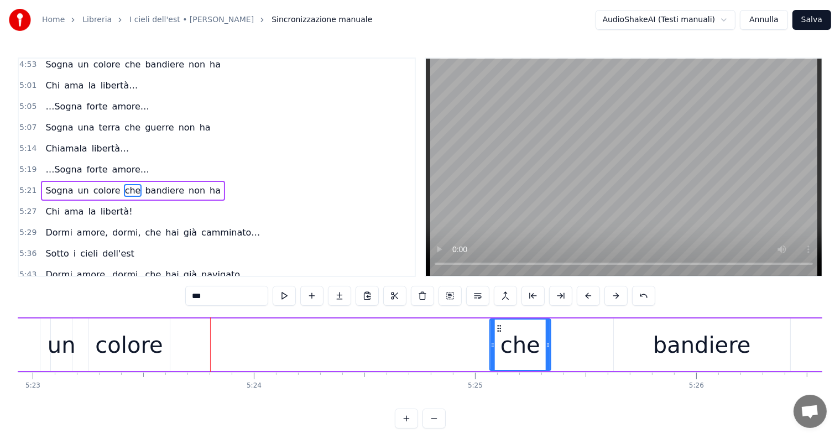
drag, startPoint x: 183, startPoint y: 327, endPoint x: 498, endPoint y: 327, distance: 314.6
click at [498, 328] on circle at bounding box center [498, 328] width 1 height 1
click at [72, 181] on div "Sogna un colore che bandiere non ha" at bounding box center [133, 191] width 184 height 20
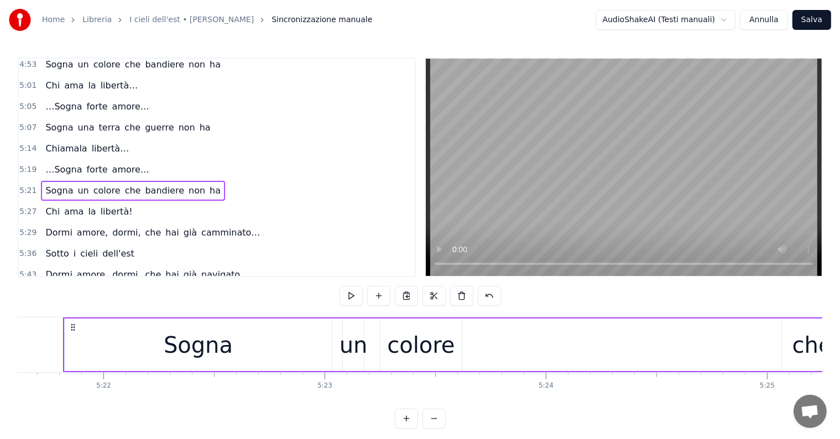
scroll to position [0, 71129]
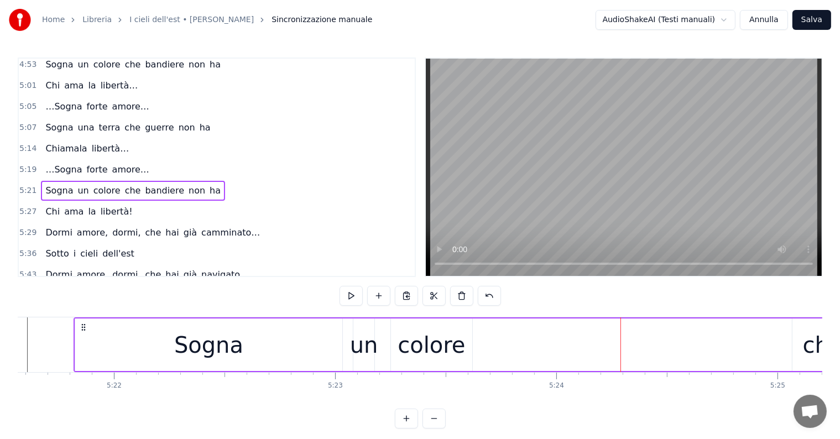
click at [440, 340] on div "colore" at bounding box center [431, 344] width 67 height 33
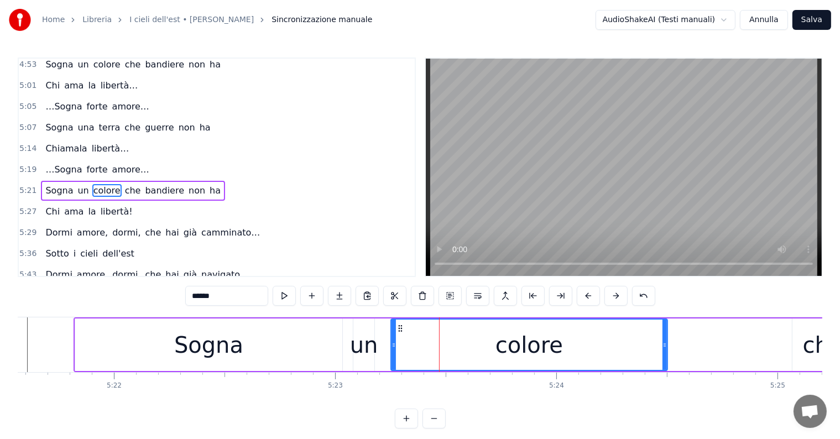
drag, startPoint x: 469, startPoint y: 341, endPoint x: 664, endPoint y: 338, distance: 195.2
click at [664, 338] on div at bounding box center [664, 345] width 4 height 50
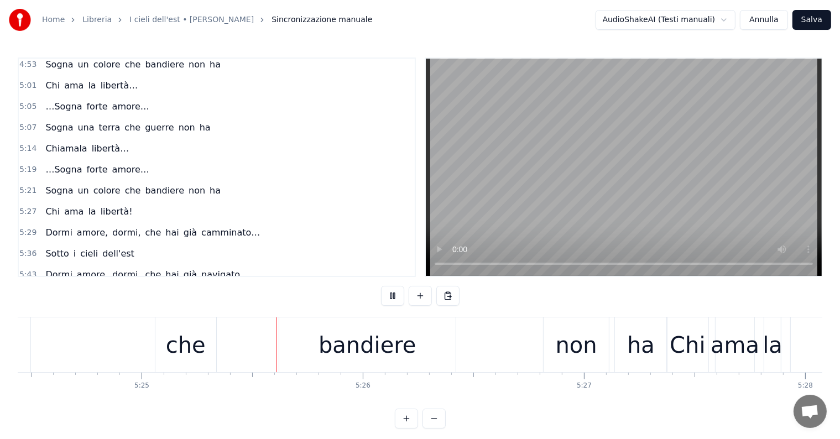
scroll to position [0, 71827]
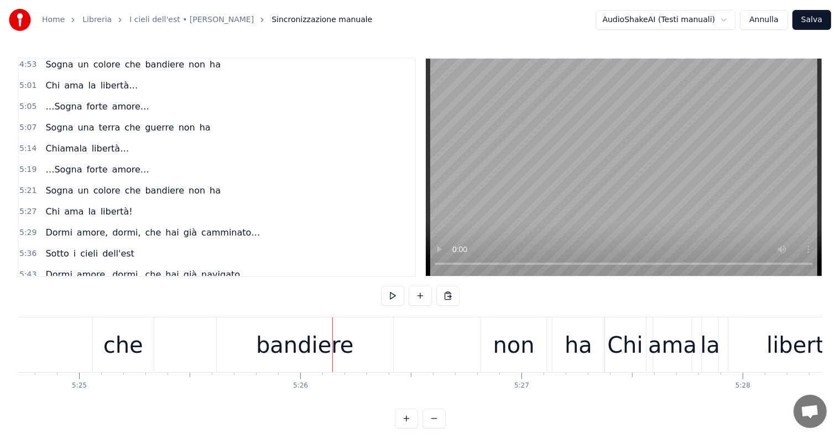
click at [276, 349] on div "bandiere" at bounding box center [305, 344] width 98 height 33
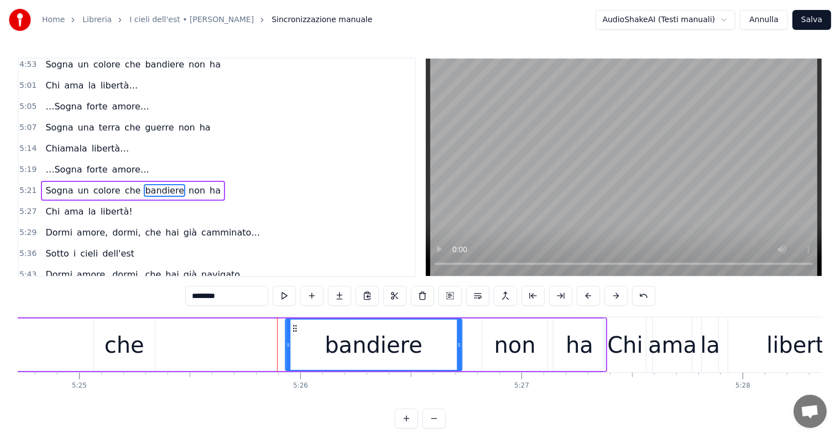
drag, startPoint x: 224, startPoint y: 325, endPoint x: 292, endPoint y: 326, distance: 68.0
click at [292, 326] on icon at bounding box center [294, 328] width 9 height 9
click at [134, 345] on div "che" at bounding box center [125, 344] width 40 height 33
type input "***"
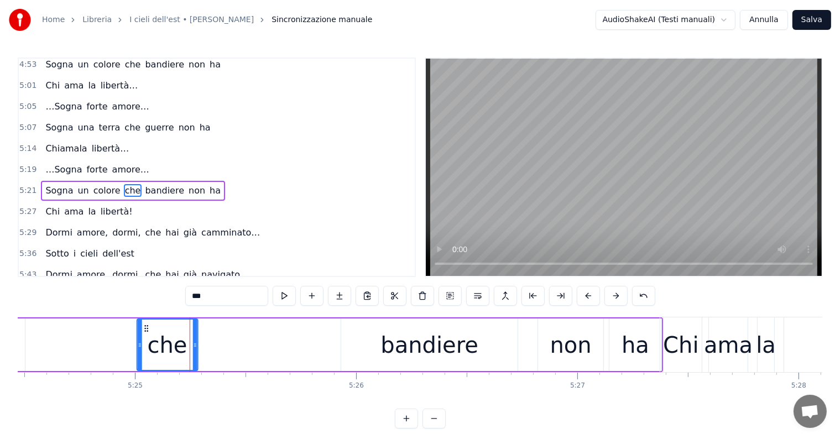
scroll to position [0, 71756]
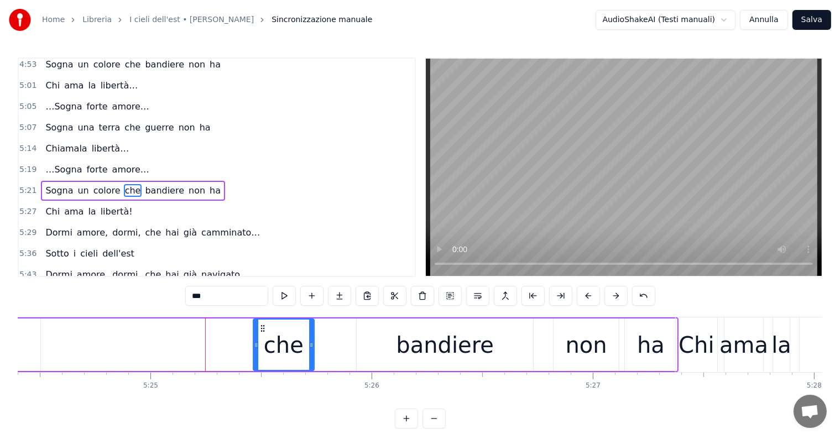
drag, startPoint x: 100, startPoint y: 325, endPoint x: 260, endPoint y: 325, distance: 159.8
click at [260, 325] on icon at bounding box center [262, 328] width 9 height 9
click at [66, 352] on div "Sogna un colore che bandiere non ha" at bounding box center [62, 344] width 1232 height 55
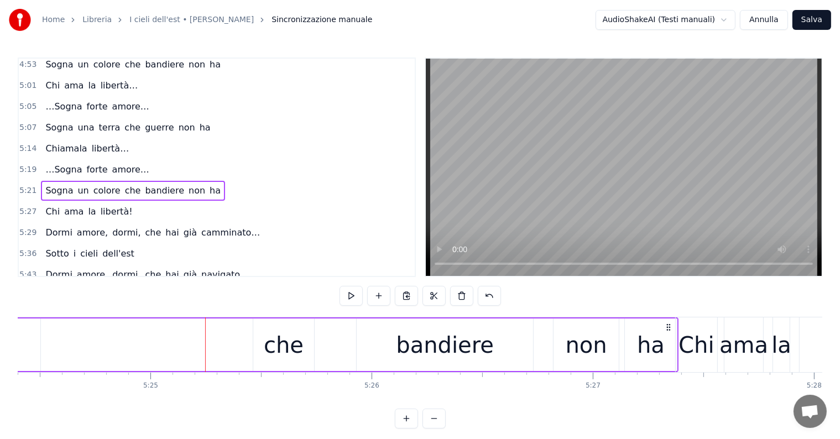
scroll to position [0, 71749]
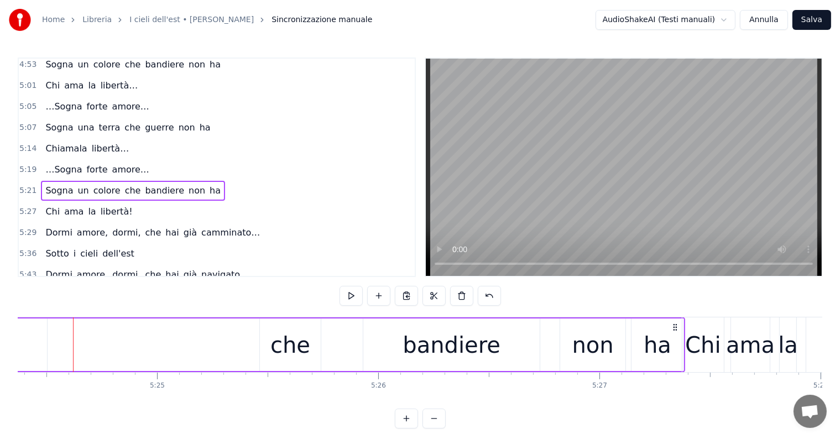
click at [73, 180] on div "5:21 Sogna un colore che bandiere non ha" at bounding box center [217, 190] width 396 height 21
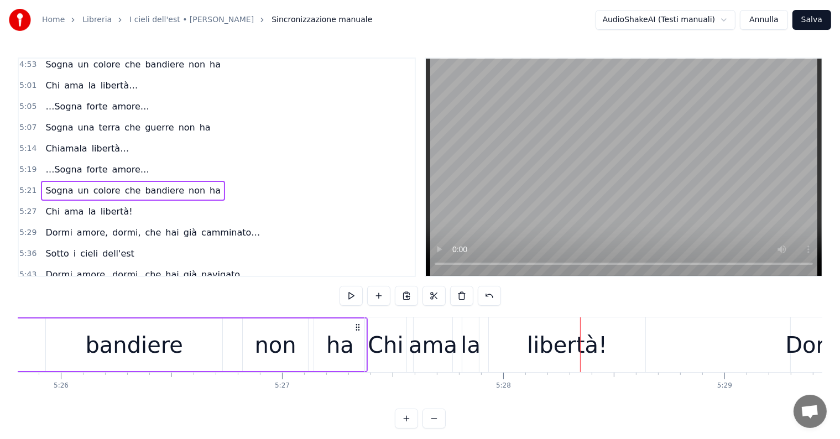
scroll to position [0, 71975]
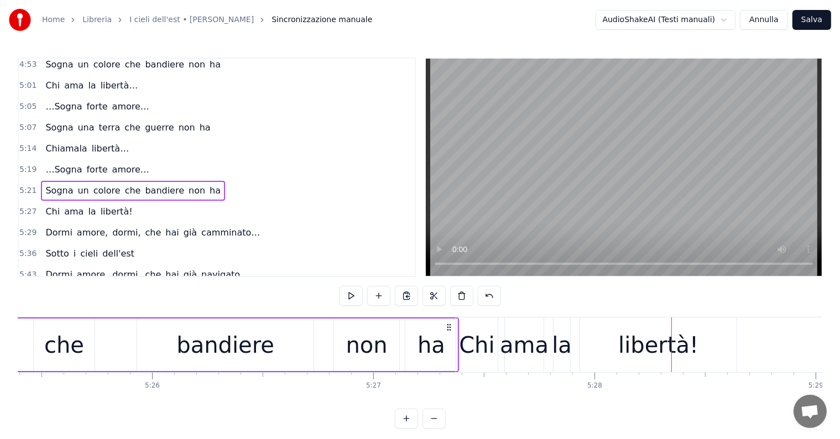
click at [466, 338] on div "Chi" at bounding box center [476, 344] width 35 height 33
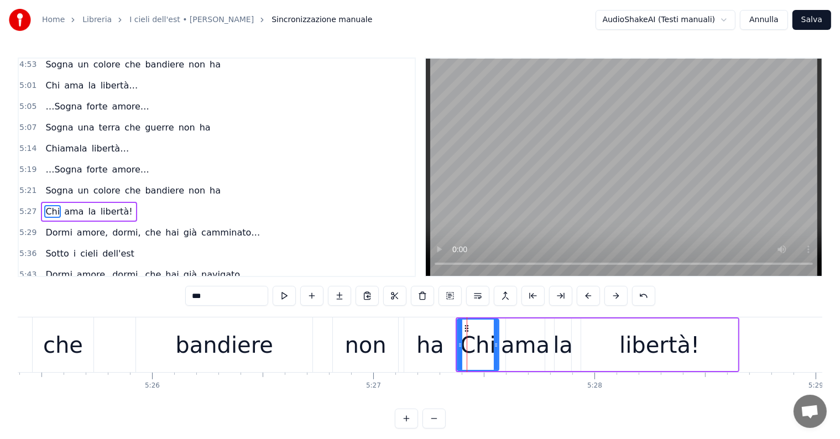
scroll to position [596, 0]
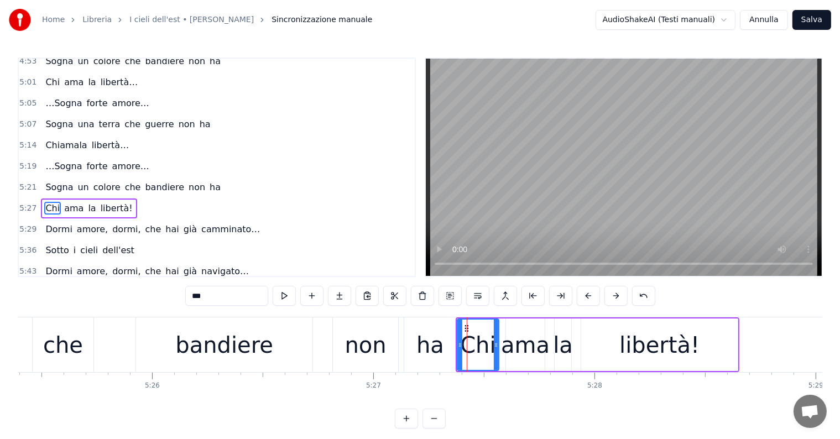
click at [69, 199] on div "Chi ama la libertà!" at bounding box center [89, 209] width 96 height 20
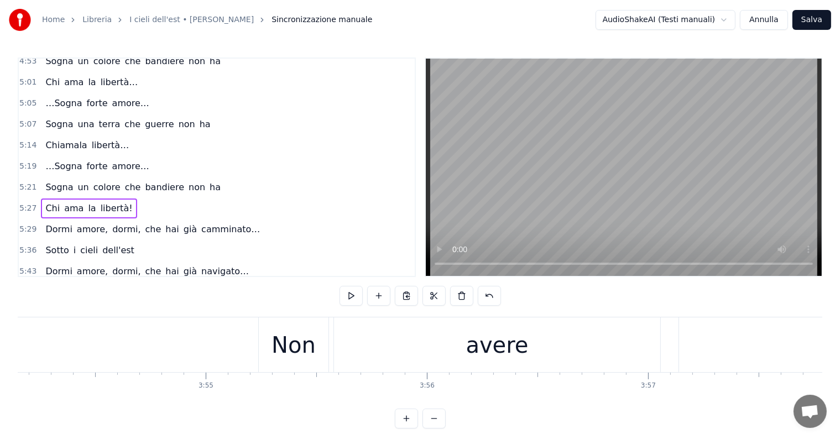
scroll to position [0, 51657]
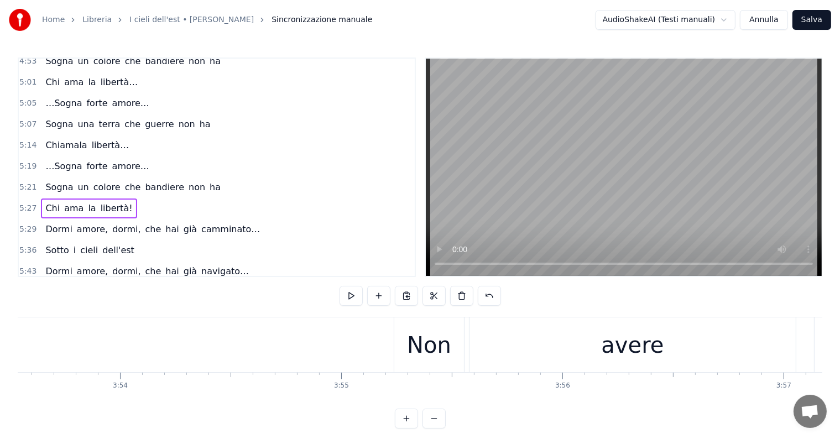
click at [69, 199] on div "Chi ama la libertà!" at bounding box center [89, 209] width 96 height 20
click at [85, 178] on div "Sogna un colore che bandiere non ha" at bounding box center [133, 188] width 184 height 20
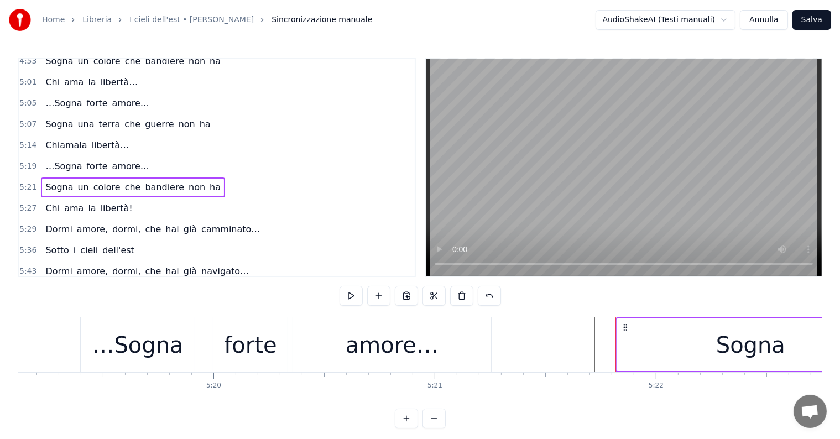
scroll to position [0, 71129]
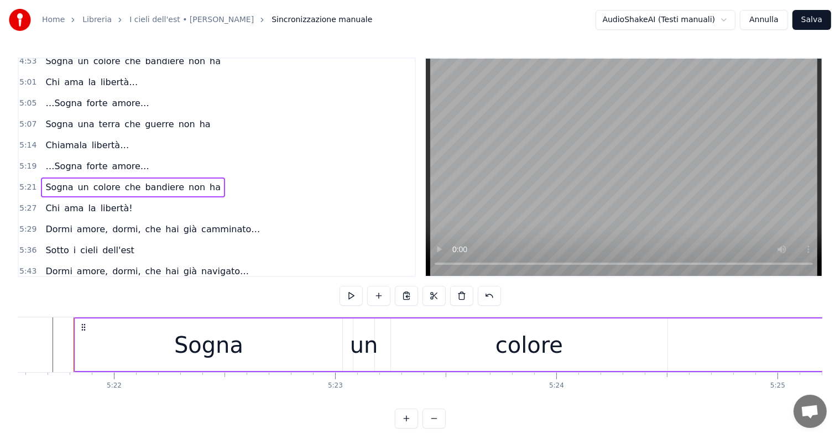
click at [58, 199] on div "Chi ama la libertà!" at bounding box center [89, 209] width 96 height 20
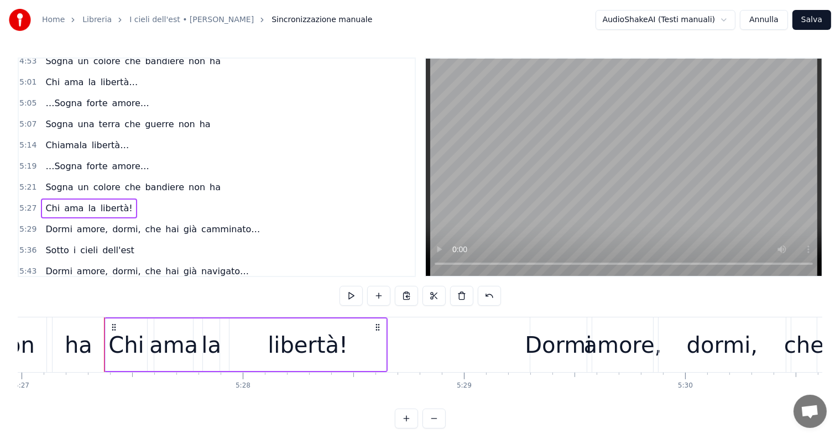
scroll to position [0, 72357]
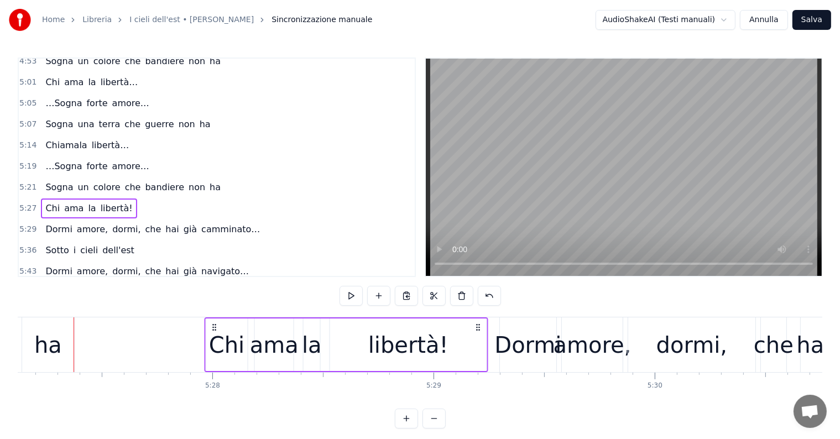
drag, startPoint x: 82, startPoint y: 325, endPoint x: 215, endPoint y: 324, distance: 132.7
click at [215, 324] on icon at bounding box center [214, 327] width 9 height 9
click at [54, 178] on div "Sogna un colore che bandiere non ha" at bounding box center [133, 188] width 184 height 20
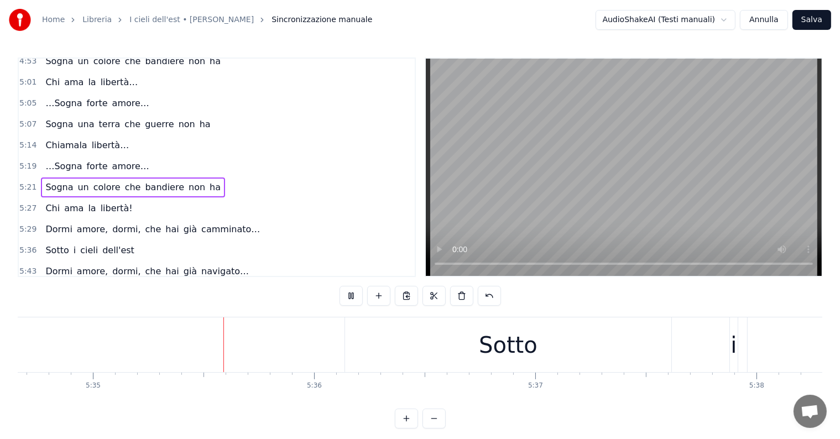
scroll to position [0, 74028]
click at [53, 178] on div "Sogna un colore che bandiere non ha" at bounding box center [133, 188] width 184 height 20
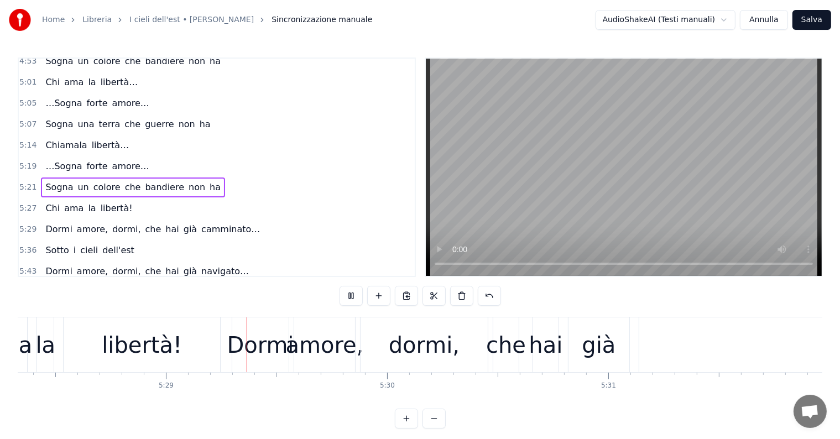
scroll to position [0, 72629]
click at [421, 254] on div "0:31 Nella notte che scende su noi 0:38 Dopo tutti i discorsi e le idee 0:45 Or…" at bounding box center [420, 168] width 805 height 220
click at [326, 341] on div "amore," at bounding box center [321, 344] width 78 height 33
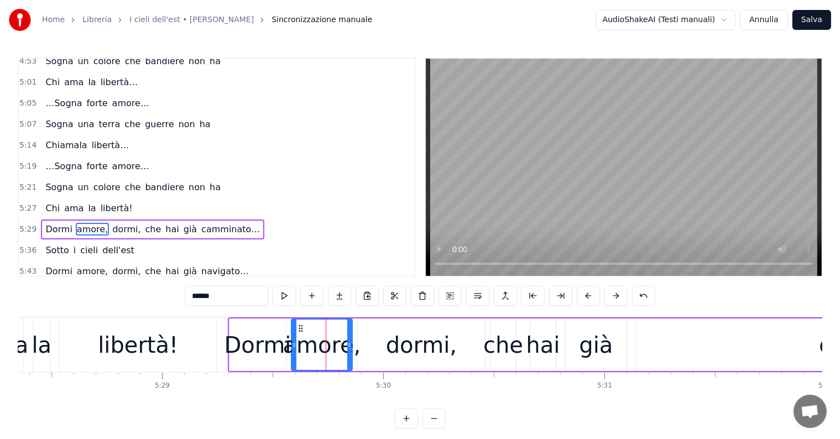
click at [74, 178] on div "Sogna un colore che bandiere non ha" at bounding box center [133, 188] width 184 height 20
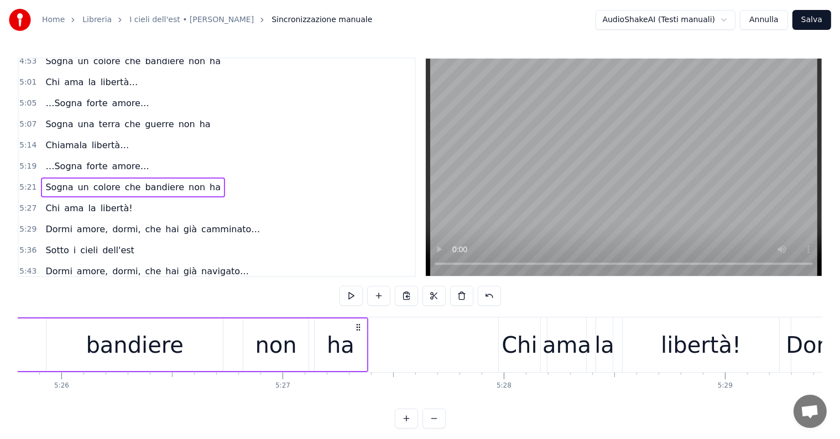
scroll to position [0, 71930]
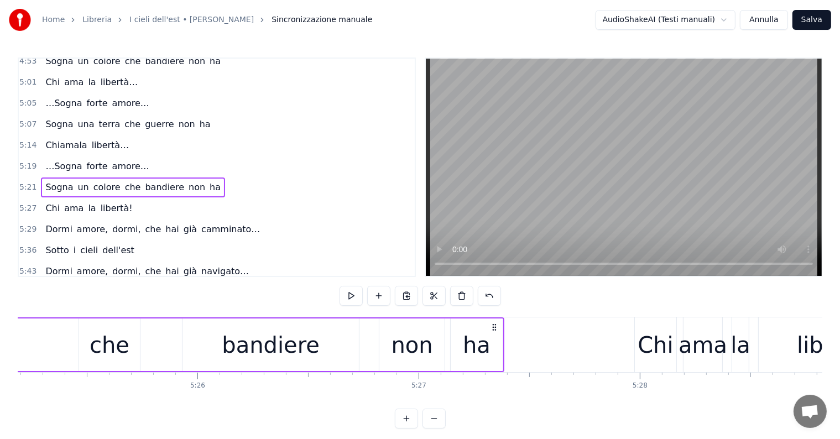
click at [72, 199] on div "Chi ama la libertà!" at bounding box center [89, 209] width 96 height 20
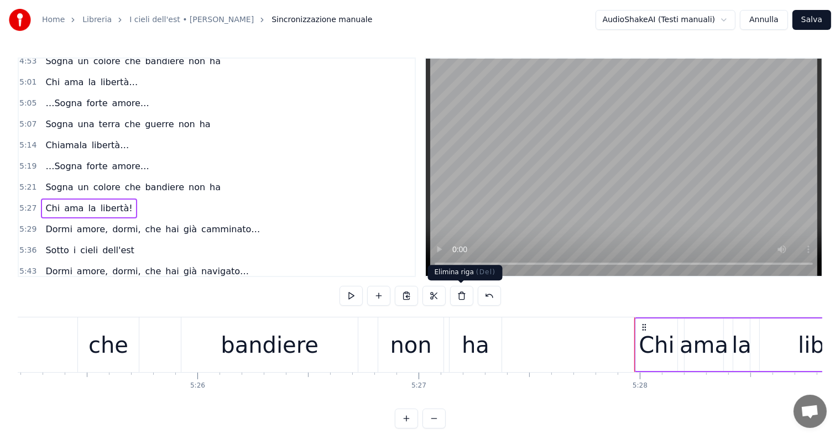
click at [468, 301] on button at bounding box center [461, 296] width 23 height 20
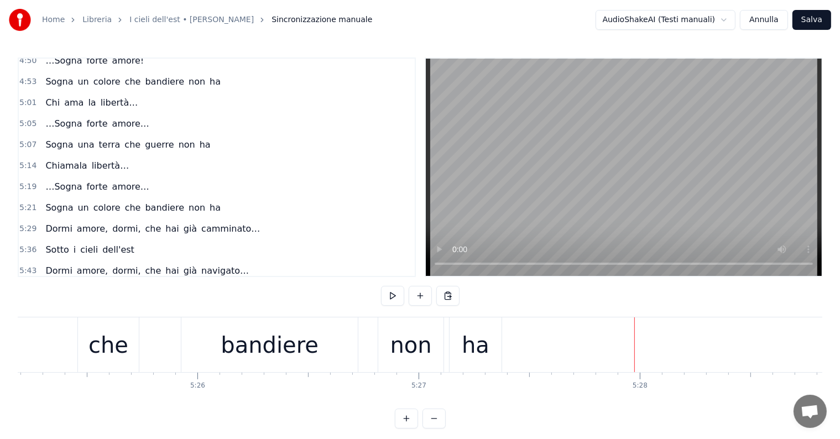
click at [66, 198] on div "Sogna un colore che bandiere non ha" at bounding box center [133, 208] width 184 height 20
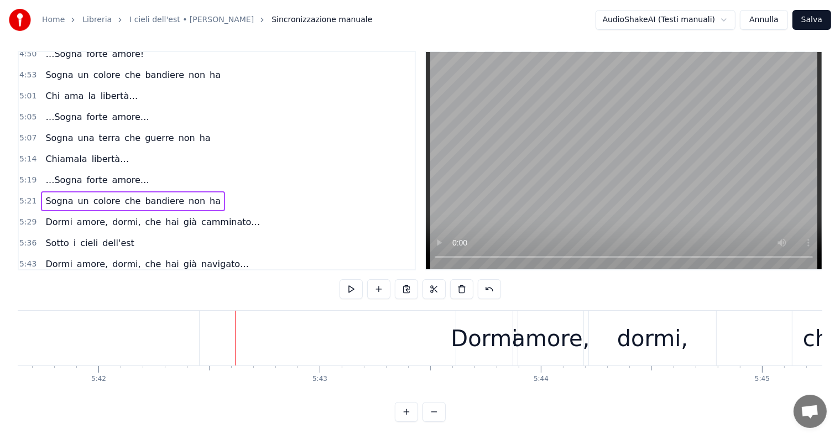
scroll to position [17, 0]
click at [45, 257] on span "Dormi" at bounding box center [58, 263] width 29 height 13
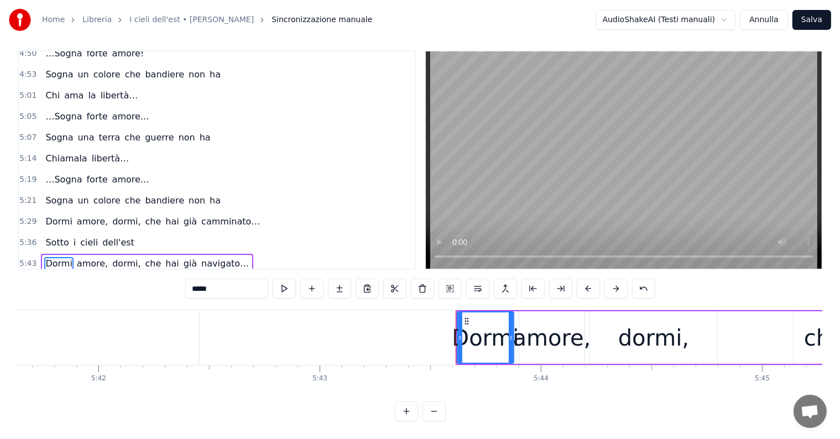
click at [75, 253] on div "5:43 Dormi amore, dormi, che hai già navigato…" at bounding box center [217, 263] width 396 height 21
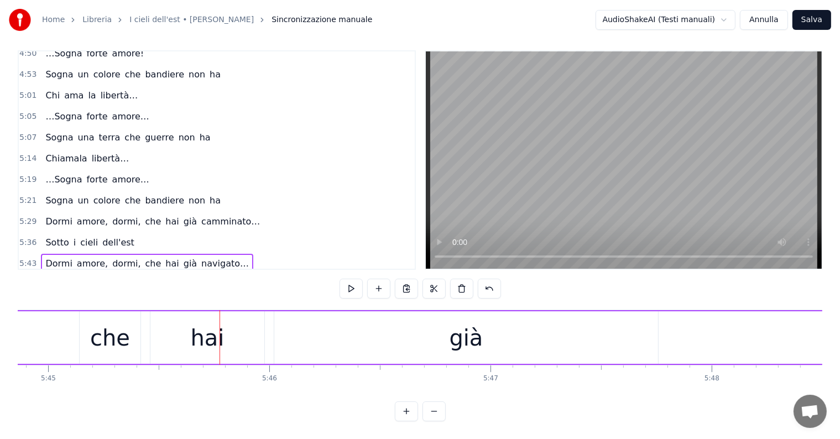
scroll to position [0, 76286]
click at [50, 191] on div "Sogna un colore che bandiere non ha" at bounding box center [133, 201] width 184 height 20
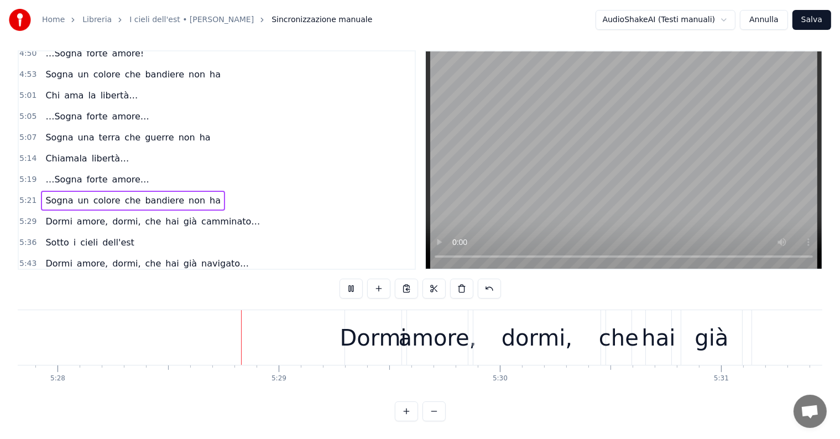
scroll to position [0, 72583]
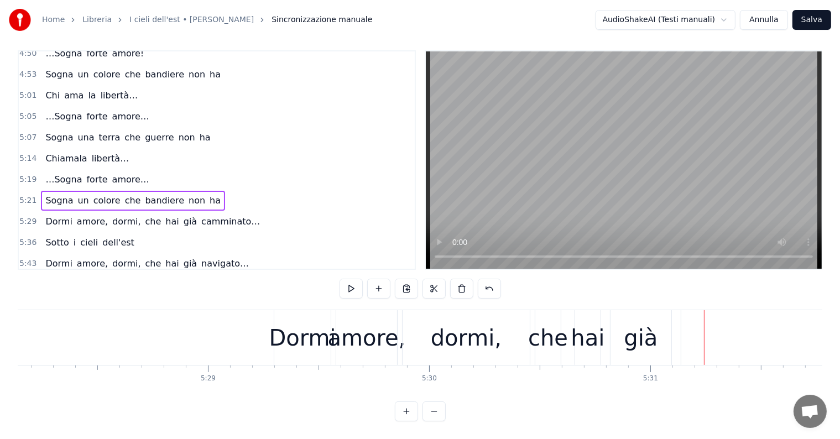
click at [307, 325] on div "Dormi" at bounding box center [302, 337] width 67 height 33
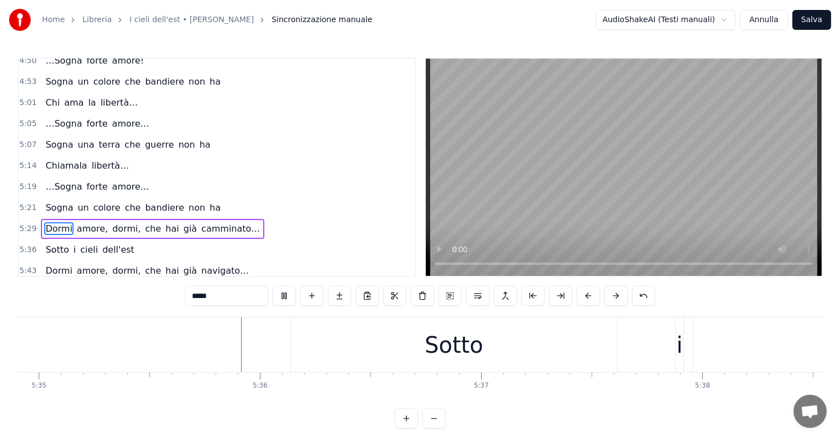
scroll to position [0, 74091]
click at [414, 328] on div "Sotto" at bounding box center [442, 344] width 326 height 55
type input "*****"
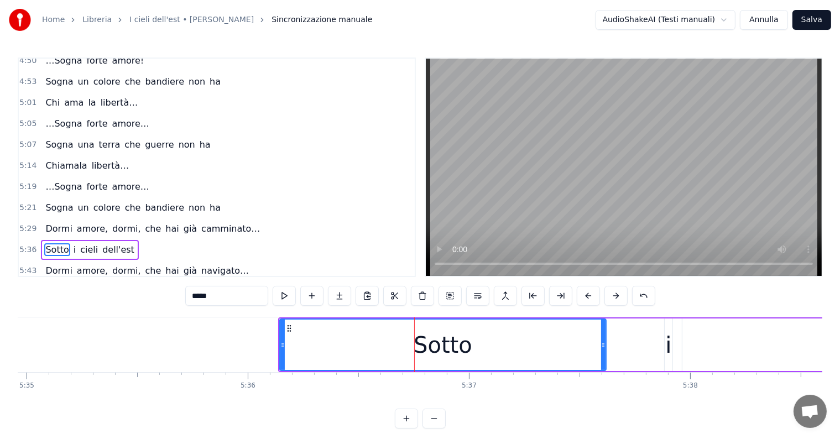
scroll to position [5, 0]
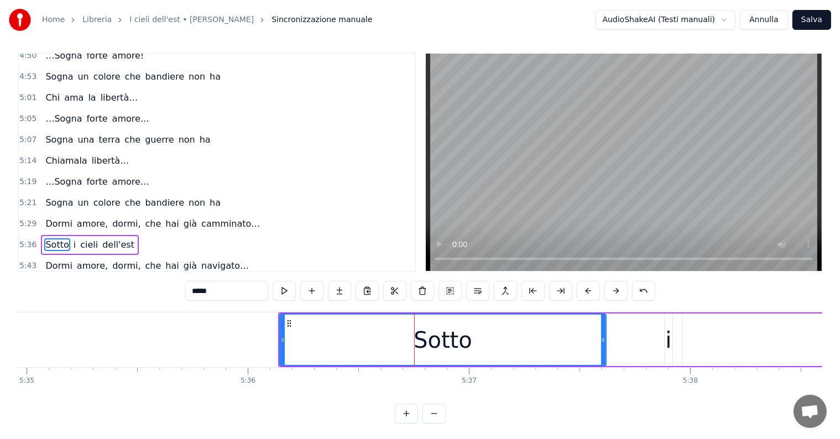
click at [68, 235] on div "Sotto i cieli dell'est" at bounding box center [89, 245] width 97 height 20
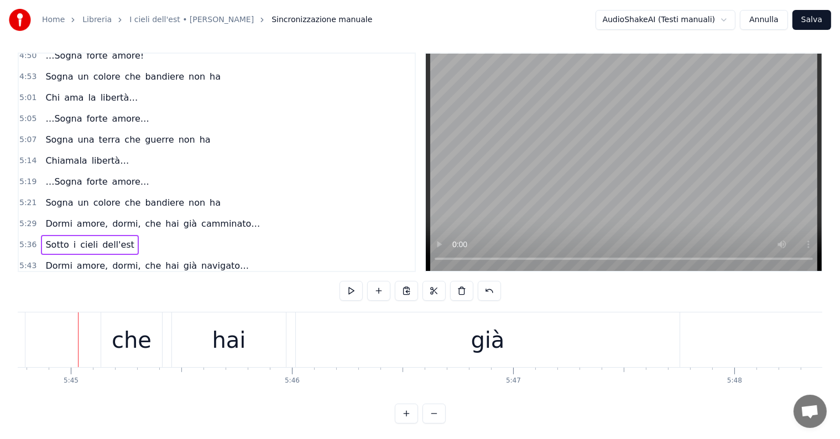
scroll to position [0, 76264]
click at [459, 288] on button at bounding box center [461, 291] width 23 height 20
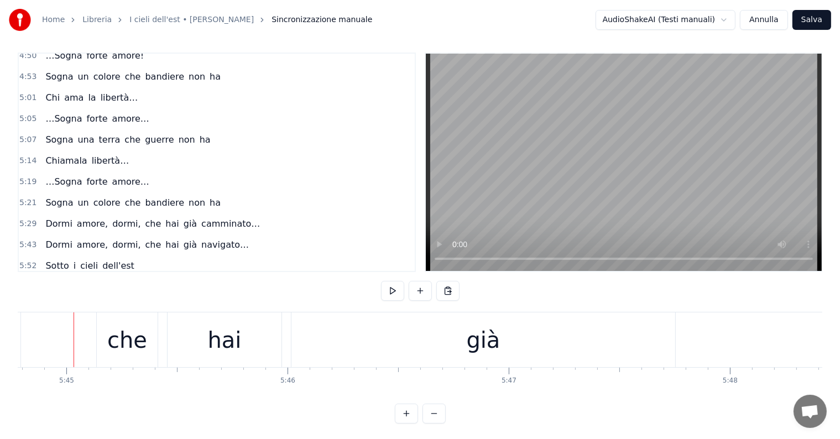
scroll to position [555, 0]
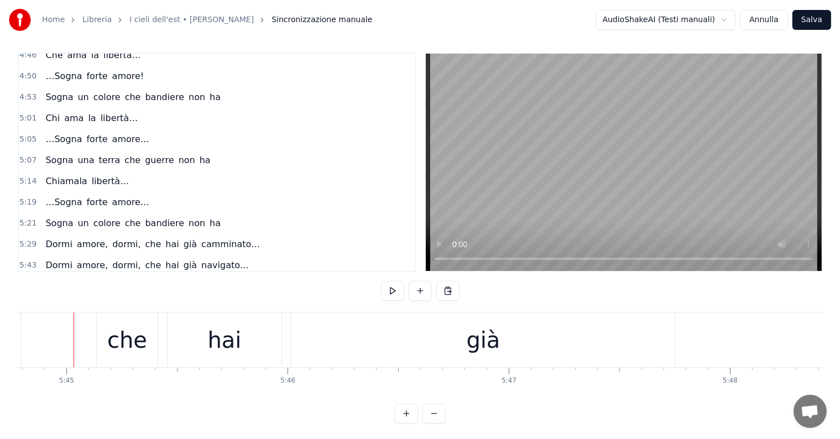
click at [55, 213] on div "Sogna un colore che bandiere non ha" at bounding box center [133, 223] width 184 height 20
click at [145, 255] on div "Dormi amore, dormi, che hai già navigato…" at bounding box center [147, 265] width 212 height 20
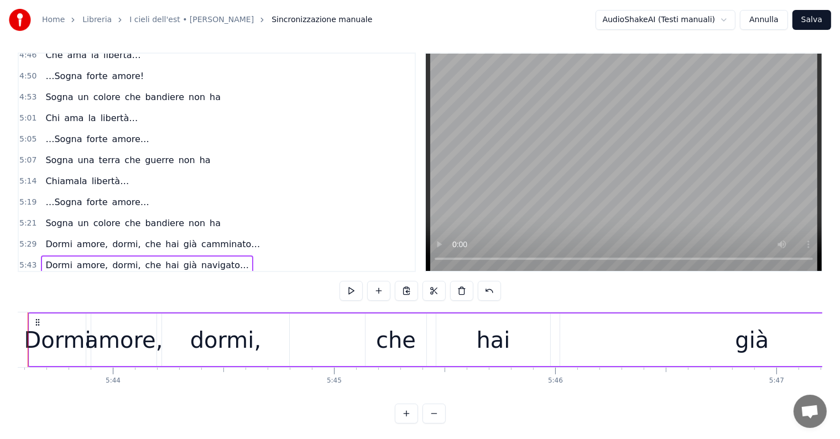
scroll to position [0, 75951]
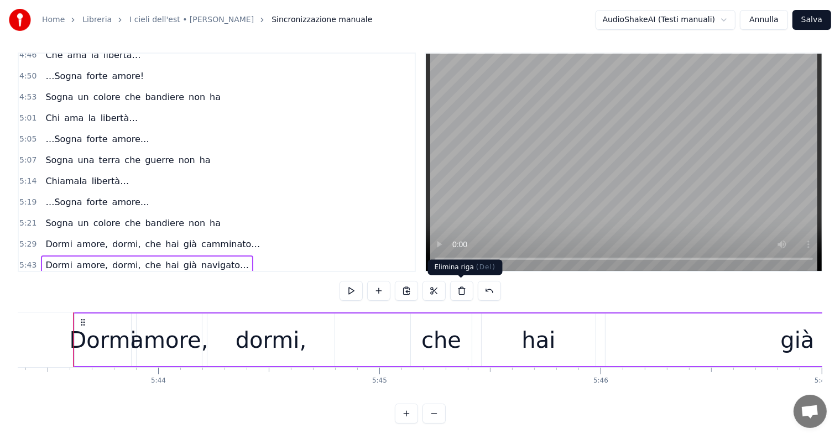
click at [465, 286] on button at bounding box center [461, 291] width 23 height 20
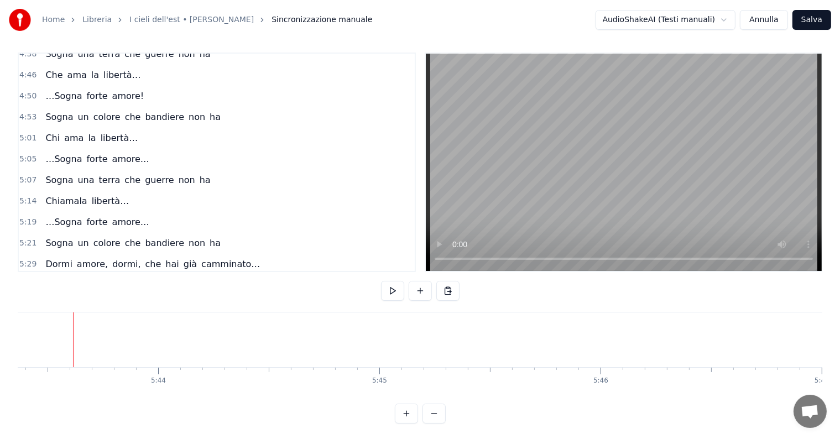
click at [82, 279] on span "cieli" at bounding box center [89, 285] width 20 height 13
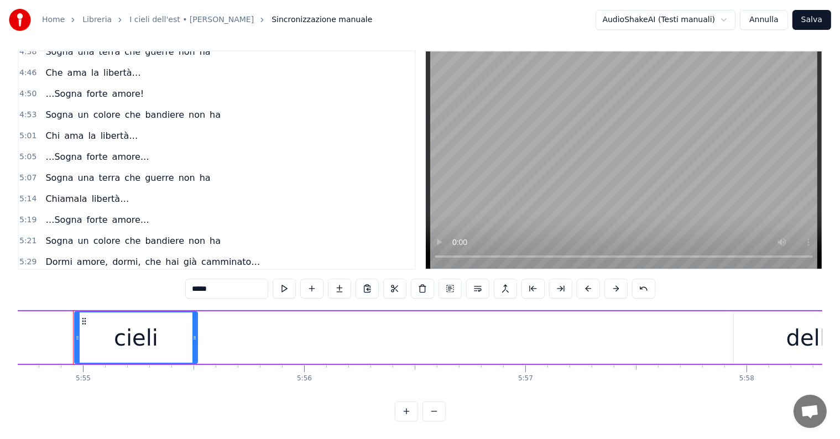
click at [76, 273] on div "Sotto i cieli dell'est" at bounding box center [89, 283] width 97 height 20
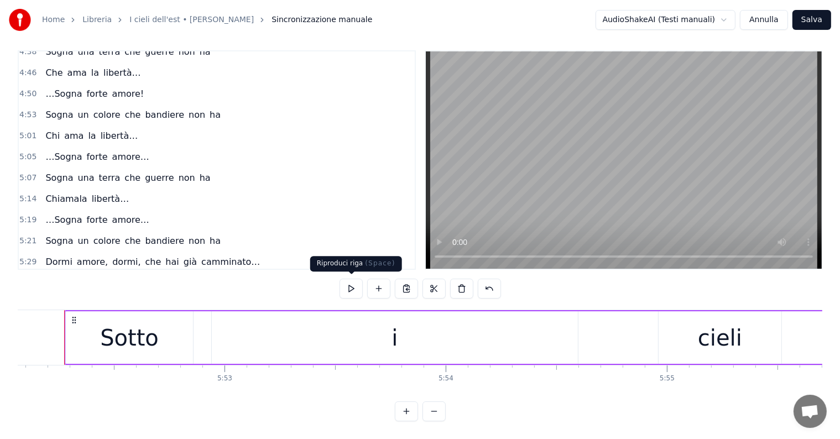
scroll to position [0, 77866]
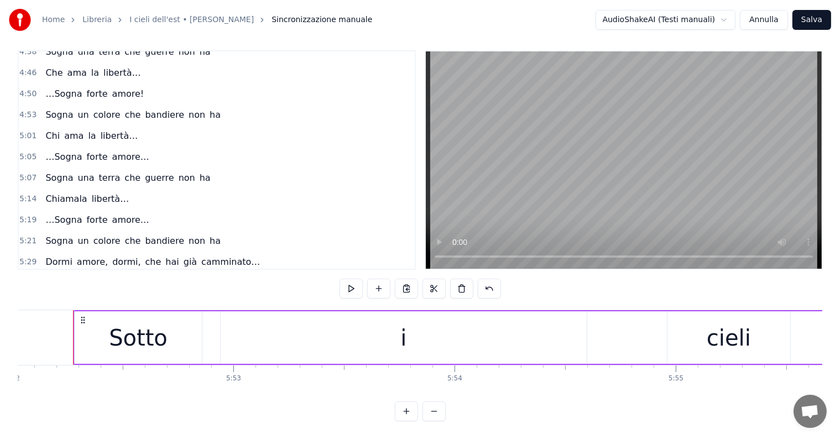
click at [467, 288] on button at bounding box center [461, 289] width 23 height 20
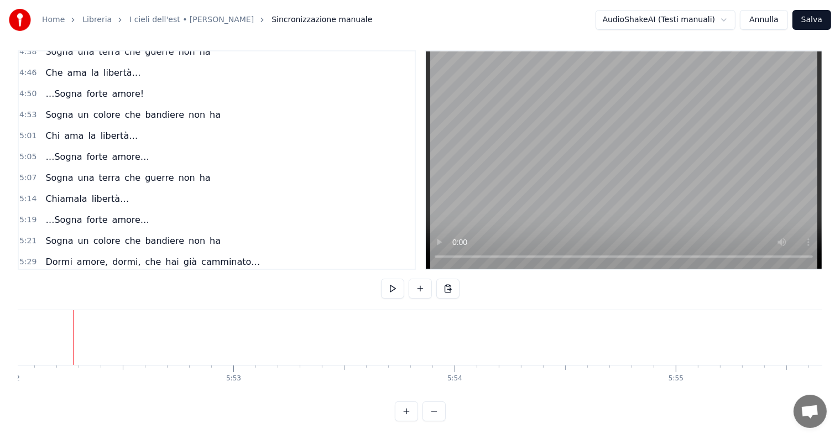
scroll to position [515, 0]
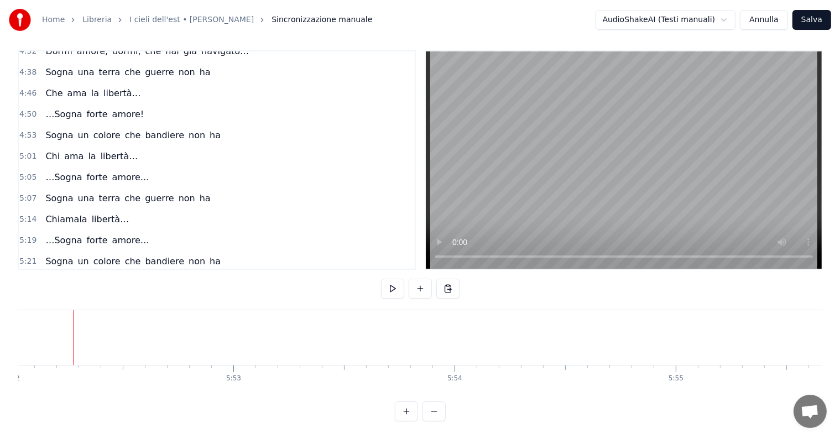
click at [66, 234] on span "…Sogna" at bounding box center [63, 240] width 39 height 13
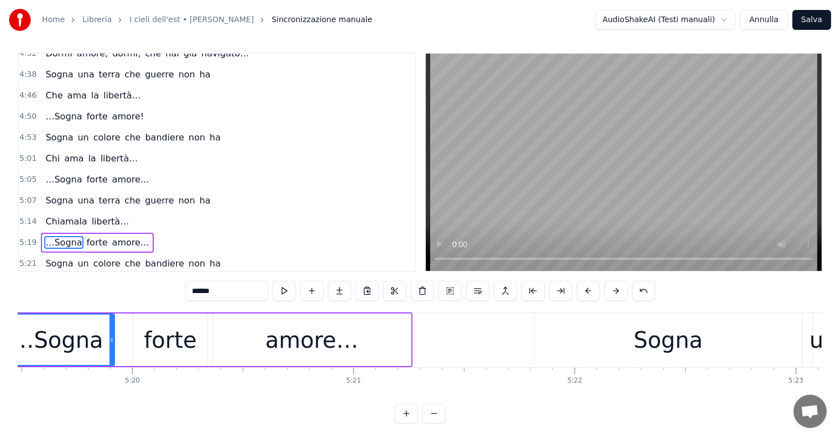
scroll to position [0, 70593]
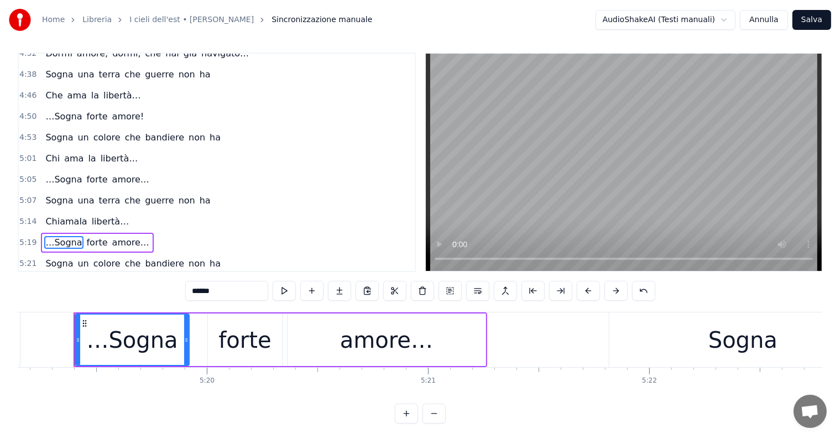
click at [69, 233] on div "…Sogna forte amore…" at bounding box center [97, 243] width 112 height 20
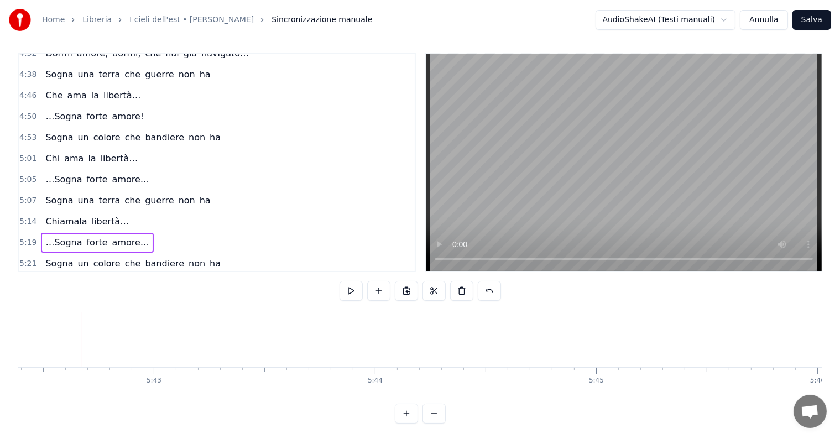
scroll to position [0, 75742]
click at [806, 22] on button "Salva" at bounding box center [811, 20] width 39 height 20
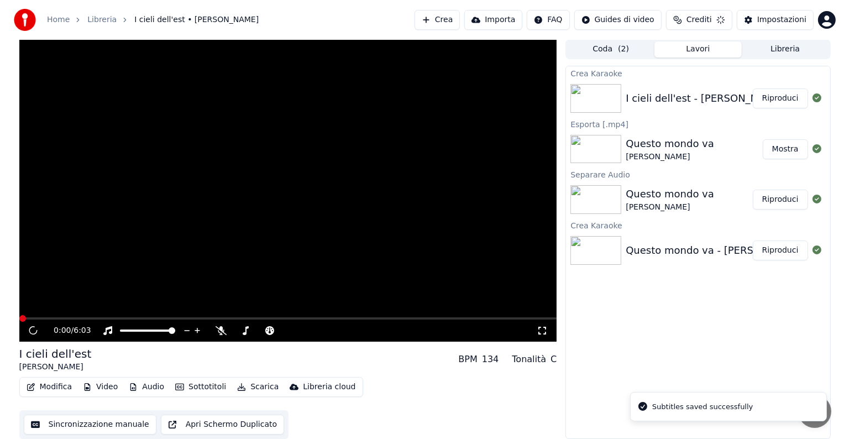
scroll to position [1, 0]
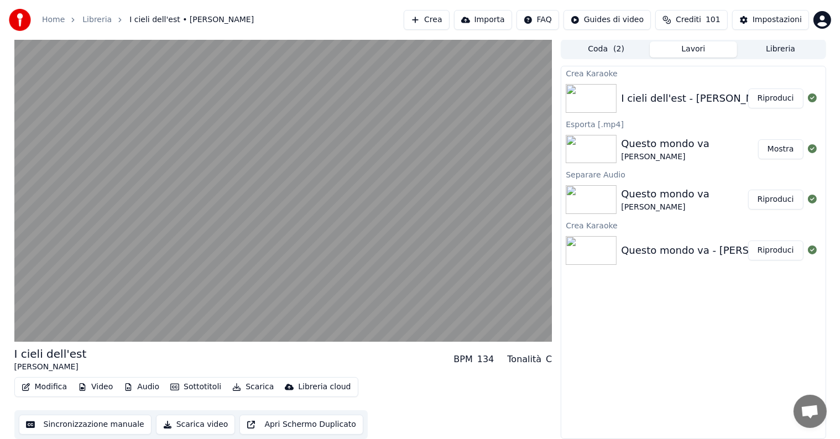
click at [781, 92] on button "Riproduci" at bounding box center [775, 98] width 55 height 20
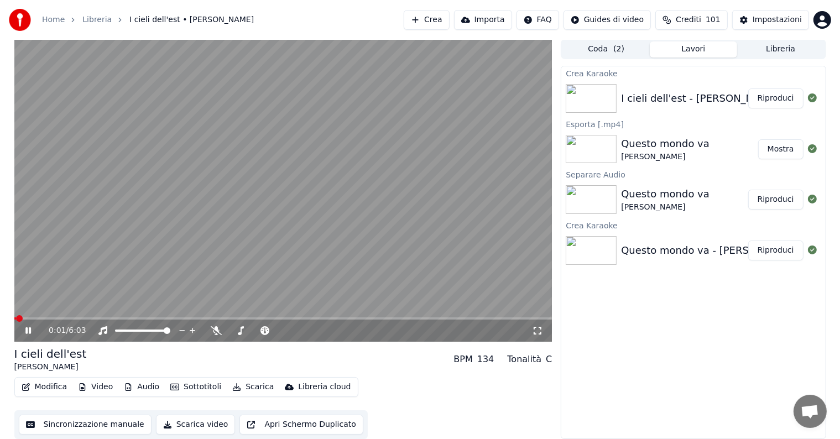
click at [30, 330] on icon at bounding box center [28, 330] width 6 height 7
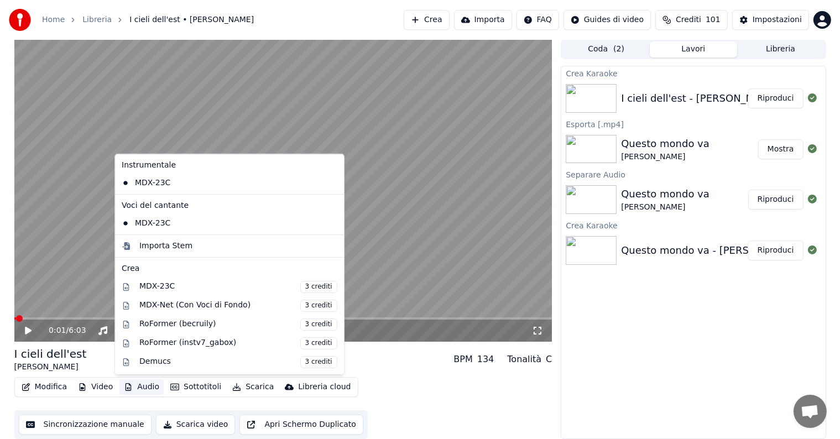
click at [149, 386] on button "Audio" at bounding box center [141, 386] width 44 height 15
click at [171, 306] on div "MDX-Net (Con Voci di Fondo) 3 crediti" at bounding box center [238, 305] width 198 height 12
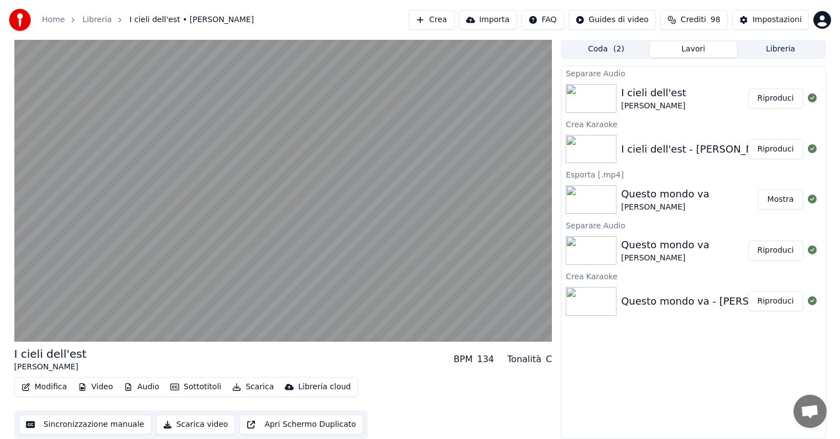
click at [770, 103] on button "Riproduci" at bounding box center [775, 98] width 55 height 20
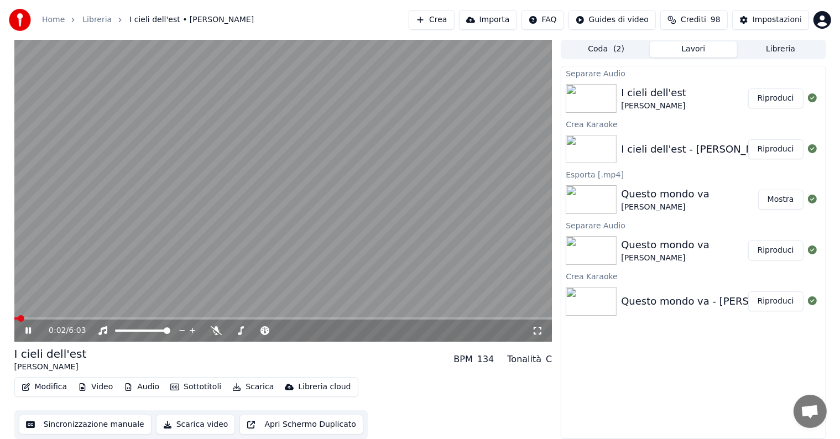
click at [27, 330] on icon at bounding box center [28, 330] width 6 height 7
click at [149, 385] on button "Audio" at bounding box center [141, 386] width 44 height 15
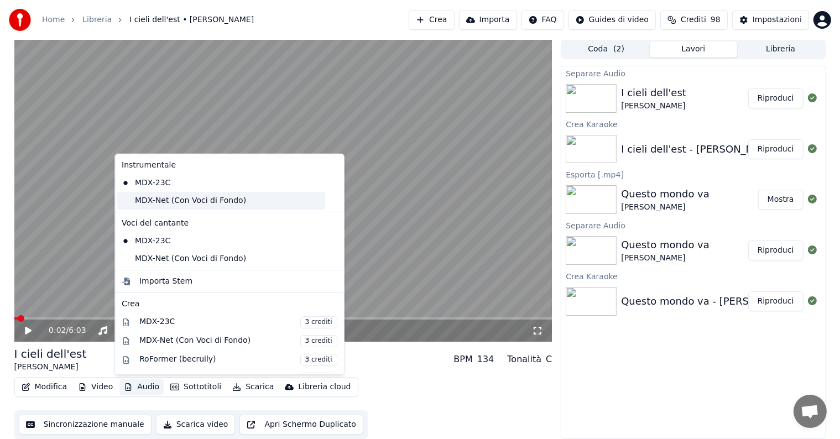
click at [181, 203] on div "MDX-Net (Con Voci di Fondo)" at bounding box center [221, 201] width 208 height 18
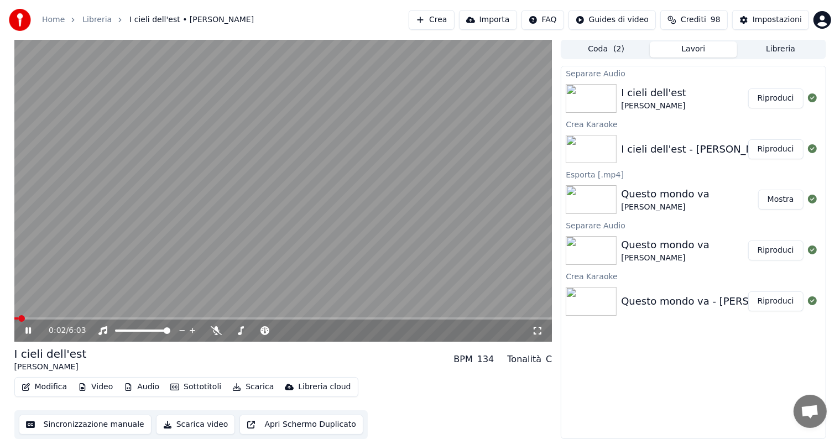
click at [26, 328] on icon at bounding box center [28, 330] width 6 height 7
click at [134, 385] on button "Audio" at bounding box center [141, 386] width 44 height 15
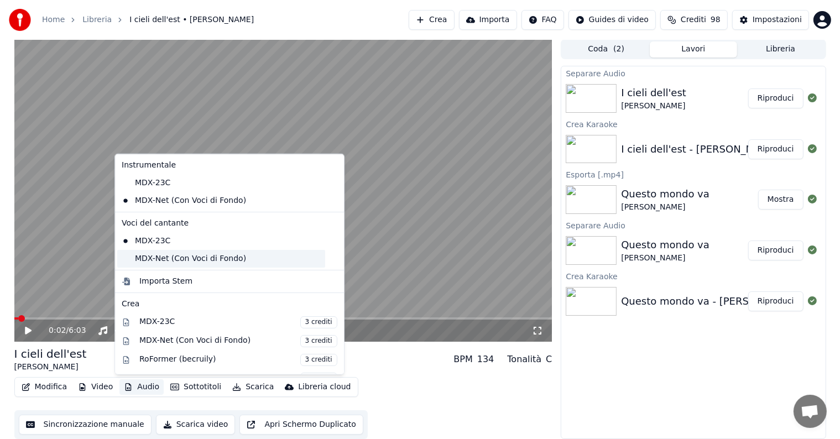
click at [168, 259] on div "MDX-Net (Con Voci di Fondo)" at bounding box center [221, 259] width 208 height 18
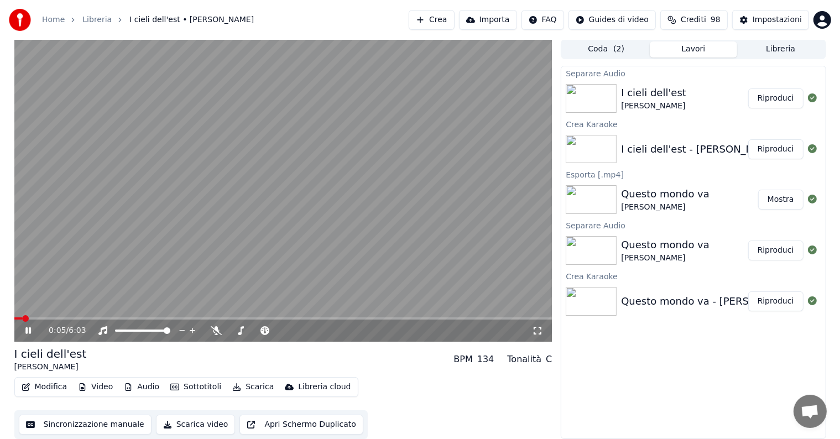
click at [29, 331] on icon at bounding box center [28, 330] width 6 height 7
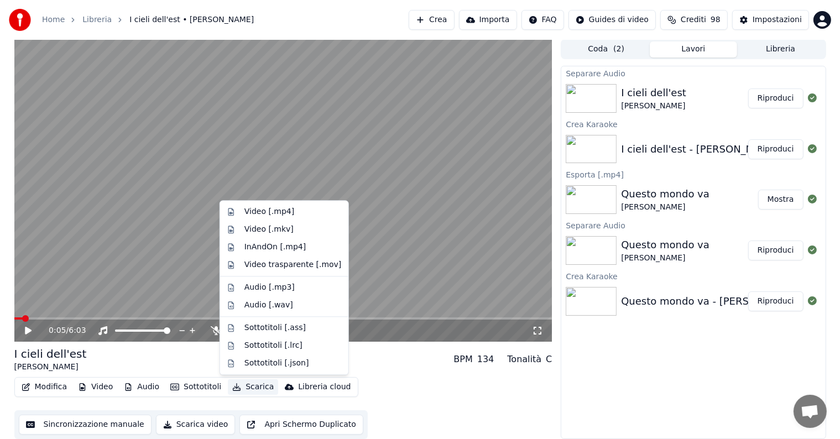
click at [250, 387] on button "Scarica" at bounding box center [253, 386] width 50 height 15
click at [259, 213] on div "Video [.mp4]" at bounding box center [269, 211] width 50 height 11
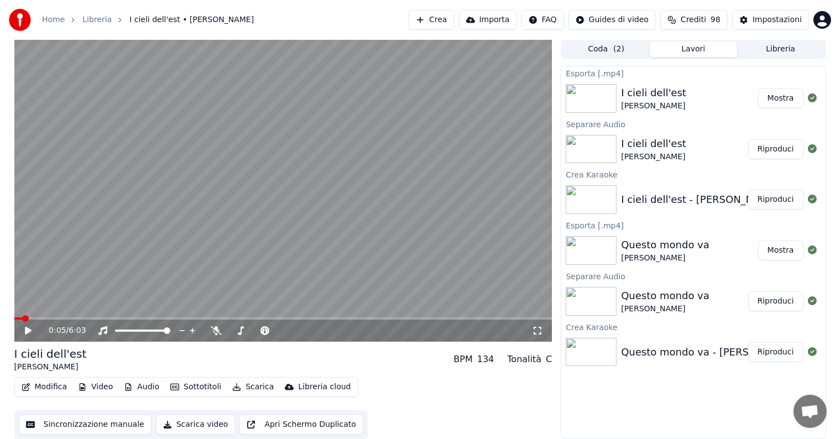
click at [786, 100] on button "Mostra" at bounding box center [780, 98] width 45 height 20
click at [444, 27] on button "Crea" at bounding box center [431, 20] width 45 height 20
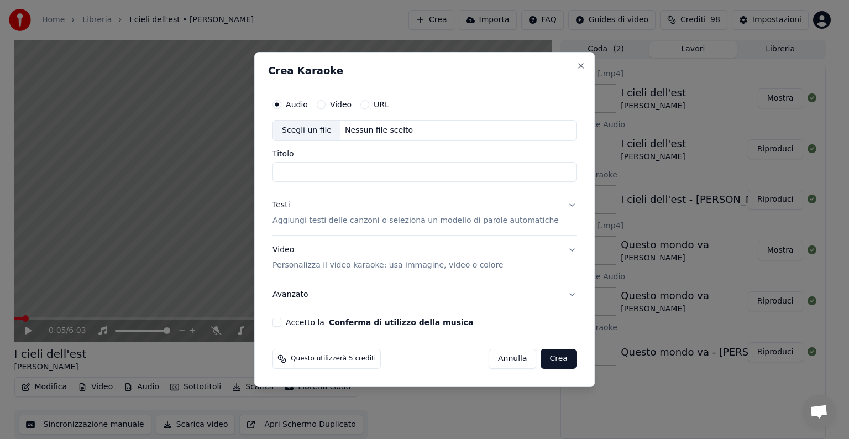
click at [394, 126] on div "Nessun file scelto" at bounding box center [379, 130] width 77 height 11
click at [326, 104] on button "Video" at bounding box center [321, 104] width 9 height 9
click at [374, 129] on div "Nessun file scelto" at bounding box center [379, 130] width 77 height 11
type input "**********"
click at [557, 203] on button "Testi Aggiungi testi delle canzoni o seleziona un modello di parole automatiche" at bounding box center [425, 213] width 304 height 44
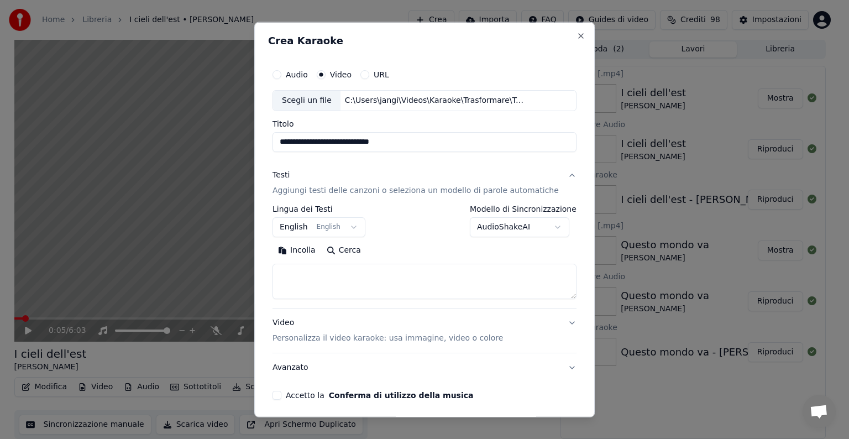
click at [352, 224] on body "**********" at bounding box center [420, 218] width 840 height 439
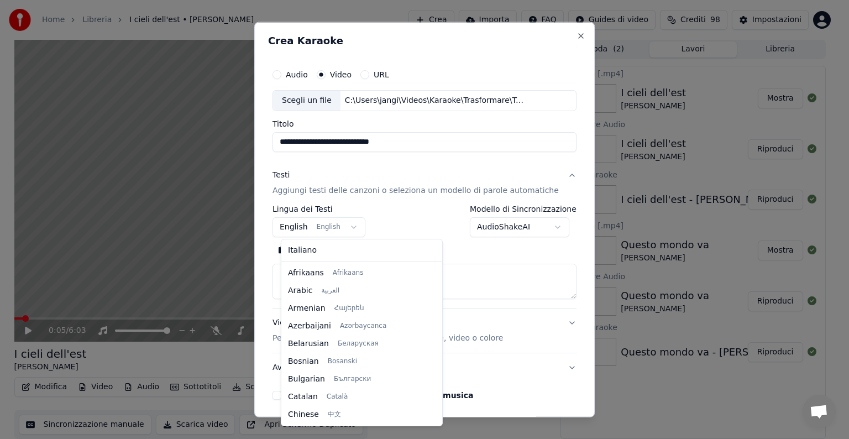
scroll to position [88, 0]
select select "**"
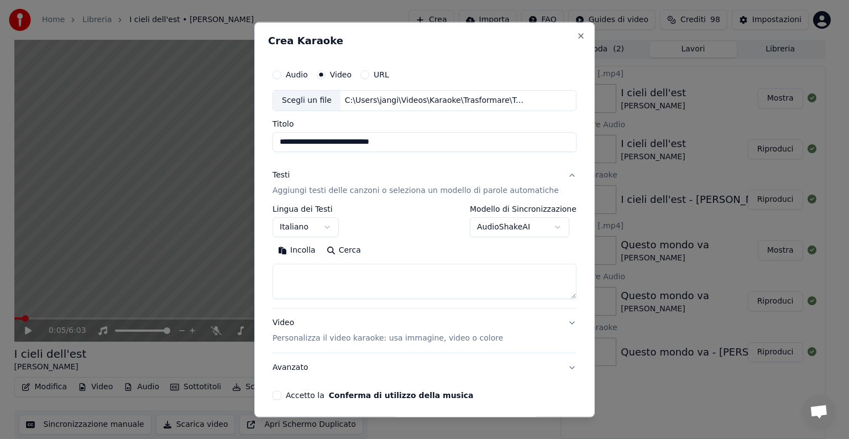
click at [312, 279] on textarea at bounding box center [425, 281] width 304 height 35
click at [316, 253] on button "Incolla" at bounding box center [297, 251] width 49 height 18
click at [307, 276] on textarea at bounding box center [412, 281] width 278 height 35
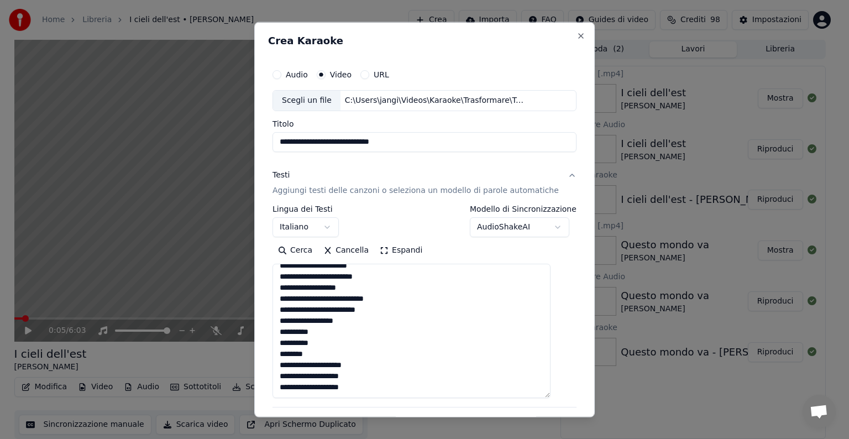
scroll to position [670, 0]
drag, startPoint x: 554, startPoint y: 297, endPoint x: 521, endPoint y: 397, distance: 105.3
click at [521, 397] on textarea at bounding box center [412, 331] width 278 height 134
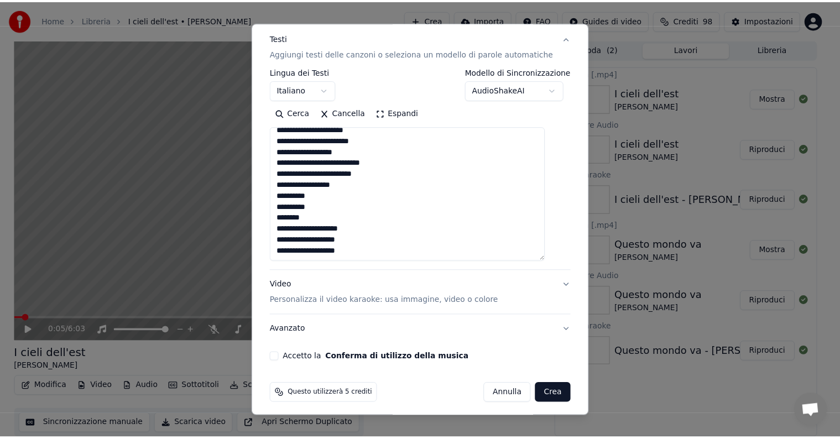
scroll to position [142, 0]
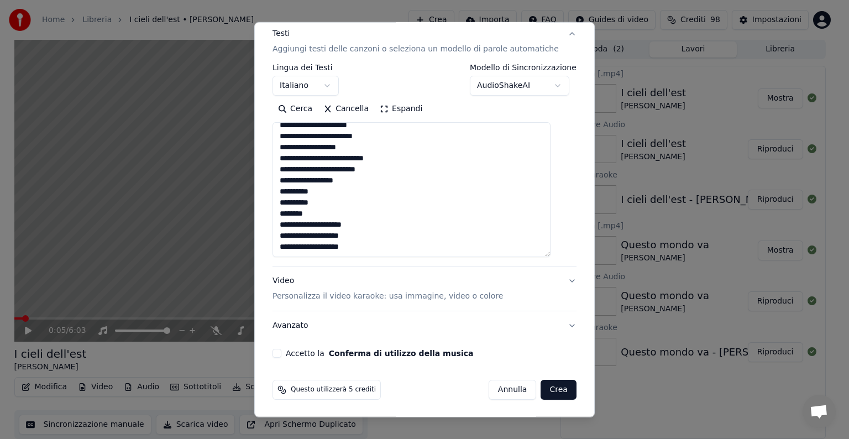
type textarea "**********"
click at [281, 356] on button "Accetto la Conferma di utilizzo della musica" at bounding box center [277, 353] width 9 height 9
click at [542, 387] on button "Crea" at bounding box center [558, 390] width 35 height 20
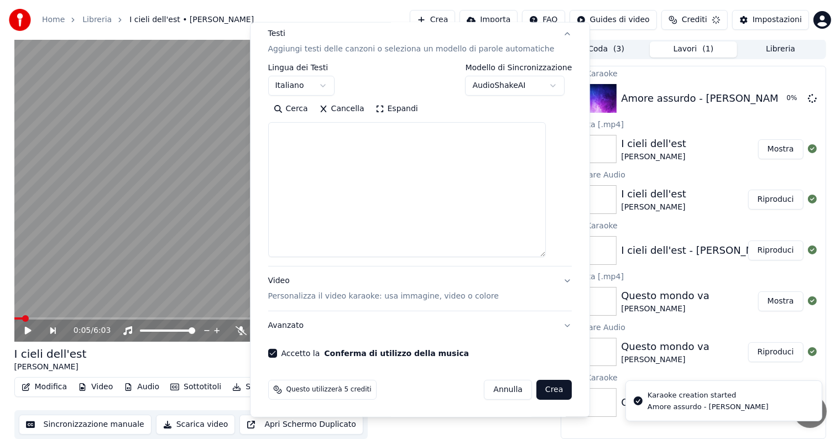
scroll to position [0, 0]
select select
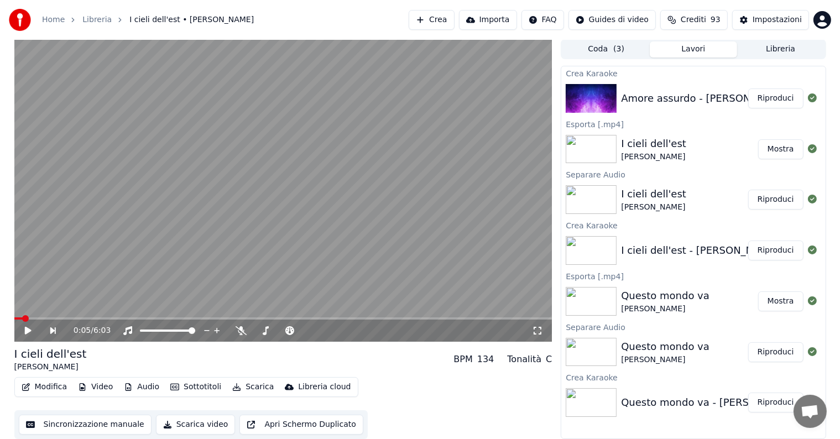
click at [780, 96] on button "Riproduci" at bounding box center [775, 98] width 55 height 20
click at [29, 331] on icon at bounding box center [28, 330] width 6 height 7
click at [55, 380] on button "Modifica" at bounding box center [44, 386] width 55 height 15
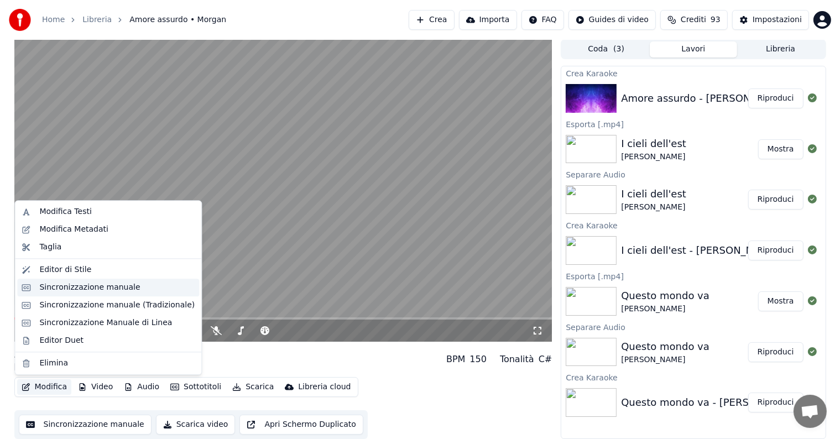
click at [78, 288] on div "Sincronizzazione manuale" at bounding box center [89, 287] width 101 height 11
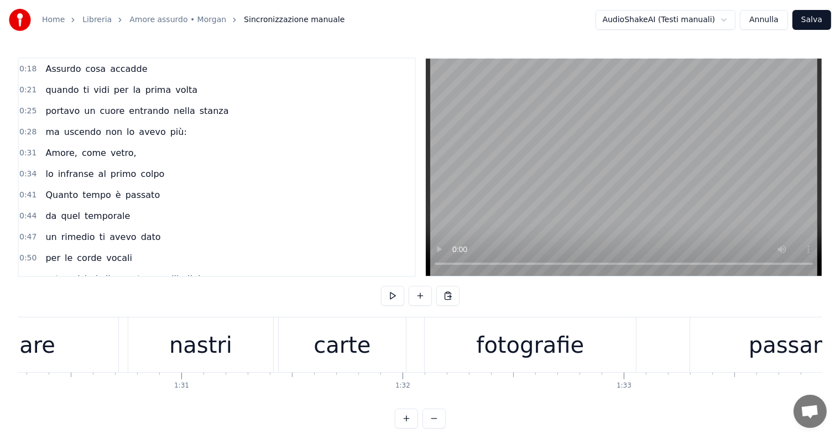
scroll to position [0, 19874]
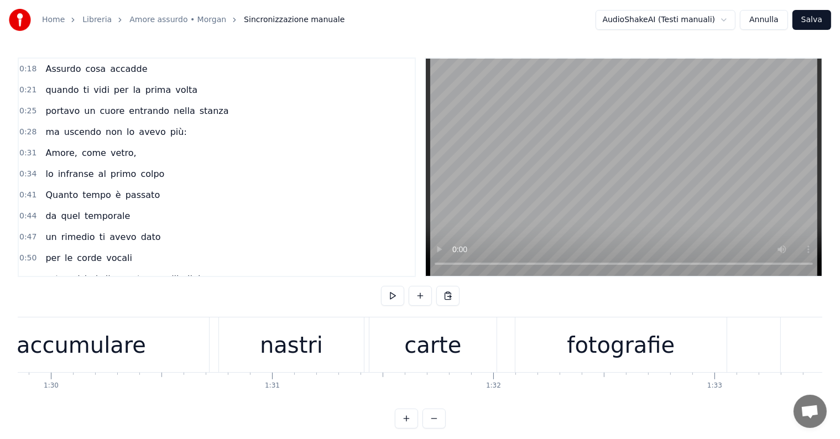
click at [62, 358] on div "accumulare" at bounding box center [81, 344] width 129 height 33
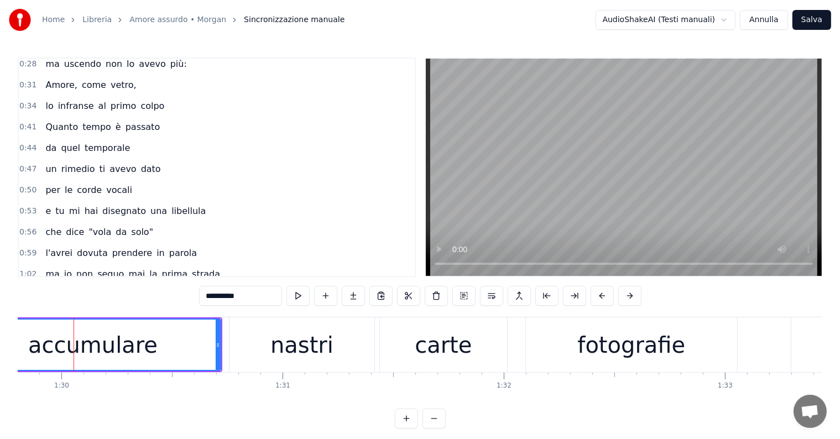
scroll to position [0, 0]
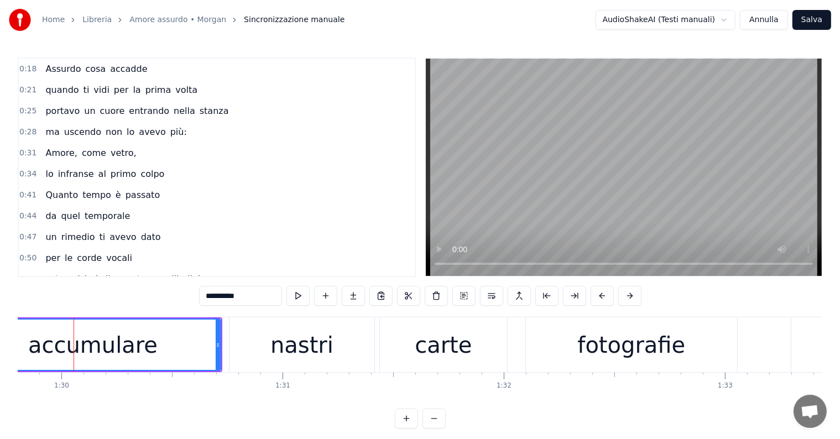
click at [239, 320] on div "nastri" at bounding box center [301, 344] width 145 height 55
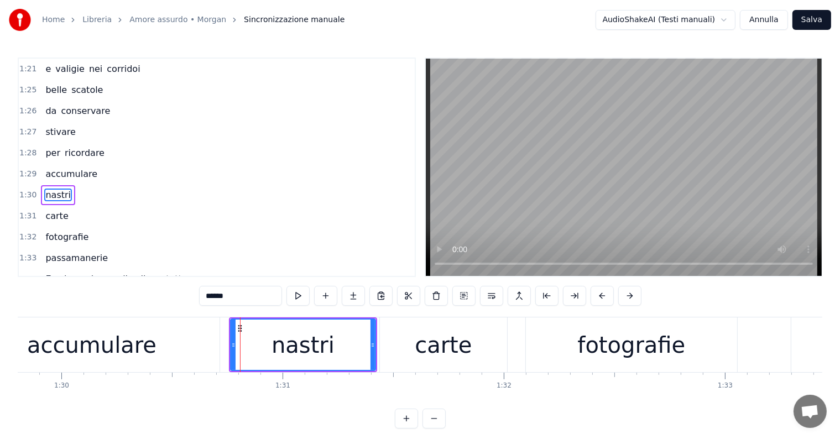
scroll to position [410, 0]
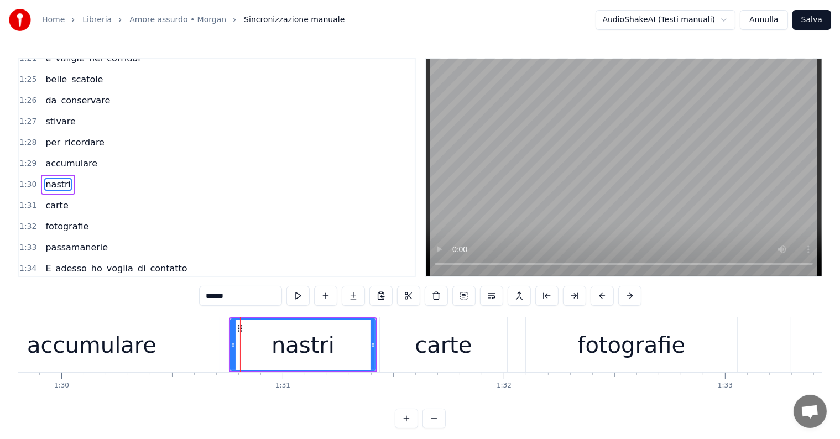
click at [427, 336] on div "carte" at bounding box center [443, 344] width 57 height 33
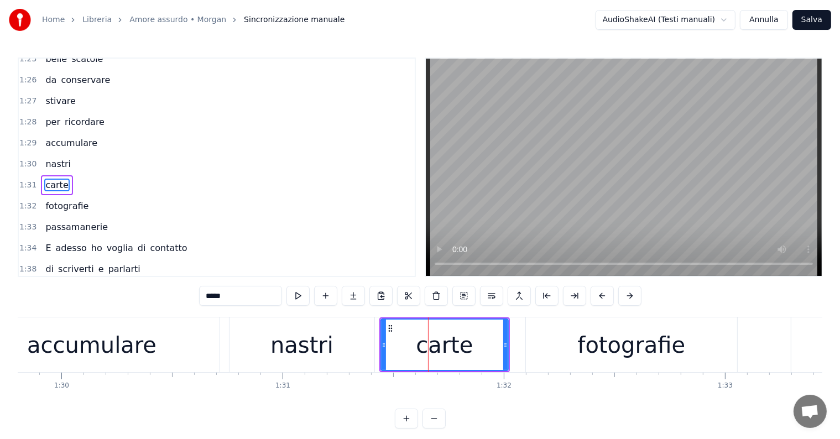
click at [95, 342] on div "accumulare" at bounding box center [91, 344] width 129 height 33
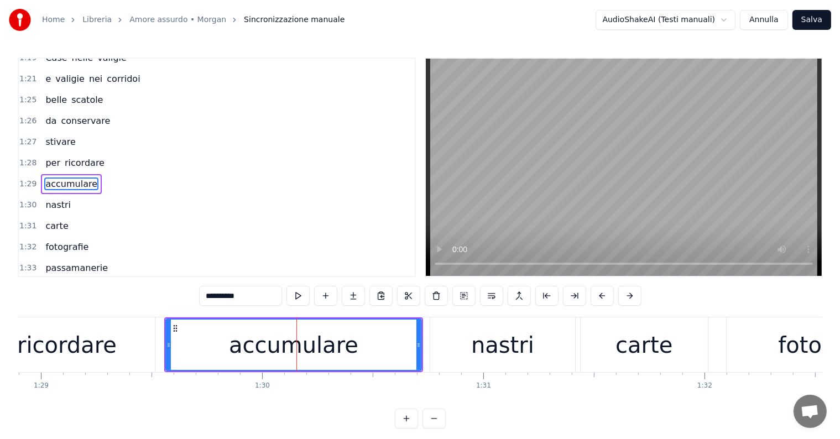
scroll to position [0, 19421]
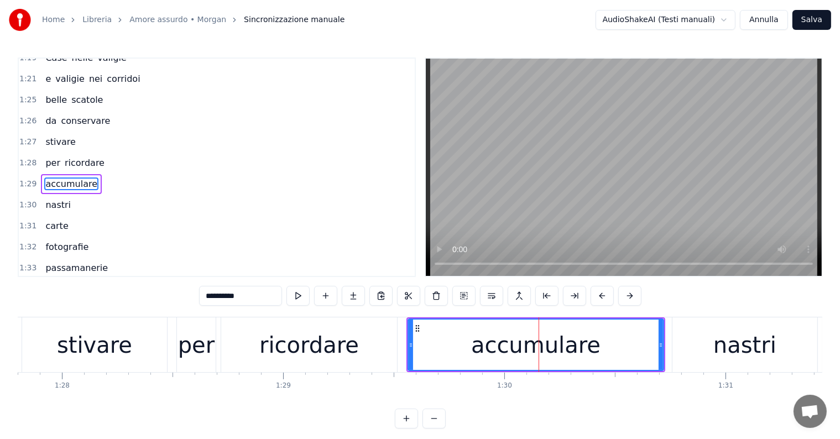
click at [108, 356] on div "stivare" at bounding box center [94, 344] width 75 height 33
type input "*******"
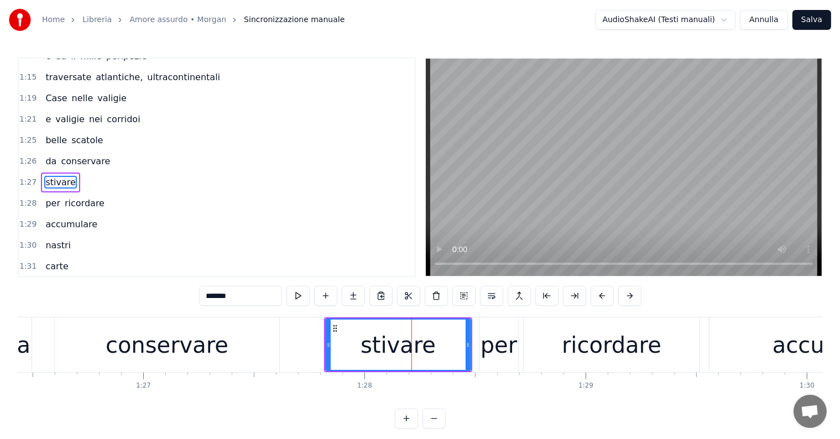
scroll to position [0, 18877]
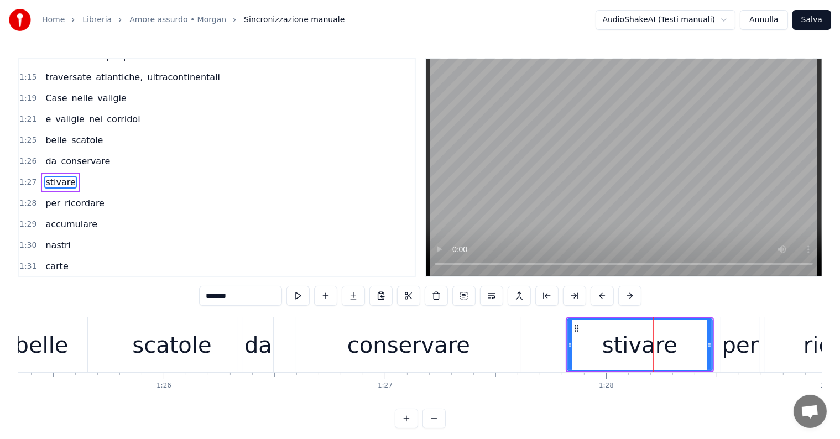
click at [765, 17] on button "Annulla" at bounding box center [764, 20] width 48 height 20
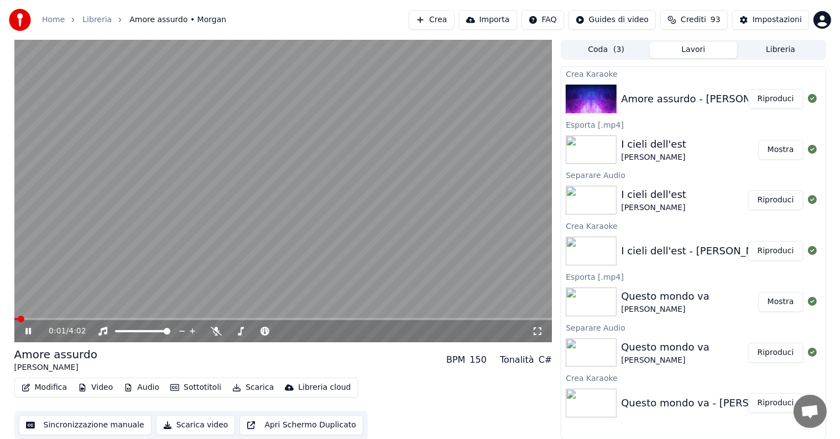
click at [28, 328] on icon at bounding box center [36, 331] width 26 height 9
click at [45, 383] on button "Modifica" at bounding box center [44, 387] width 55 height 15
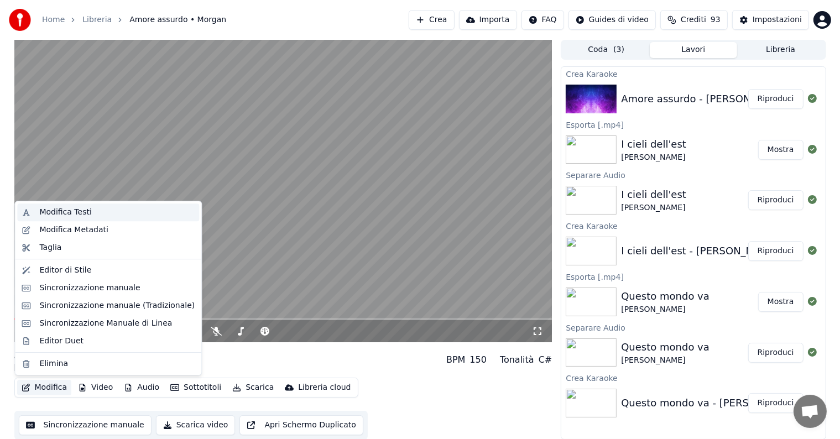
click at [89, 212] on div "Modifica Testi" at bounding box center [116, 212] width 155 height 11
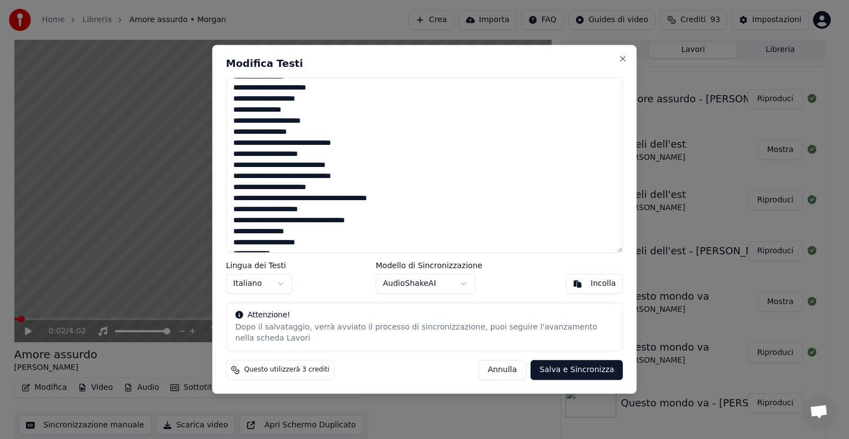
scroll to position [111, 0]
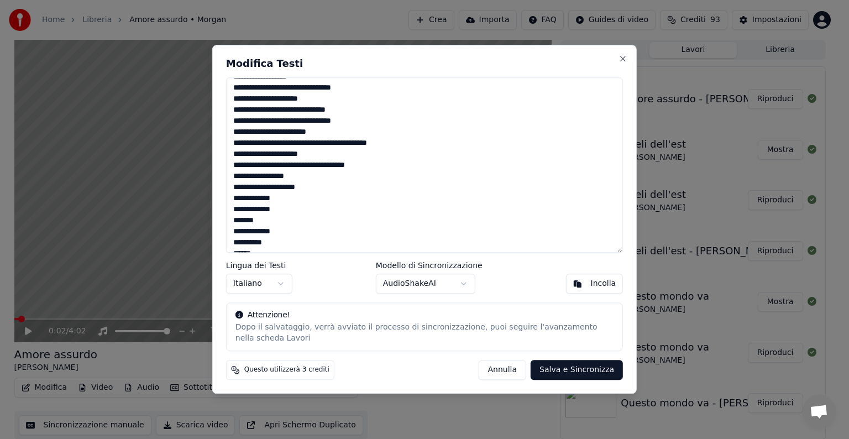
click at [285, 208] on textarea at bounding box center [424, 164] width 397 height 175
click at [311, 211] on textarea at bounding box center [424, 164] width 397 height 175
click at [278, 221] on textarea at bounding box center [424, 164] width 397 height 175
click at [302, 220] on textarea at bounding box center [424, 164] width 397 height 175
click at [317, 219] on textarea at bounding box center [424, 164] width 397 height 175
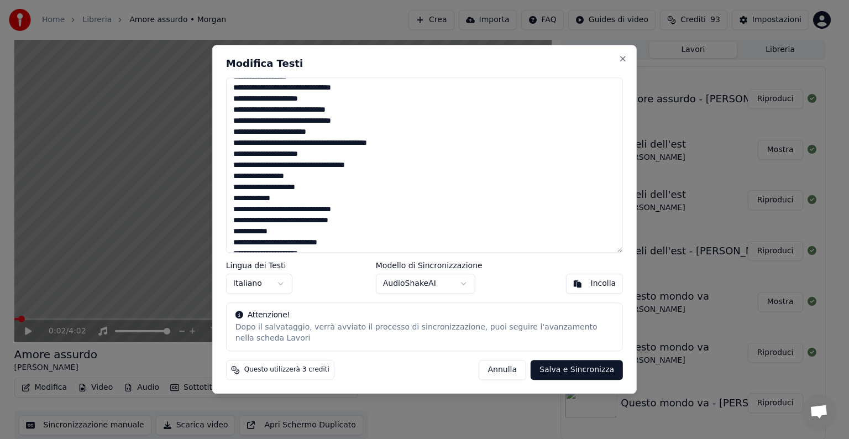
click at [354, 221] on textarea at bounding box center [424, 164] width 397 height 175
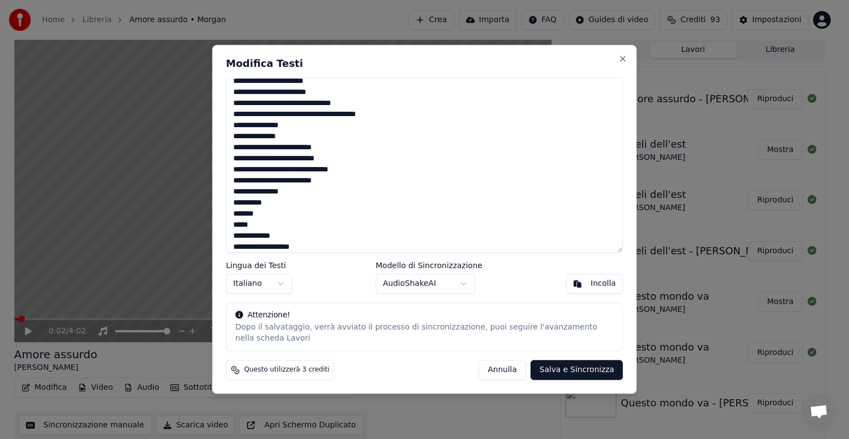
scroll to position [387, 0]
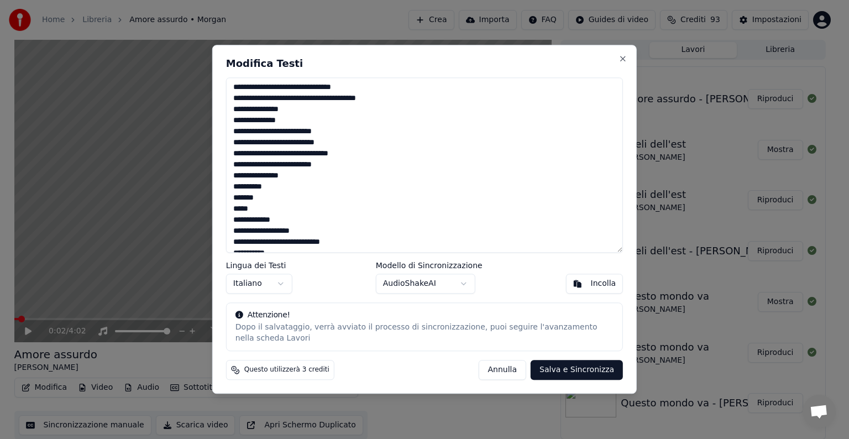
click at [296, 176] on textarea at bounding box center [424, 164] width 397 height 175
click at [332, 176] on textarea at bounding box center [424, 164] width 397 height 175
click at [258, 189] on textarea at bounding box center [424, 164] width 397 height 175
click at [337, 210] on textarea at bounding box center [424, 164] width 397 height 175
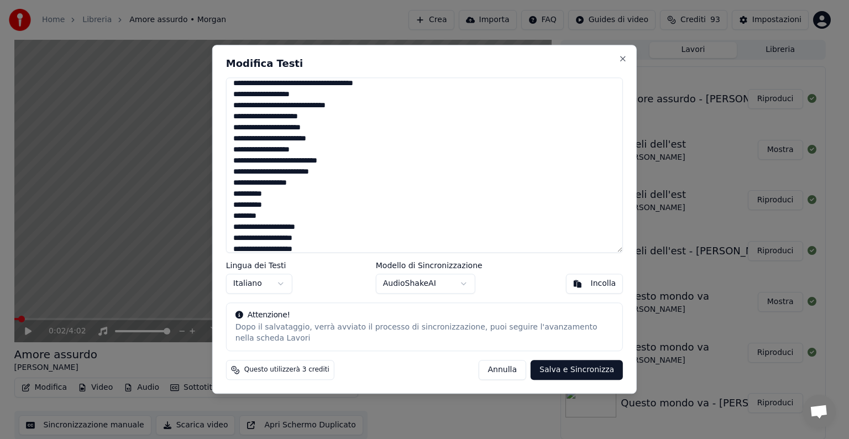
scroll to position [519, 0]
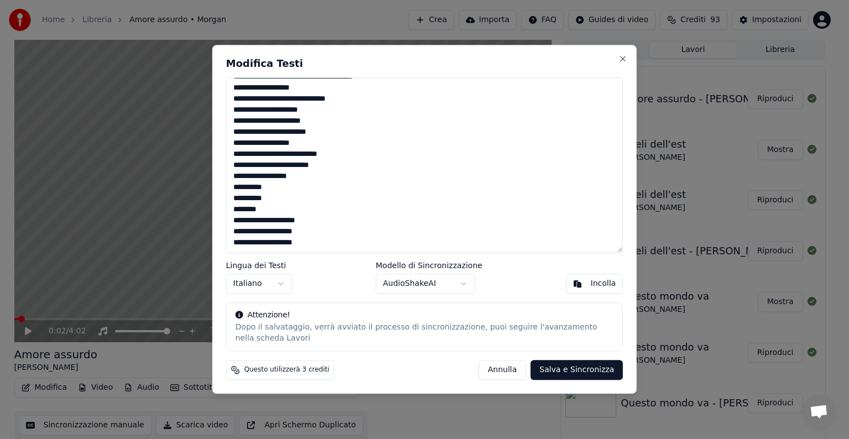
click at [310, 177] on textarea at bounding box center [424, 164] width 397 height 175
click at [358, 191] on textarea at bounding box center [424, 164] width 397 height 175
click at [268, 211] on textarea at bounding box center [424, 164] width 397 height 175
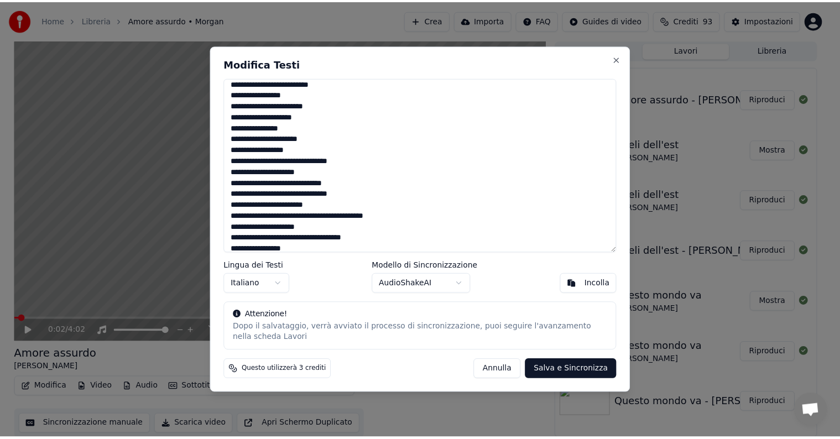
scroll to position [0, 0]
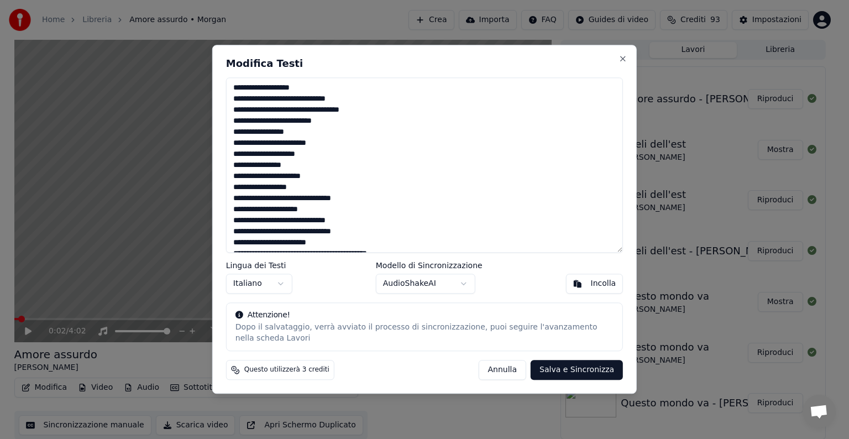
type textarea "**********"
click at [577, 369] on button "Salva e Sincronizza" at bounding box center [577, 371] width 92 height 20
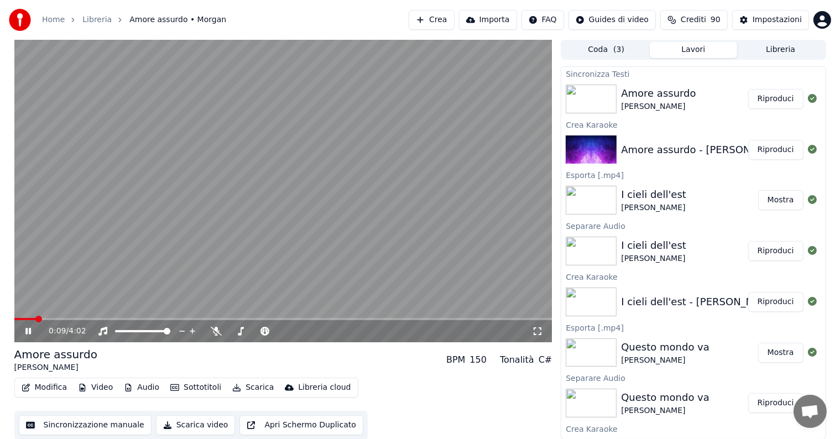
click at [29, 329] on icon at bounding box center [28, 331] width 6 height 7
click at [767, 99] on button "Riproduci" at bounding box center [775, 99] width 55 height 20
click at [29, 332] on icon at bounding box center [28, 331] width 6 height 7
click at [56, 386] on button "Modifica" at bounding box center [44, 387] width 55 height 15
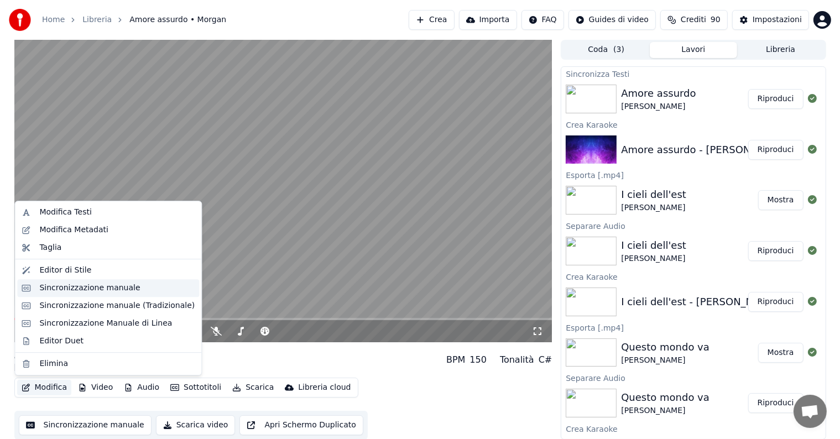
click at [85, 286] on div "Sincronizzazione manuale" at bounding box center [89, 288] width 101 height 11
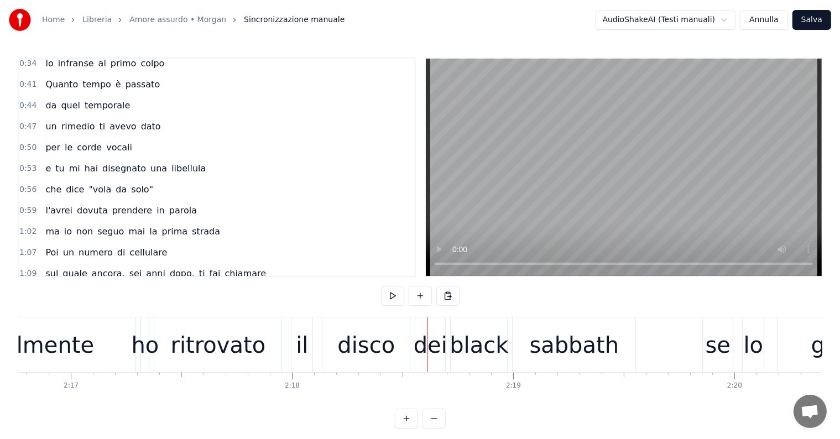
scroll to position [221, 0]
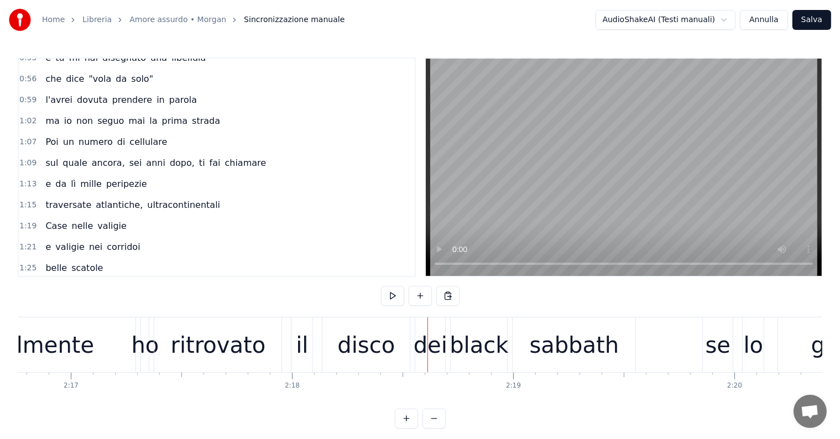
click at [64, 336] on div "finalmente" at bounding box center [34, 344] width 119 height 33
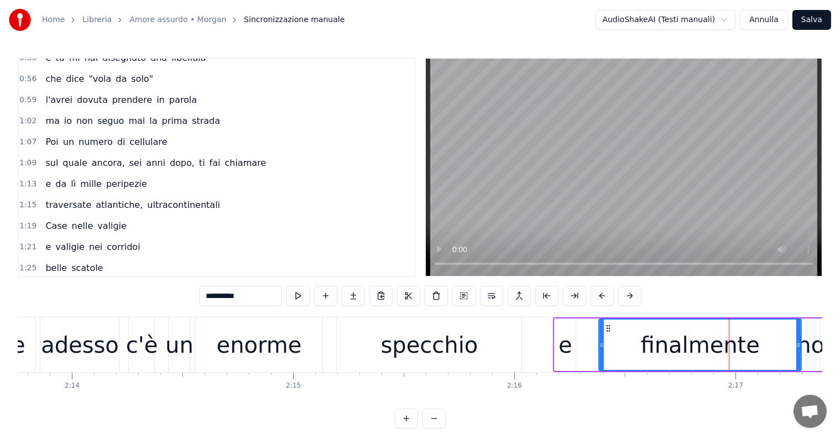
scroll to position [0, 29525]
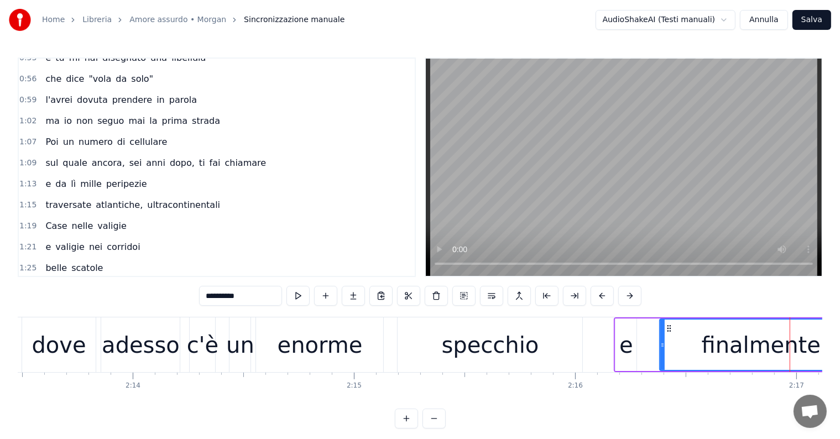
click at [147, 343] on div "adesso" at bounding box center [141, 344] width 78 height 33
type input "******"
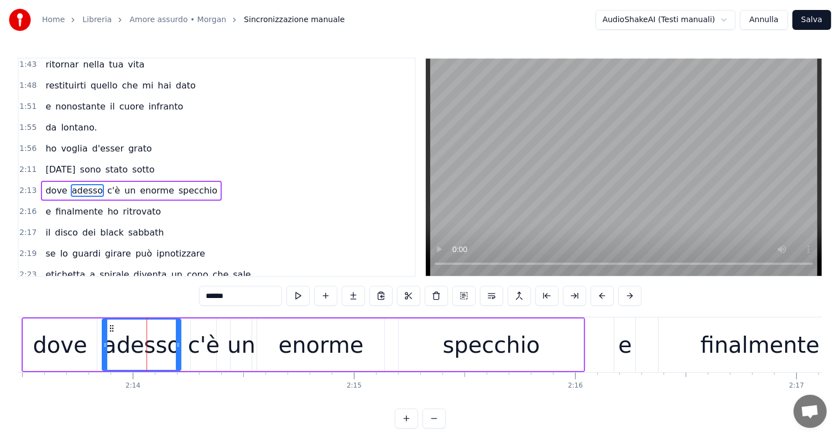
scroll to position [552, 0]
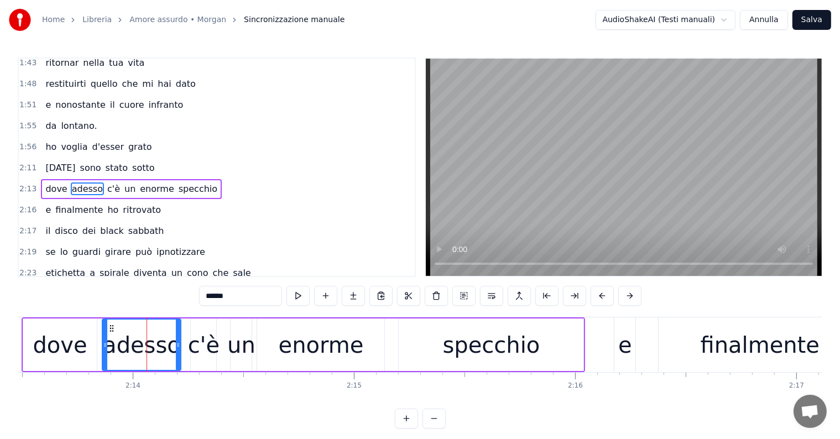
click at [242, 300] on input "******" at bounding box center [240, 296] width 83 height 20
click at [53, 179] on div "dove adesso c'è un enorme specchio" at bounding box center [131, 189] width 181 height 20
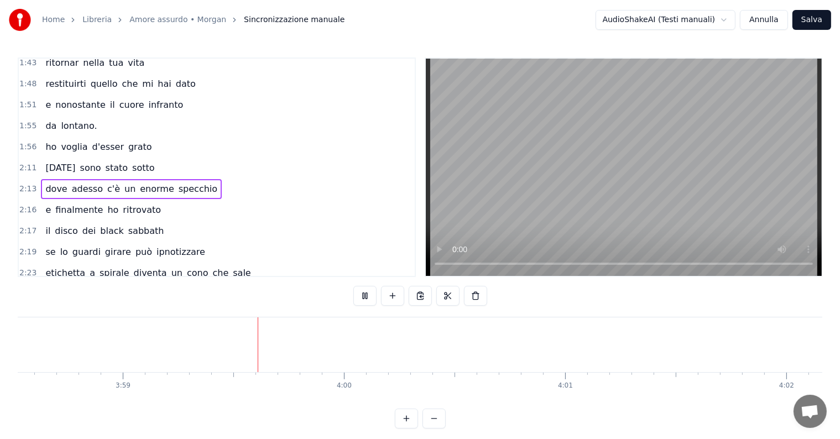
scroll to position [0, 52791]
click at [765, 24] on button "Annulla" at bounding box center [764, 20] width 48 height 20
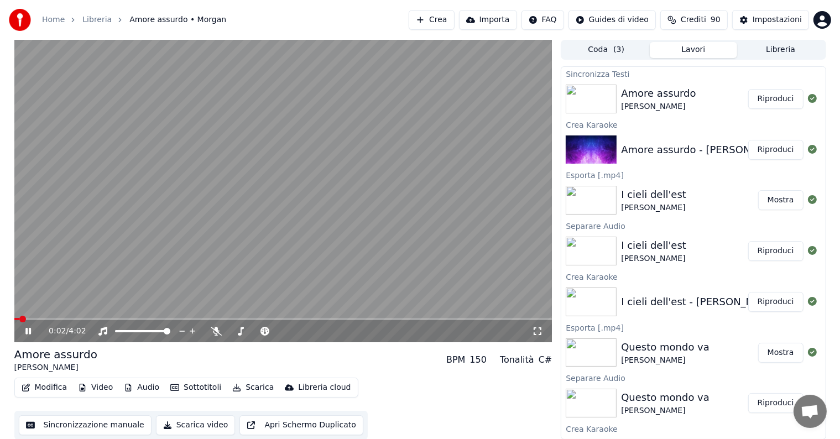
click at [27, 332] on icon at bounding box center [28, 331] width 6 height 7
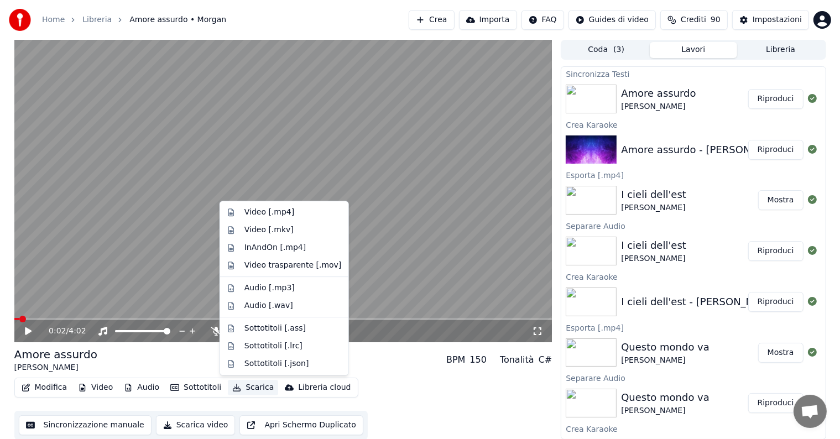
click at [258, 380] on button "Scarica" at bounding box center [253, 387] width 50 height 15
click at [273, 215] on div "Video [.mp4]" at bounding box center [269, 212] width 50 height 11
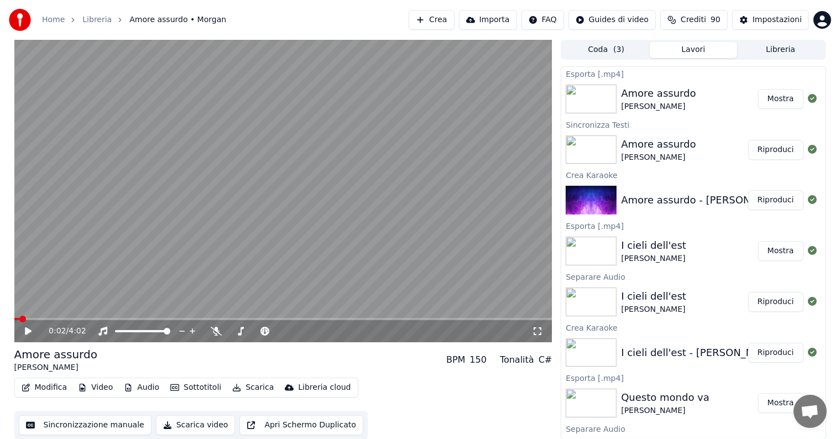
click at [788, 93] on button "Mostra" at bounding box center [780, 99] width 45 height 20
